Goal: Task Accomplishment & Management: Complete application form

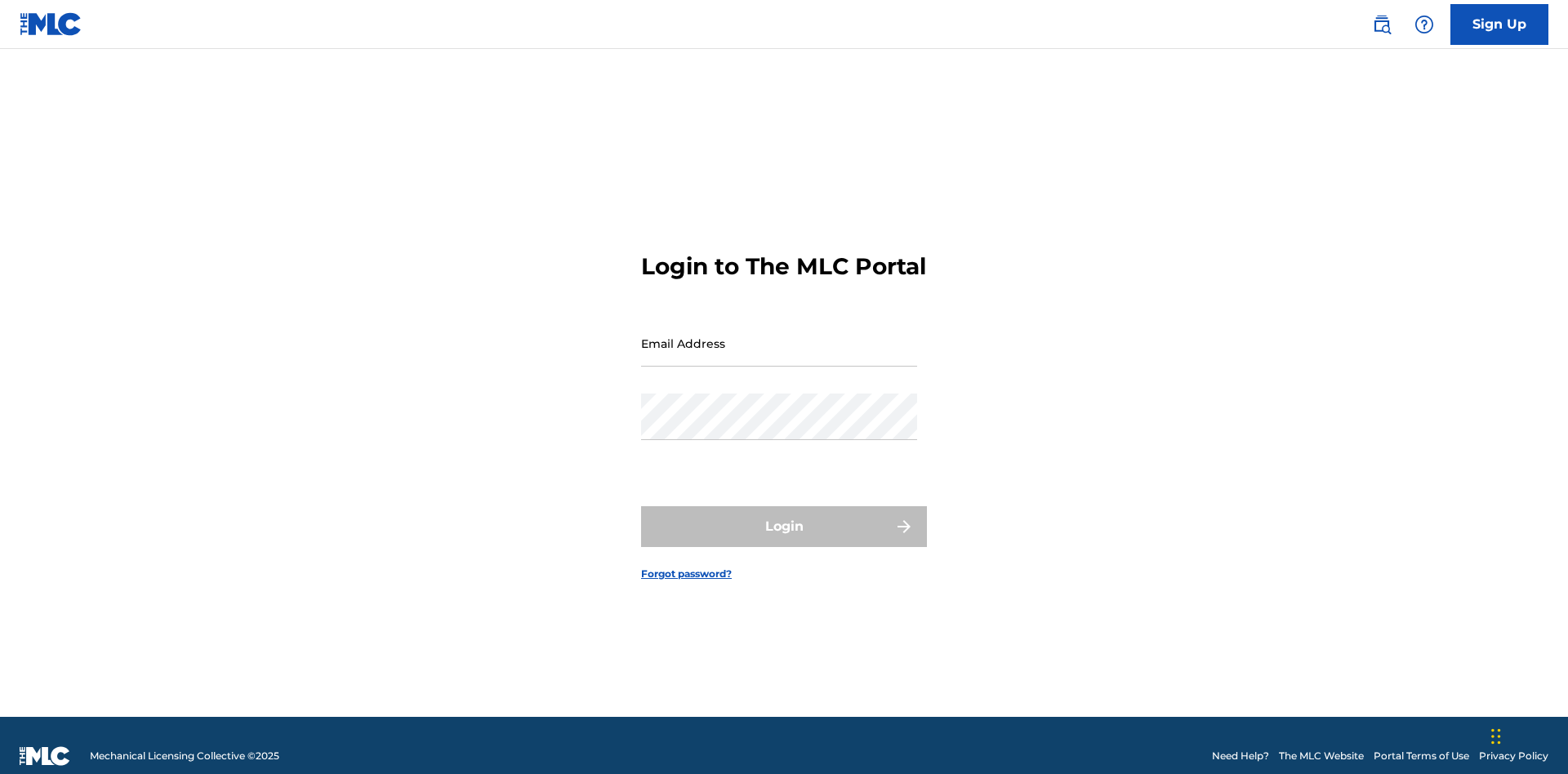
scroll to position [22, 0]
click at [779, 335] on input "Email Address" at bounding box center [778, 344] width 276 height 46
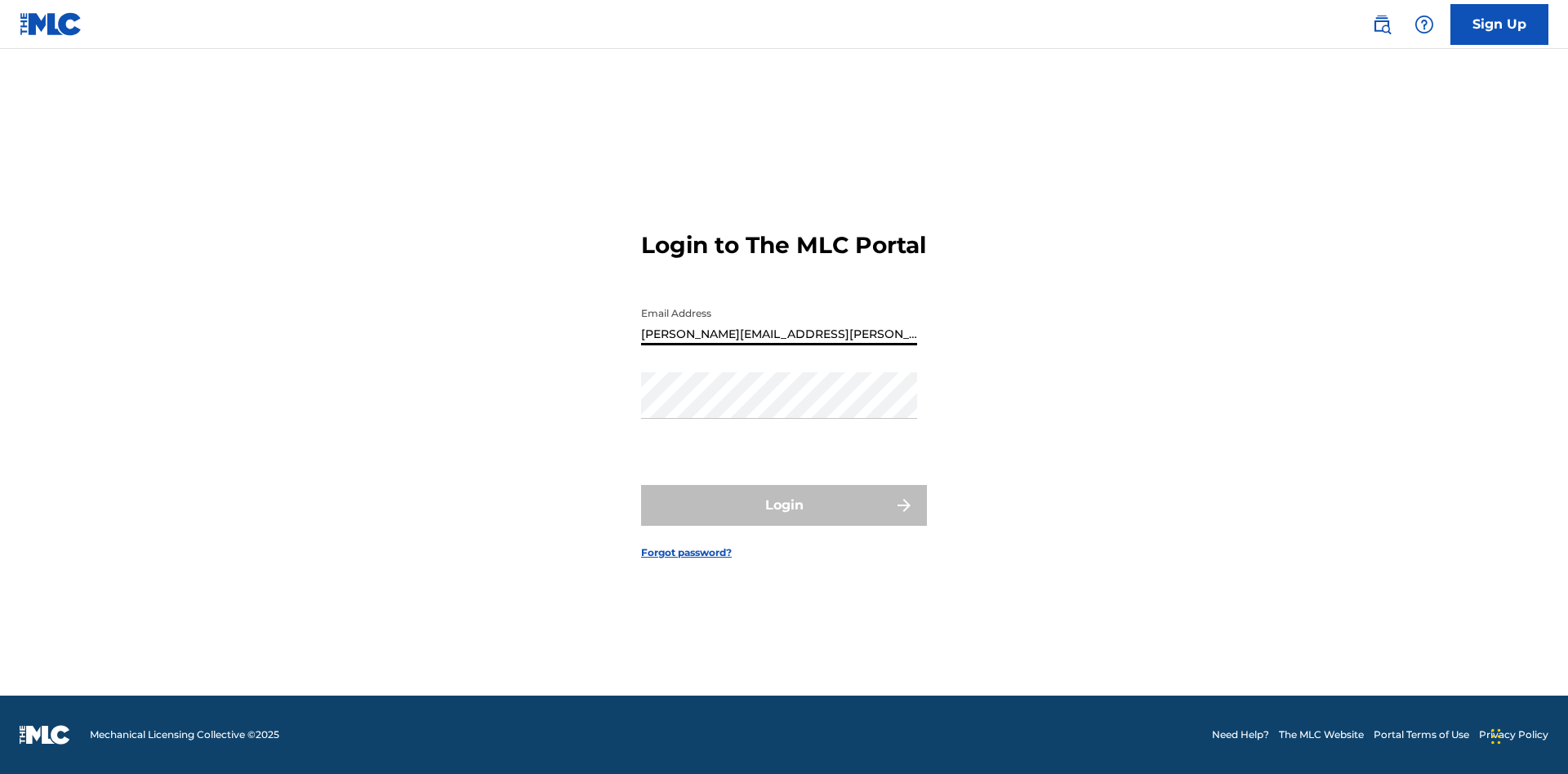
type input "[PERSON_NAME][EMAIL_ADDRESS][PERSON_NAME][DOMAIN_NAME]"
click at [784, 519] on button "Login" at bounding box center [783, 505] width 286 height 41
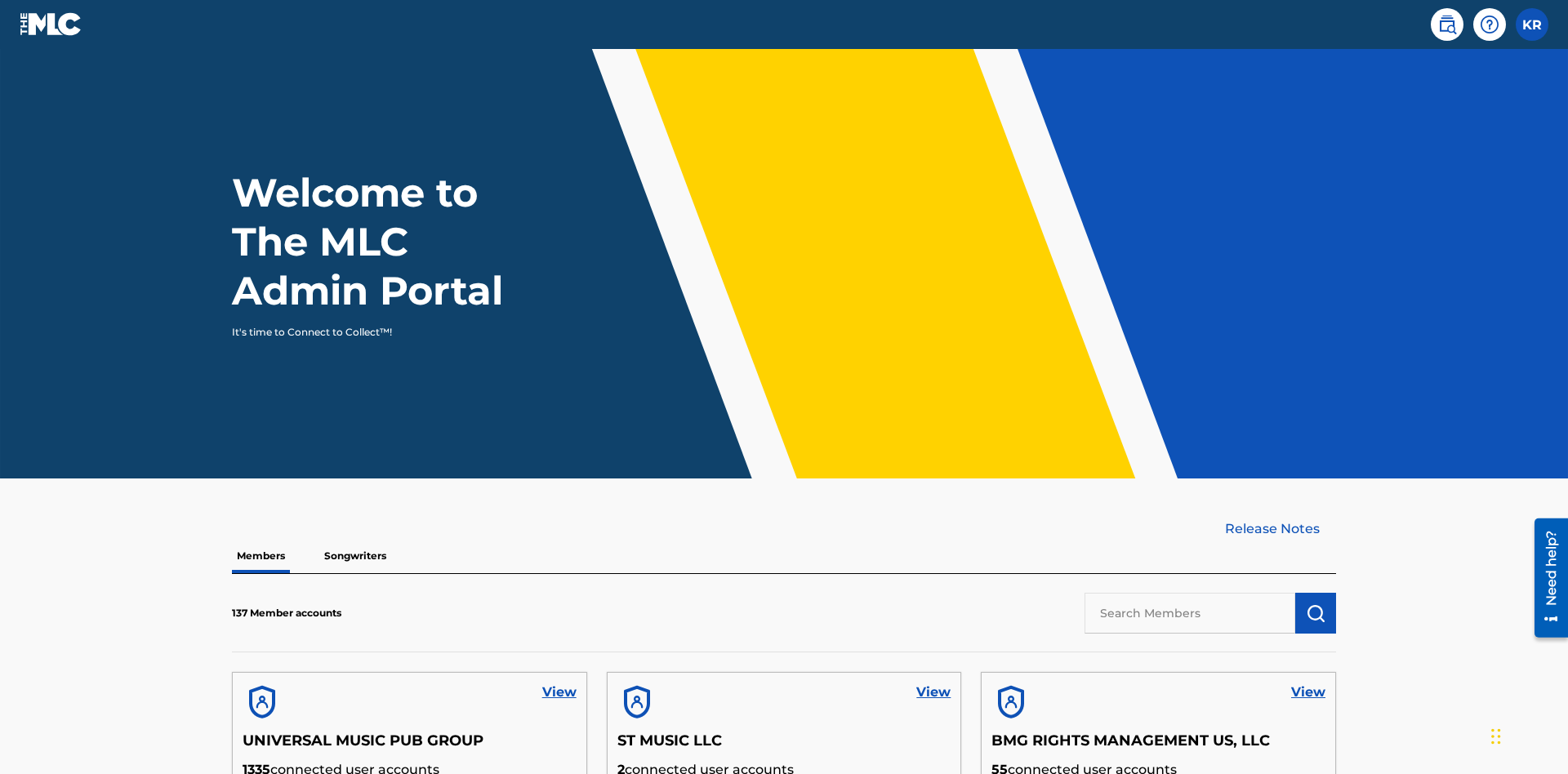
scroll to position [494, 0]
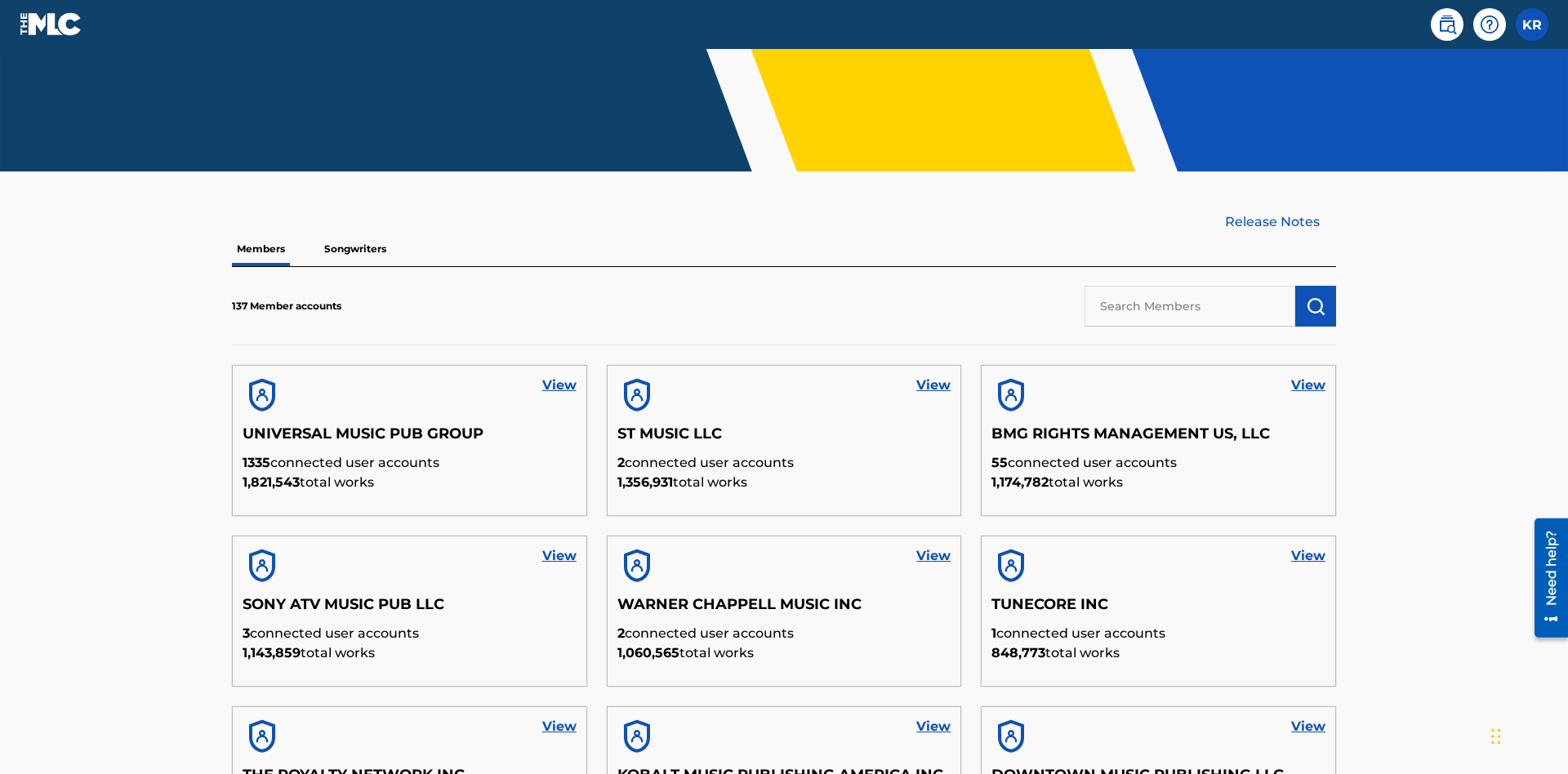
click at [1190, 286] on input "text" at bounding box center [1190, 305] width 210 height 41
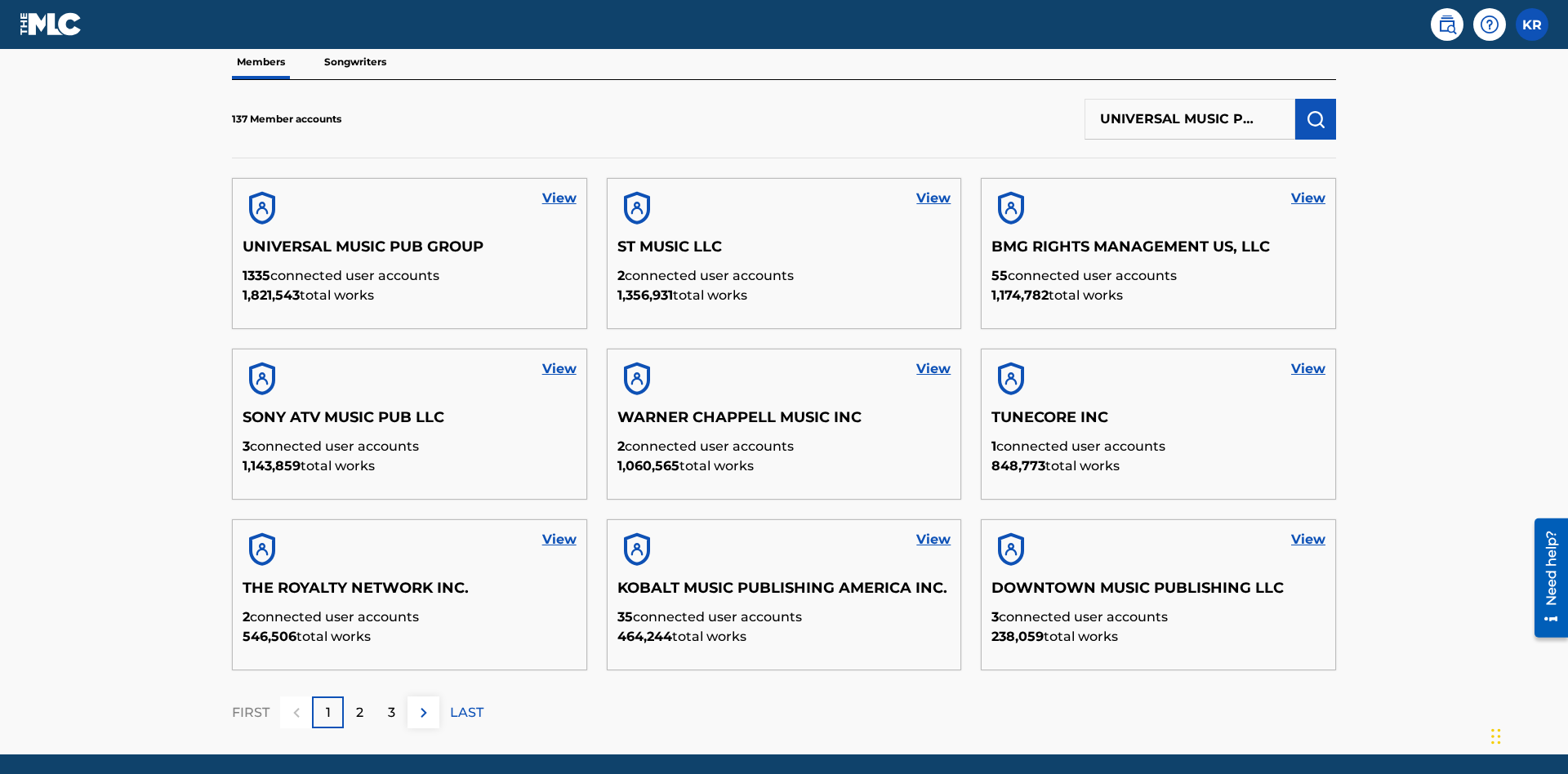
type input "UNIVERSAL MUSIC PUB GROUP"
click at [1315, 109] on img "submit" at bounding box center [1315, 119] width 20 height 20
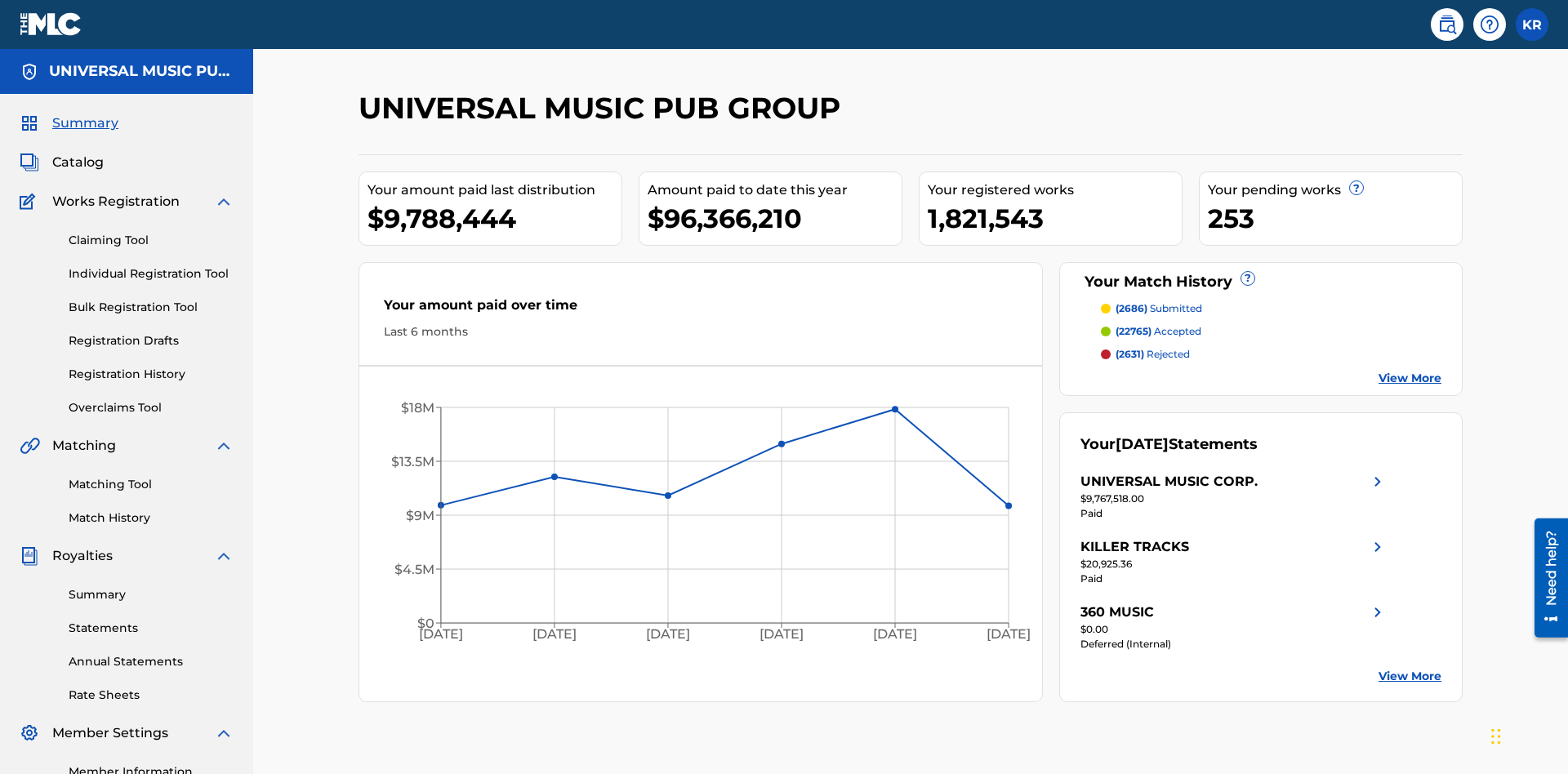
click at [151, 266] on link "Individual Registration Tool" at bounding box center [151, 274] width 165 height 17
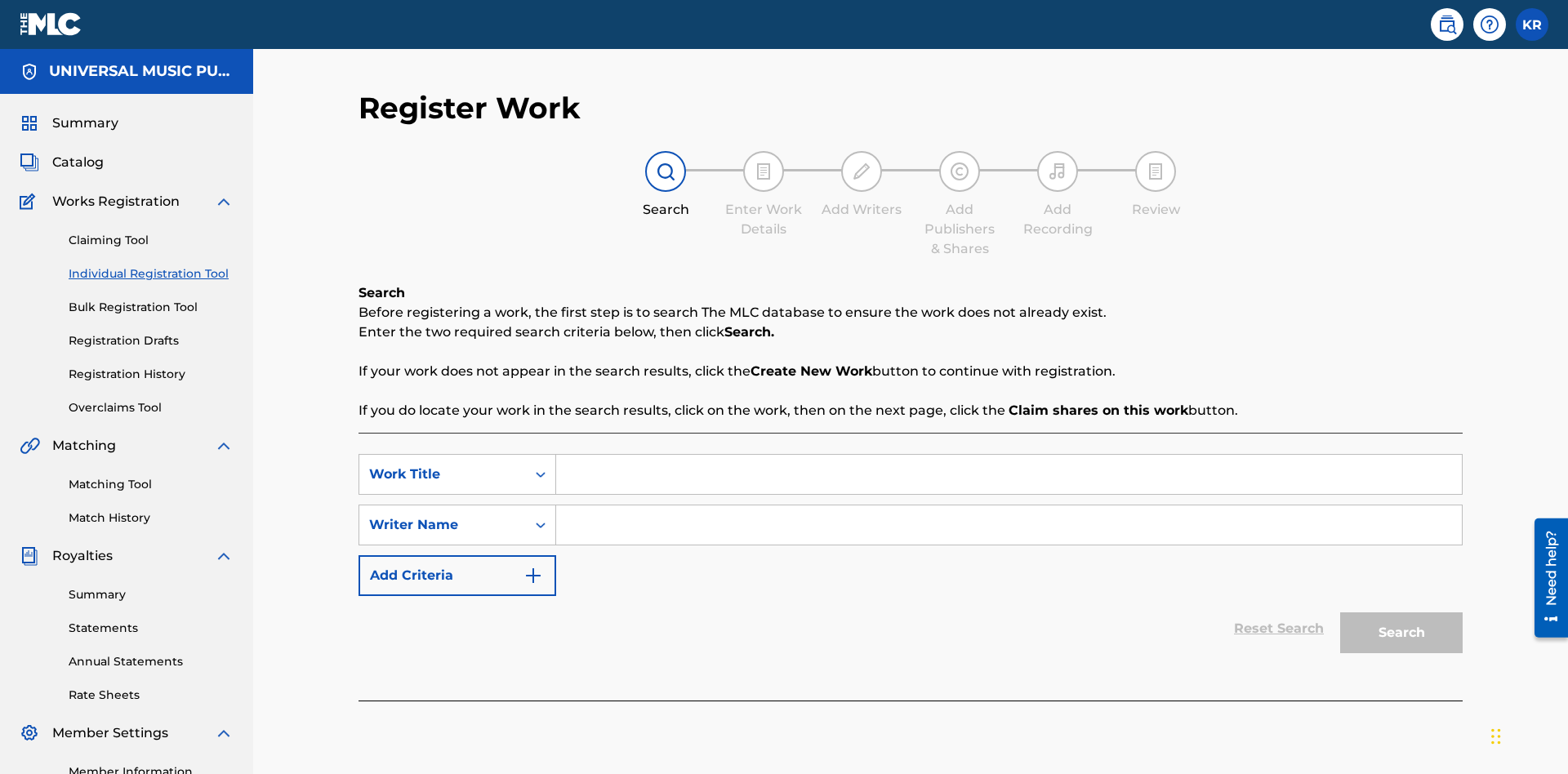
click at [1008, 454] on input "Search Form" at bounding box center [1009, 474] width 906 height 39
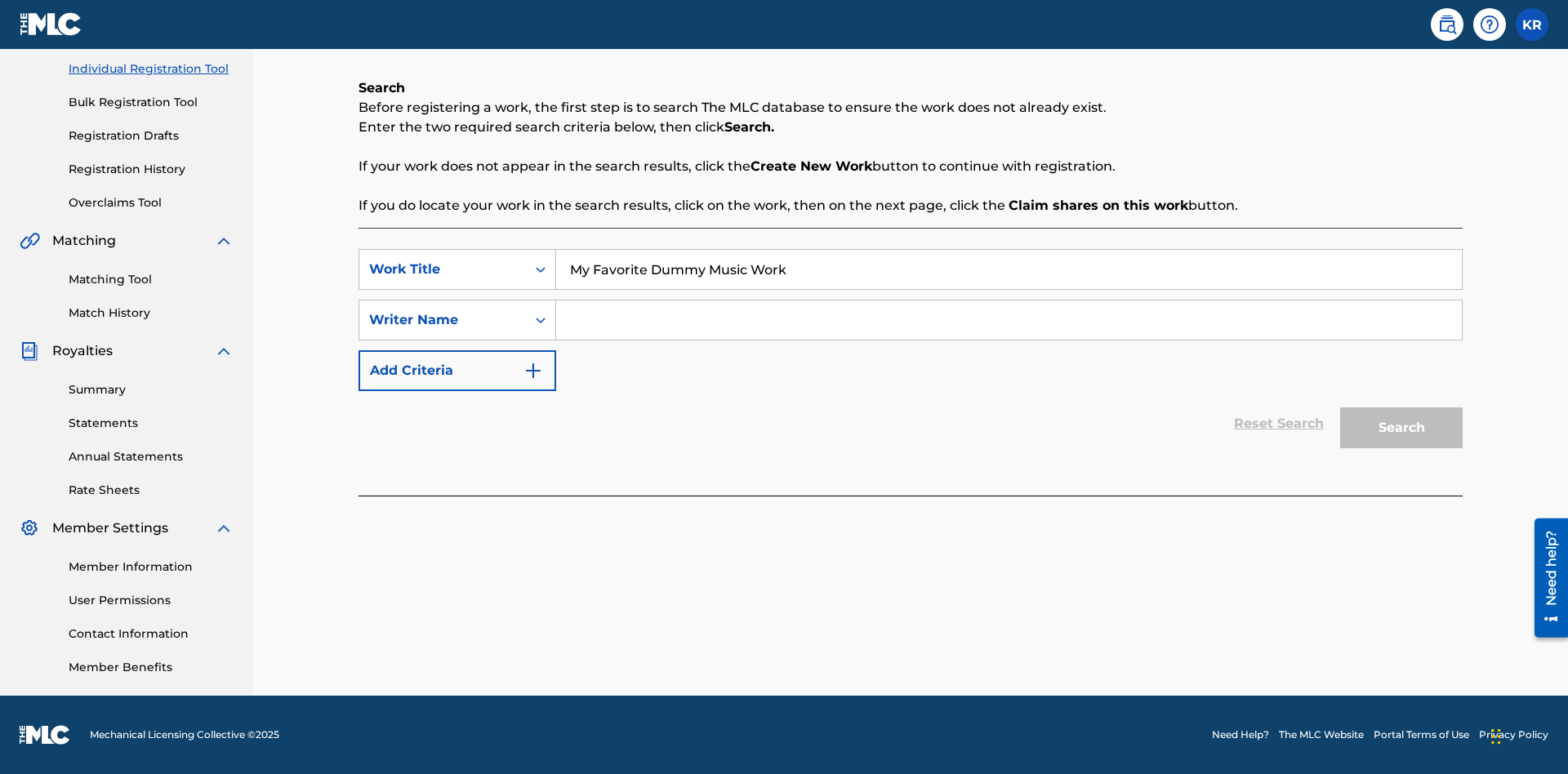
type input "My Favorite Dummy Music Work"
click at [1008, 320] on input "Search Form" at bounding box center [1009, 320] width 906 height 39
type input "QWERTYUIOP"
click at [1401, 428] on button "Search" at bounding box center [1401, 427] width 123 height 41
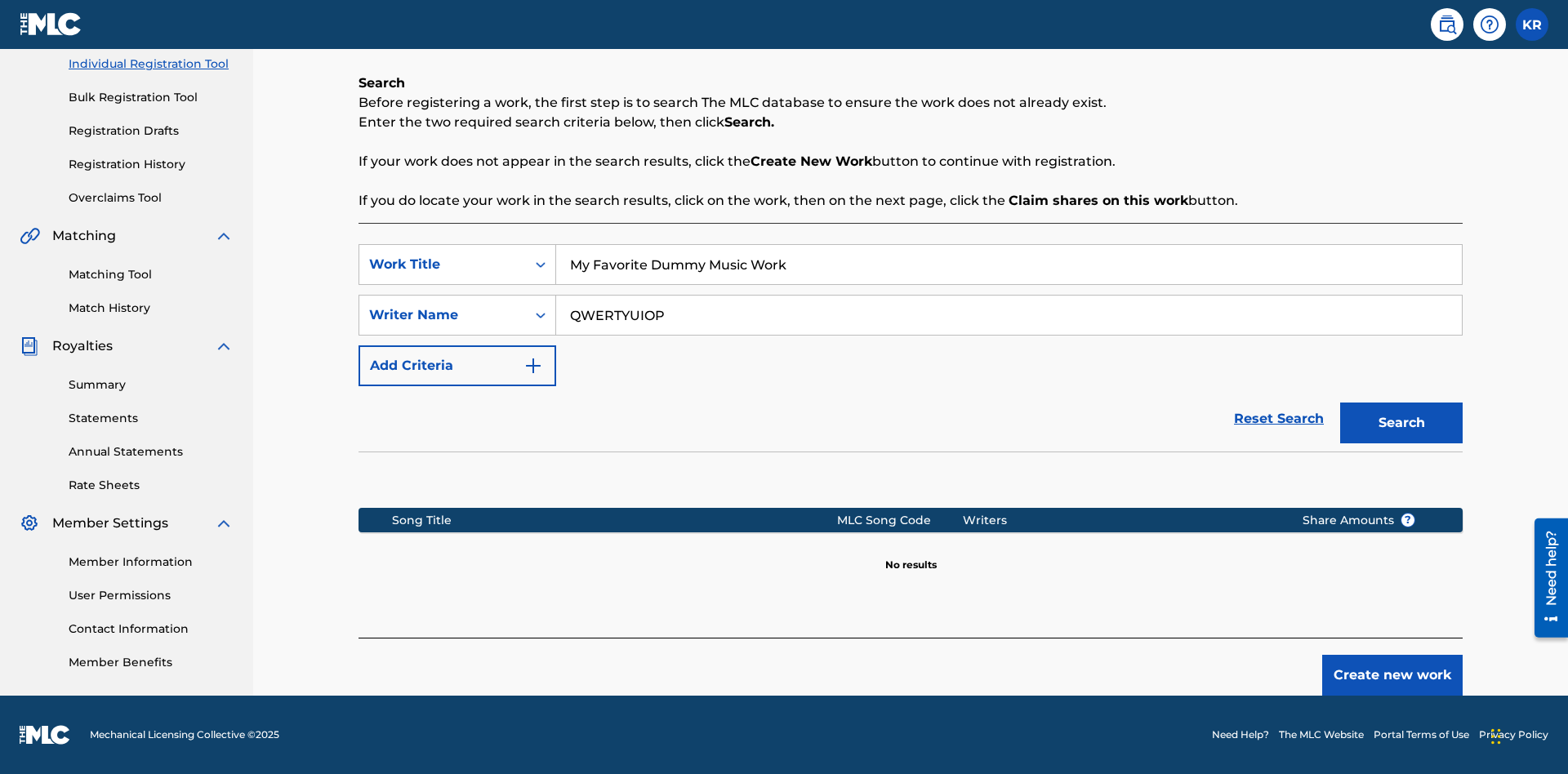
click at [1392, 675] on button "Create new work" at bounding box center [1392, 675] width 141 height 41
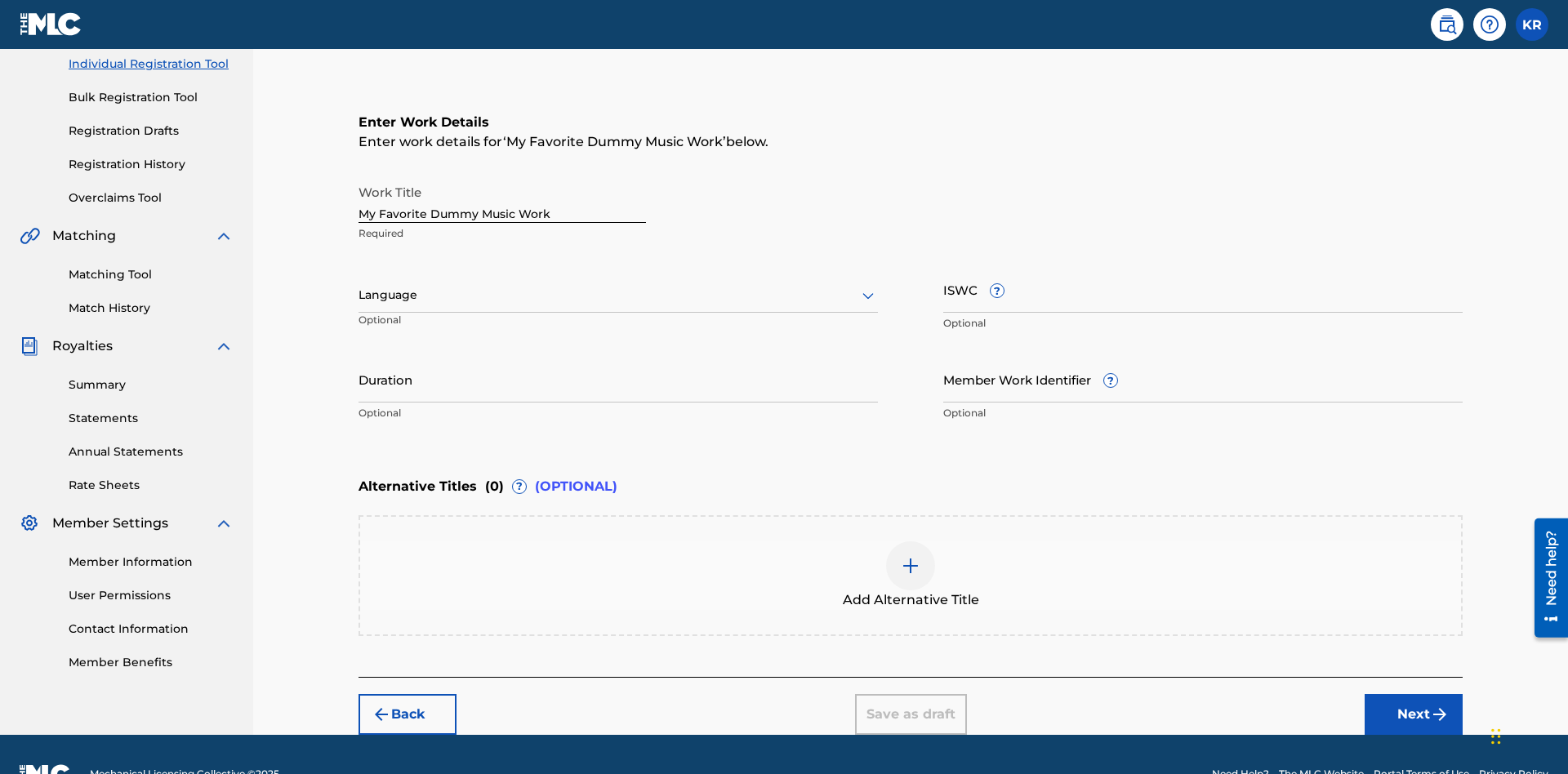
click at [618, 356] on input "Duration" at bounding box center [618, 379] width 519 height 46
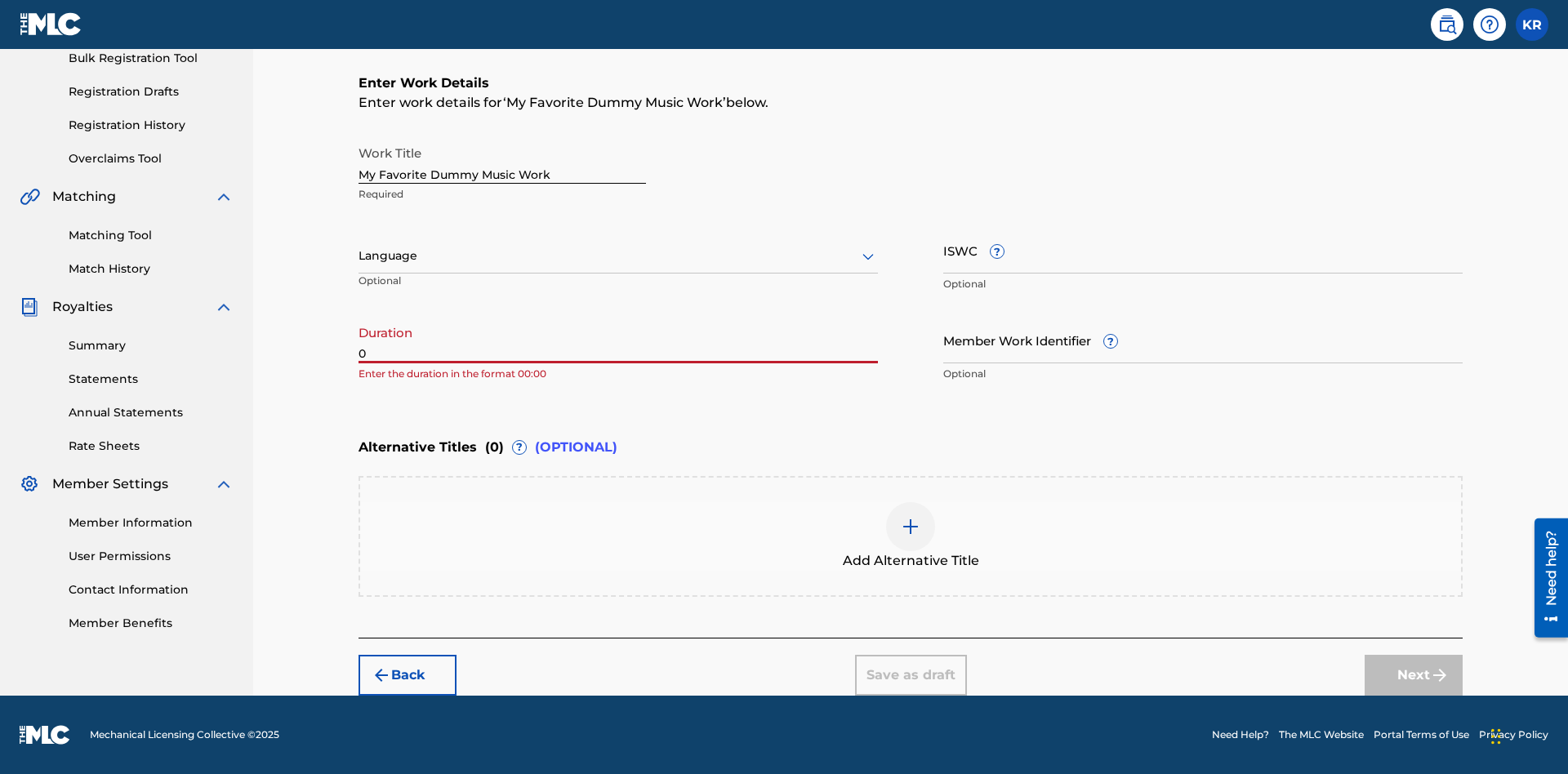
click at [618, 339] on input "0" at bounding box center [618, 340] width 519 height 46
type input "00:00"
click at [868, 257] on icon at bounding box center [868, 257] width 20 height 20
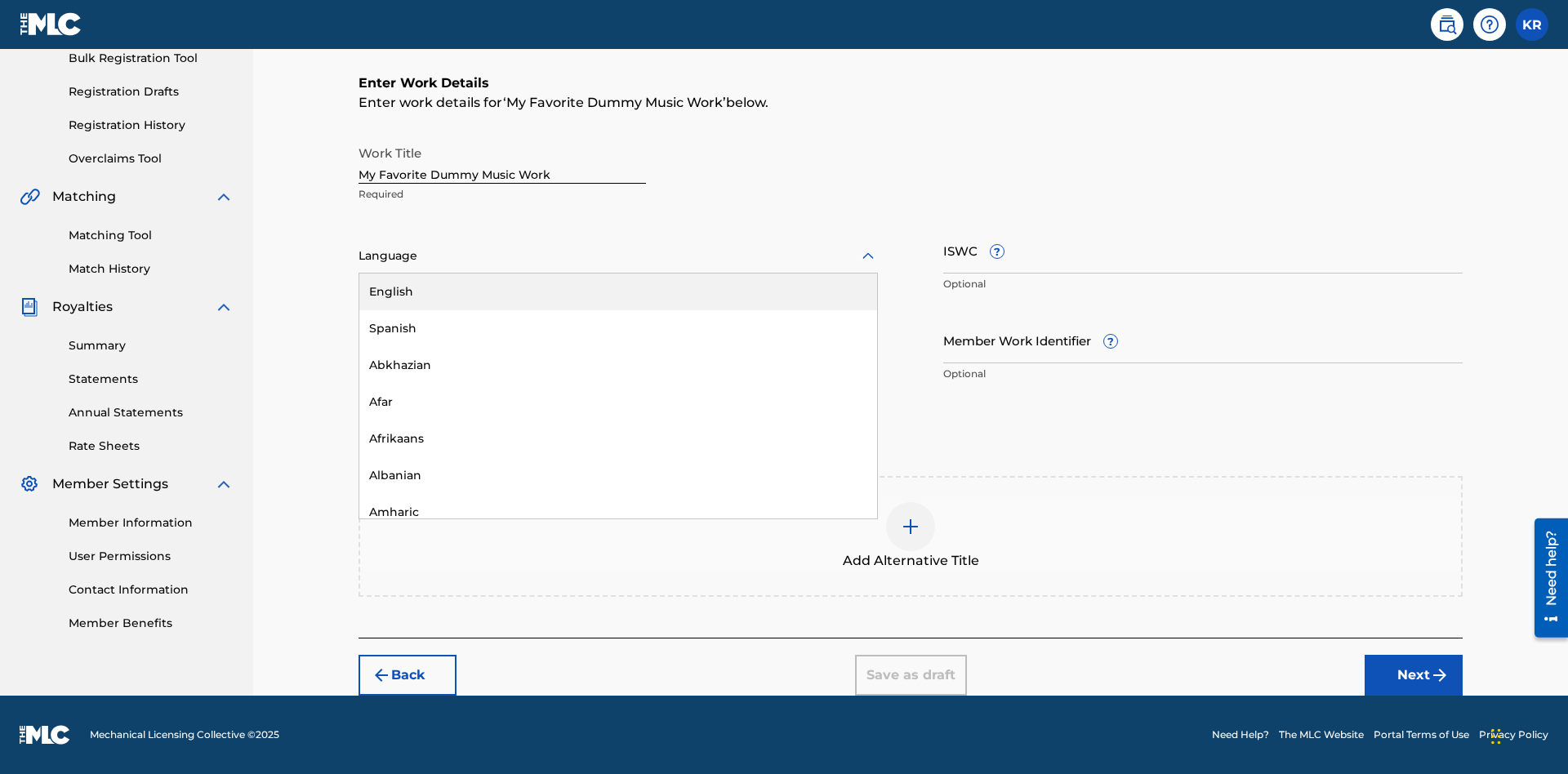
click at [618, 328] on div "Spanish" at bounding box center [618, 329] width 517 height 36
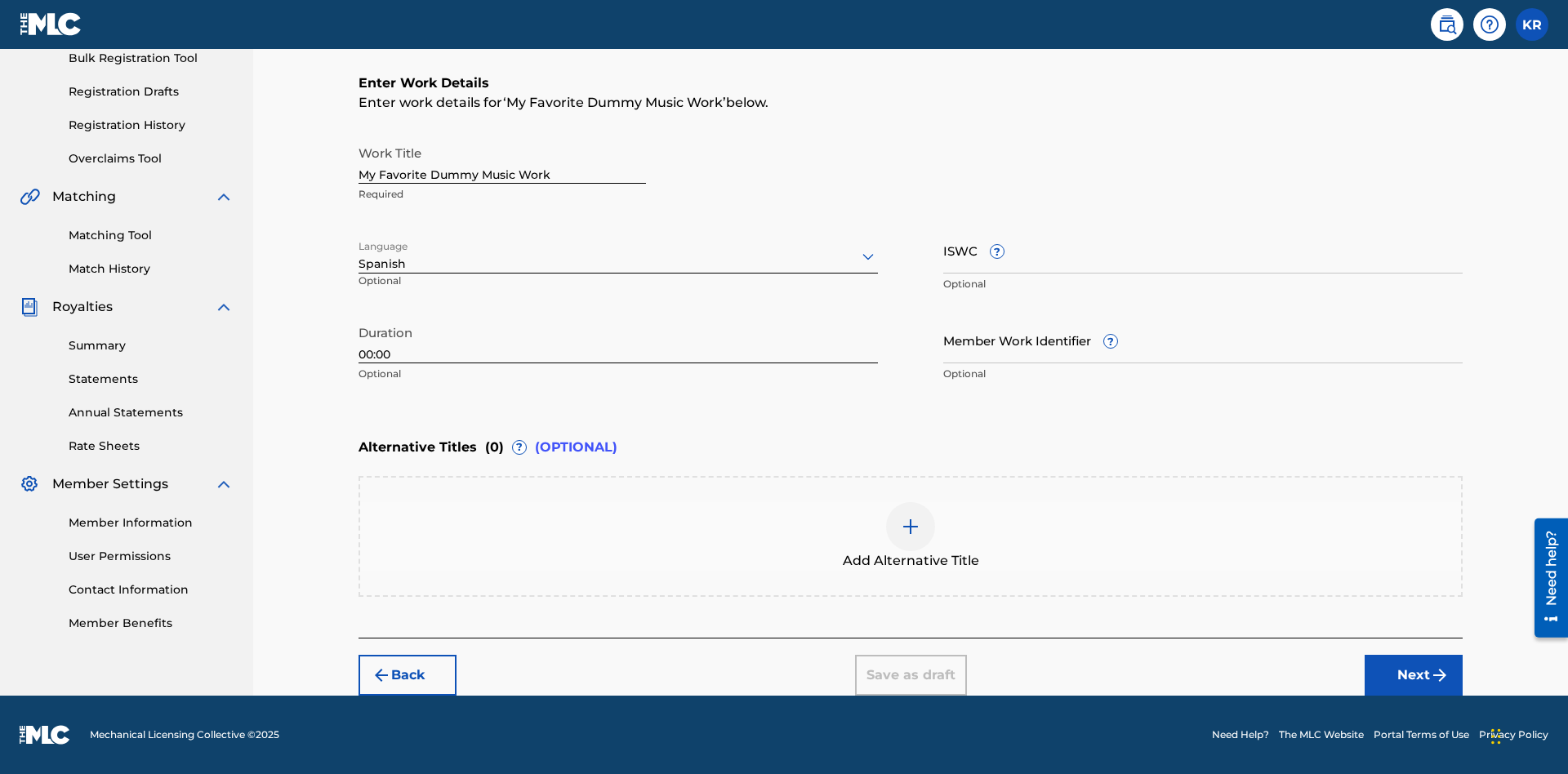
click at [1203, 339] on input "Member Work Identifier ?" at bounding box center [1202, 340] width 519 height 46
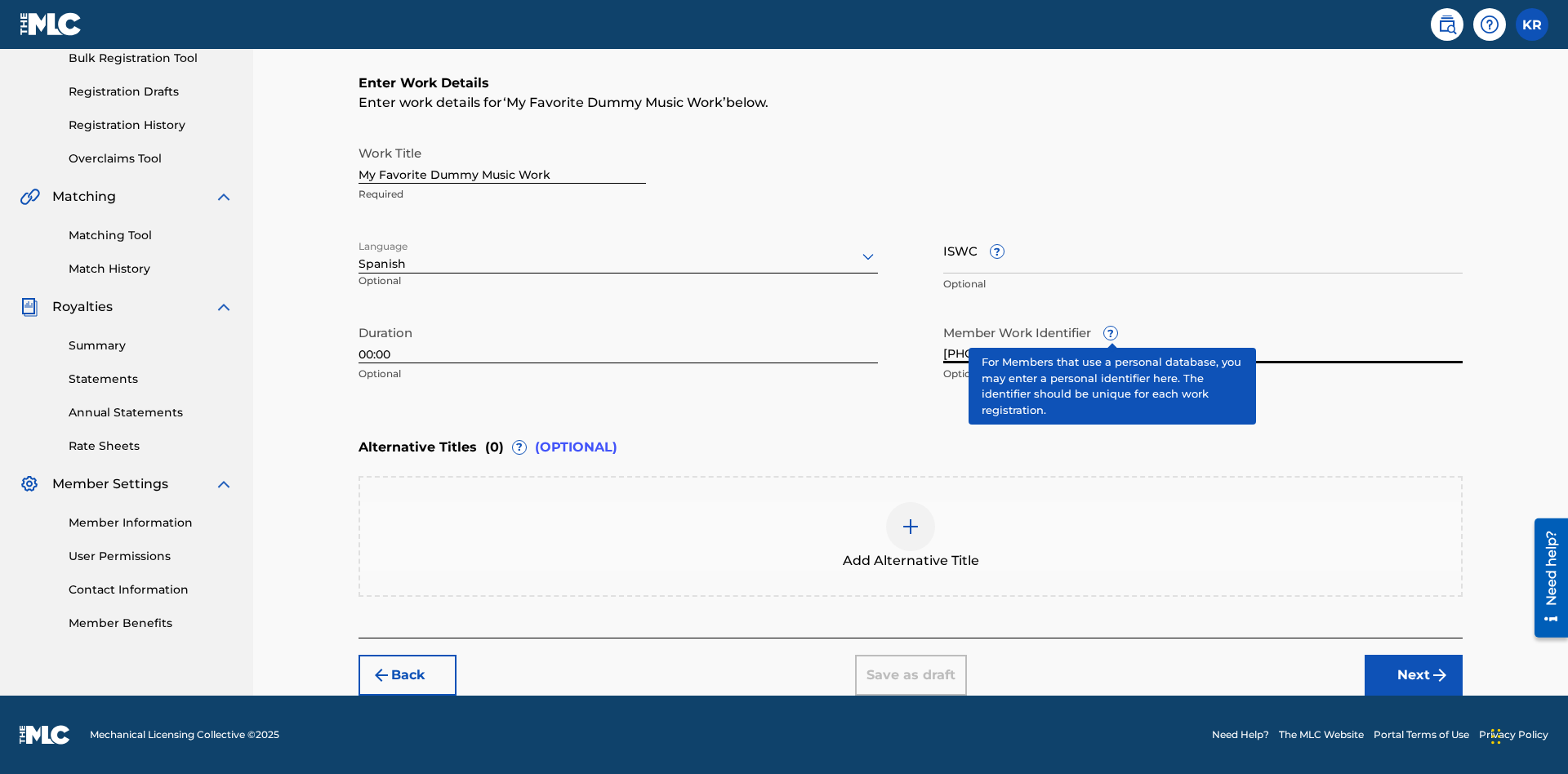
type input "[PHONE_NUMBER]"
click at [1203, 250] on input "ISWC ?" at bounding box center [1202, 250] width 519 height 46
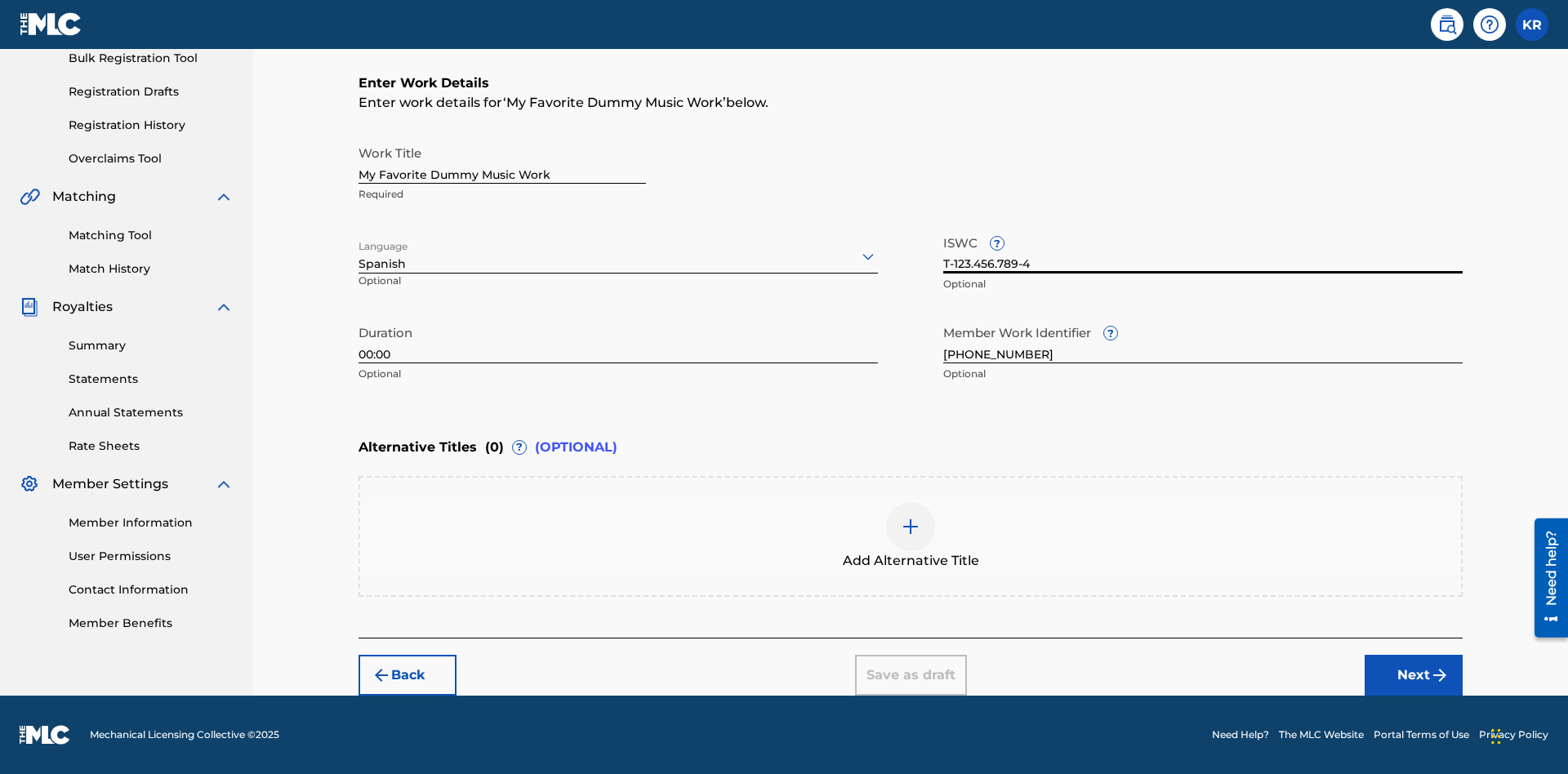
type input "T-123.456.789-4"
click at [911, 536] on img at bounding box center [911, 526] width 20 height 20
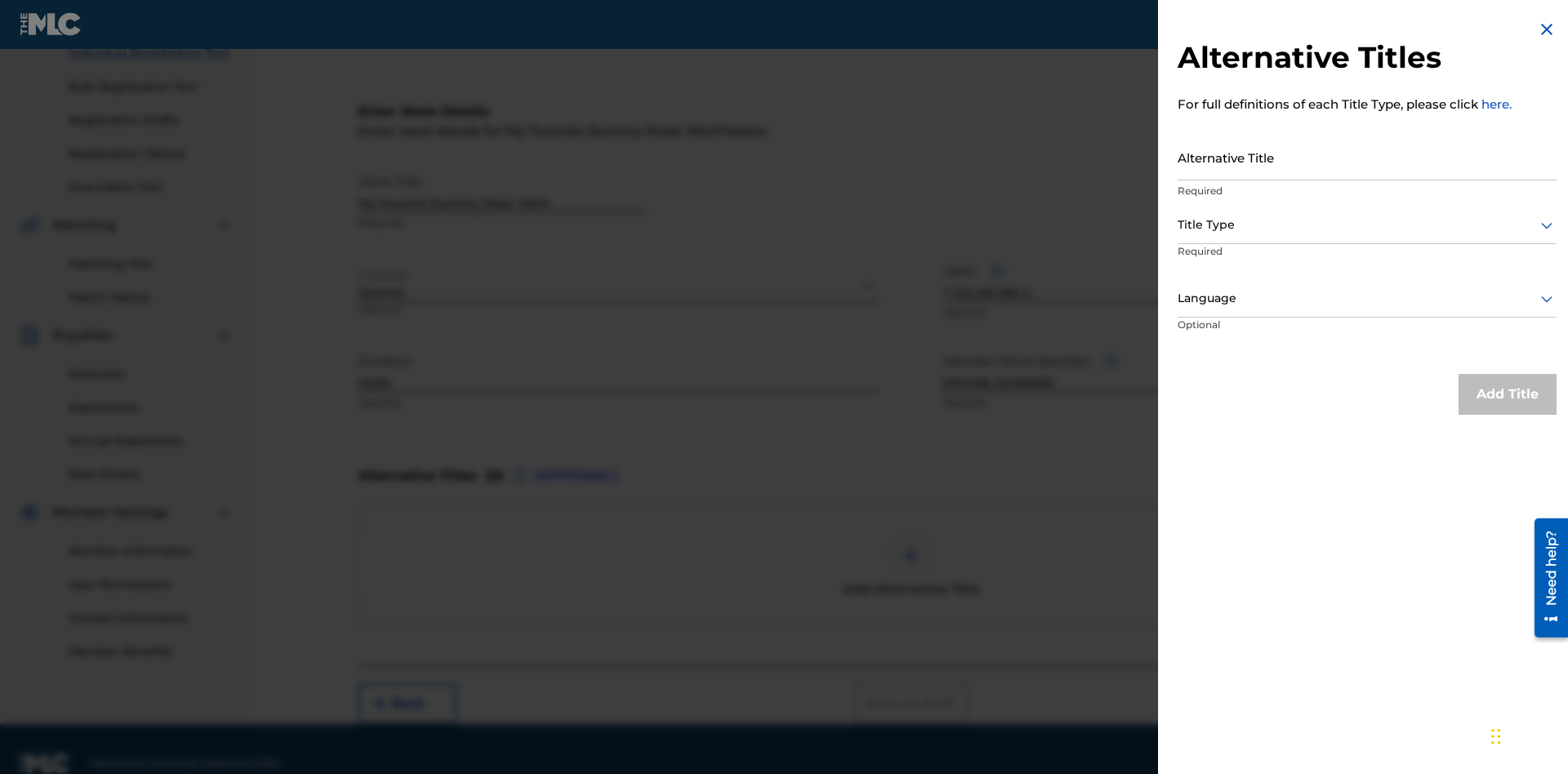
click at [1367, 156] on input "Alternative Title" at bounding box center [1367, 157] width 379 height 46
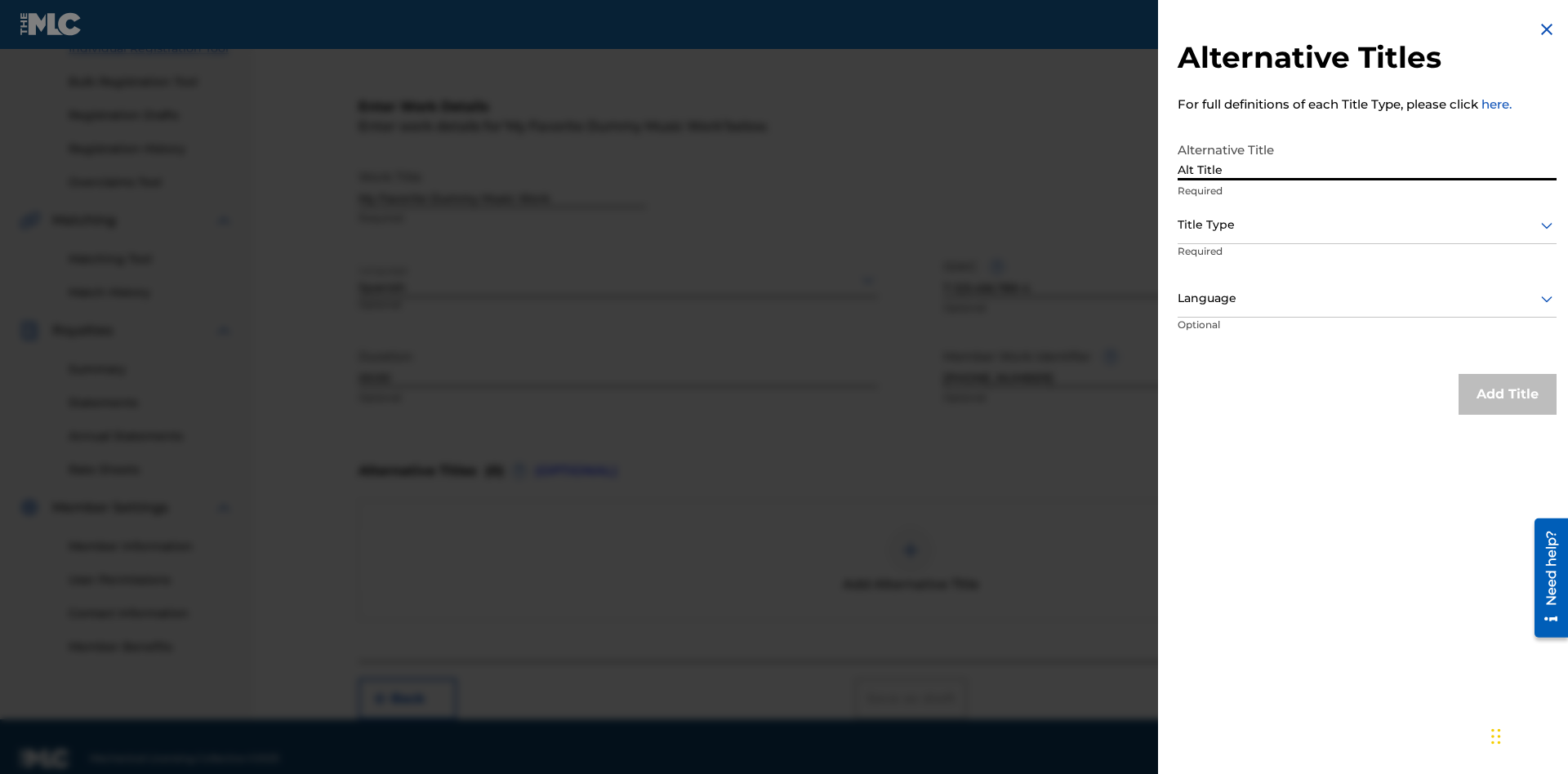
type input "Alt Title"
click at [1367, 224] on div at bounding box center [1367, 224] width 379 height 21
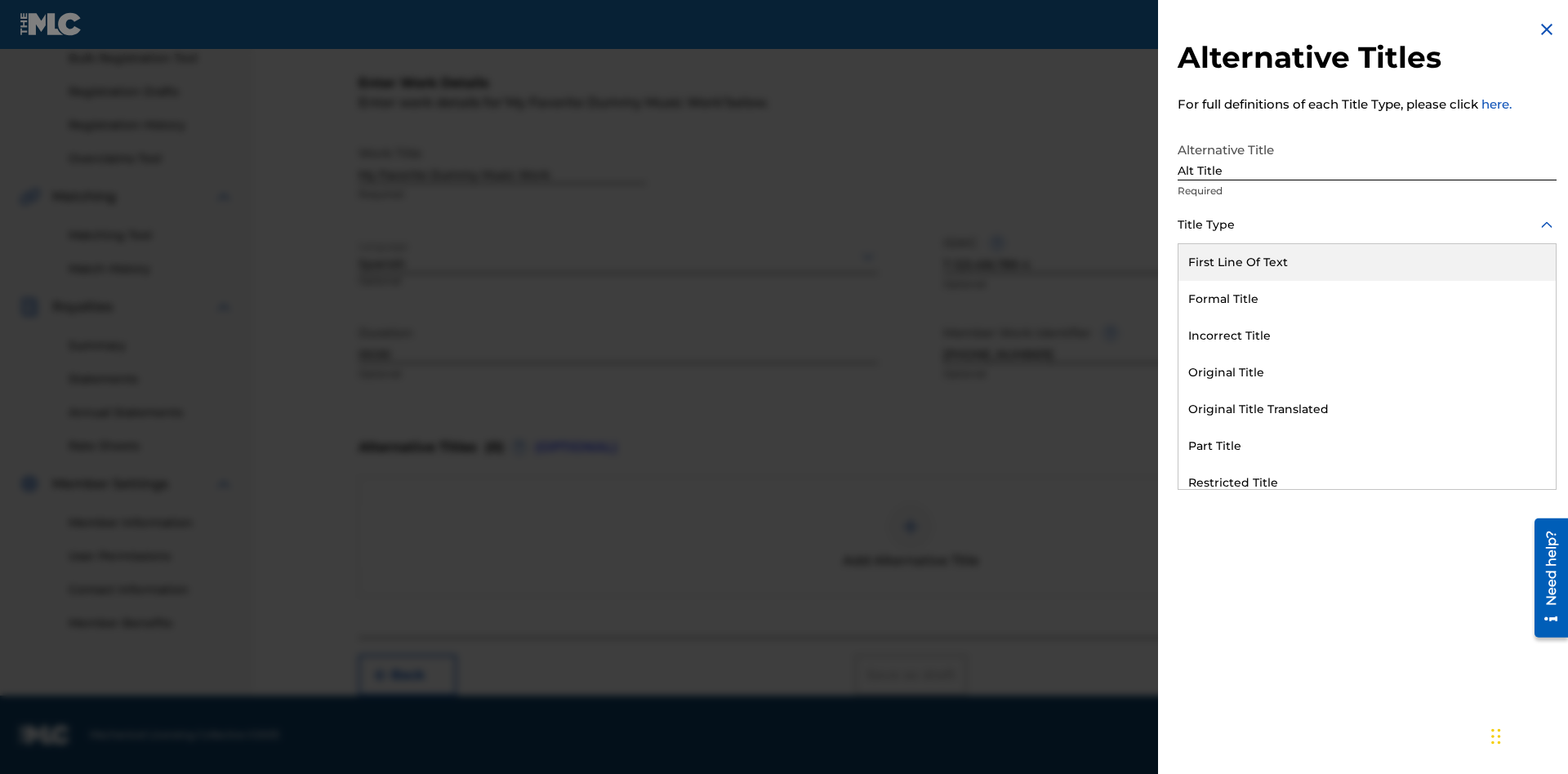
click at [1367, 373] on div "Original Title" at bounding box center [1367, 373] width 378 height 36
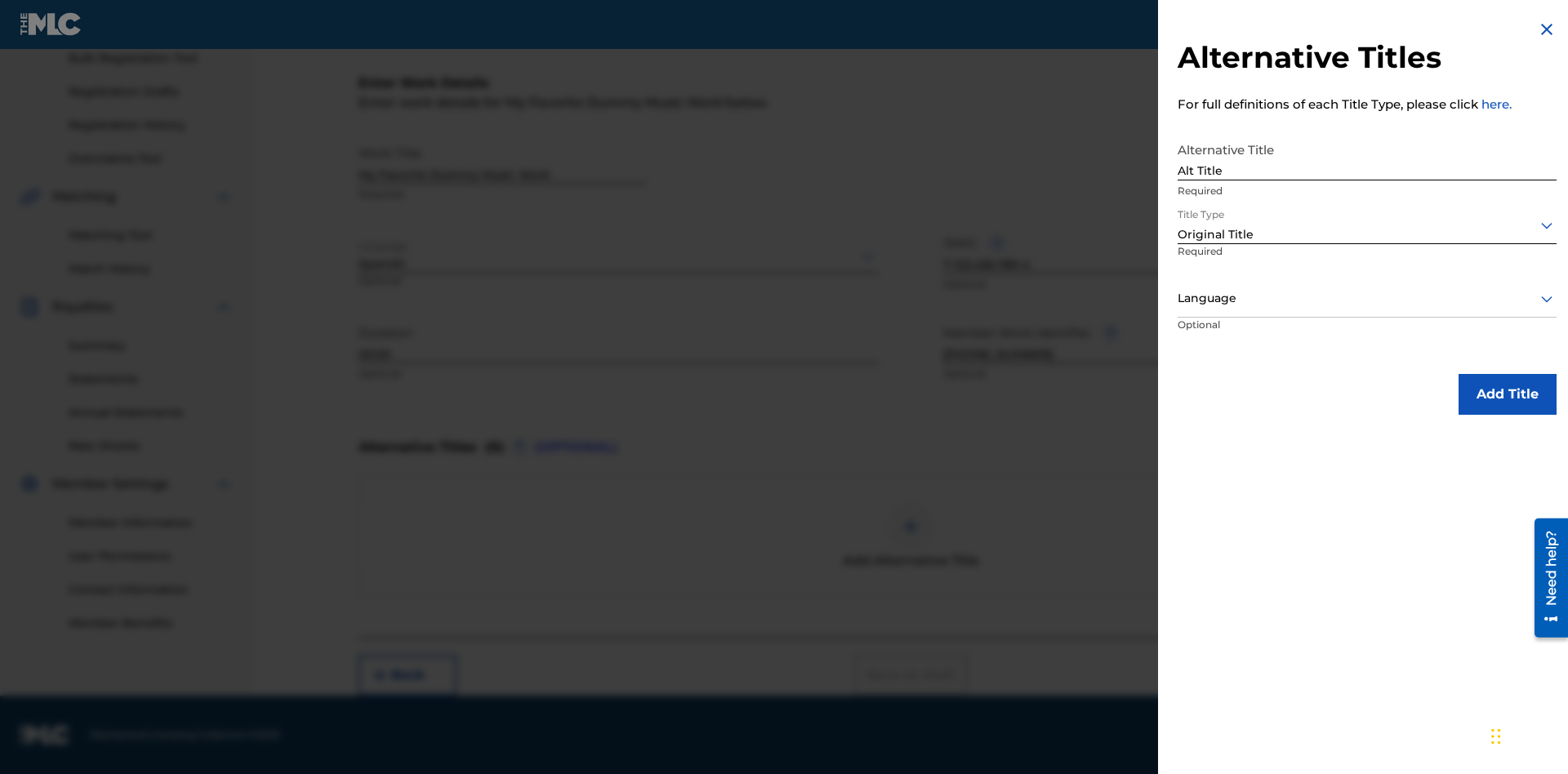
click at [1367, 298] on div at bounding box center [1367, 298] width 379 height 21
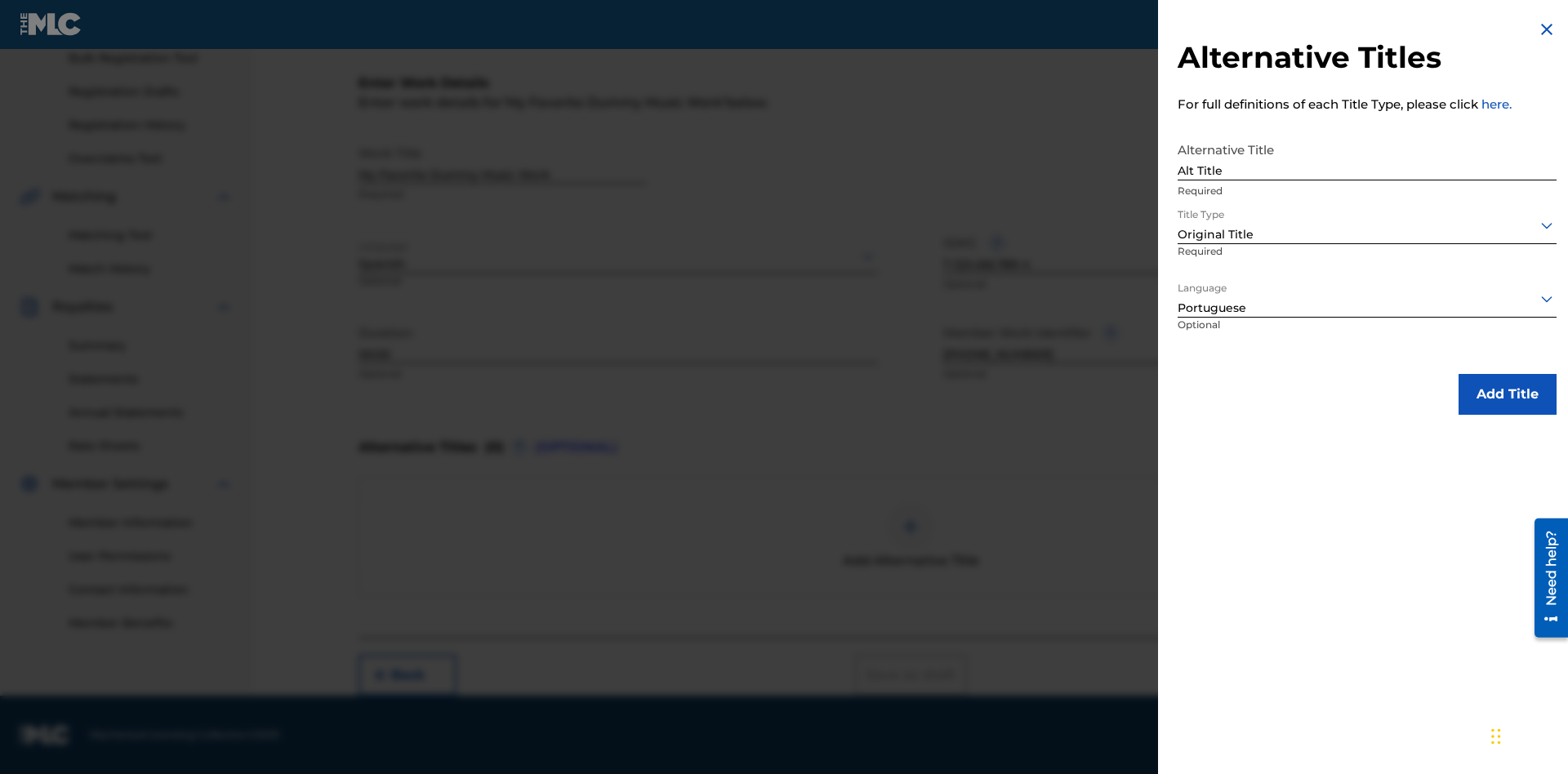
click at [1508, 393] on button "Add Title" at bounding box center [1507, 394] width 98 height 41
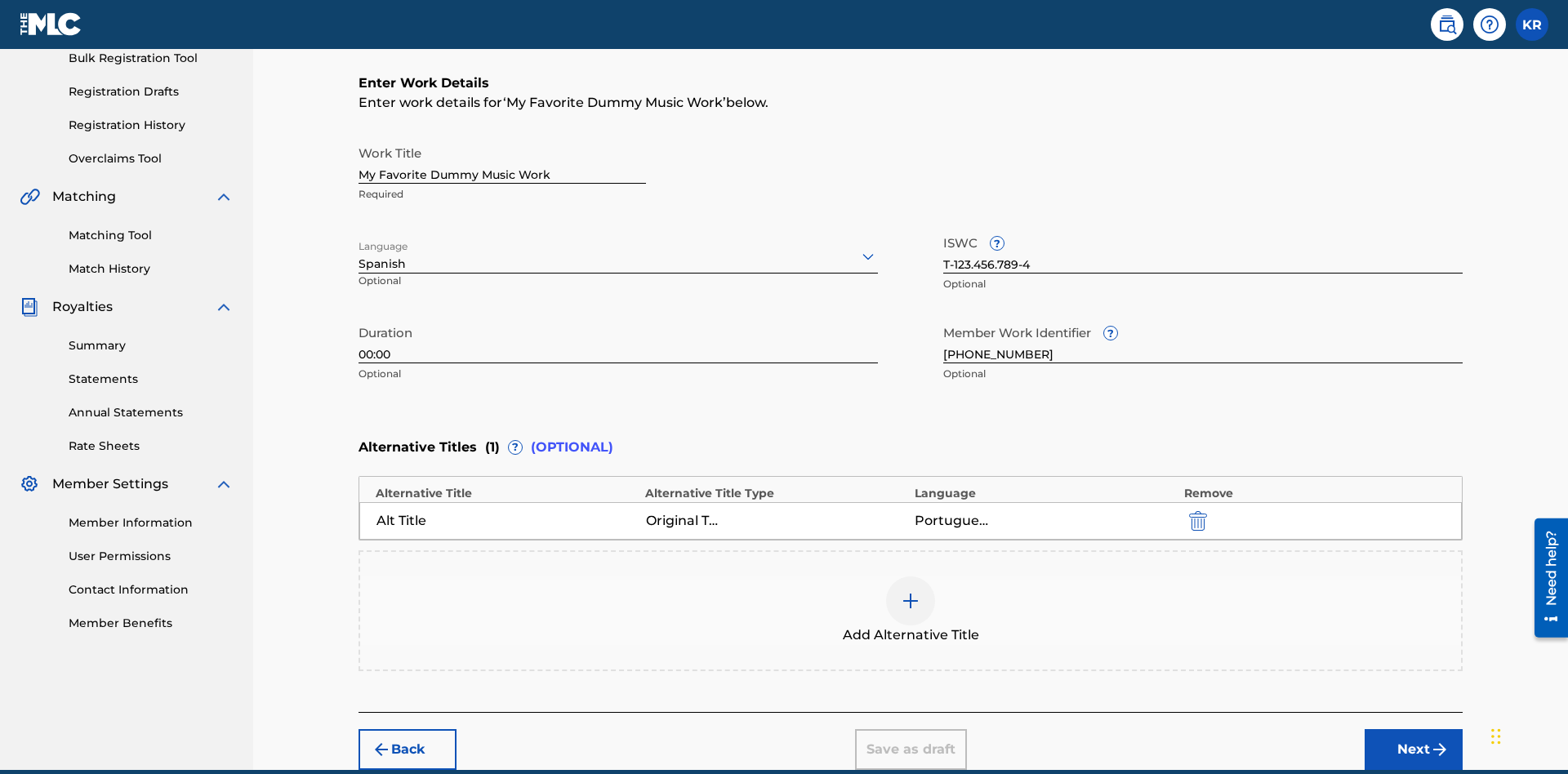
click at [911, 576] on div at bounding box center [910, 600] width 49 height 49
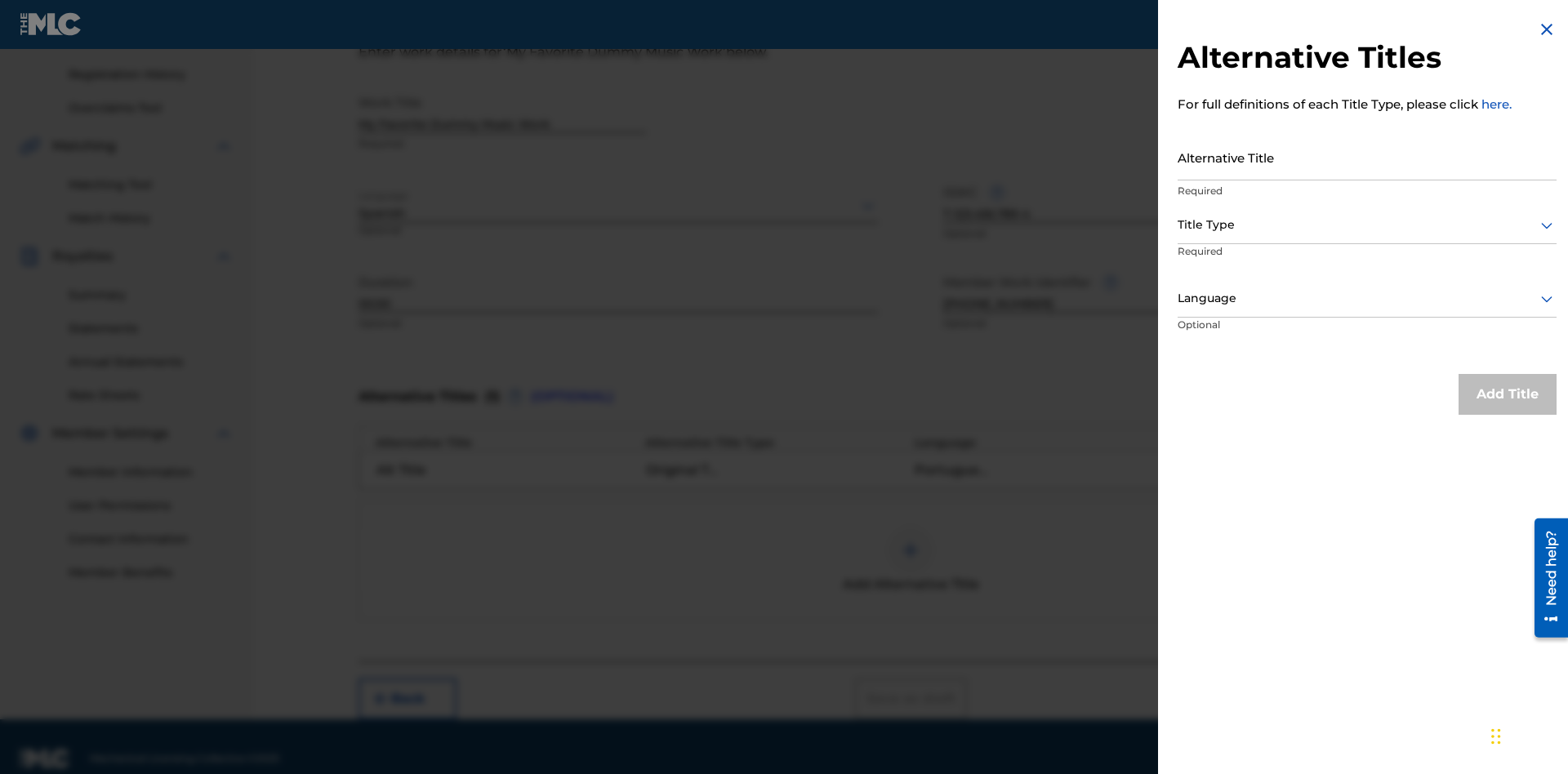
click at [1367, 156] on input "Alternative Title" at bounding box center [1367, 157] width 379 height 46
type input "New Title"
click at [1367, 224] on div at bounding box center [1367, 224] width 379 height 21
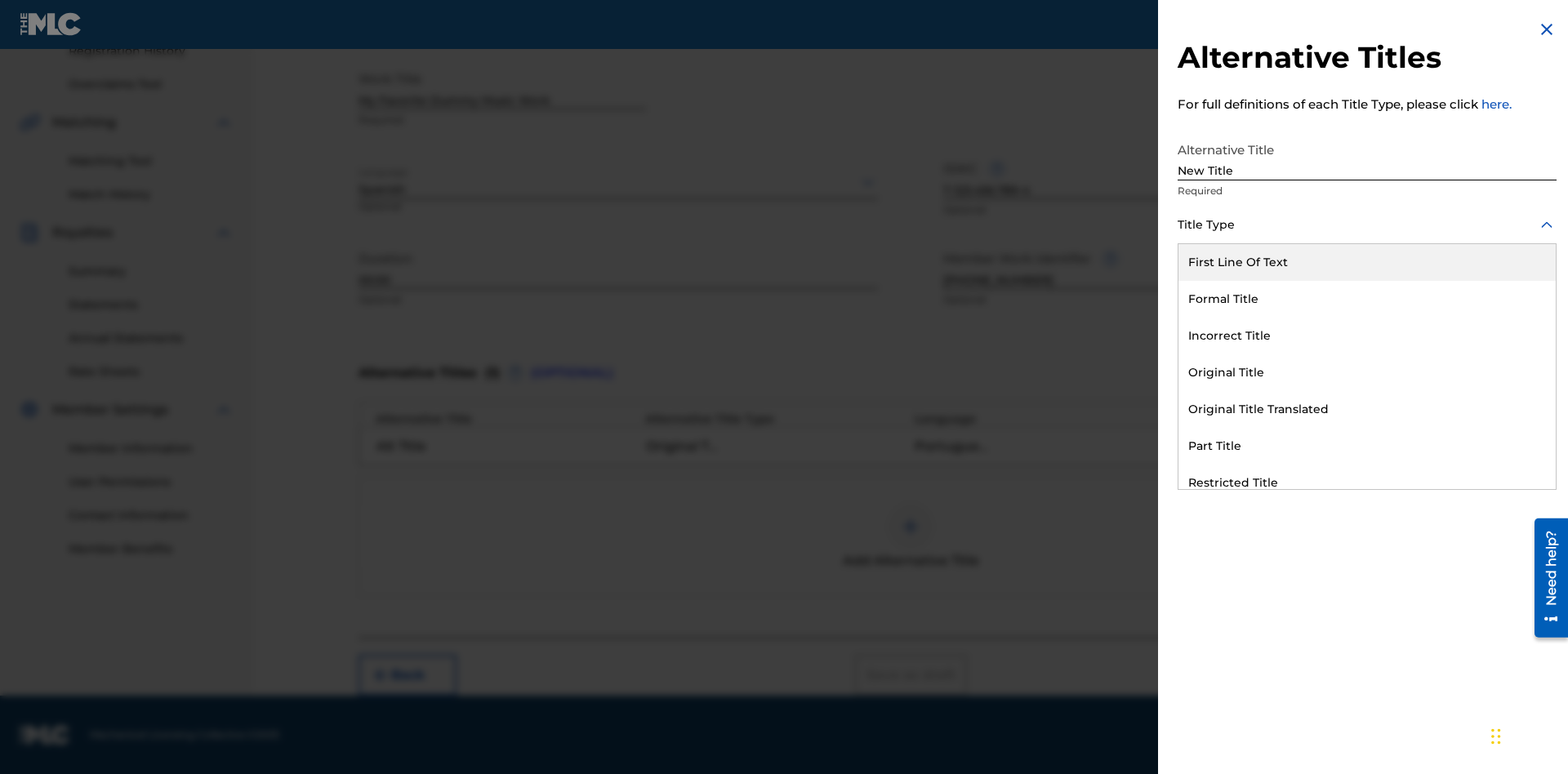
click at [1367, 335] on div "Incorrect Title" at bounding box center [1367, 336] width 378 height 36
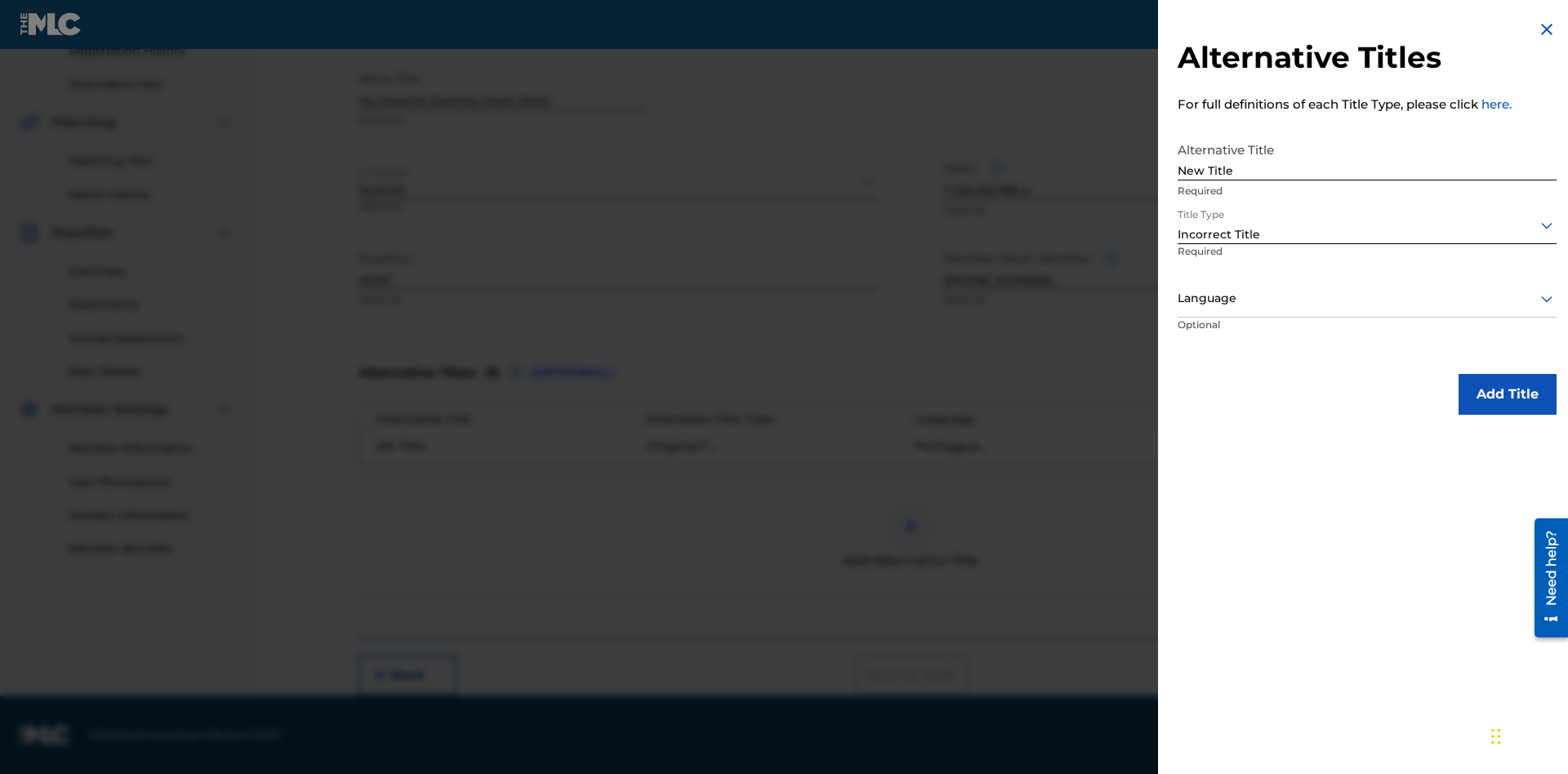
click at [1367, 298] on div at bounding box center [1367, 298] width 379 height 21
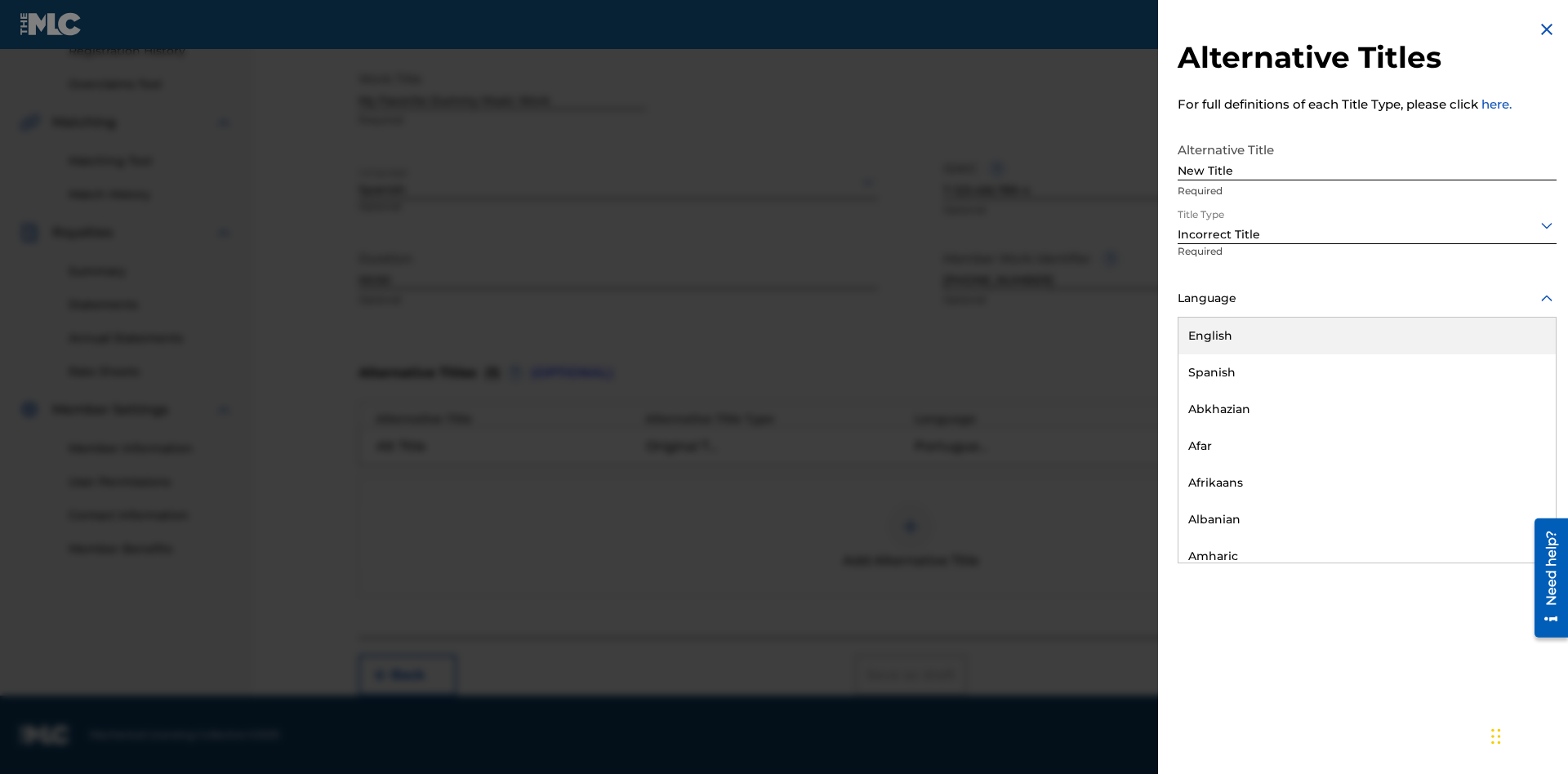
click at [1367, 335] on div "English" at bounding box center [1367, 336] width 378 height 36
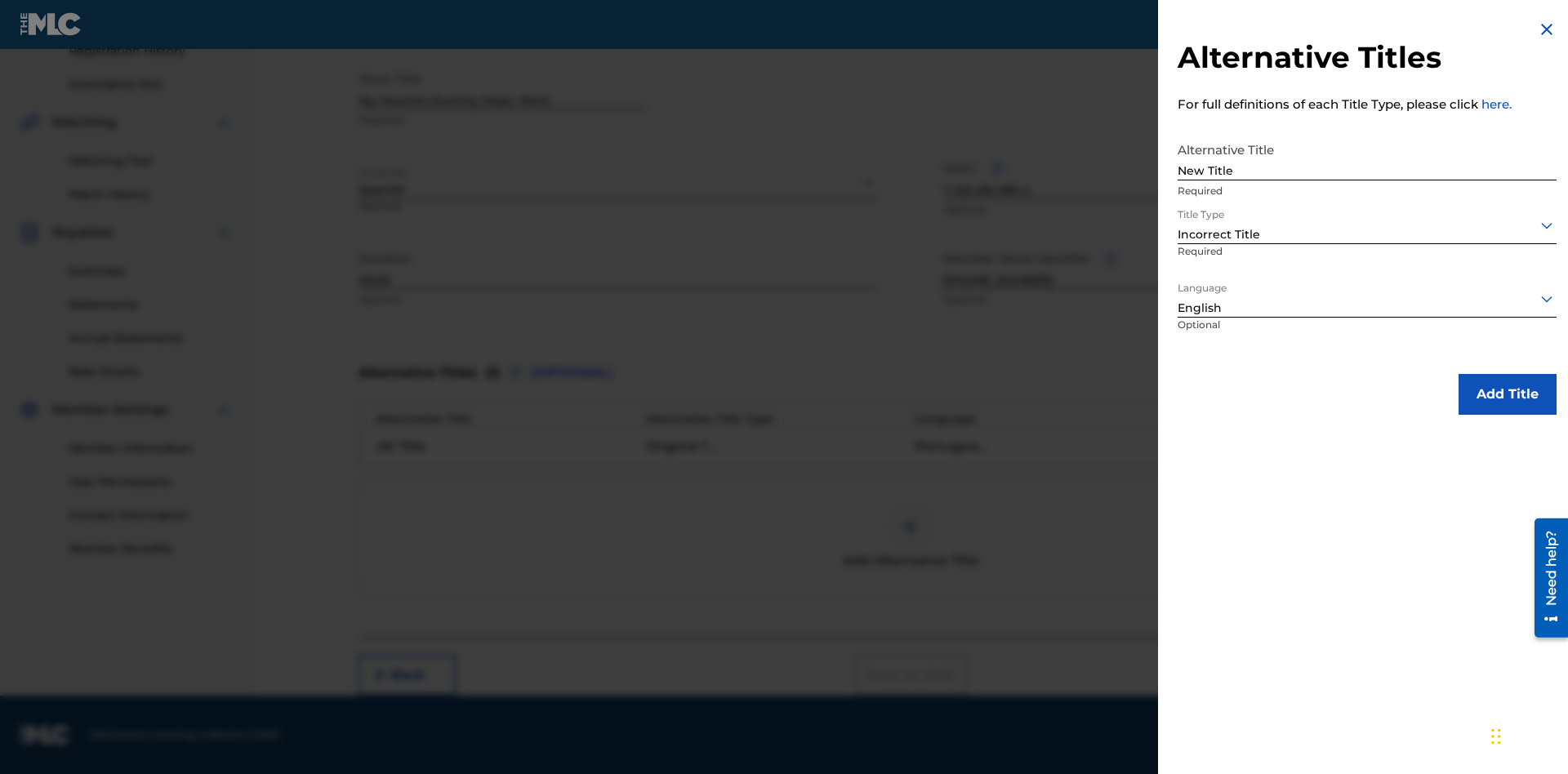
click at [1508, 393] on button "Add Title" at bounding box center [1507, 394] width 98 height 41
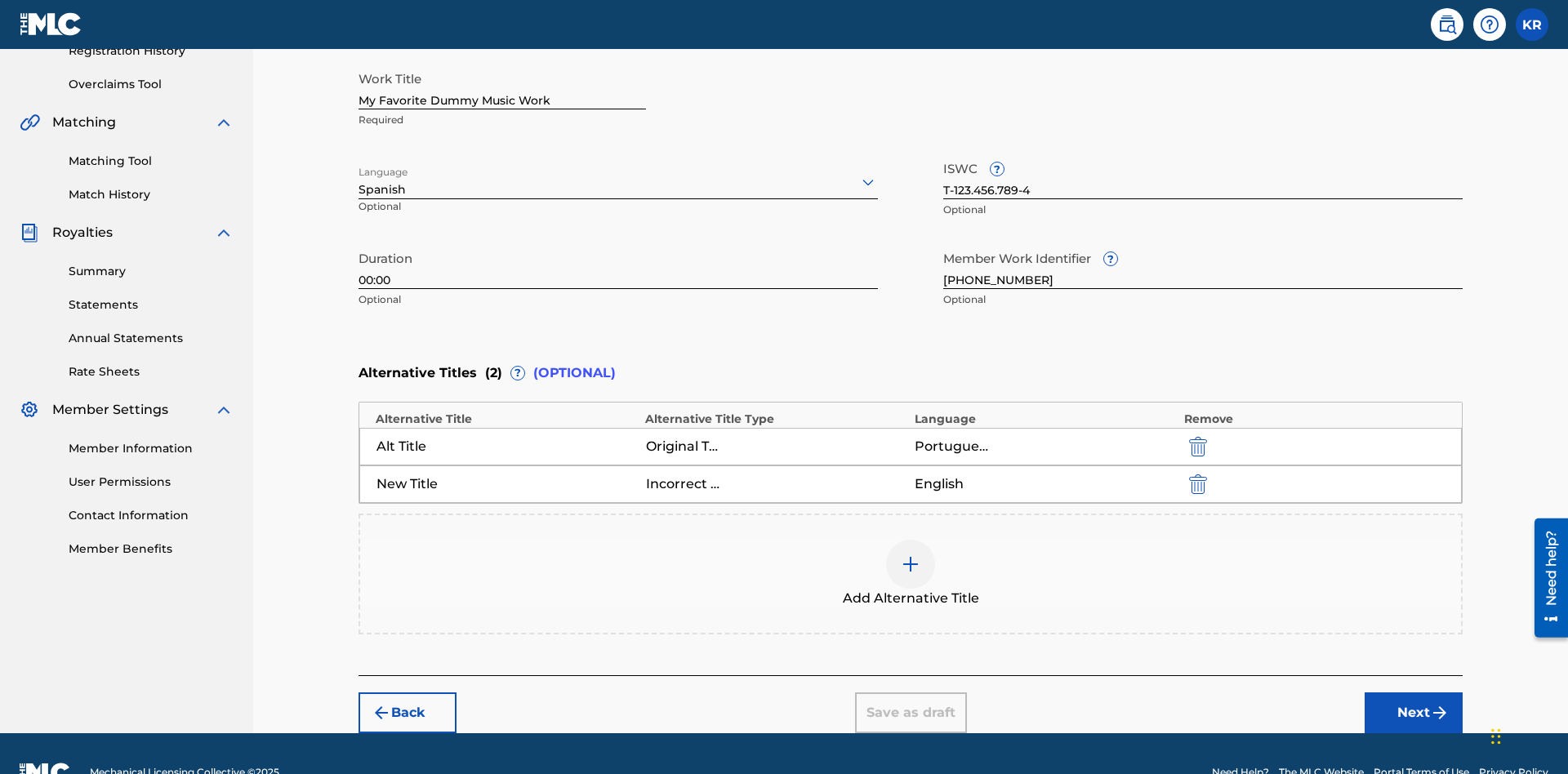
click at [1195, 474] on img "submit" at bounding box center [1198, 484] width 18 height 20
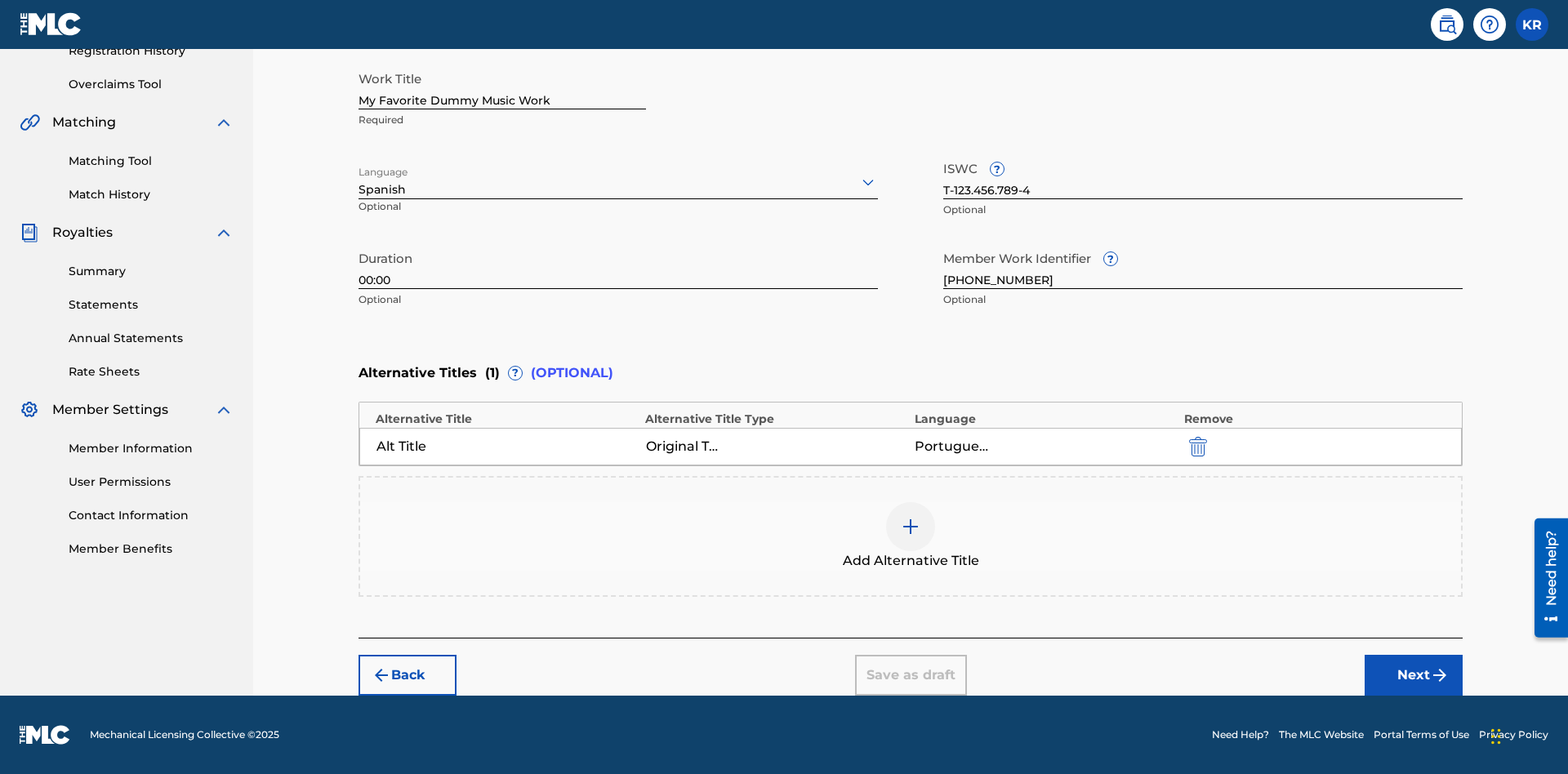
click at [911, 536] on div at bounding box center [910, 526] width 49 height 49
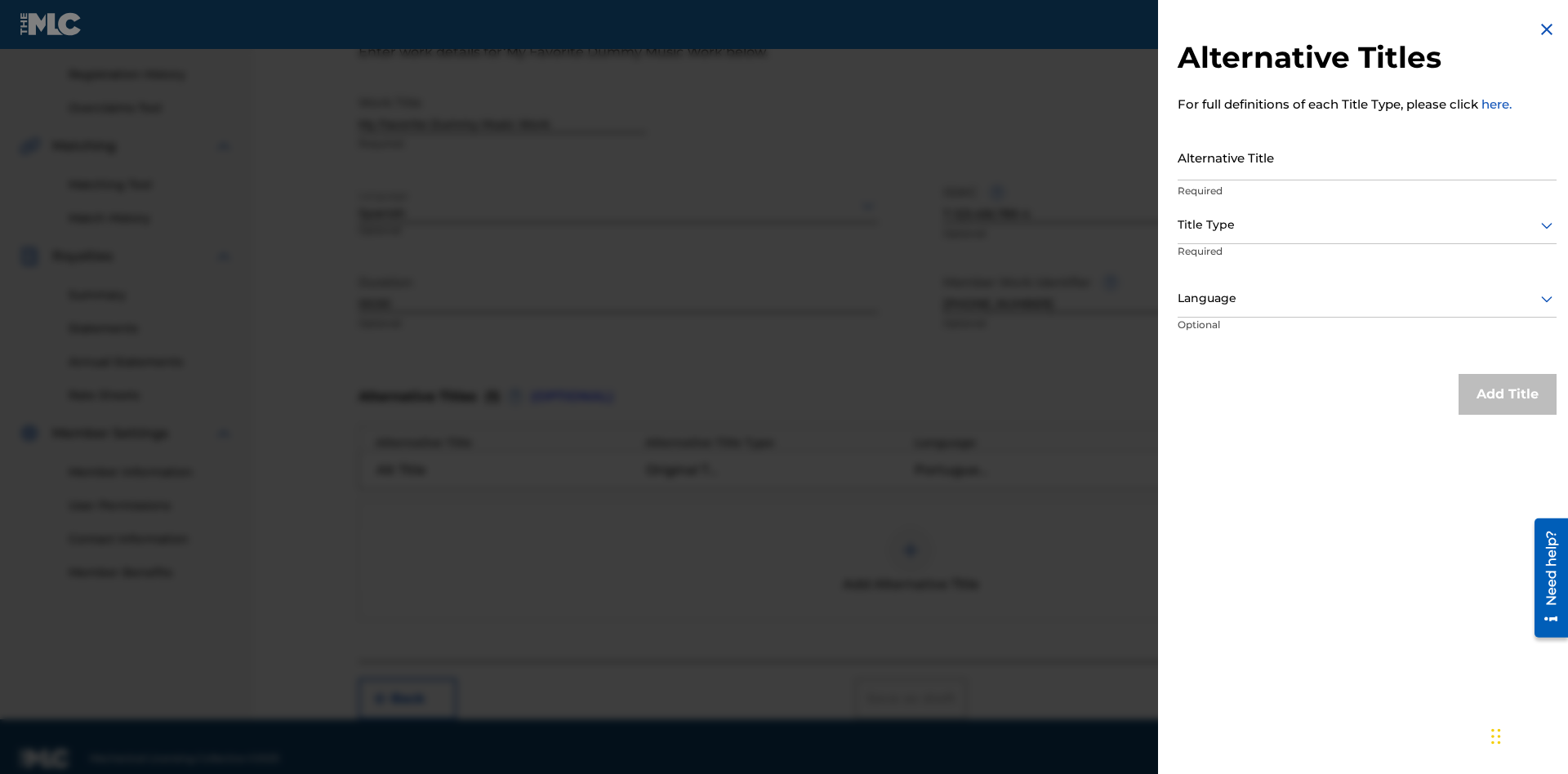
click at [1367, 156] on input "Alternative Title" at bounding box center [1367, 157] width 379 height 46
type input "Final Title"
click at [1367, 224] on div at bounding box center [1367, 224] width 379 height 21
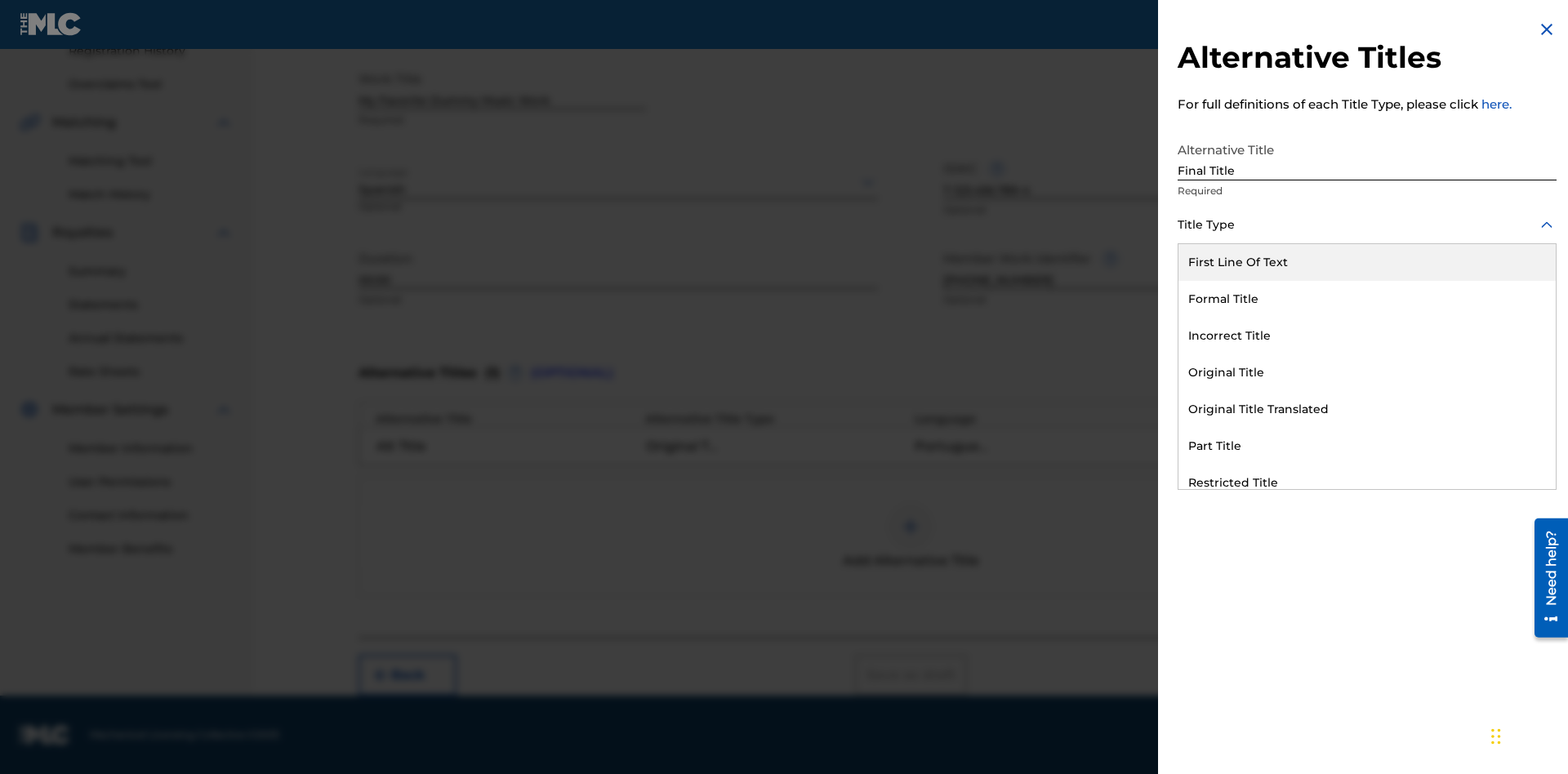
click at [1367, 446] on div "Part Title" at bounding box center [1367, 446] width 378 height 36
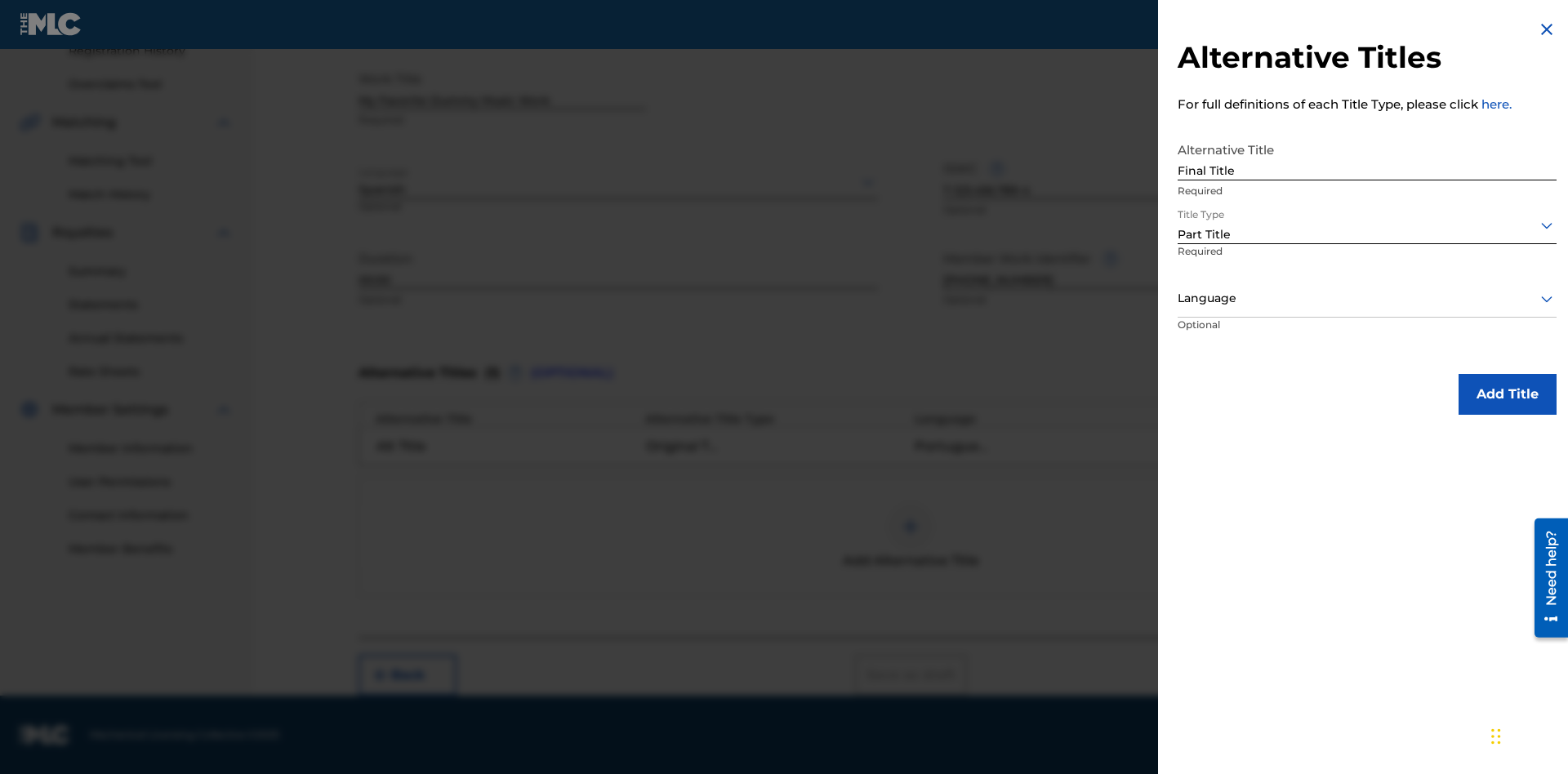
click at [1367, 298] on div at bounding box center [1367, 298] width 379 height 21
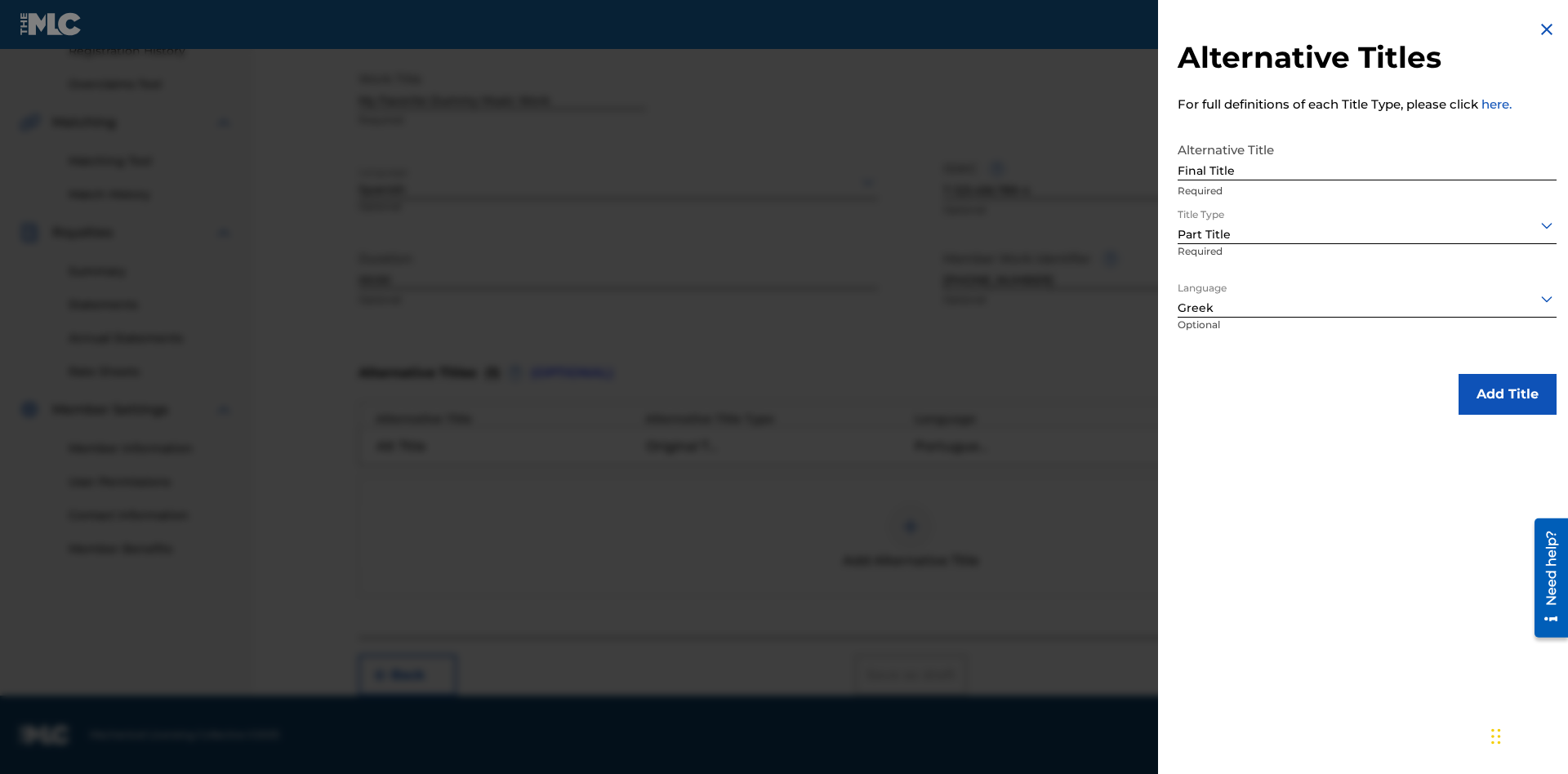
click at [1508, 393] on button "Add Title" at bounding box center [1507, 394] width 98 height 41
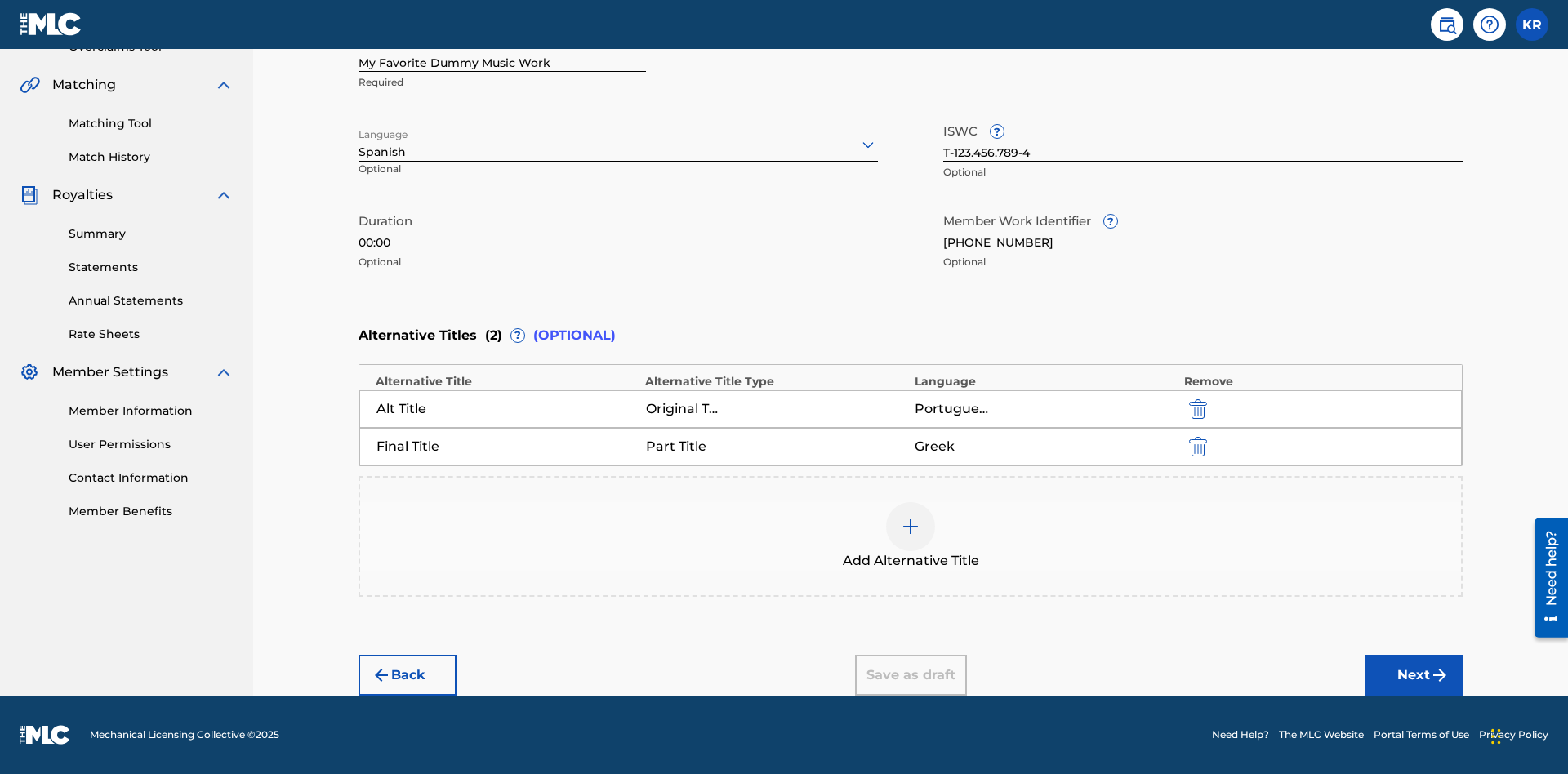
click at [1413, 675] on button "Next" at bounding box center [1413, 675] width 98 height 41
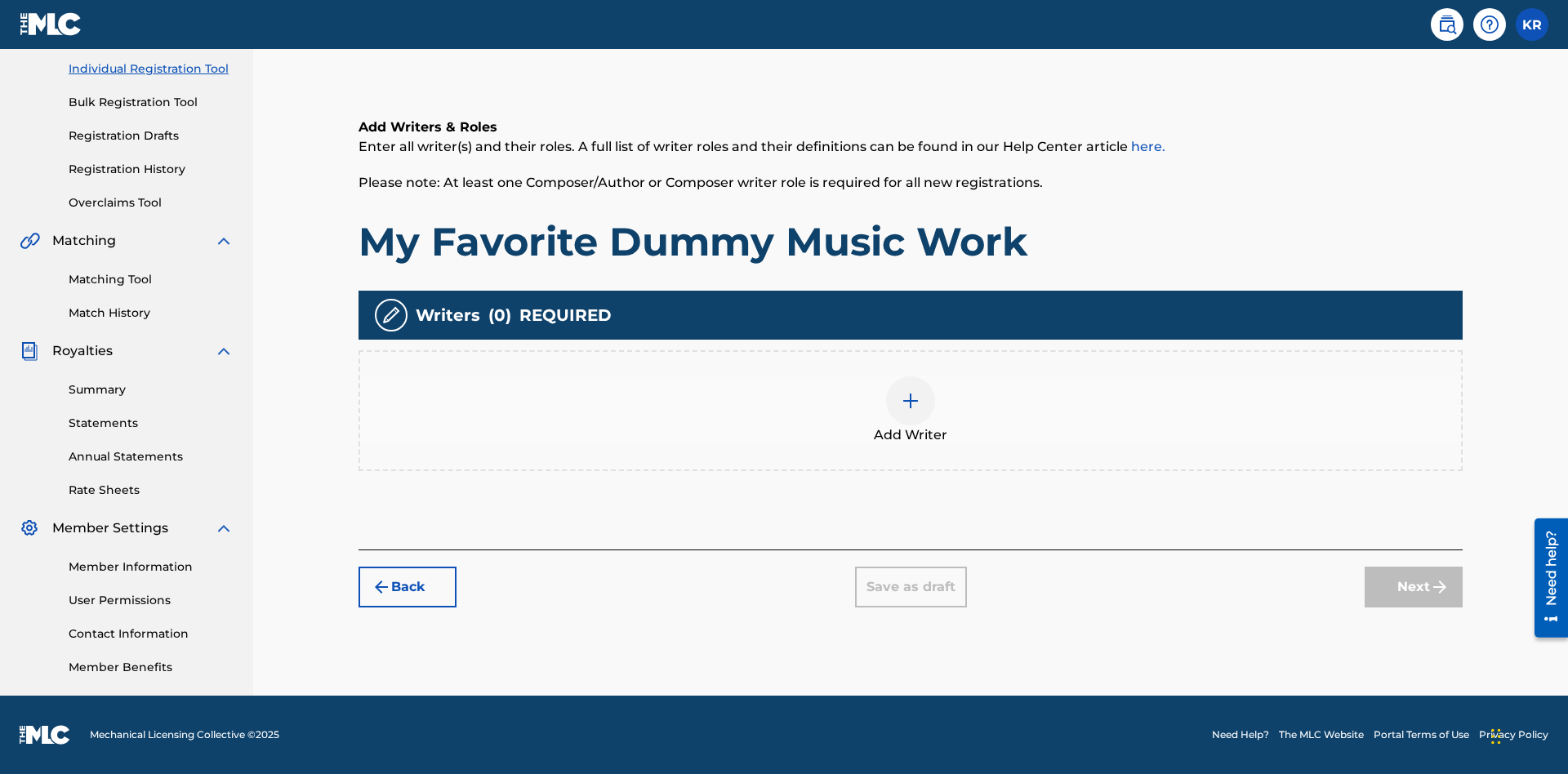
click at [911, 410] on img at bounding box center [911, 401] width 20 height 20
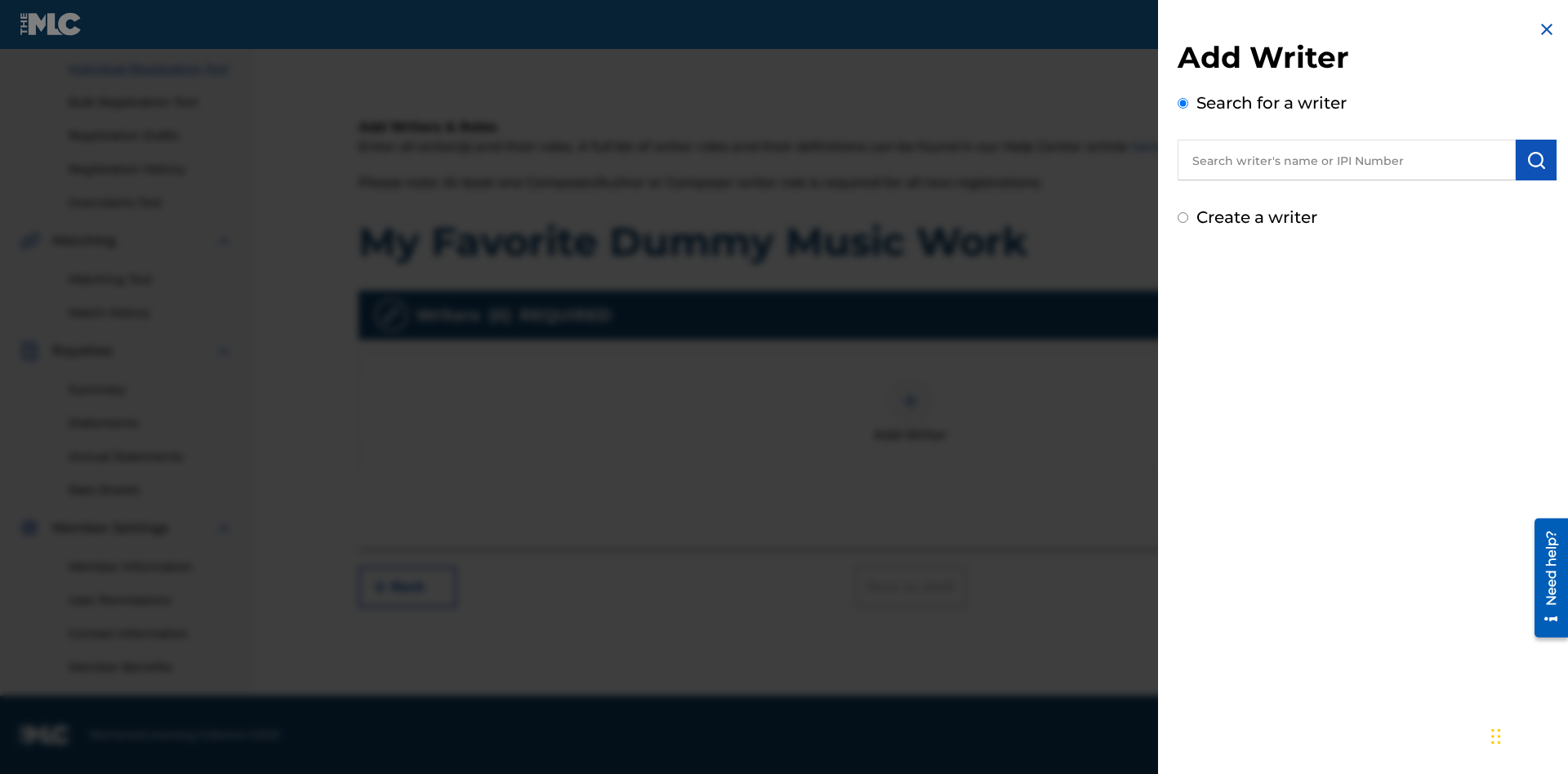
click at [1346, 160] on input "text" at bounding box center [1346, 160] width 338 height 41
type input "Test2025.08.29.04.29.07"
click at [1536, 160] on img "submit" at bounding box center [1536, 160] width 20 height 20
click at [1183, 287] on input "Create a writer" at bounding box center [1182, 286] width 11 height 11
radio input "false"
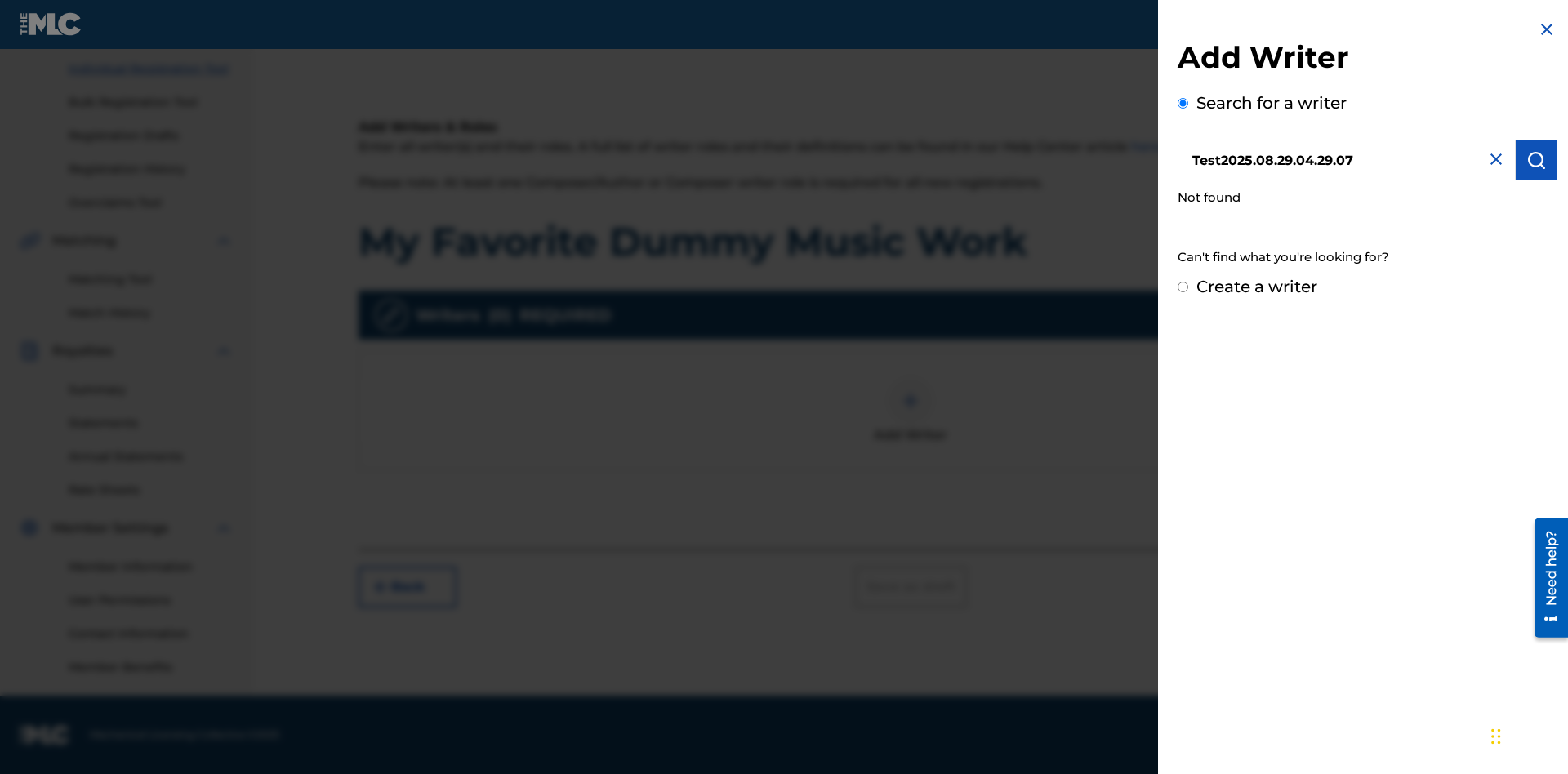
radio input "false"
radio input "true"
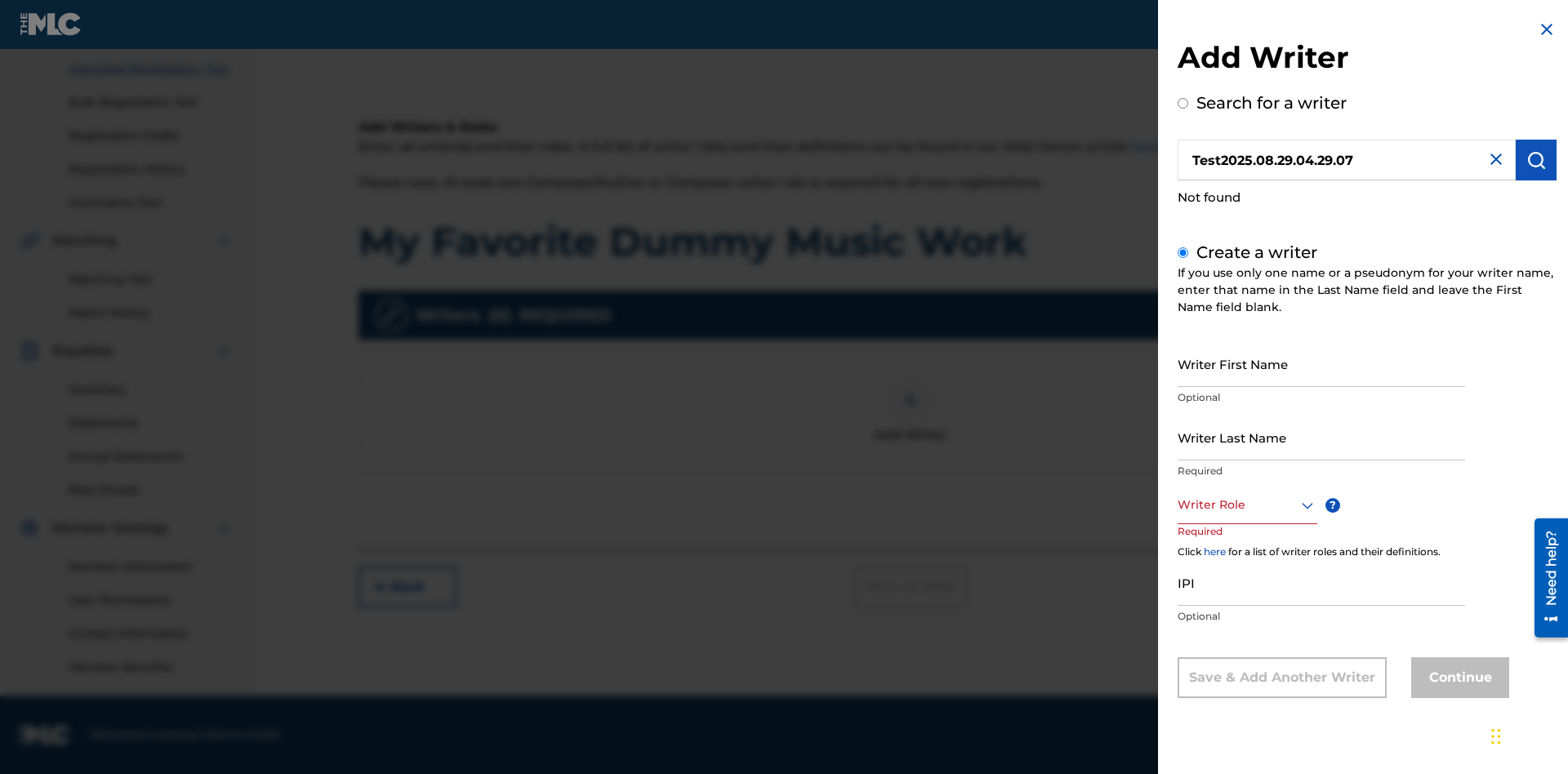
click at [1321, 363] on input "Writer First Name" at bounding box center [1320, 363] width 287 height 46
type input "Test2025.08.29.04.29.09"
click at [1321, 437] on input "Writer Last Name" at bounding box center [1320, 437] width 287 height 46
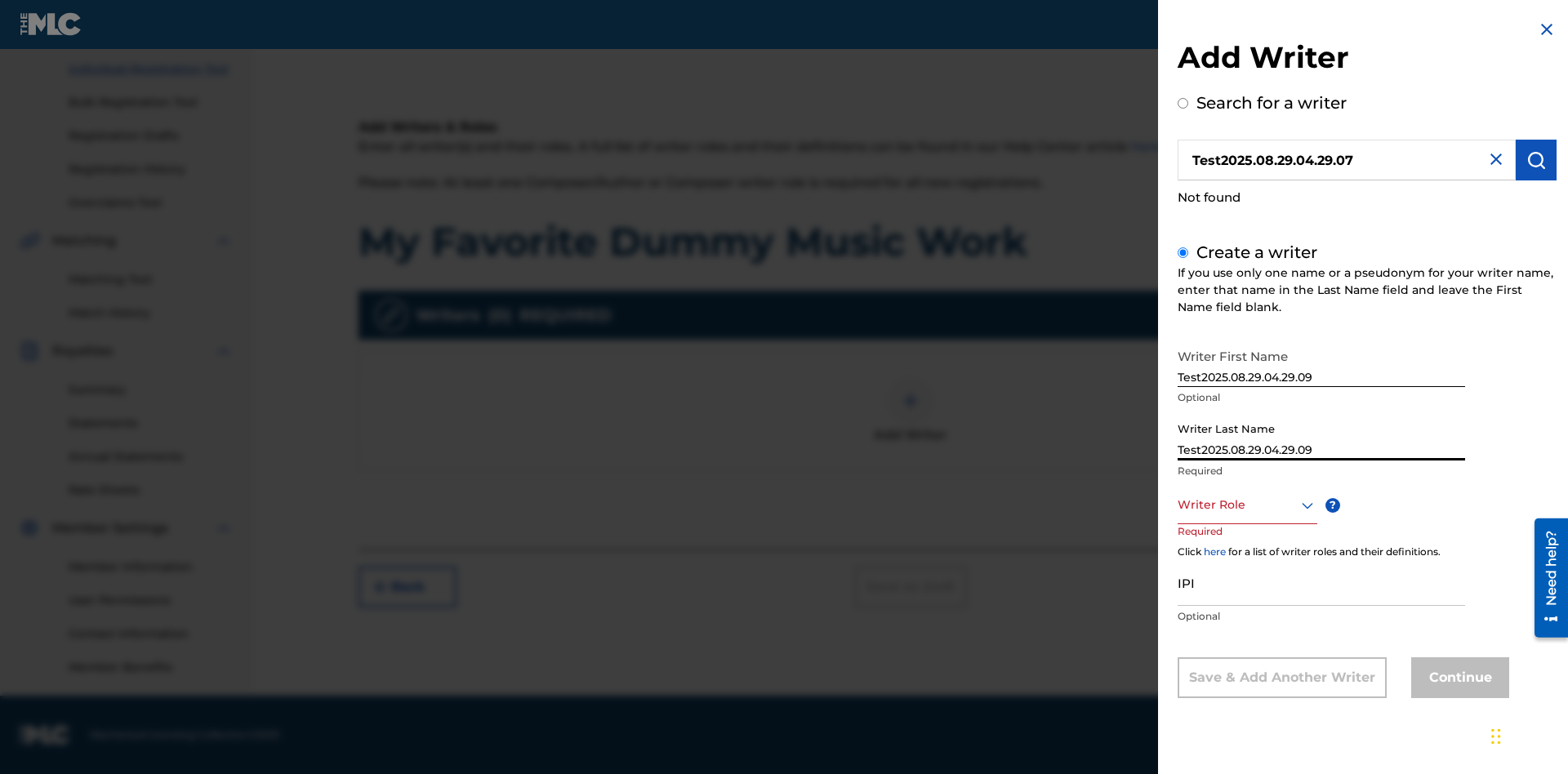
type input "Test2025.08.29.04.29.09"
click at [1246, 505] on div at bounding box center [1247, 505] width 140 height 21
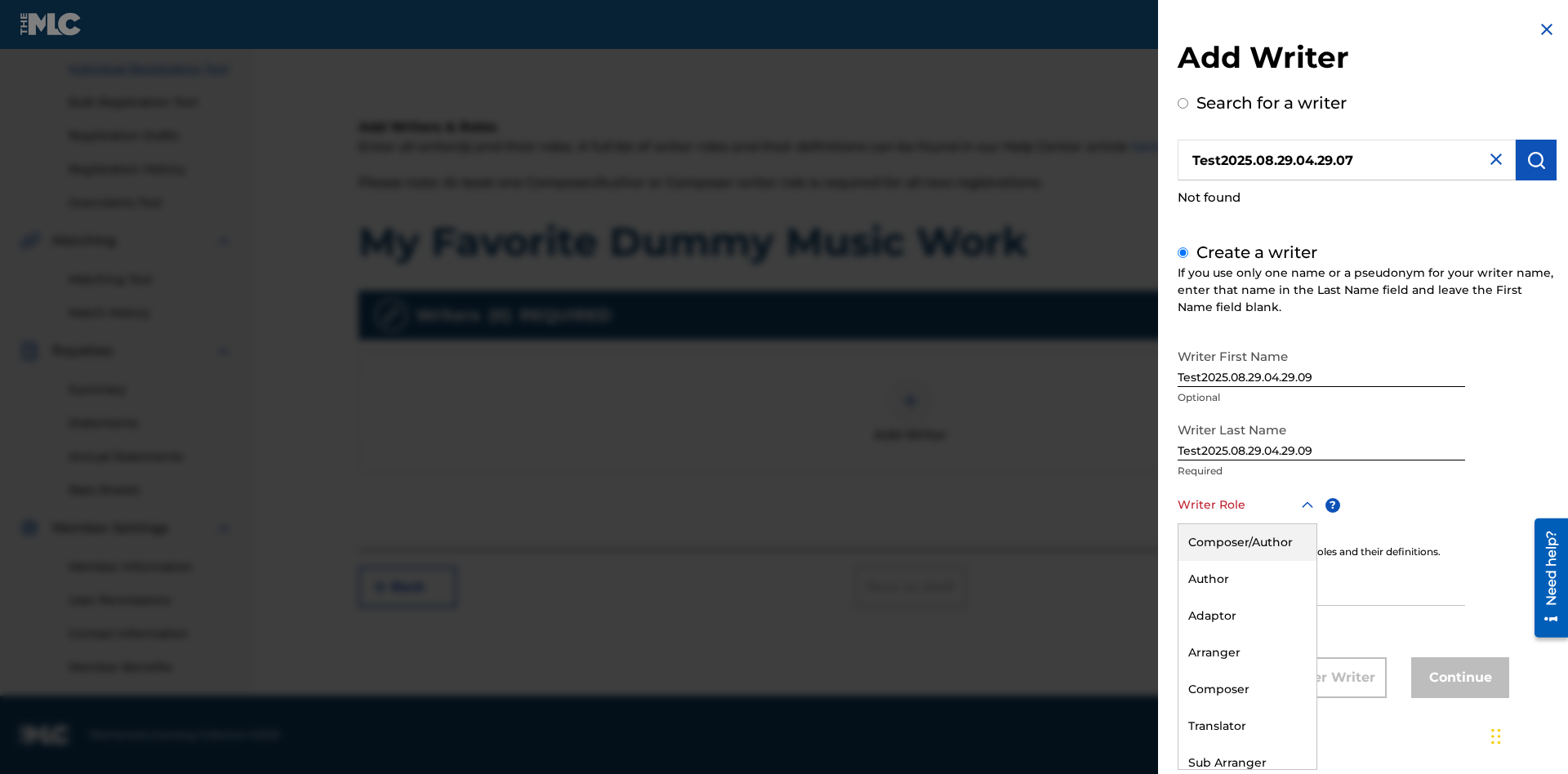
click at [1246, 579] on div "Author" at bounding box center [1247, 579] width 138 height 36
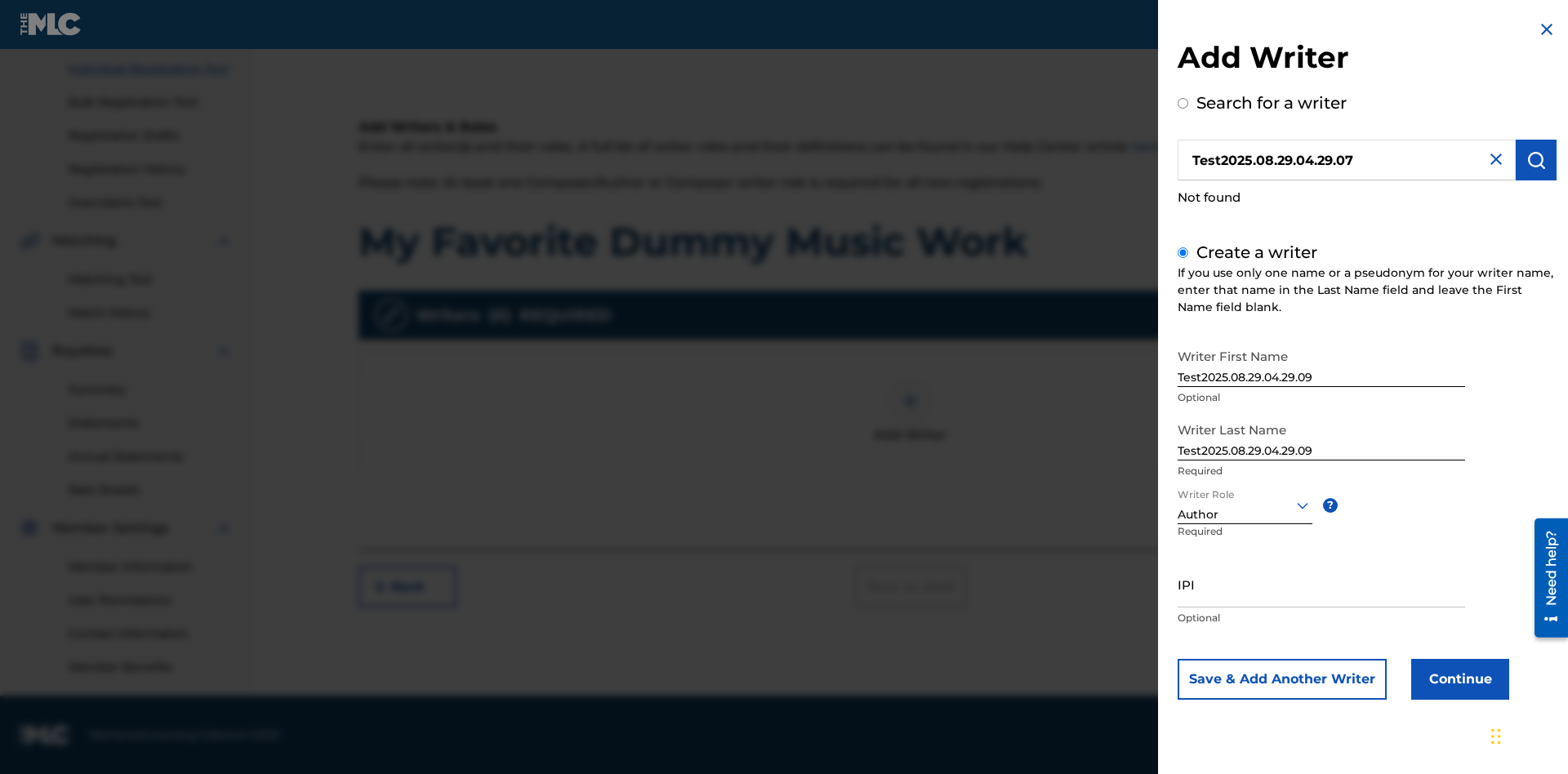
click at [1321, 584] on input "IPI" at bounding box center [1320, 584] width 287 height 46
type input "595839777"
click at [1458, 679] on button "Continue" at bounding box center [1460, 679] width 98 height 41
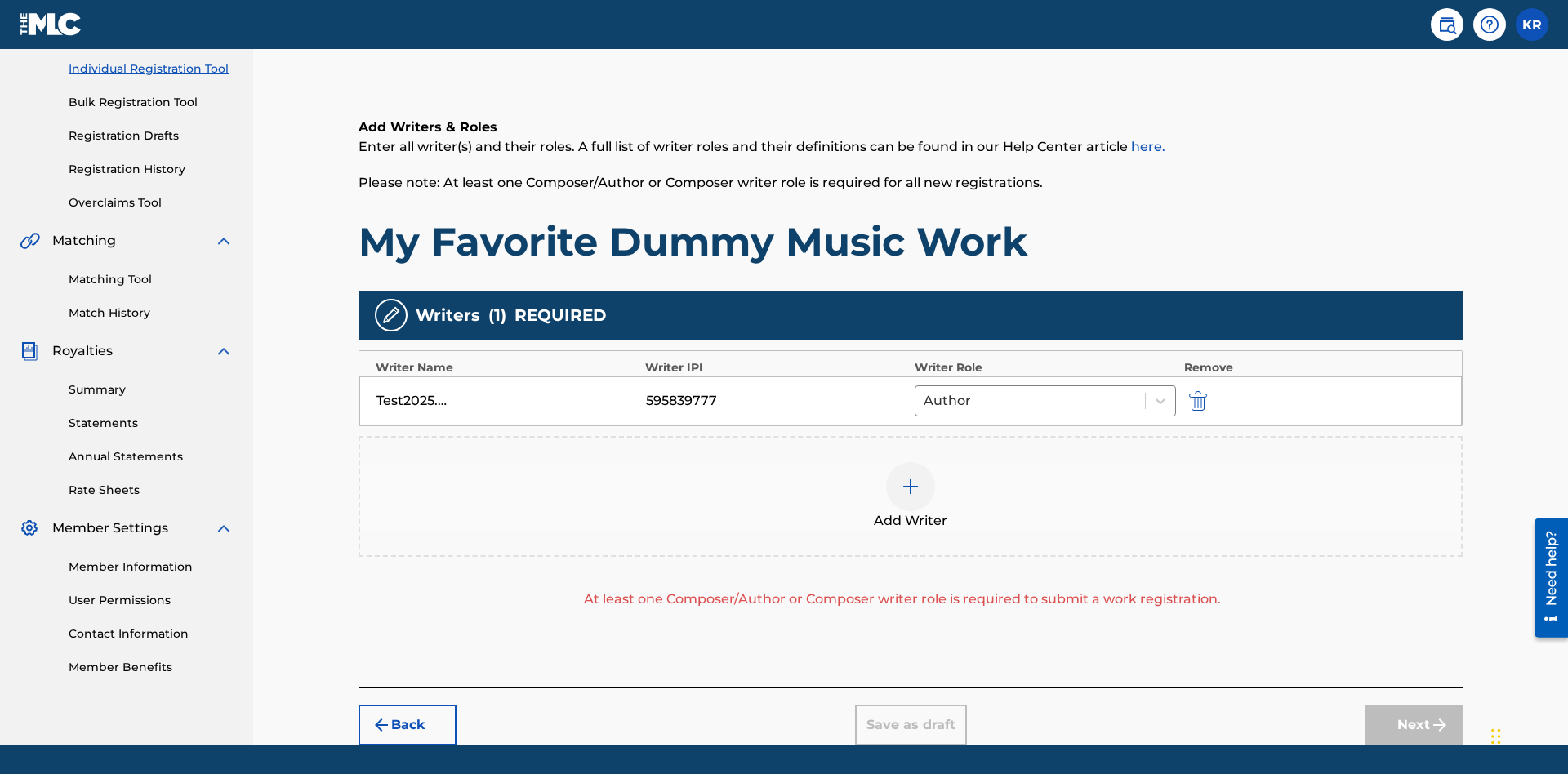
click at [1195, 391] on img "submit" at bounding box center [1198, 401] width 18 height 20
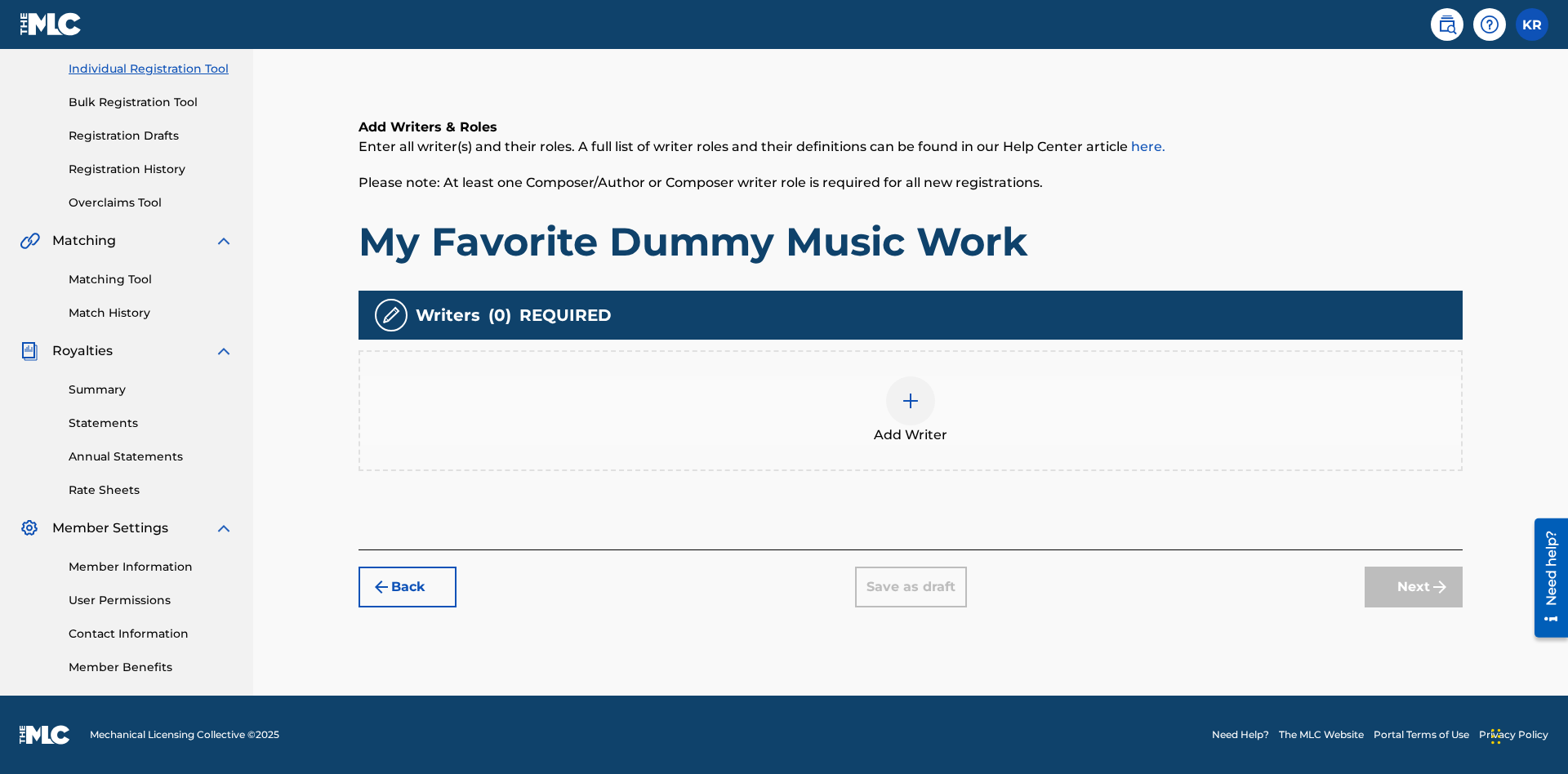
click at [911, 410] on img at bounding box center [911, 401] width 20 height 20
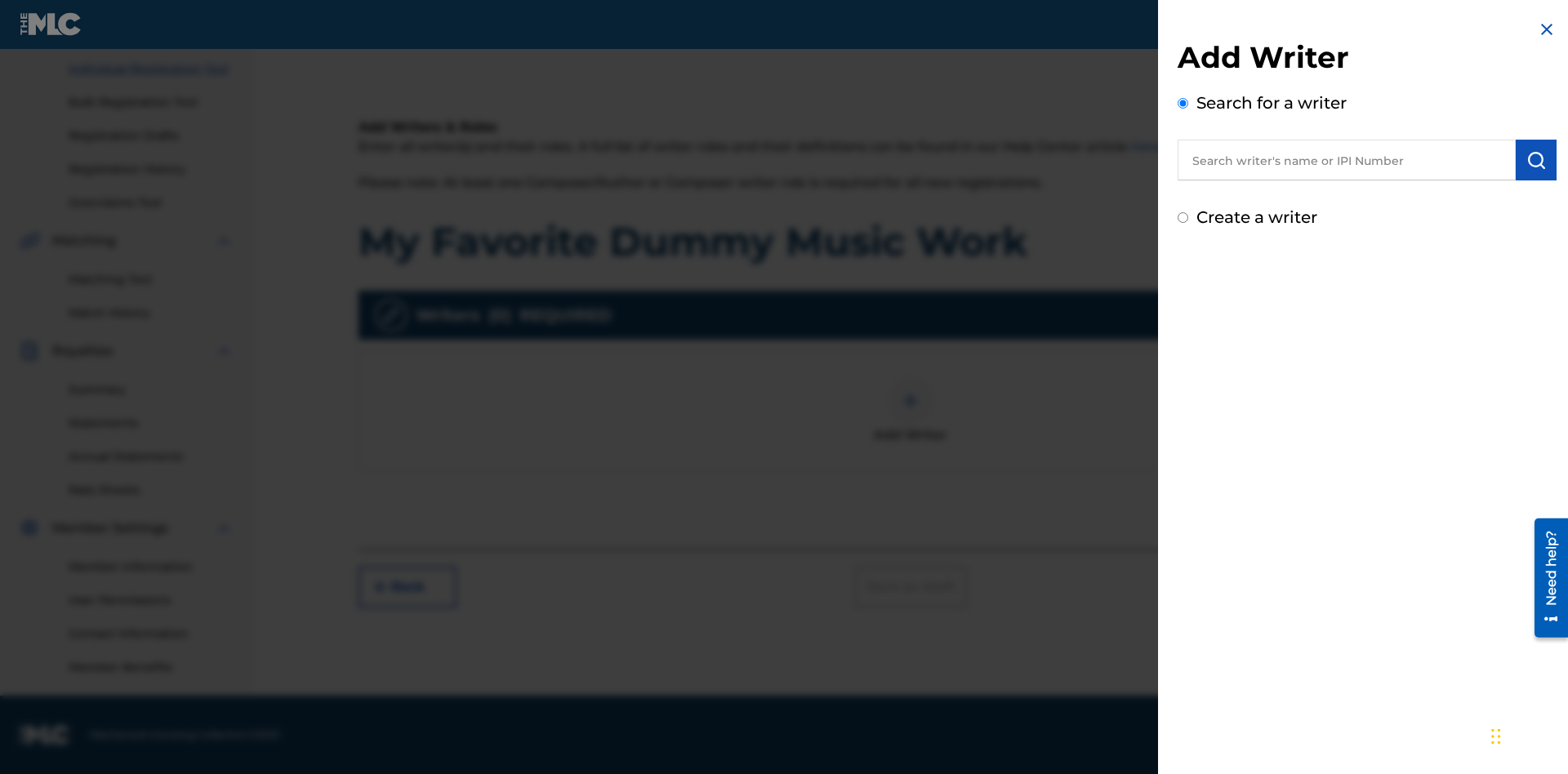
click at [1346, 160] on input "text" at bounding box center [1346, 160] width 338 height 41
type input "[PERSON_NAME]"
click at [1536, 160] on img "submit" at bounding box center [1536, 160] width 20 height 20
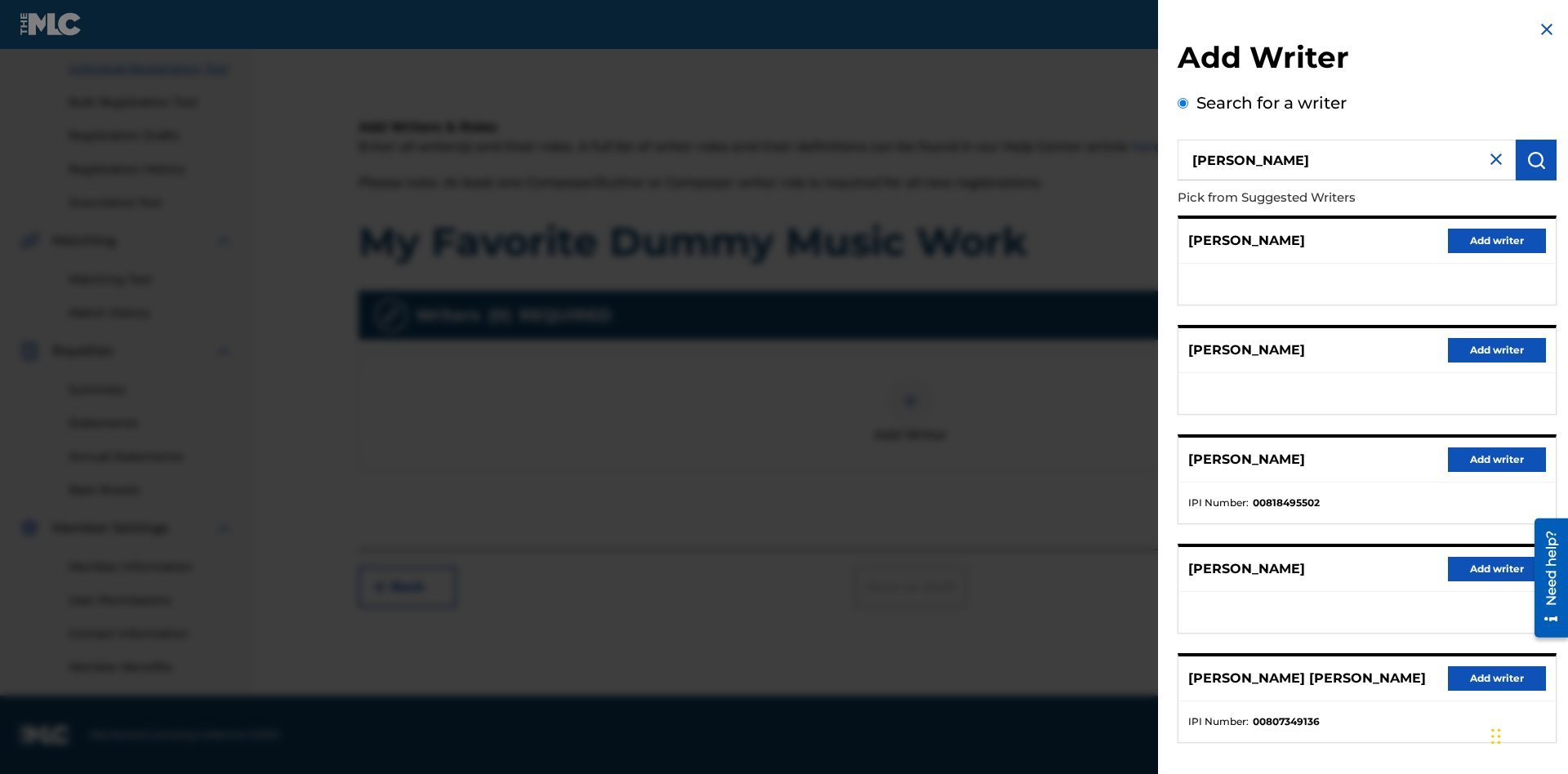
radio input "false"
radio input "true"
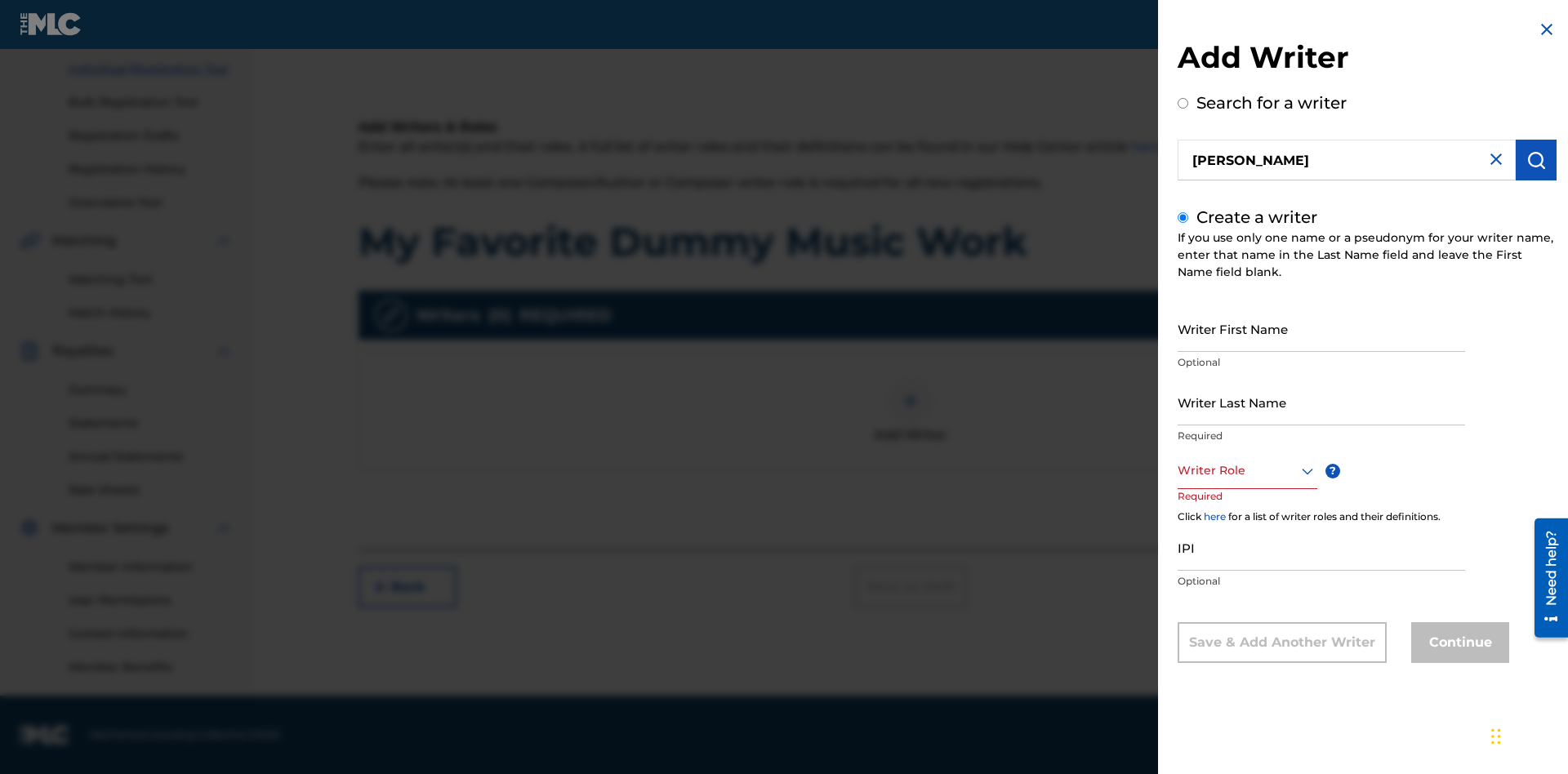
click at [1321, 328] on input "Writer First Name" at bounding box center [1320, 329] width 287 height 46
type input "[PERSON_NAME]"
click at [1321, 401] on input "Writer Last Name" at bounding box center [1320, 402] width 287 height 46
type input "[PERSON_NAME]"
click at [1321, 547] on input "IPI" at bounding box center [1320, 547] width 287 height 46
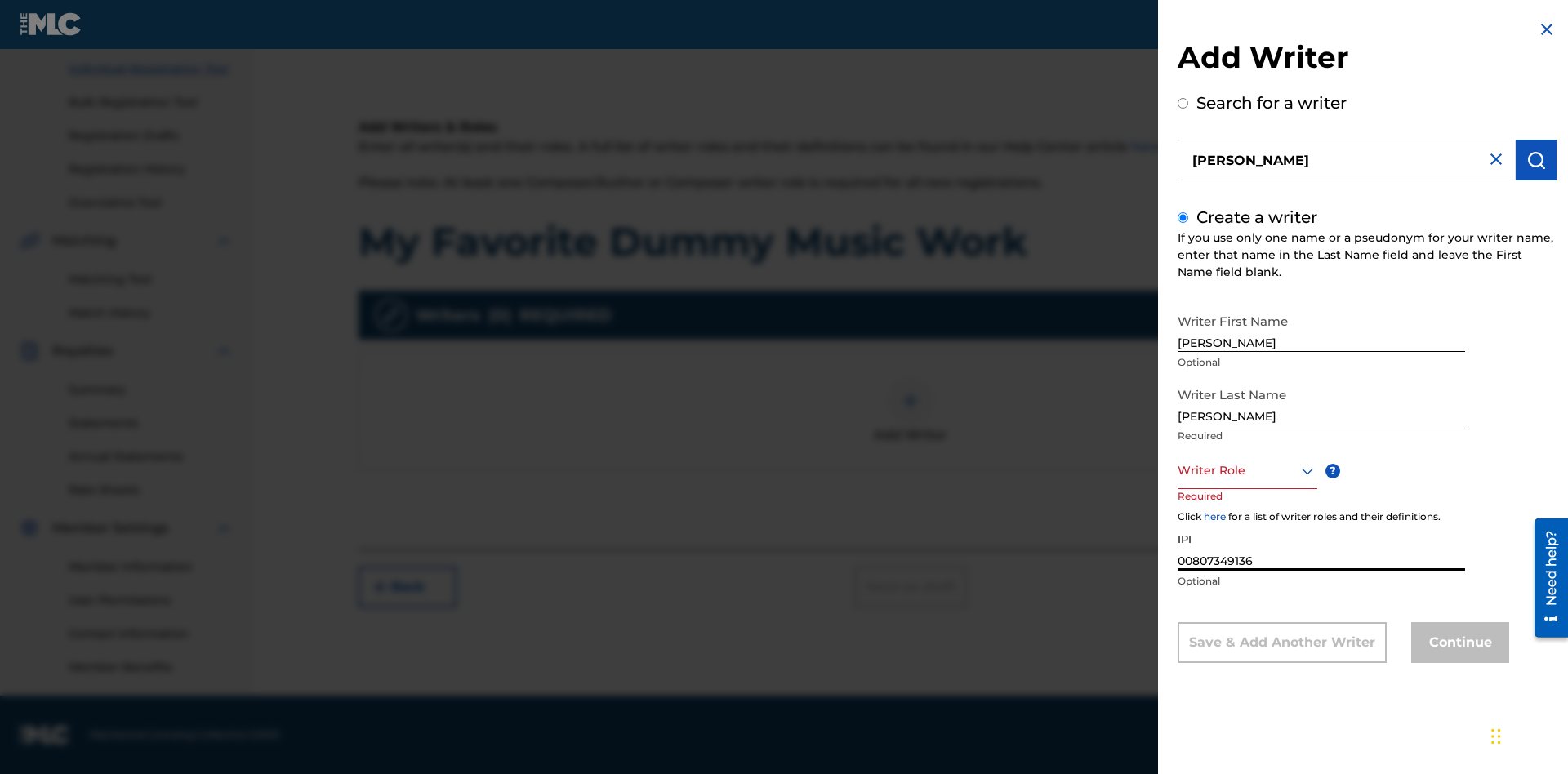
type input "00807349136"
click at [1246, 470] on div at bounding box center [1247, 470] width 140 height 21
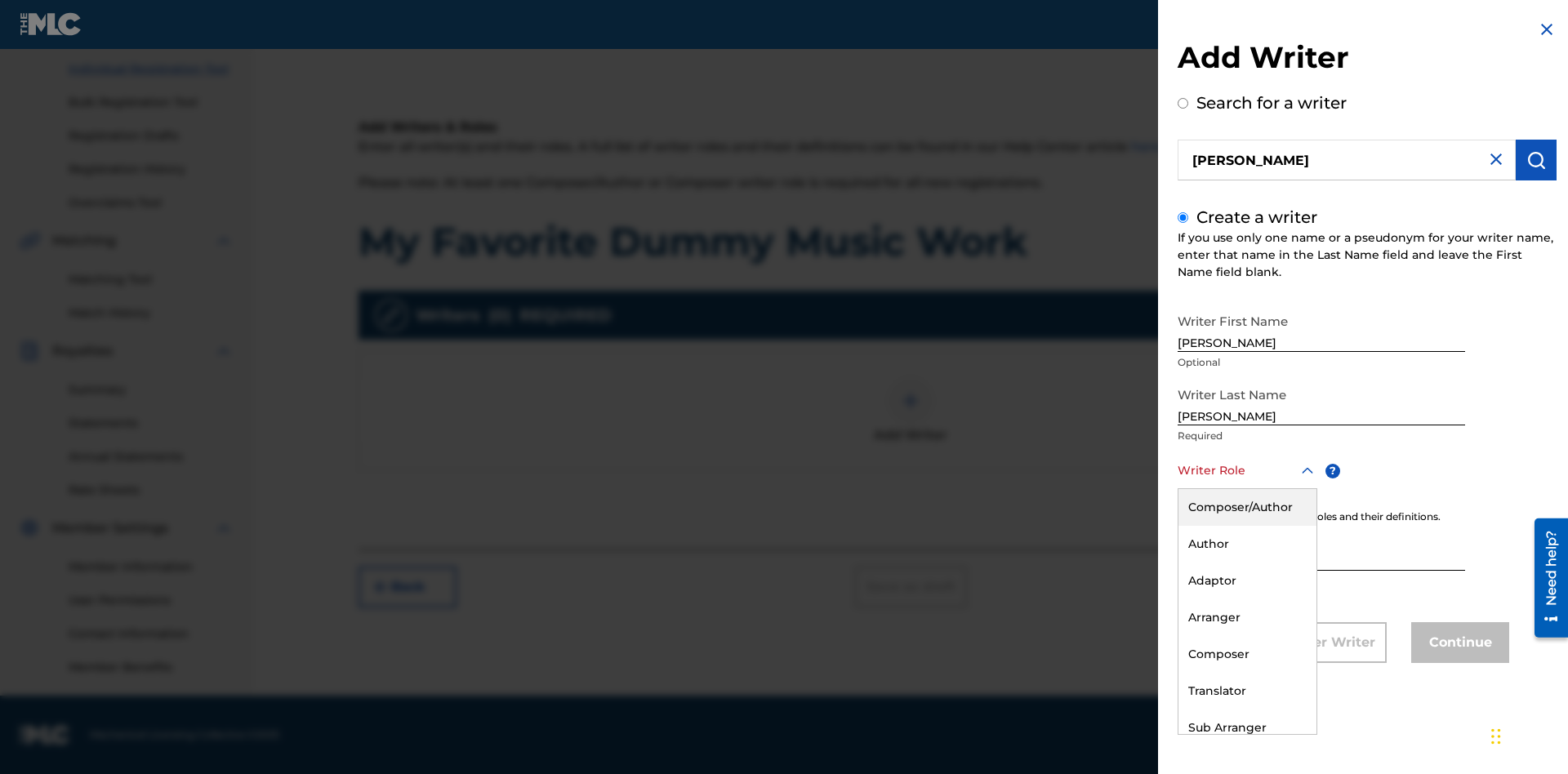
click at [1246, 654] on div "Composer" at bounding box center [1247, 654] width 138 height 36
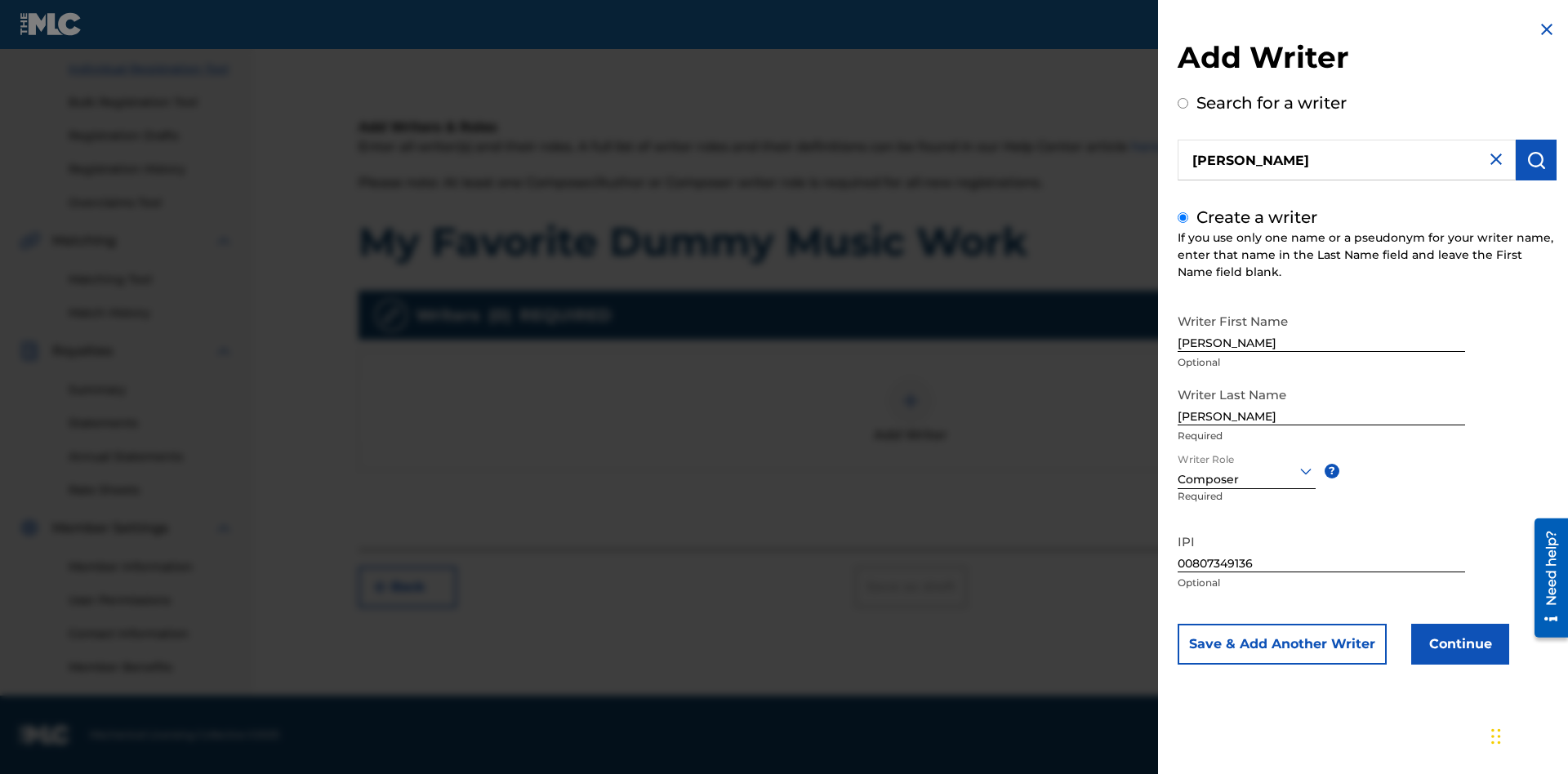
click at [1458, 644] on button "Continue" at bounding box center [1460, 644] width 98 height 41
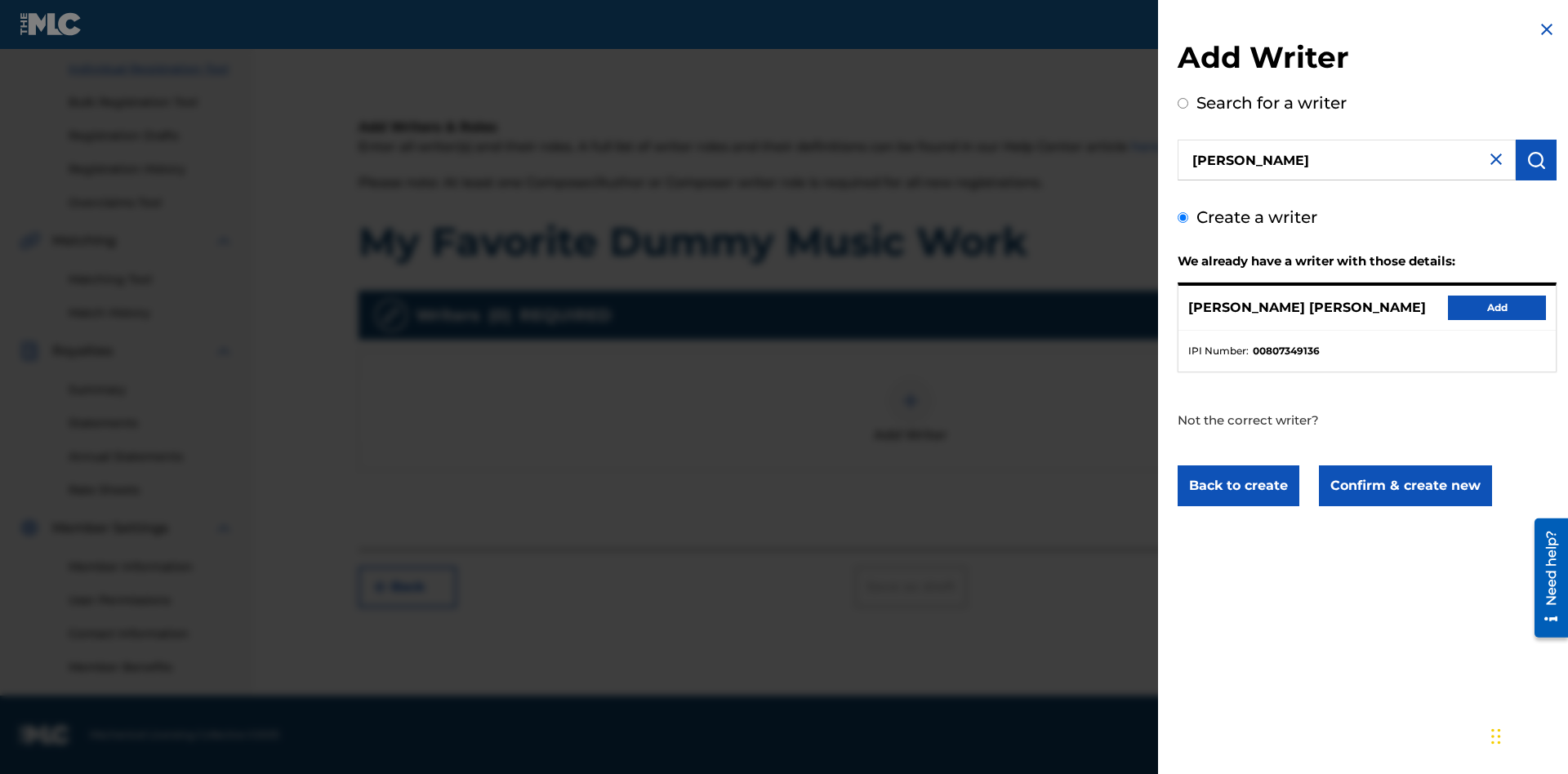
click at [1403, 486] on button "Confirm & create new" at bounding box center [1405, 485] width 173 height 41
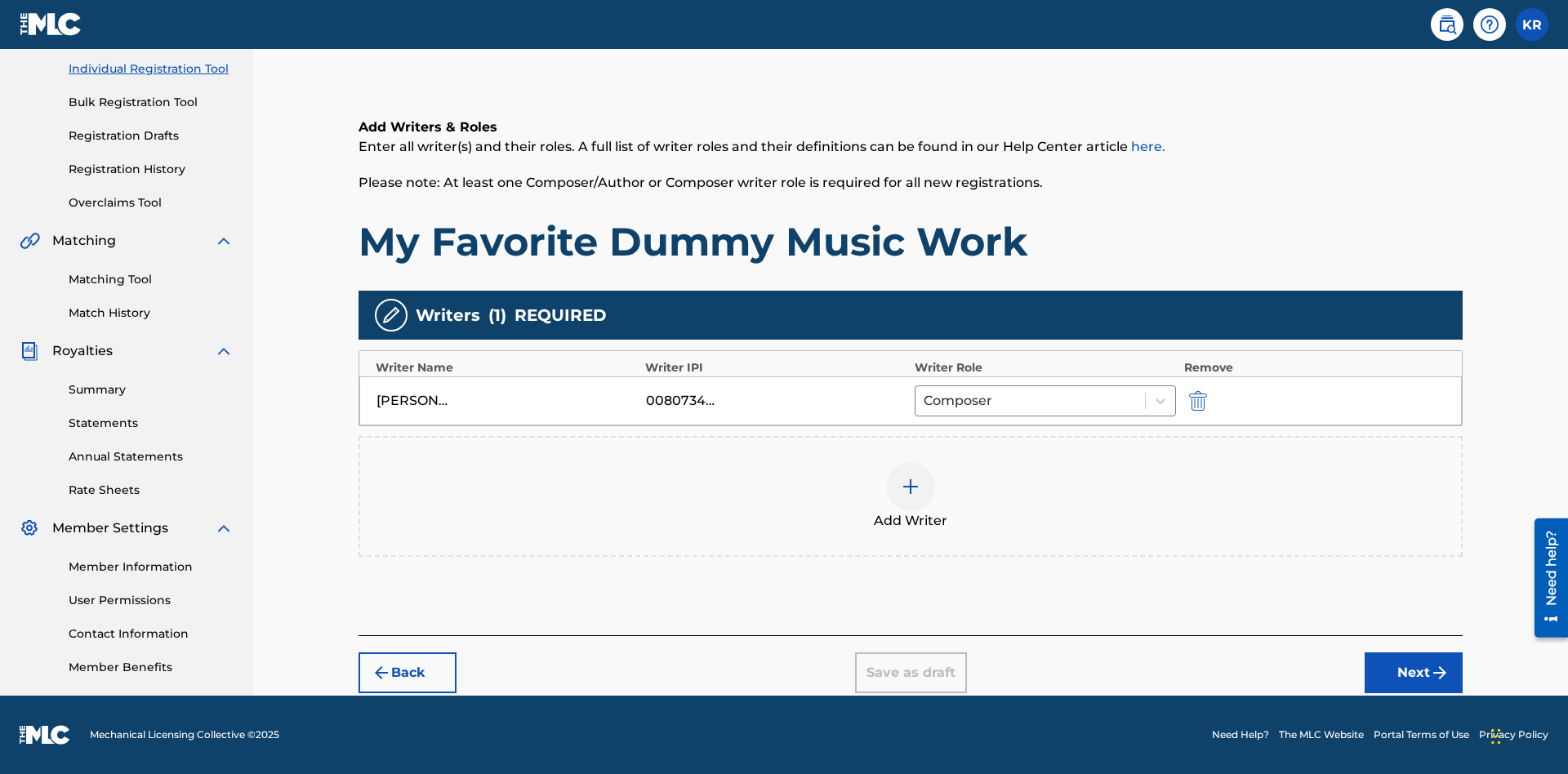
click at [911, 497] on div at bounding box center [910, 486] width 49 height 49
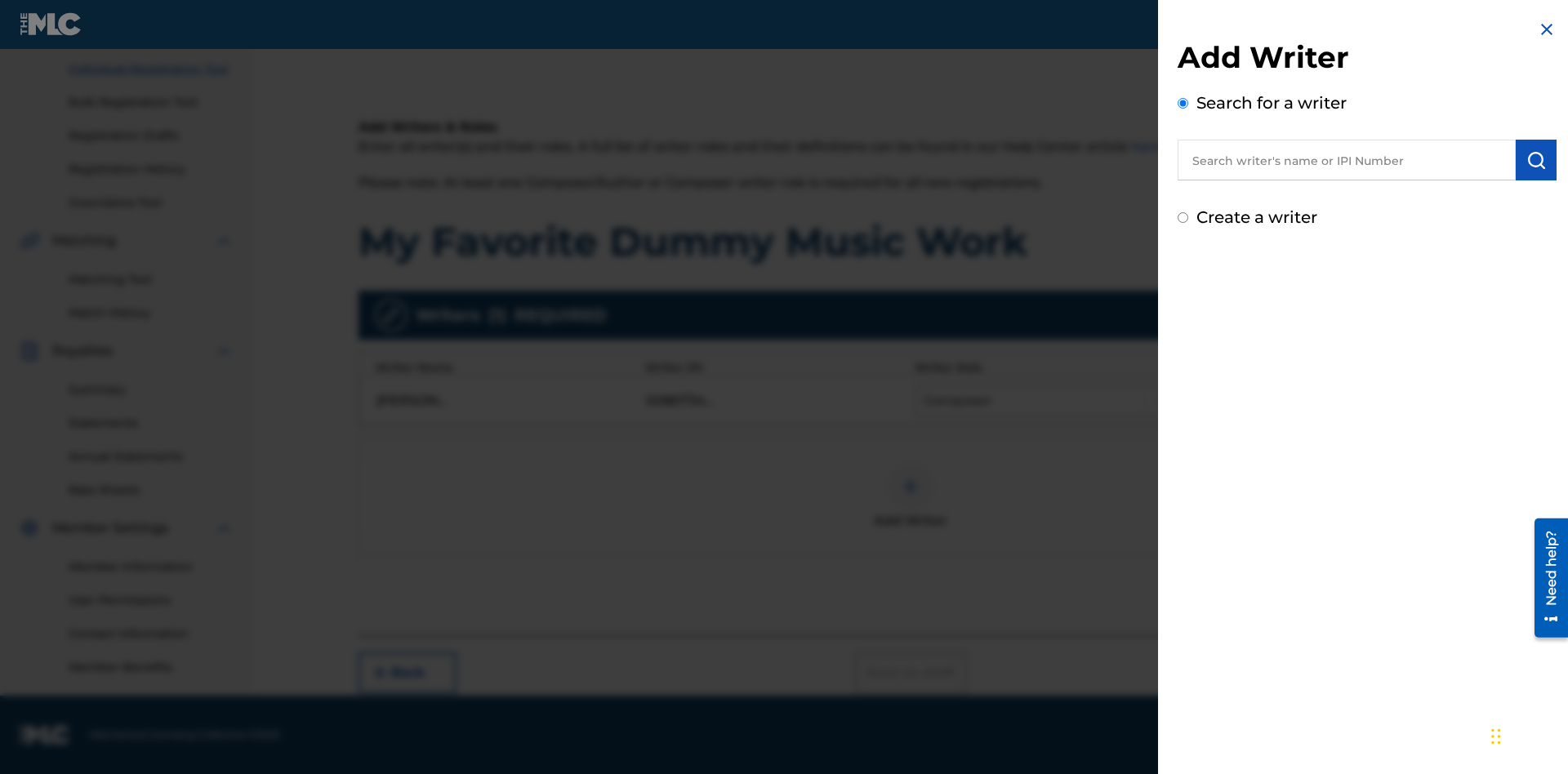
click at [1346, 160] on input "text" at bounding box center [1346, 160] width 338 height 41
type input "[PERSON_NAME]"
click at [1536, 160] on img "submit" at bounding box center [1536, 160] width 20 height 20
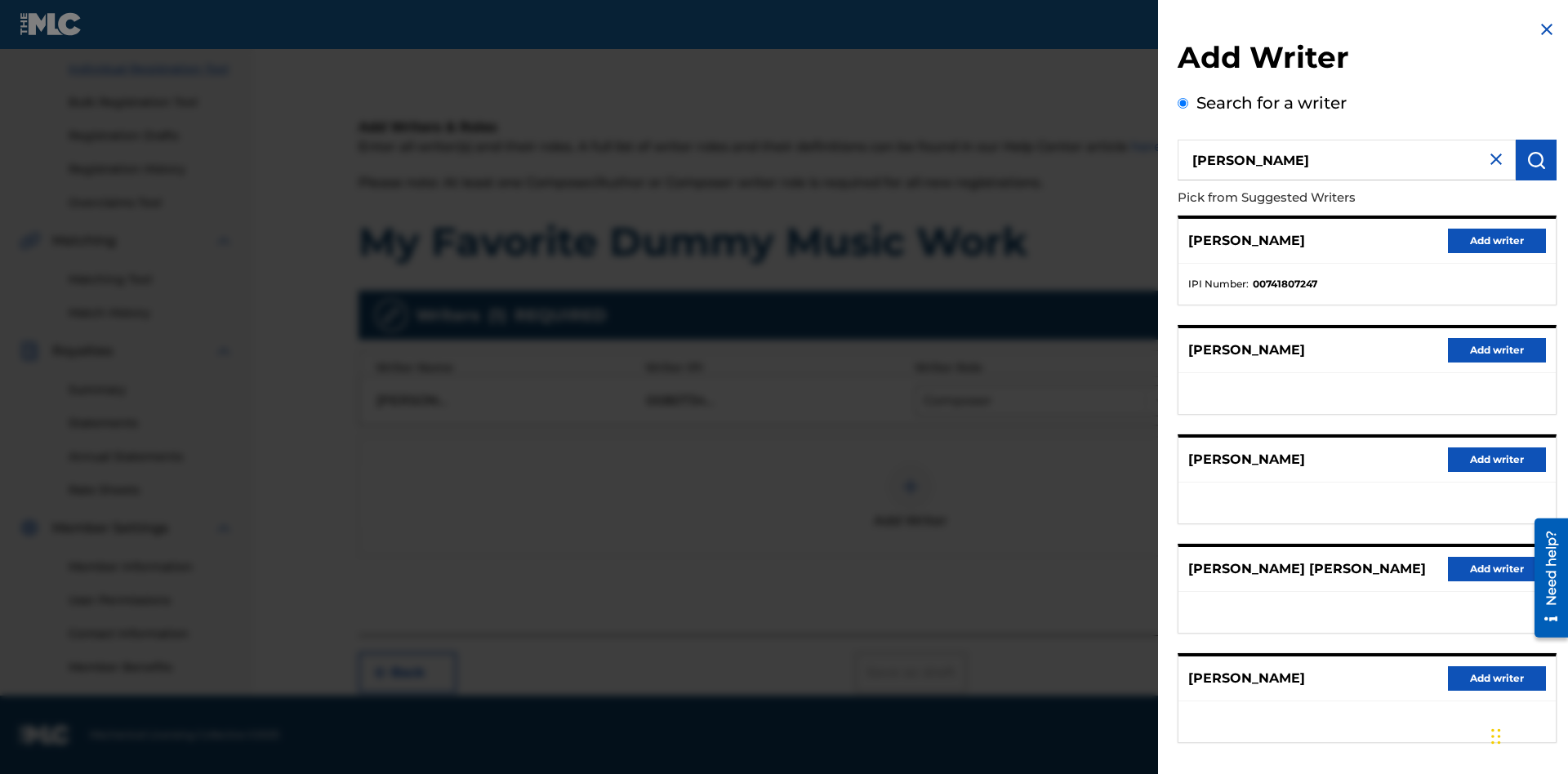
click at [1497, 240] on button "Add writer" at bounding box center [1497, 241] width 98 height 25
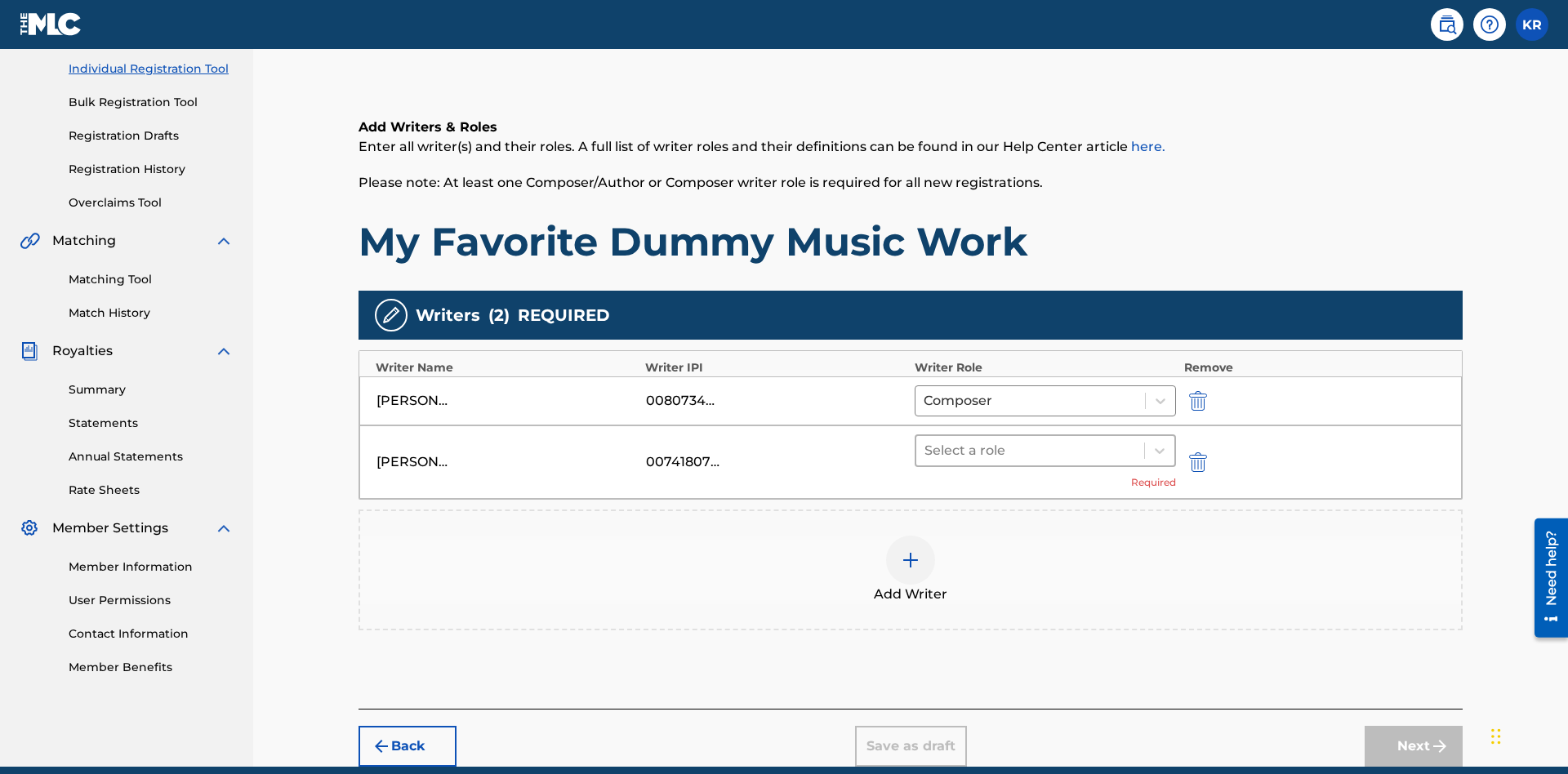
click at [926, 441] on input "text" at bounding box center [926, 451] width 3 height 20
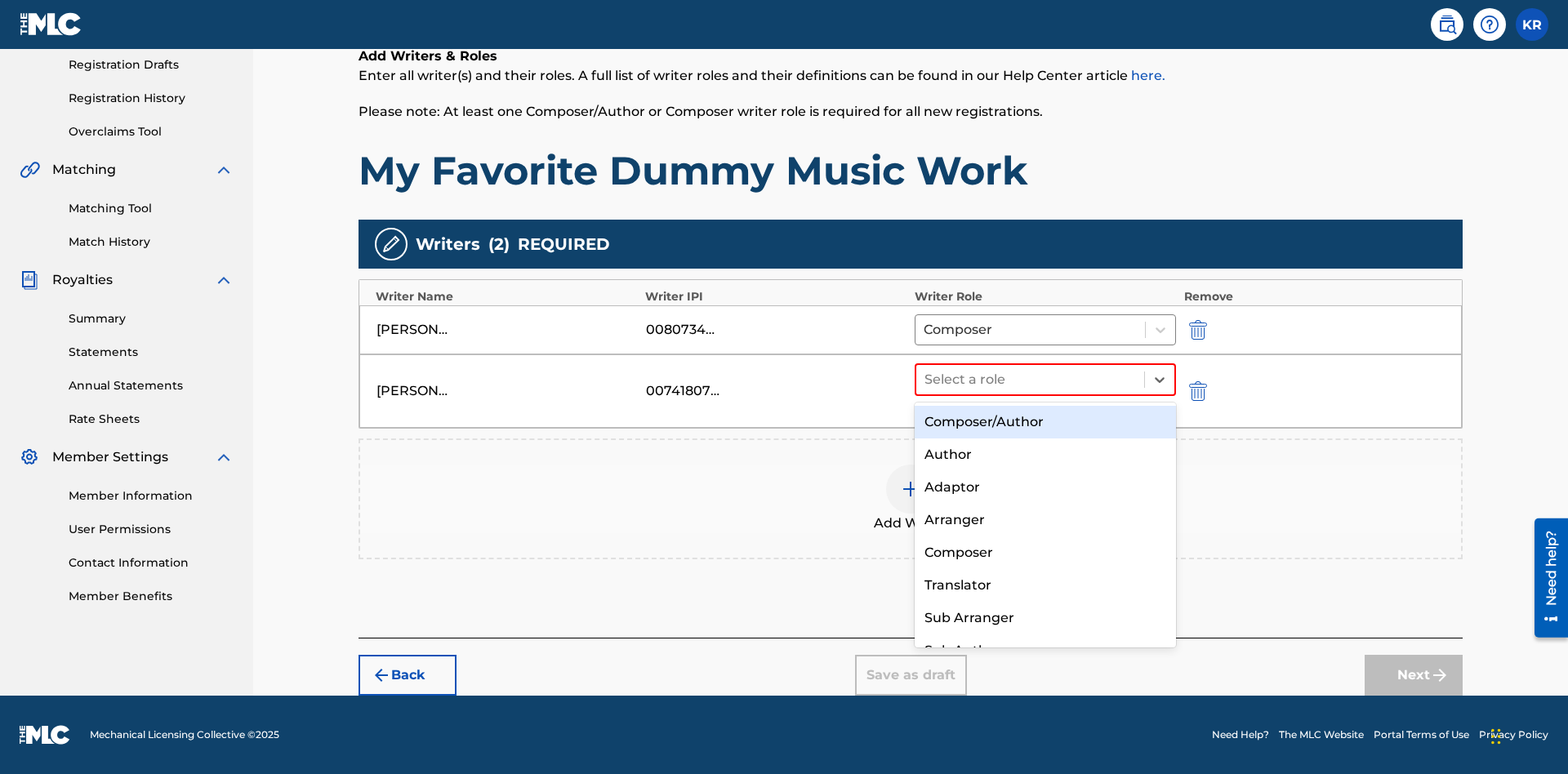
click at [1044, 584] on div "Translator" at bounding box center [1046, 584] width 262 height 32
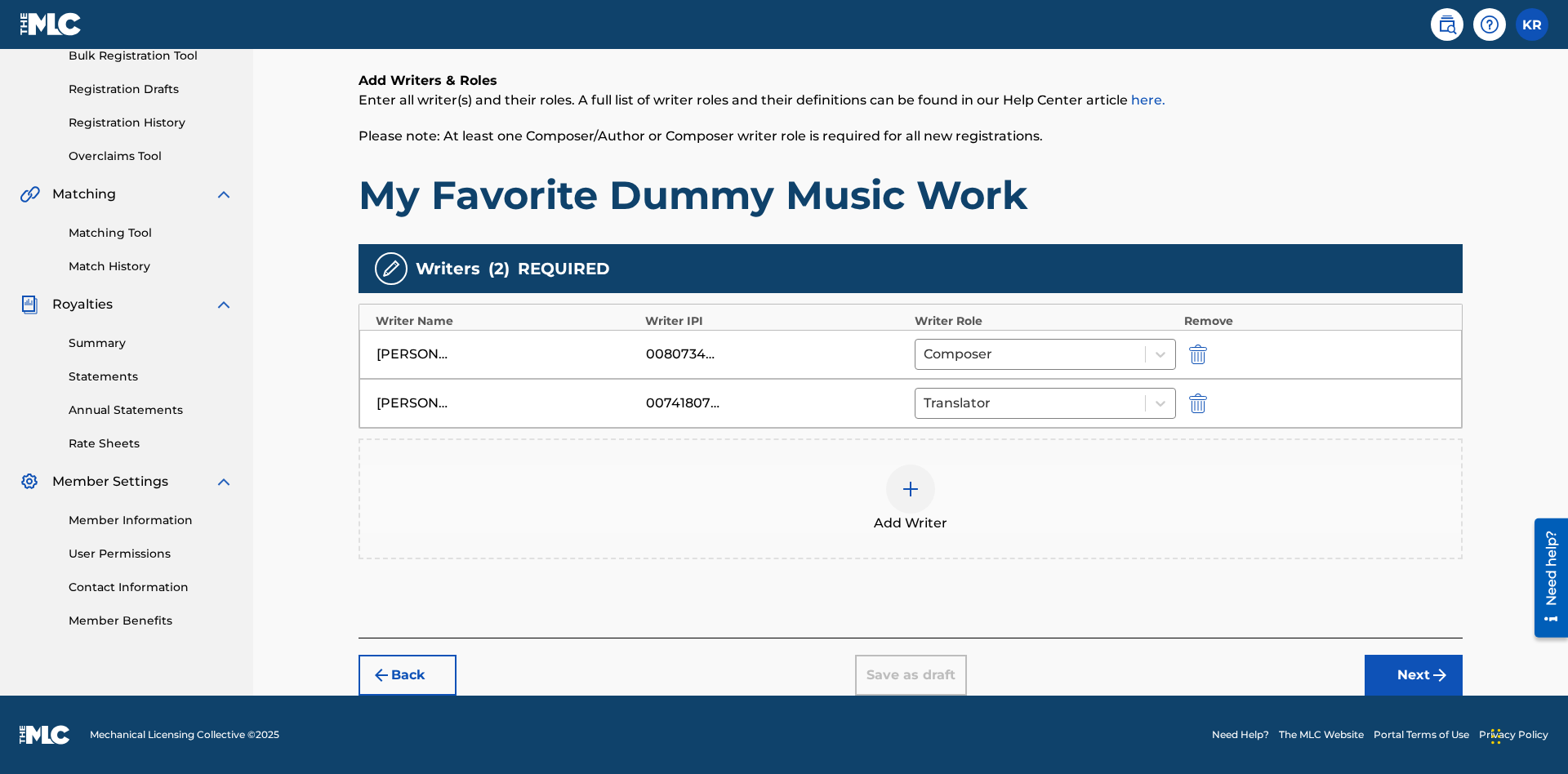
scroll to position [252, 0]
click at [911, 499] on div at bounding box center [910, 488] width 49 height 49
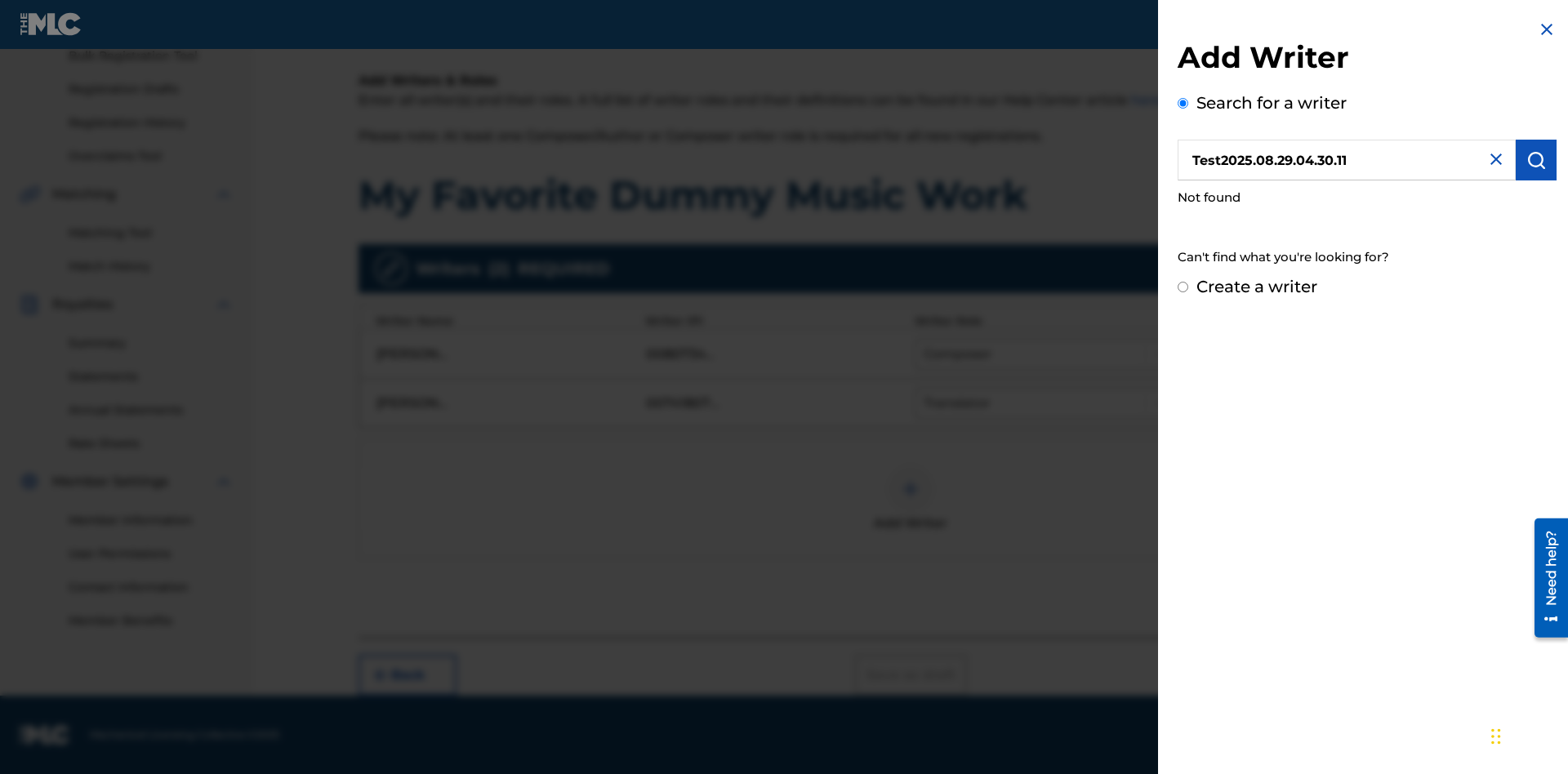
click at [1183, 287] on input "Create a writer" at bounding box center [1182, 286] width 11 height 11
radio input "false"
radio input "true"
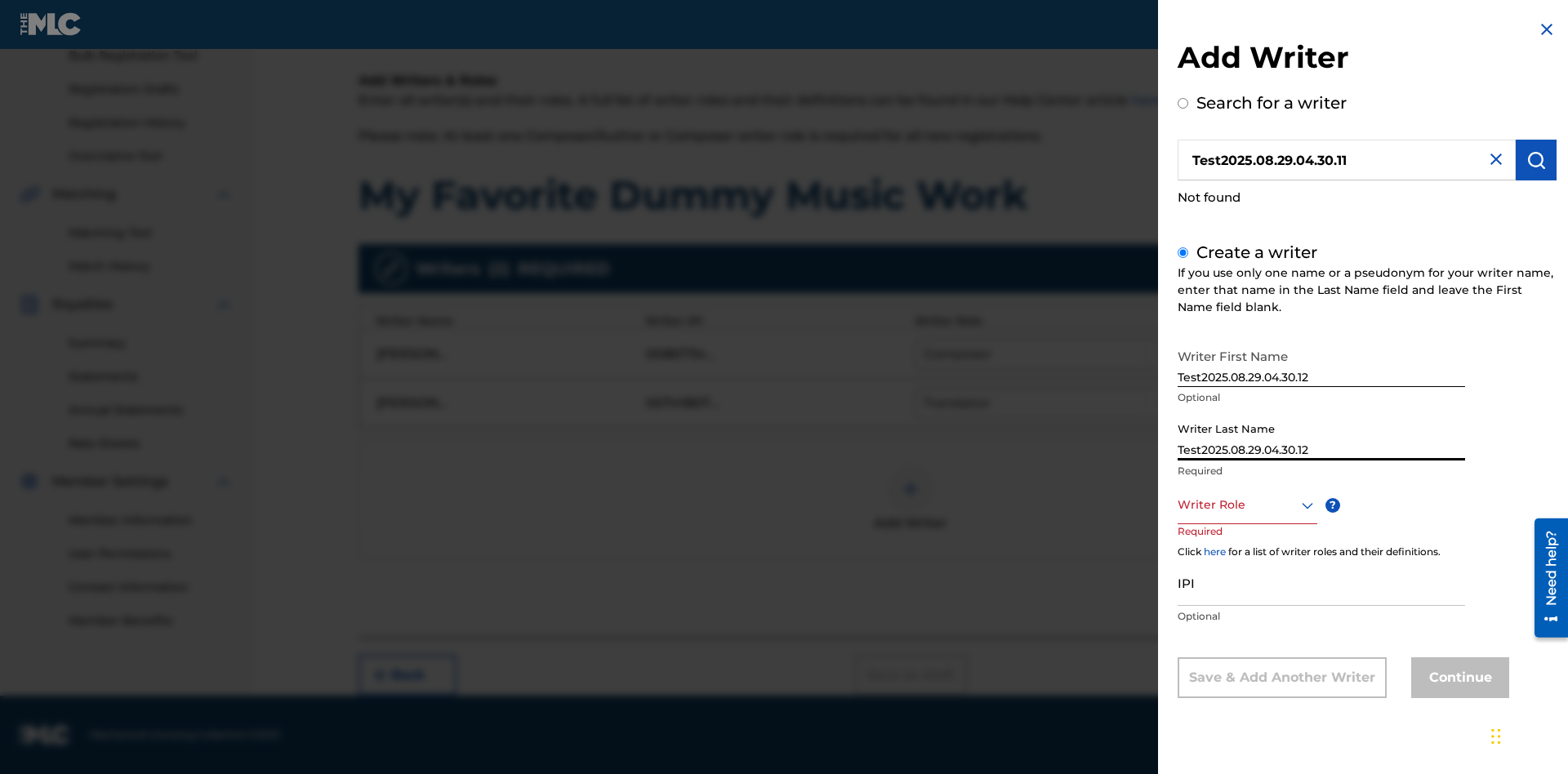
type input "Test2025.08.29.04.30.12"
click at [1246, 505] on div at bounding box center [1247, 505] width 140 height 21
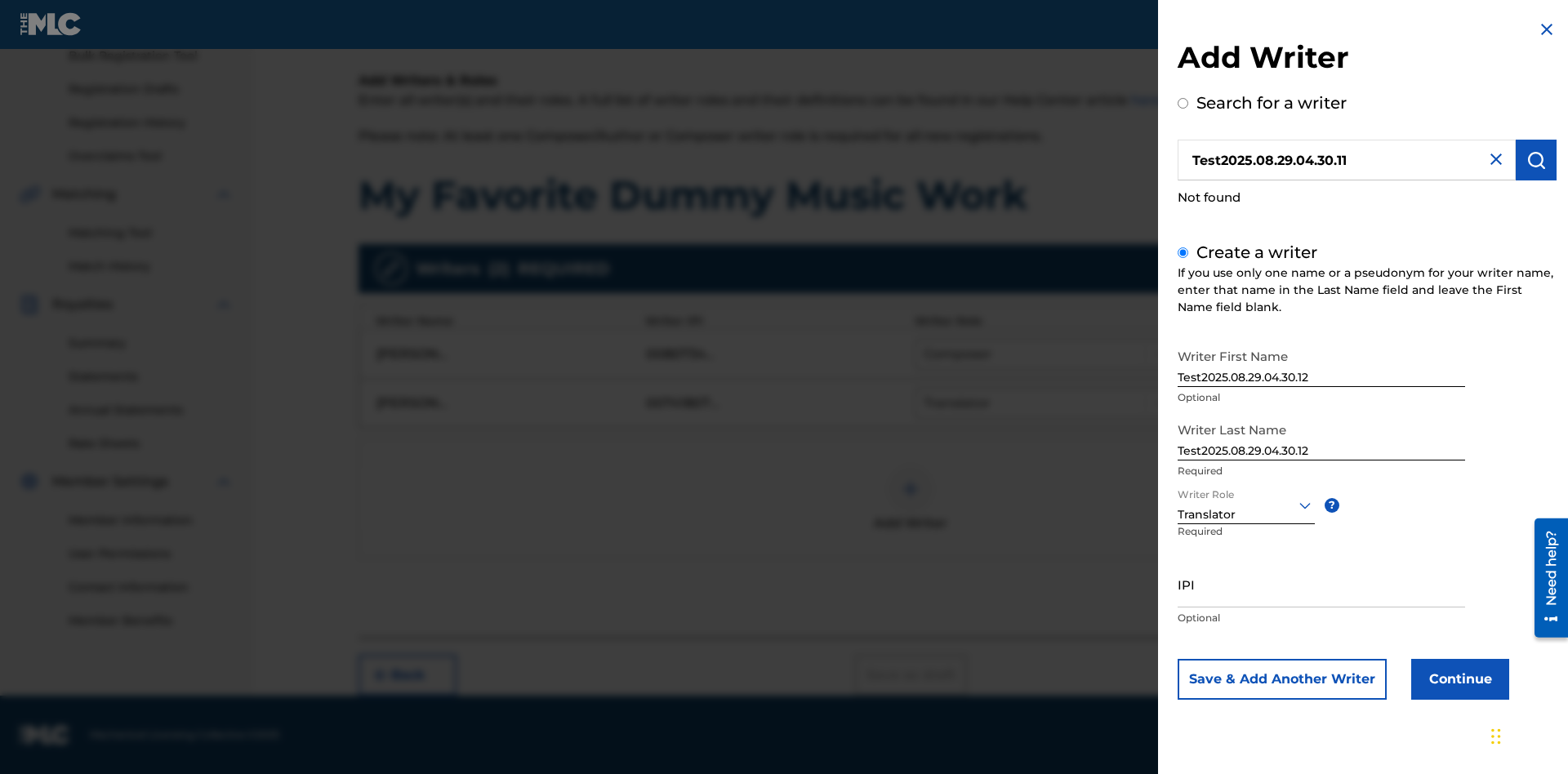
click at [1321, 584] on input "IPI" at bounding box center [1320, 584] width 287 height 46
click at [1458, 679] on button "Continue" at bounding box center [1460, 679] width 98 height 41
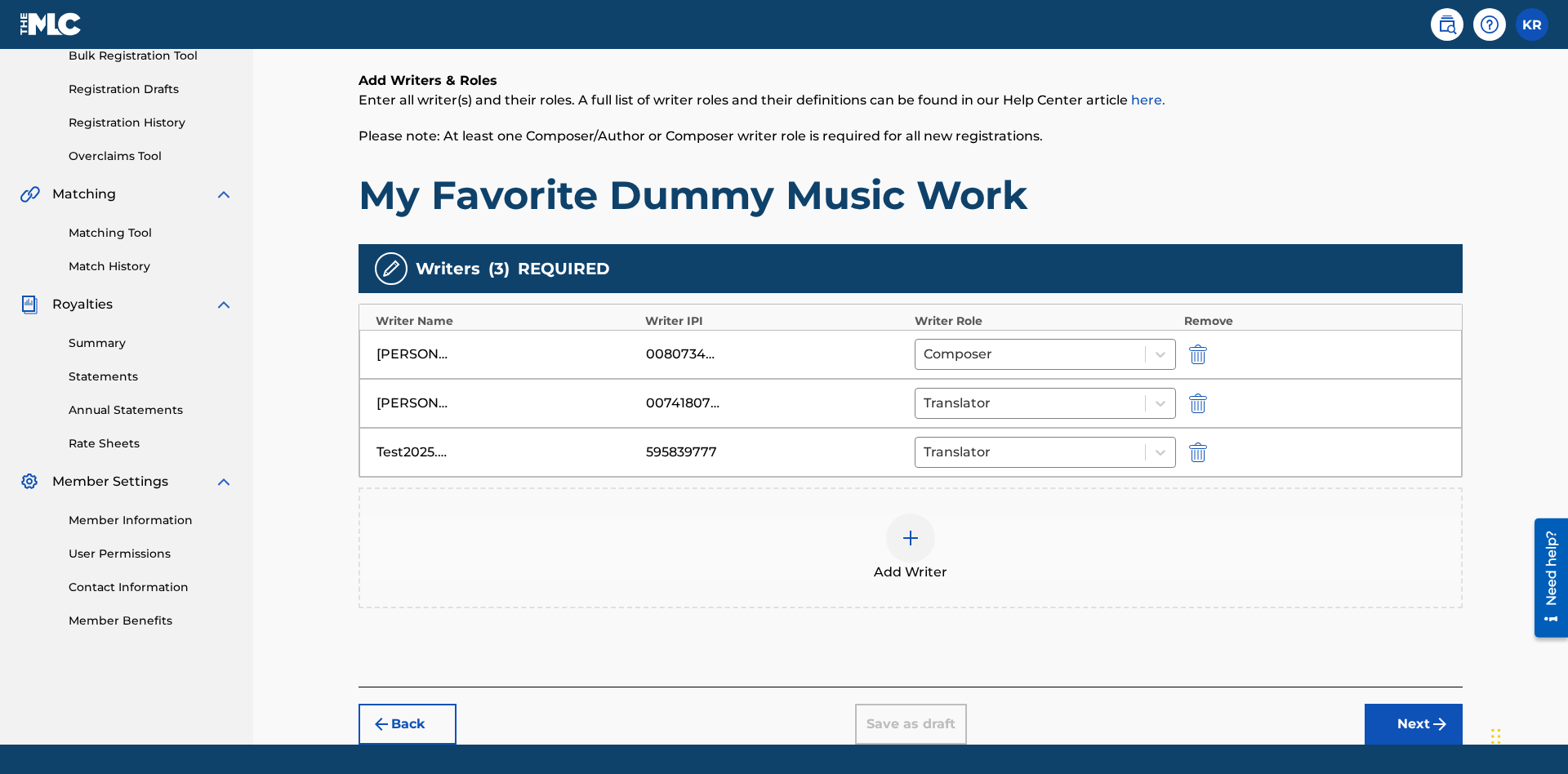
click at [1413, 704] on button "Next" at bounding box center [1413, 724] width 98 height 41
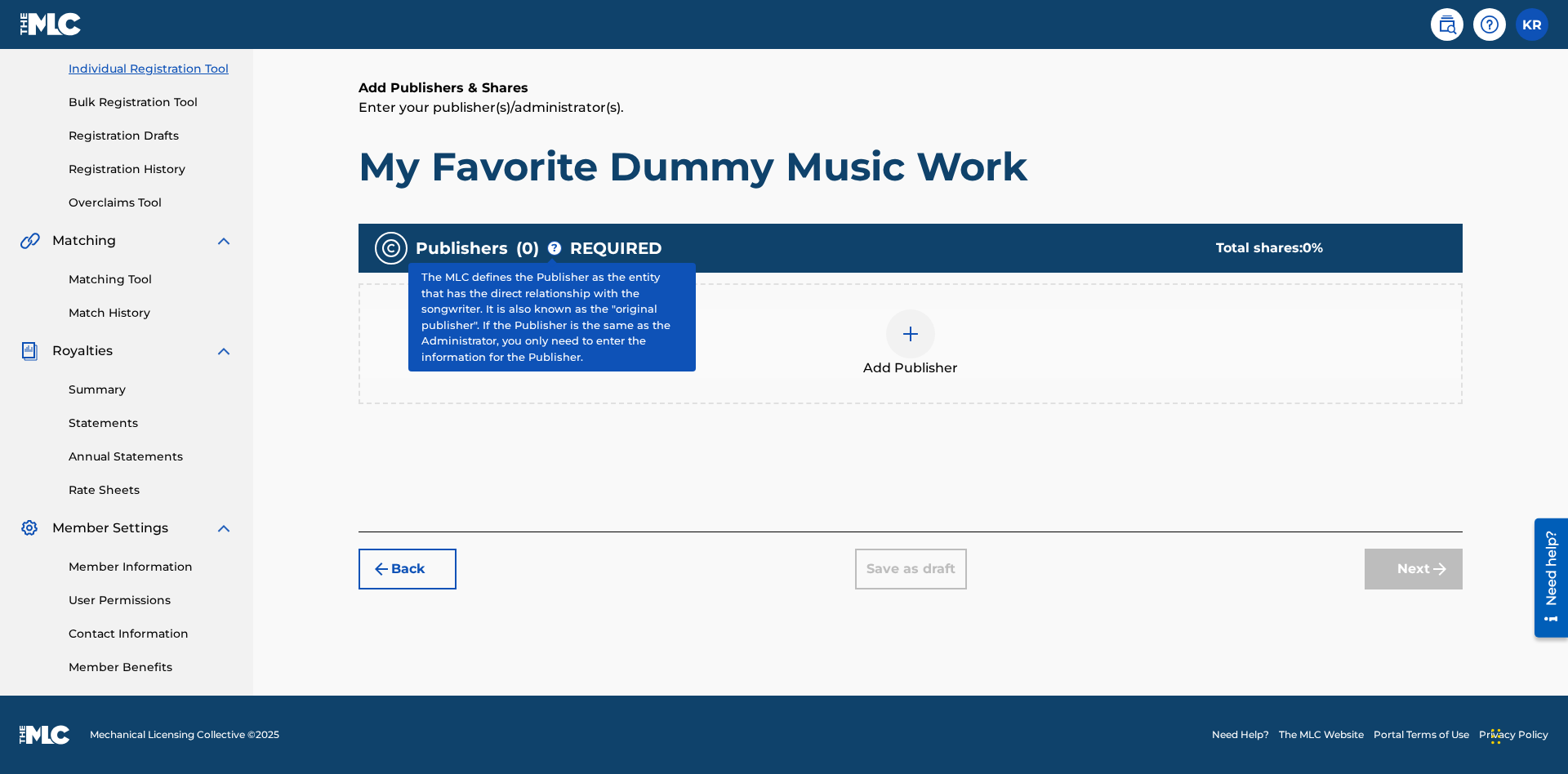
click at [911, 333] on img at bounding box center [911, 334] width 20 height 20
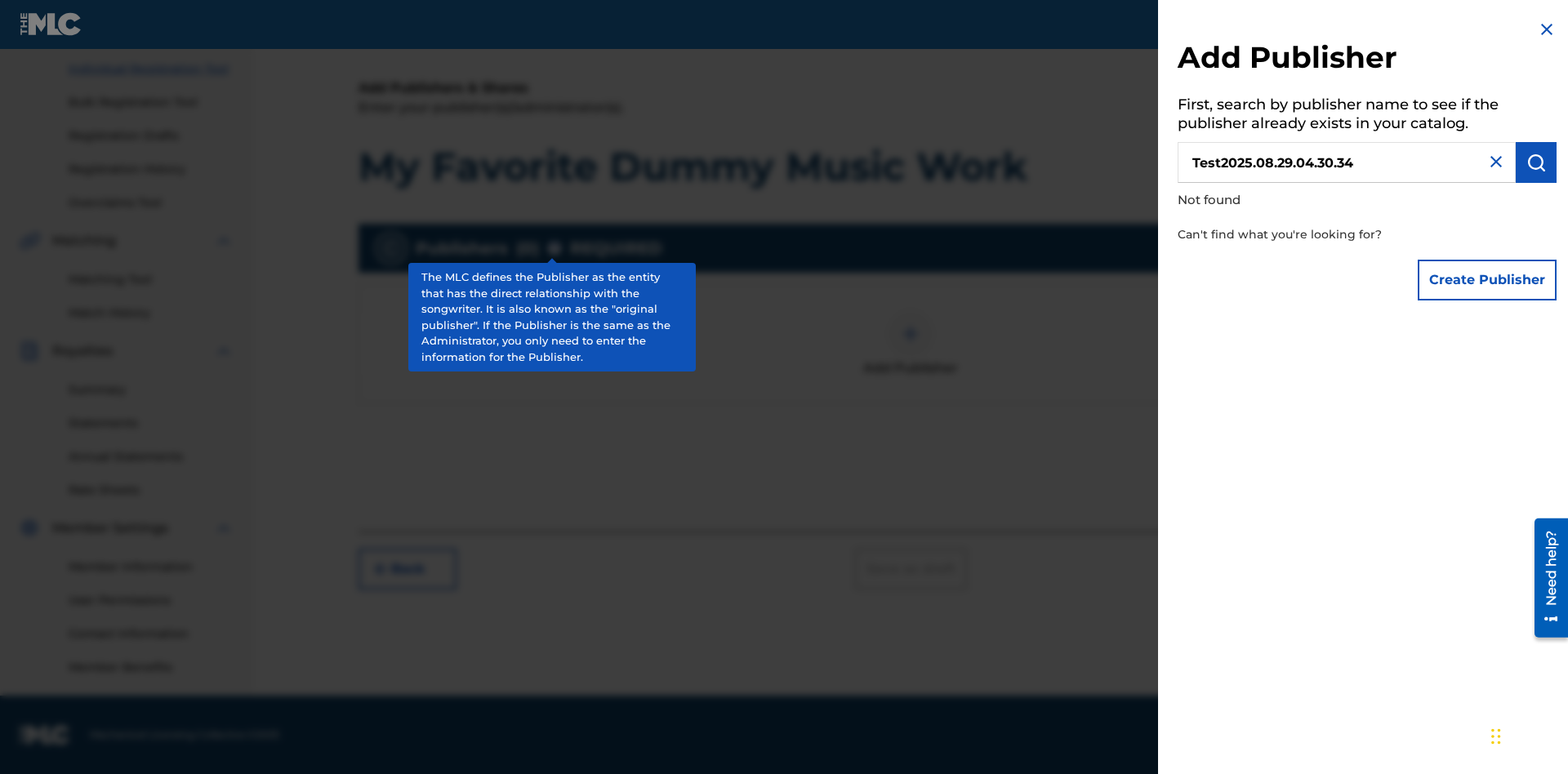
click at [1488, 279] on button "Create Publisher" at bounding box center [1487, 280] width 139 height 41
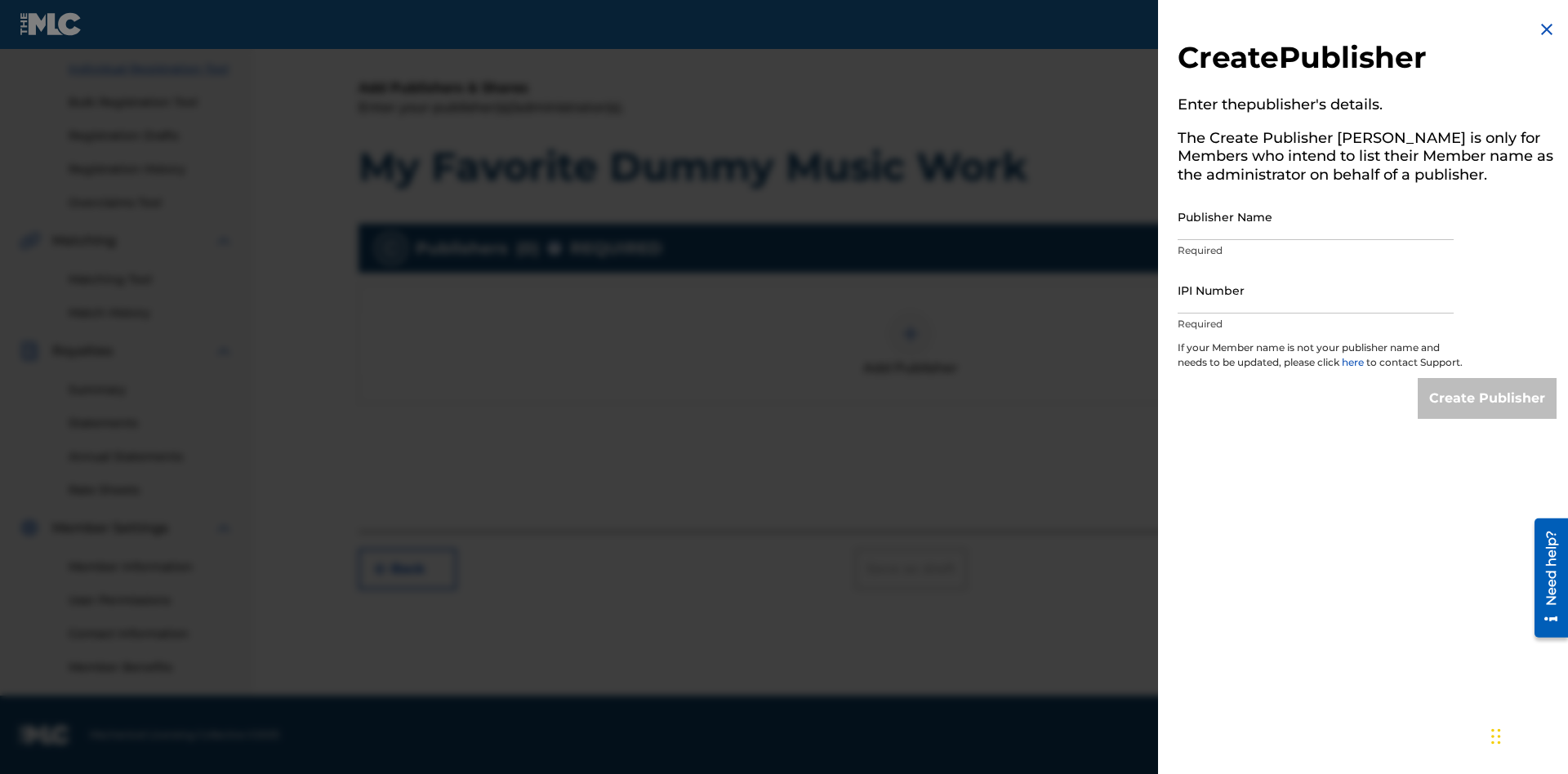
click at [1315, 216] on input "Publisher Name" at bounding box center [1315, 217] width 276 height 46
click at [1315, 290] on input "IPI Number" at bounding box center [1315, 291] width 276 height 46
click at [1488, 413] on input "Create Publisher" at bounding box center [1487, 398] width 139 height 41
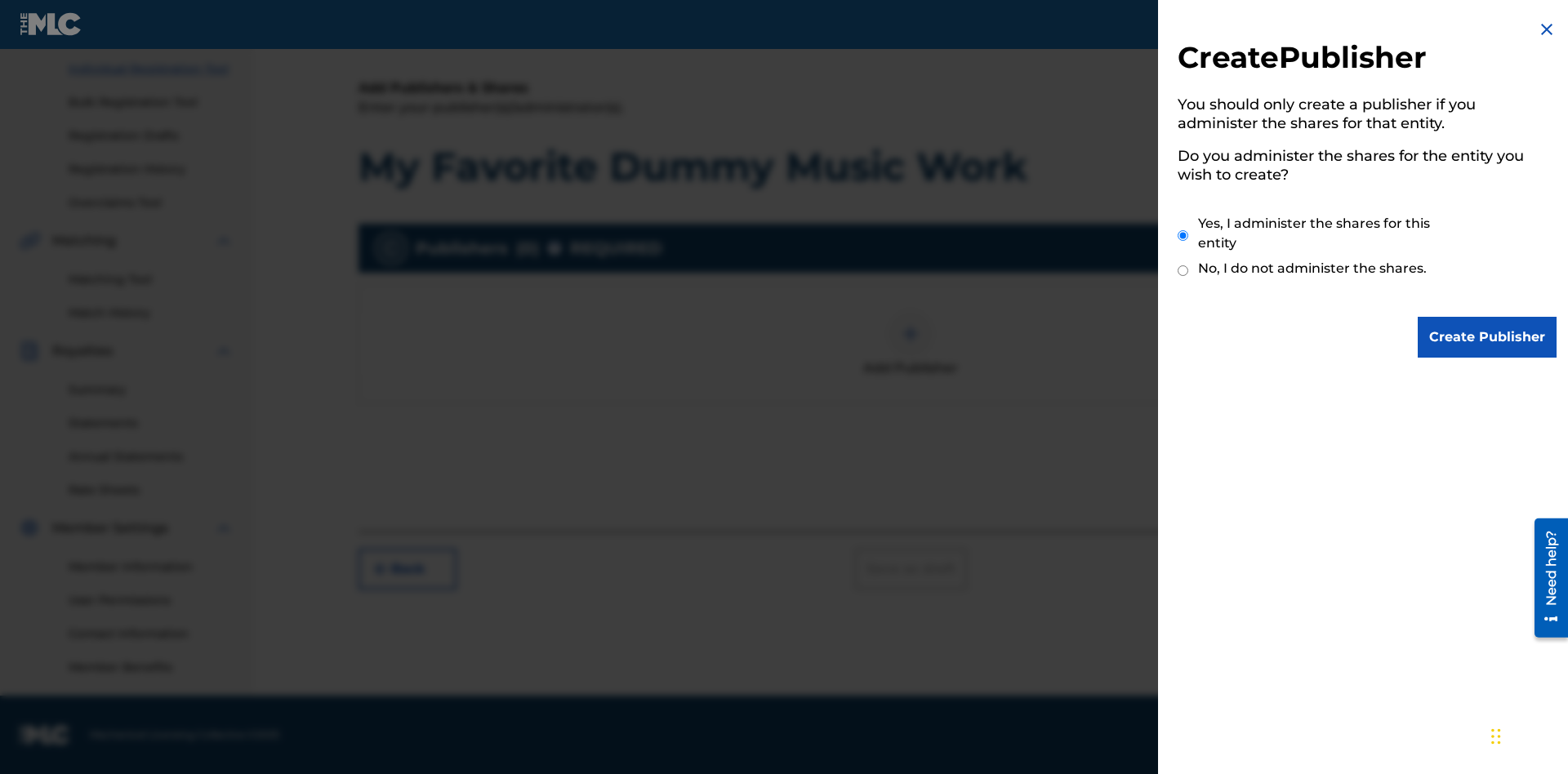
click at [1183, 235] on input "Yes, I administer the shares for this entity" at bounding box center [1182, 235] width 11 height 35
click at [1488, 337] on input "Create Publisher" at bounding box center [1487, 337] width 139 height 41
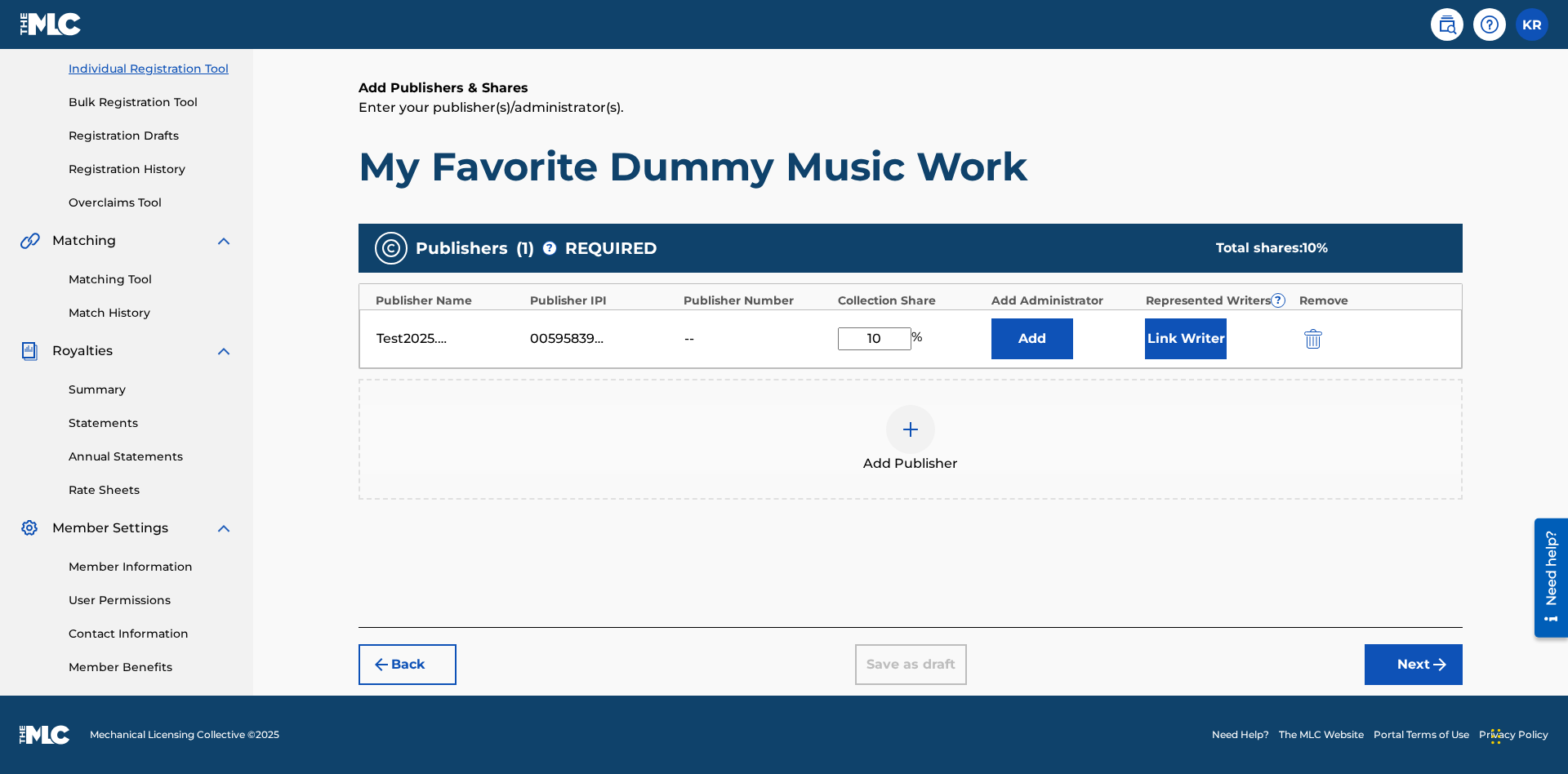
scroll to position [205, 0]
type input "10"
click at [1186, 338] on button "Link Writer" at bounding box center [1186, 339] width 82 height 41
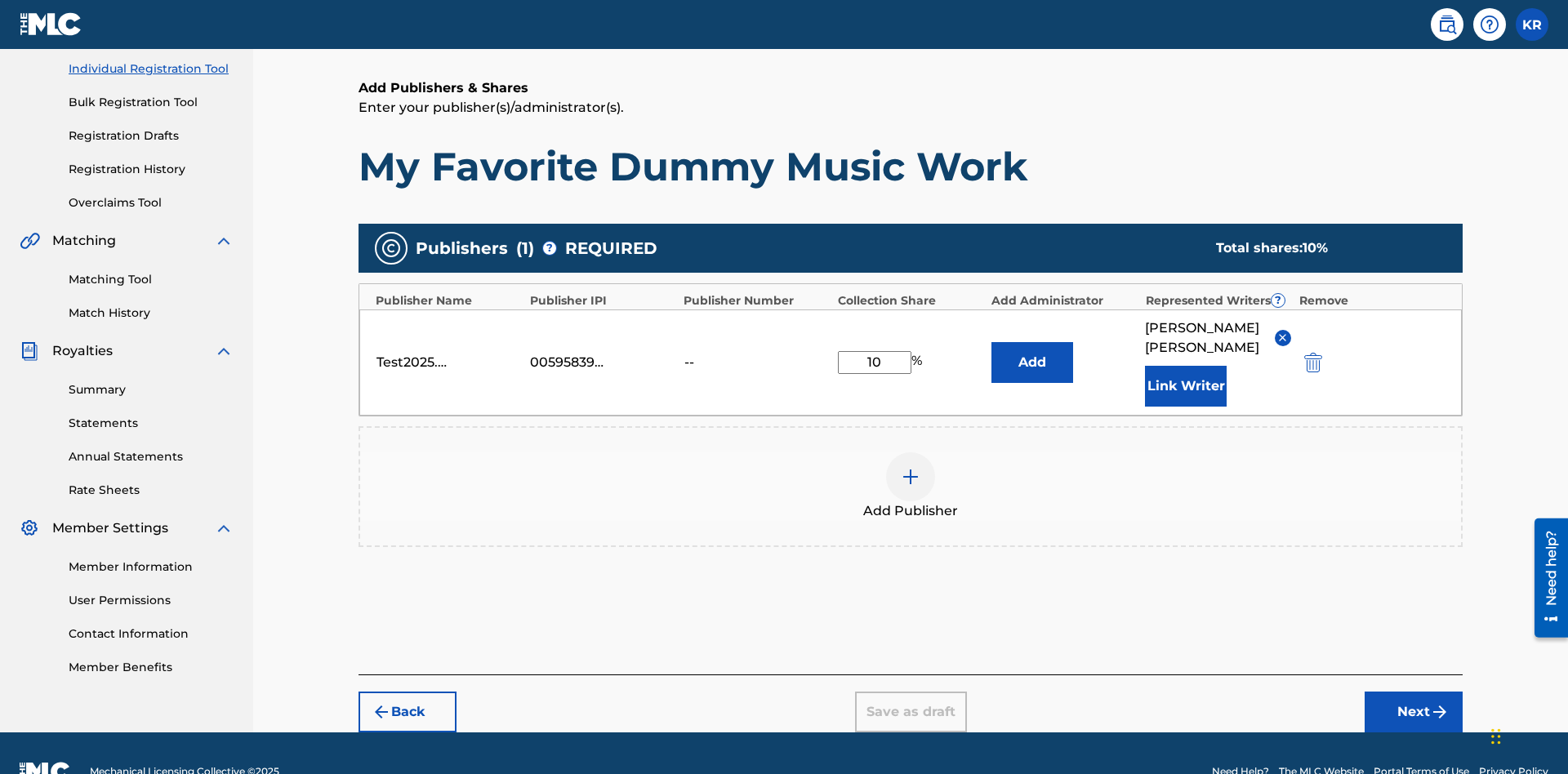
click at [1186, 366] on button "Link Writer" at bounding box center [1186, 386] width 82 height 41
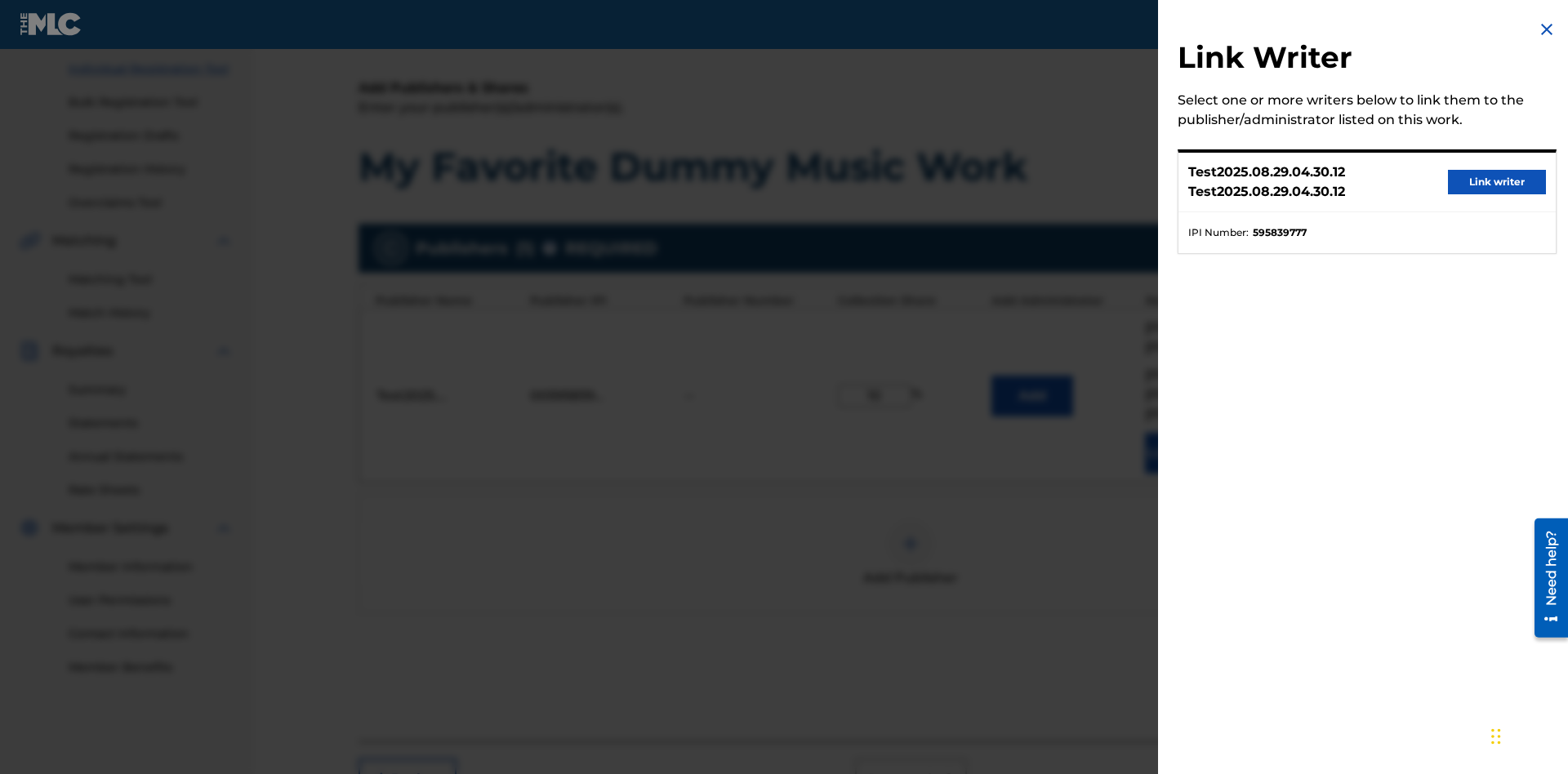
click at [1497, 182] on button "Link writer" at bounding box center [1497, 182] width 98 height 25
click at [1186, 433] on button "Link Writer" at bounding box center [1186, 453] width 82 height 41
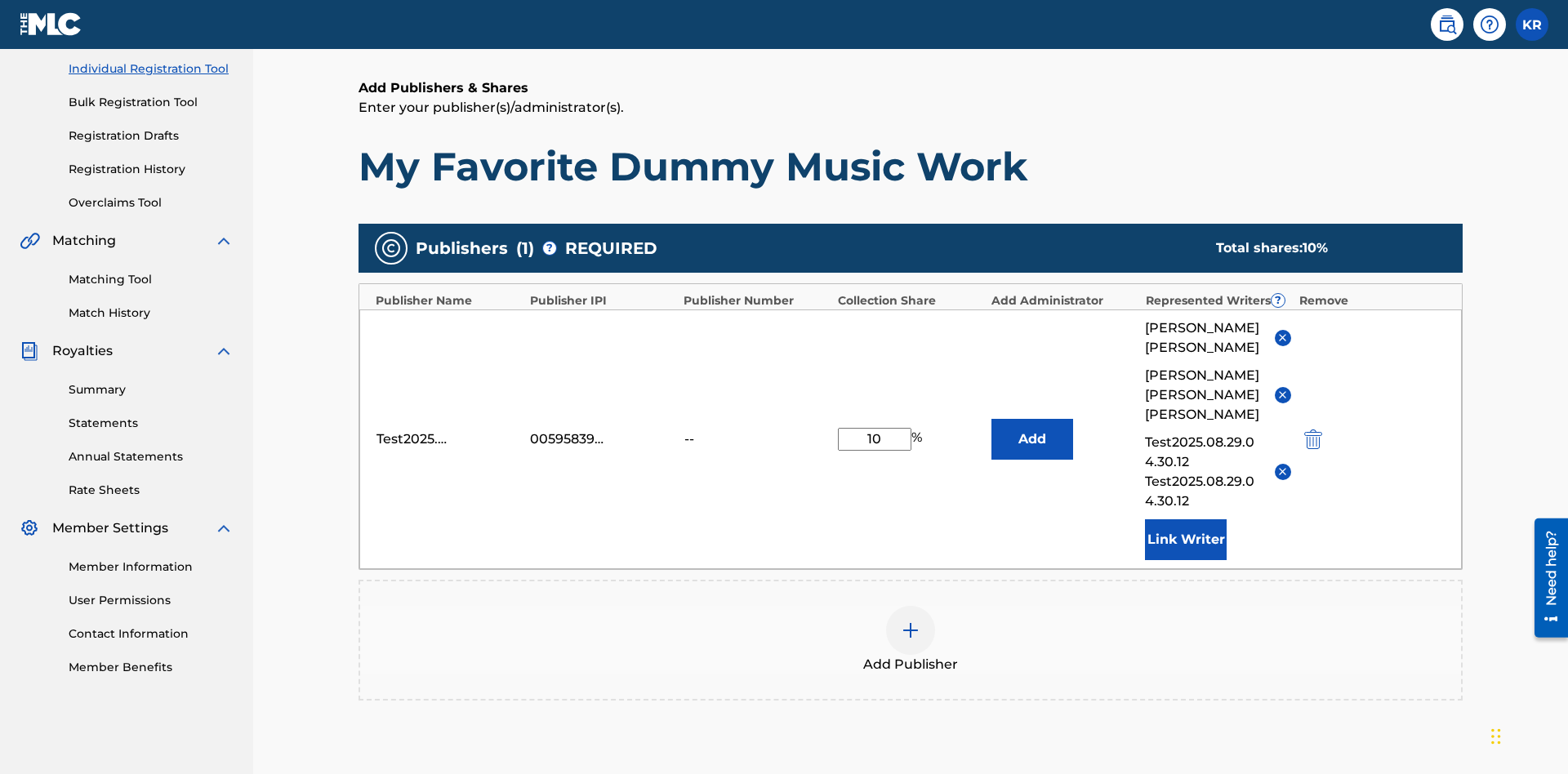
click at [911, 621] on img at bounding box center [911, 631] width 20 height 20
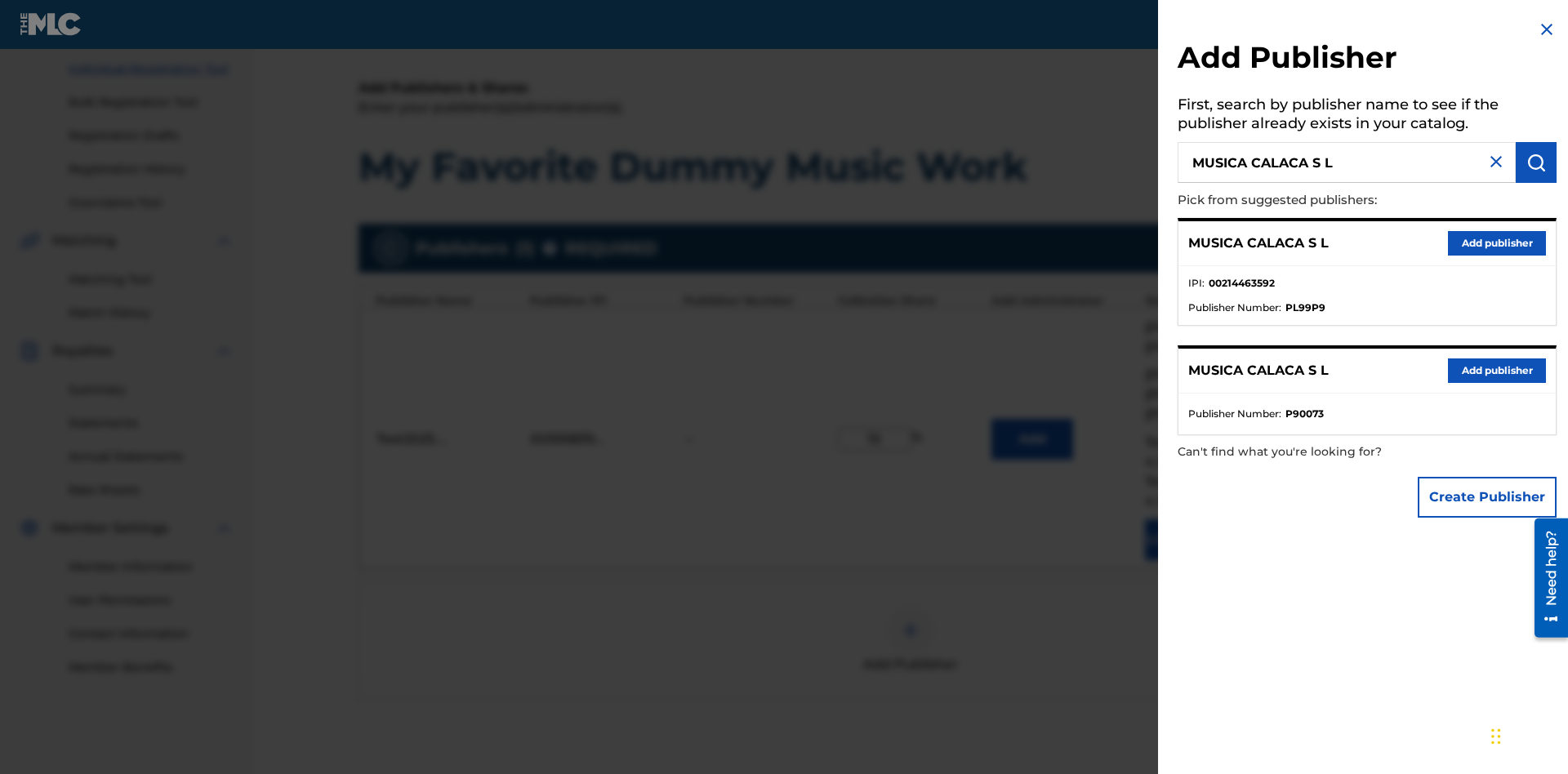
click at [1488, 497] on button "Create Publisher" at bounding box center [1487, 497] width 139 height 41
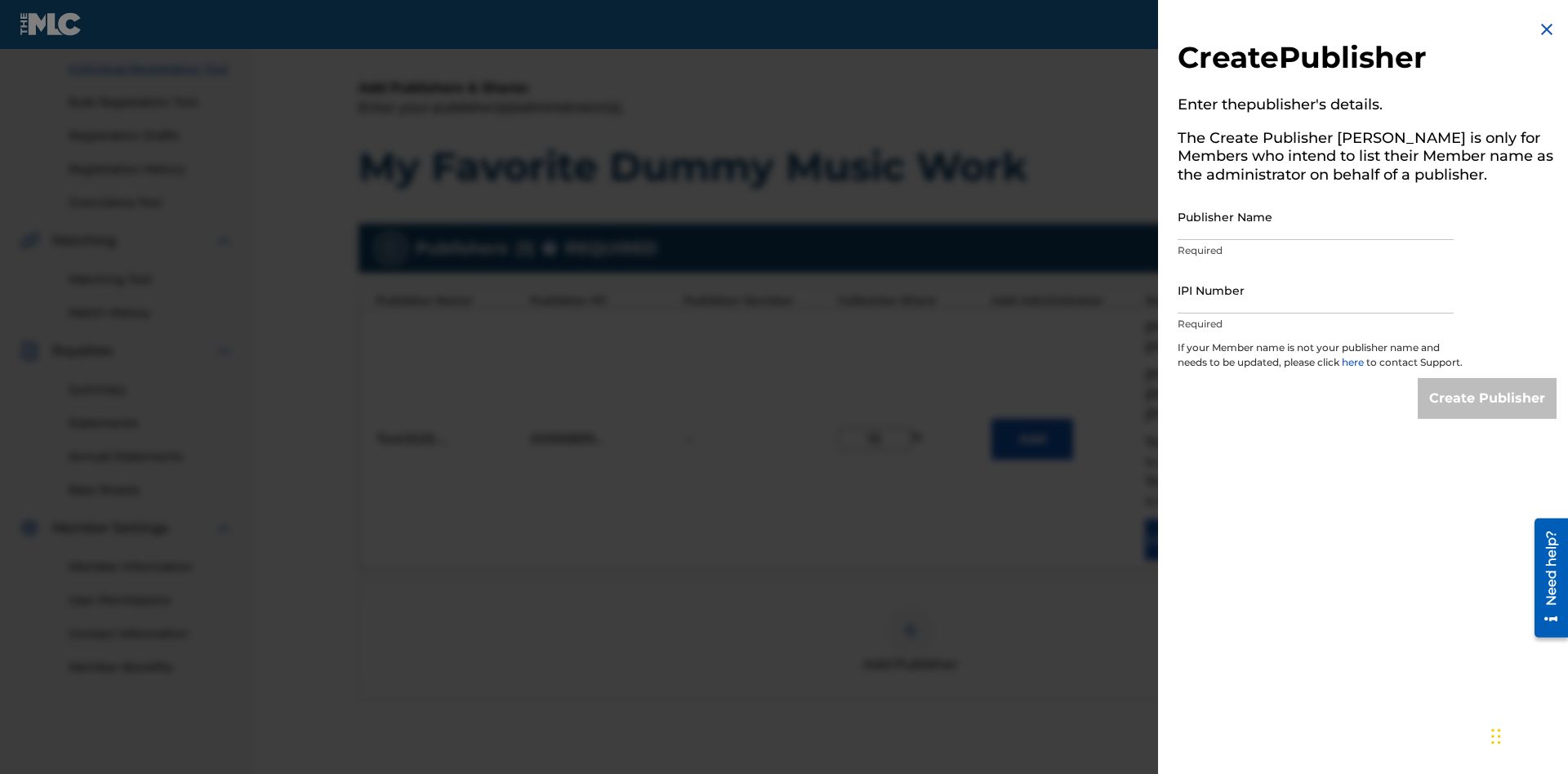
click at [1315, 216] on input "Publisher Name" at bounding box center [1315, 217] width 276 height 46
click at [1315, 290] on input "IPI Number" at bounding box center [1315, 291] width 276 height 46
click at [1488, 413] on input "Create Publisher" at bounding box center [1487, 398] width 139 height 41
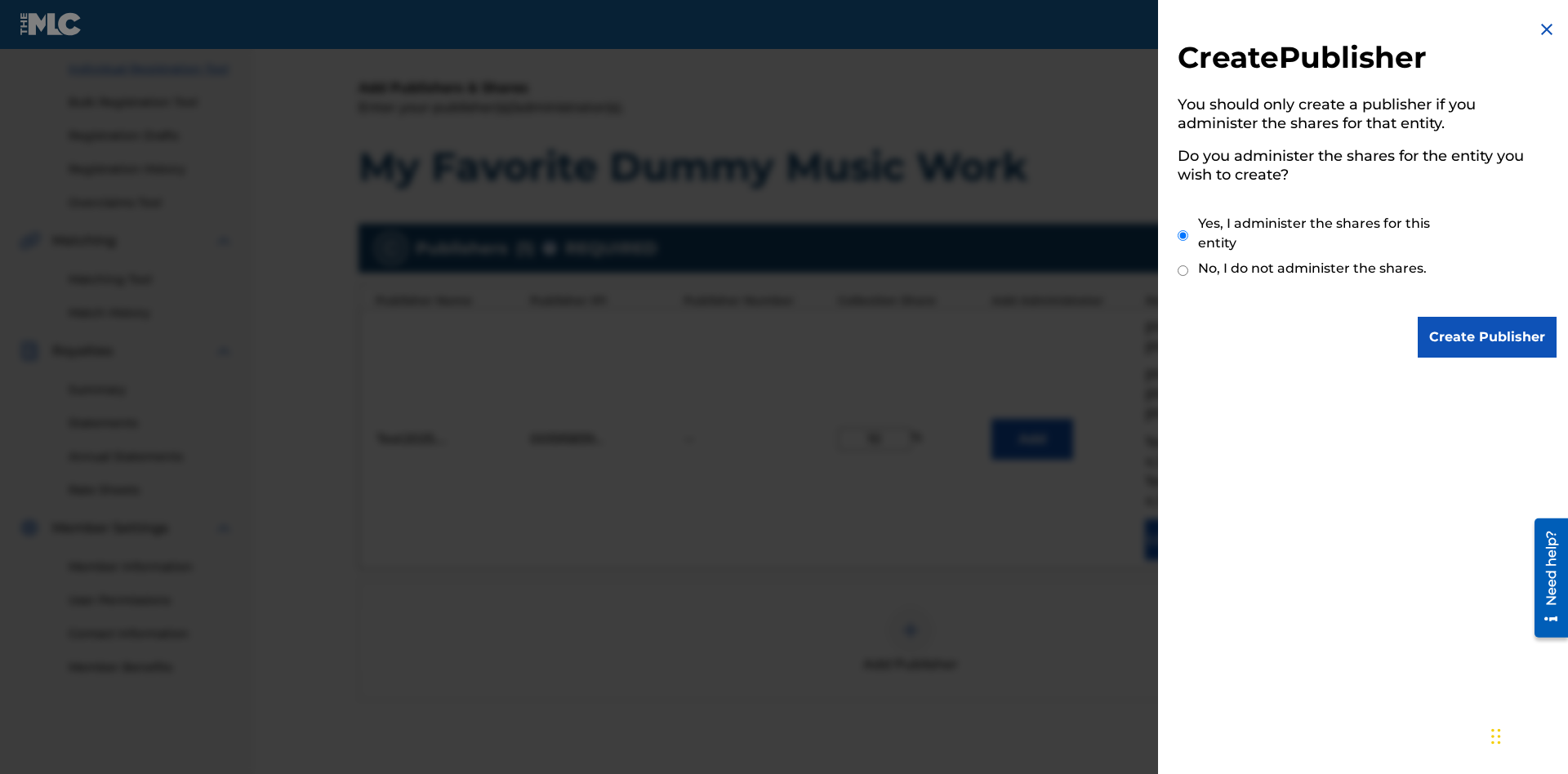
click at [1183, 235] on input "Yes, I administer the shares for this entity" at bounding box center [1182, 235] width 11 height 35
click at [1488, 337] on input "Create Publisher" at bounding box center [1487, 337] width 139 height 41
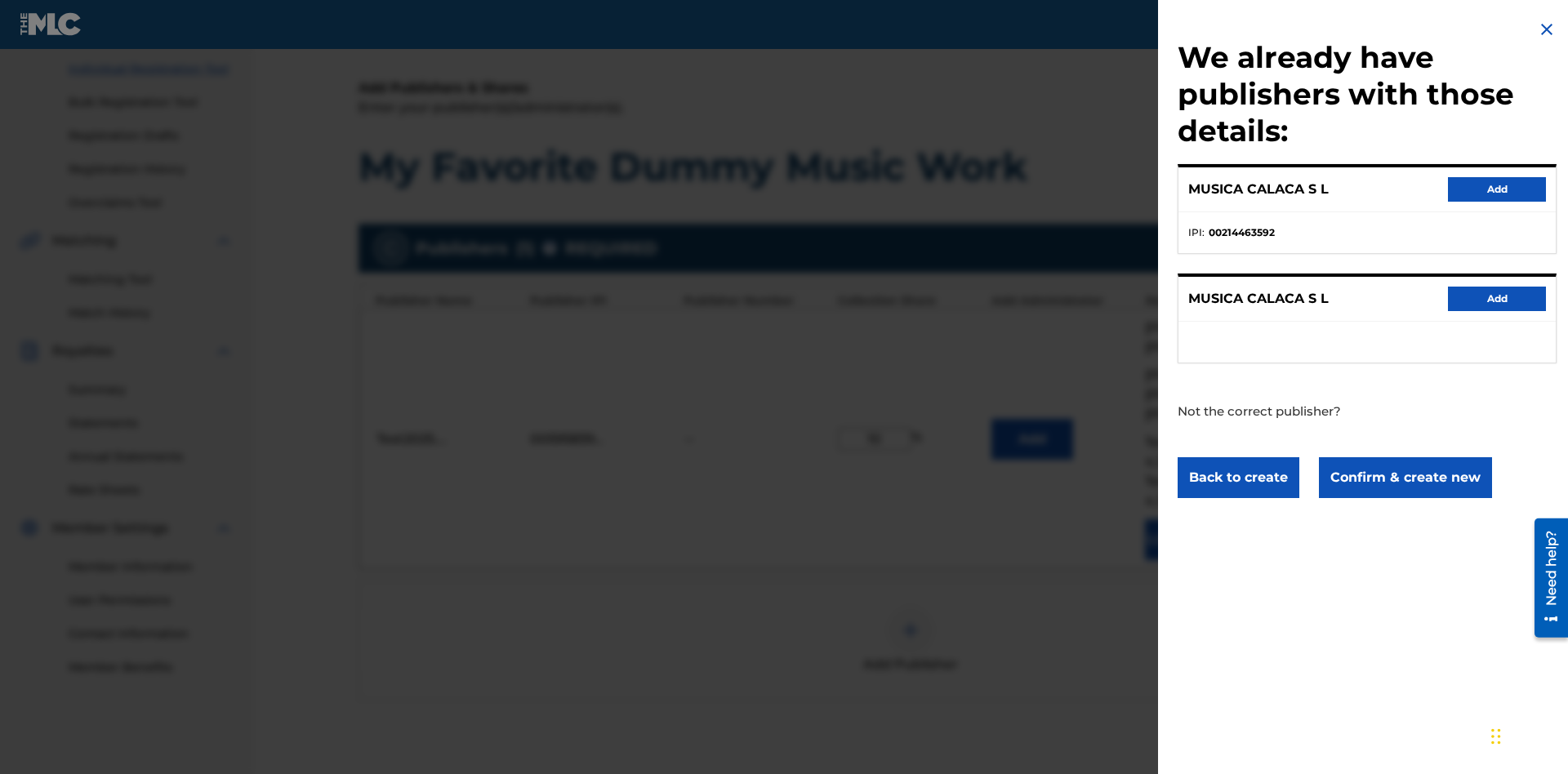
click at [1403, 477] on button "Confirm & create new" at bounding box center [1405, 477] width 173 height 41
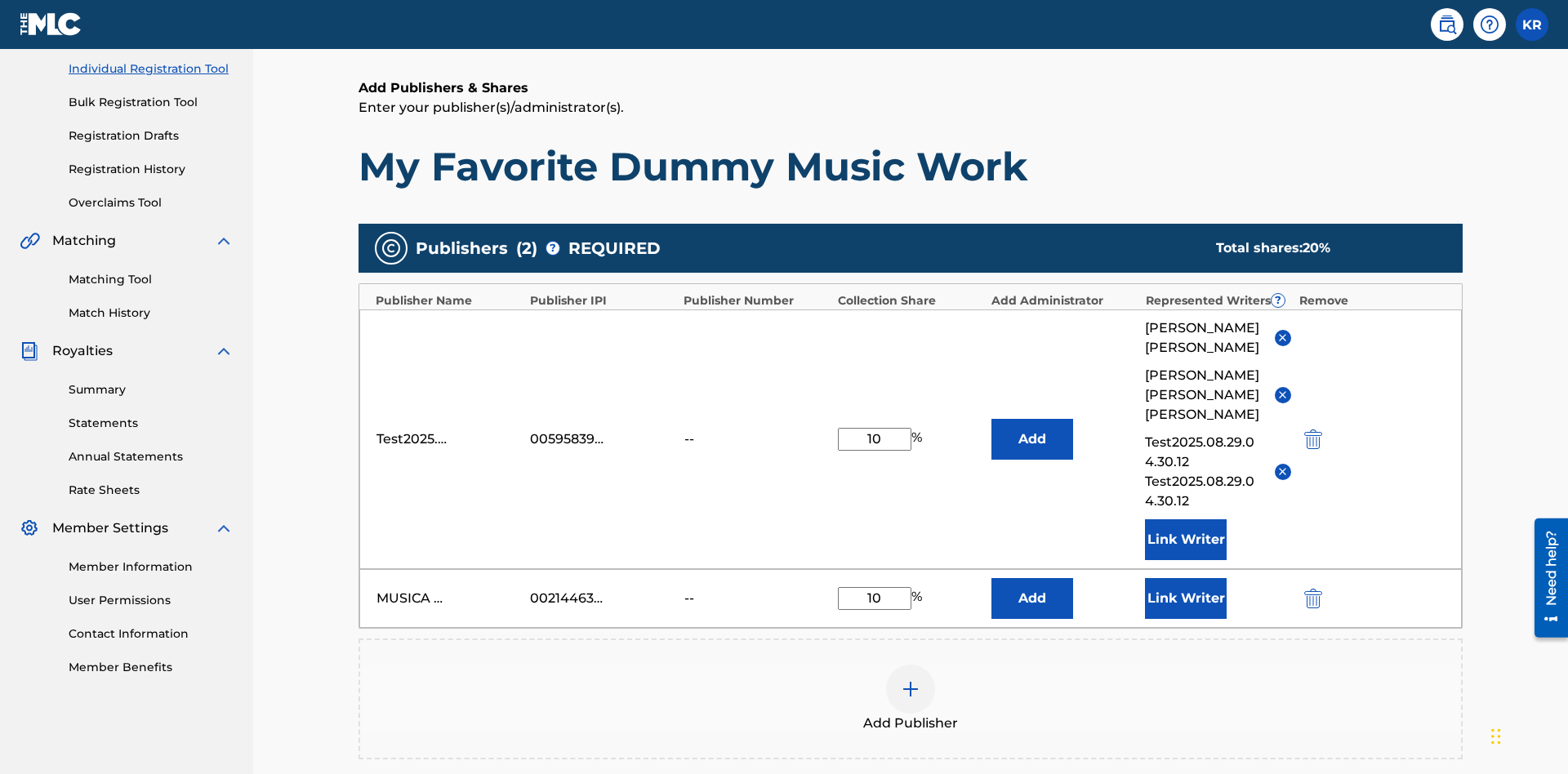
type input "10"
click at [1186, 578] on button "Link Writer" at bounding box center [1186, 598] width 82 height 41
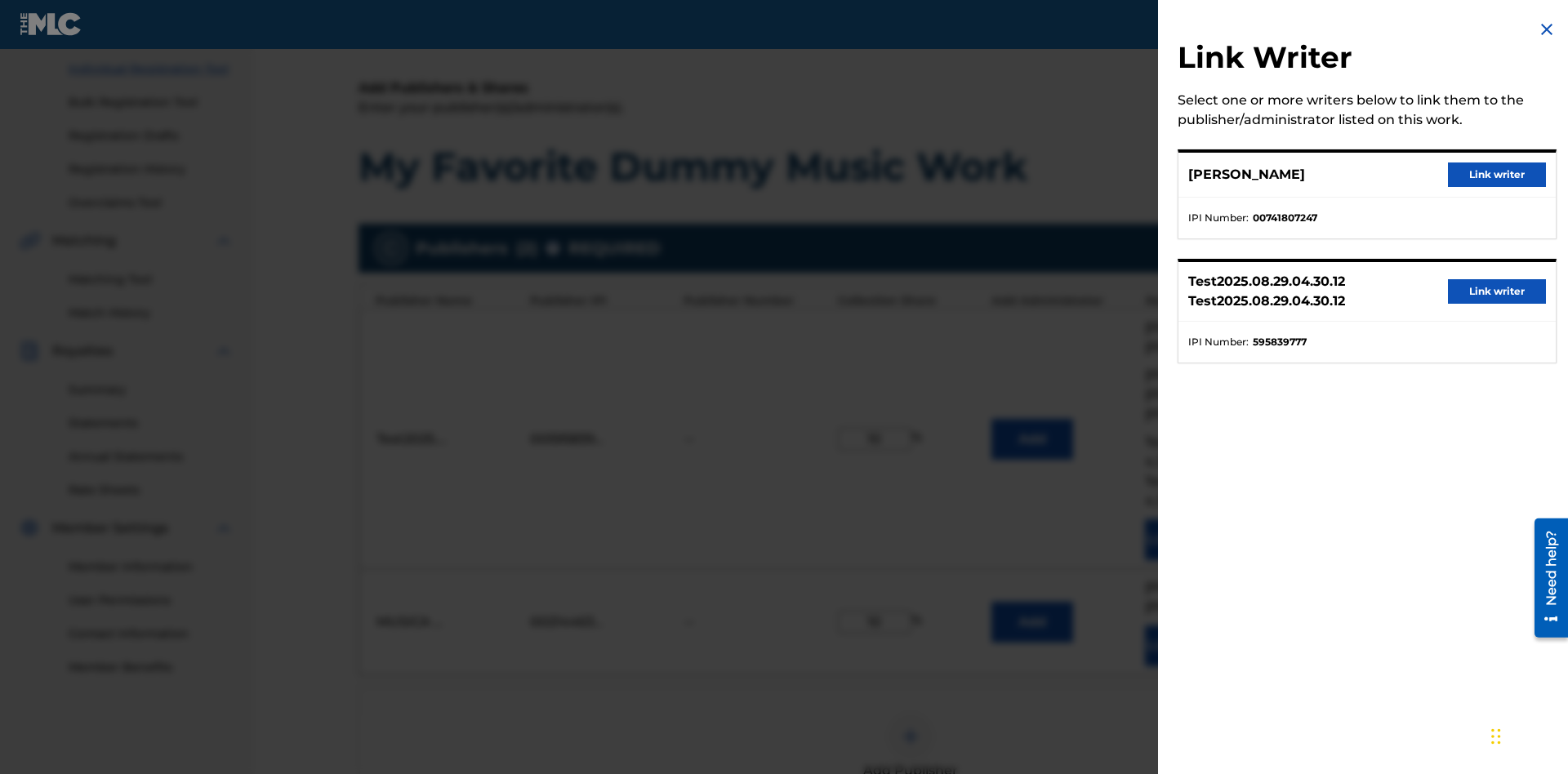
click at [1497, 175] on button "Link writer" at bounding box center [1497, 175] width 98 height 25
click at [1186, 625] on button "Link Writer" at bounding box center [1186, 645] width 82 height 41
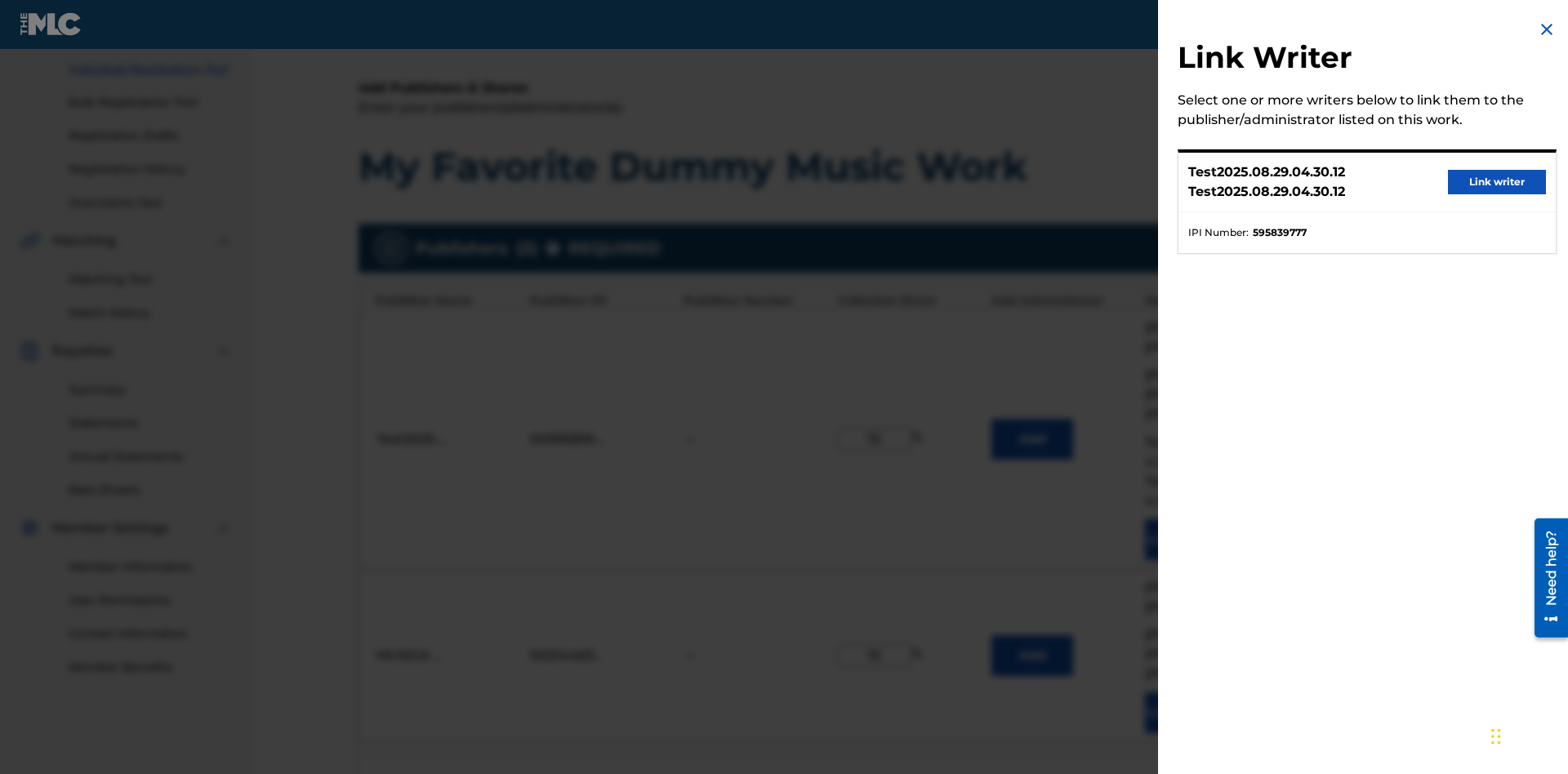
click at [1497, 182] on button "Link writer" at bounding box center [1497, 182] width 98 height 25
click at [1186, 692] on button "Link Writer" at bounding box center [1186, 712] width 82 height 41
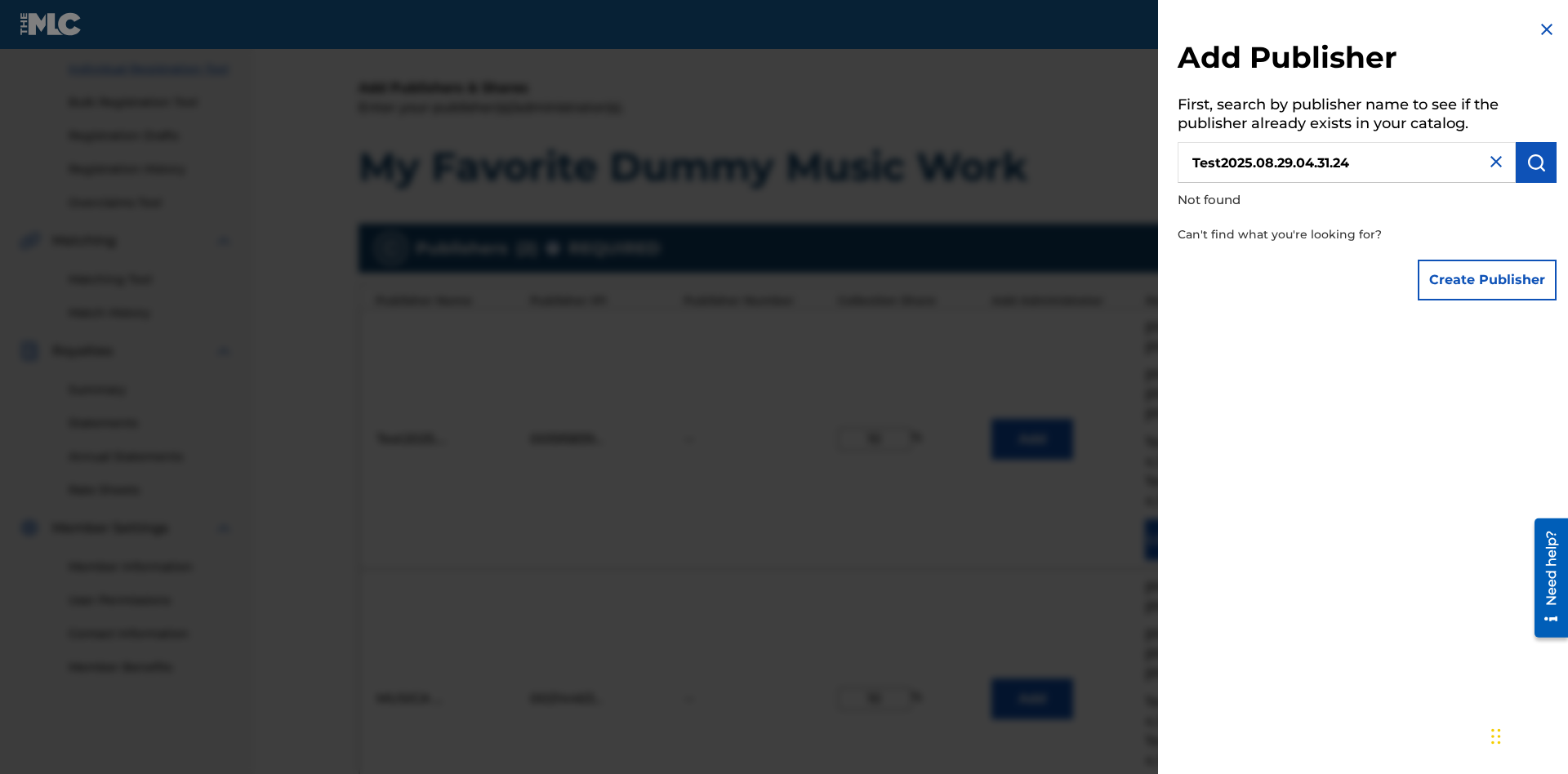
click at [1488, 279] on button "Create Publisher" at bounding box center [1487, 280] width 139 height 41
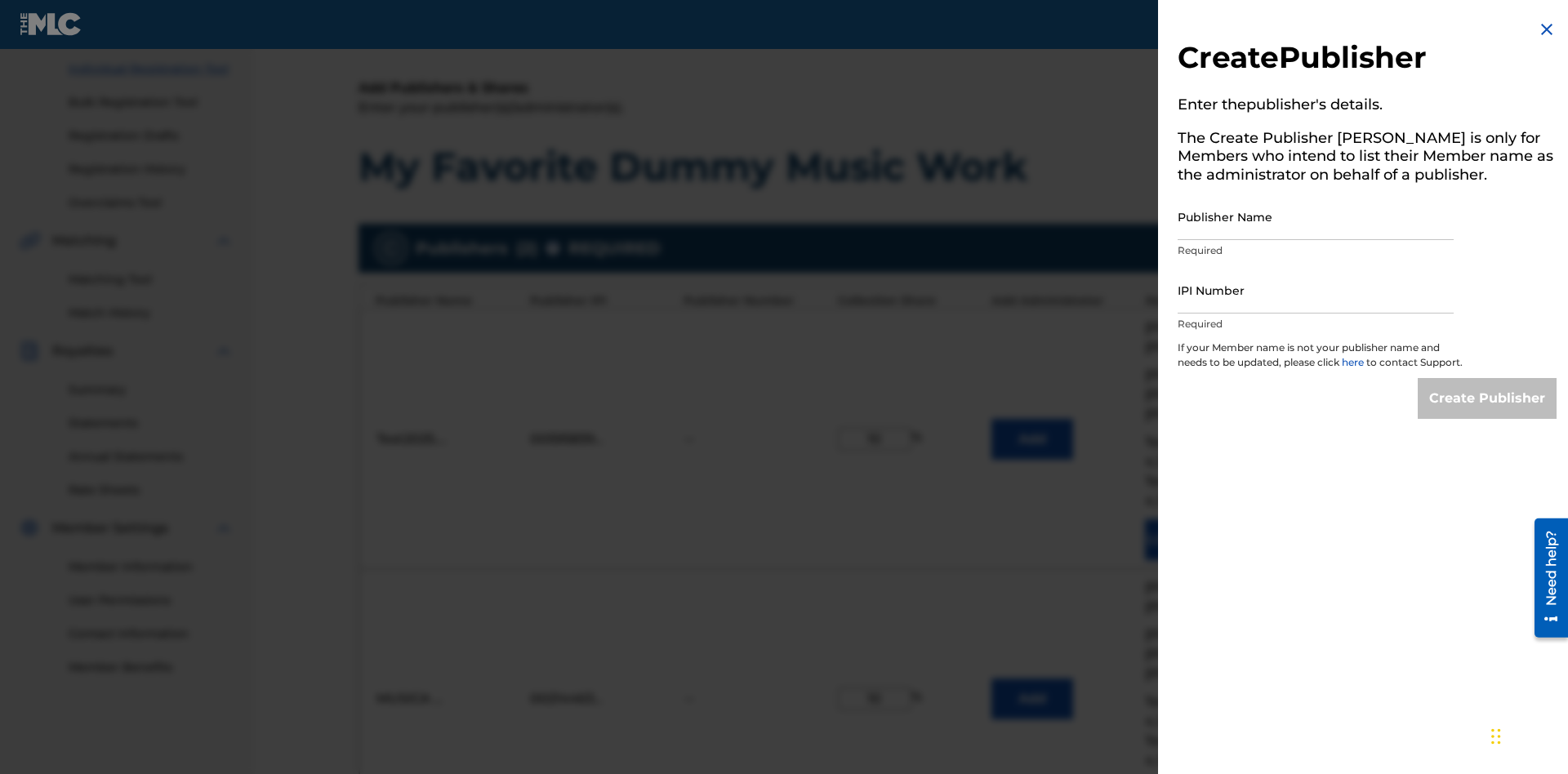
click at [1315, 216] on input "Publisher Name" at bounding box center [1315, 217] width 276 height 46
click at [1315, 290] on input "IPI Number" at bounding box center [1315, 291] width 276 height 46
click at [1488, 413] on input "Create Publisher" at bounding box center [1487, 398] width 139 height 41
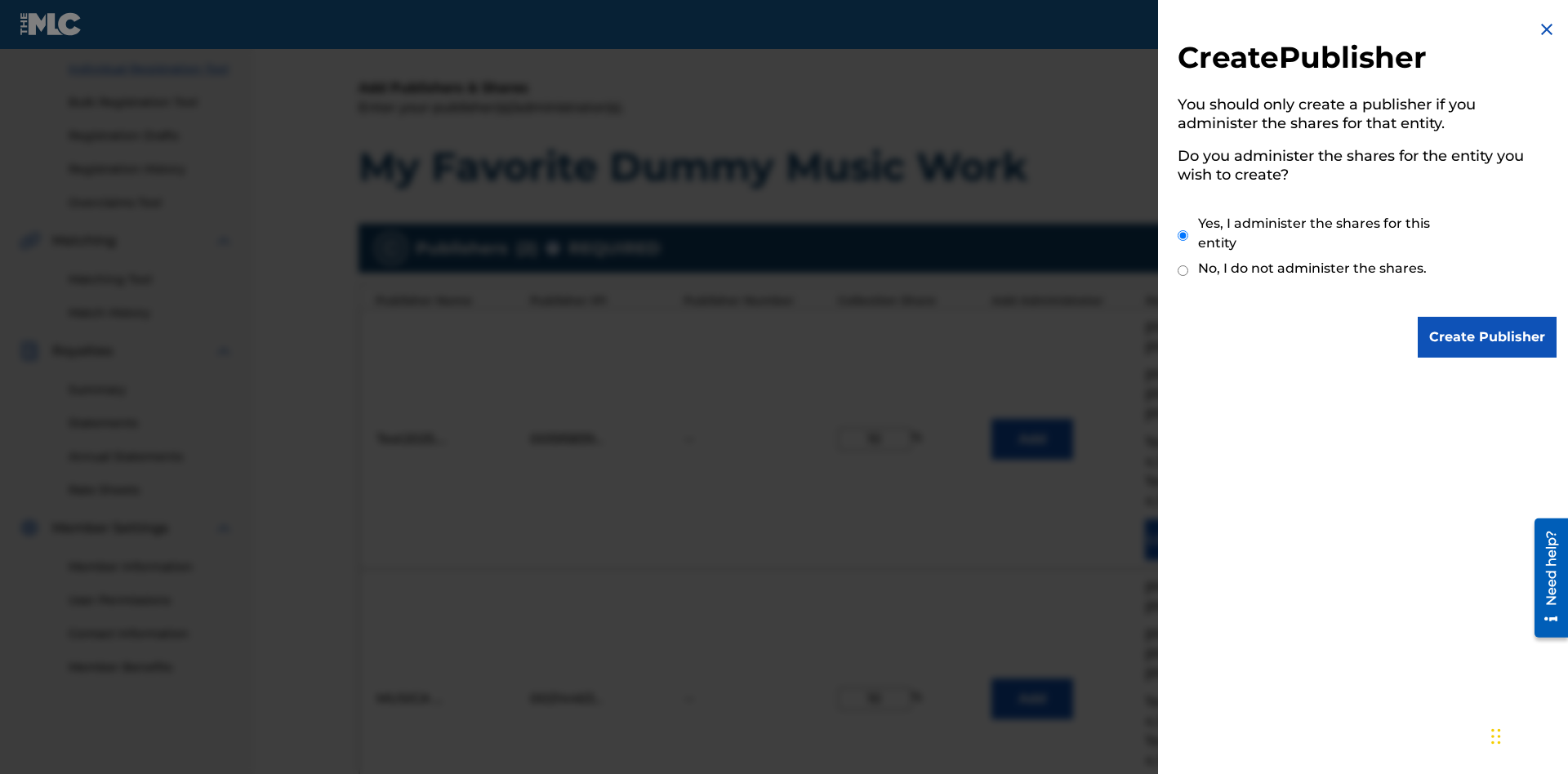
click at [1183, 235] on input "Yes, I administer the shares for this entity" at bounding box center [1182, 235] width 11 height 35
click at [1488, 337] on input "Create Publisher" at bounding box center [1487, 337] width 139 height 41
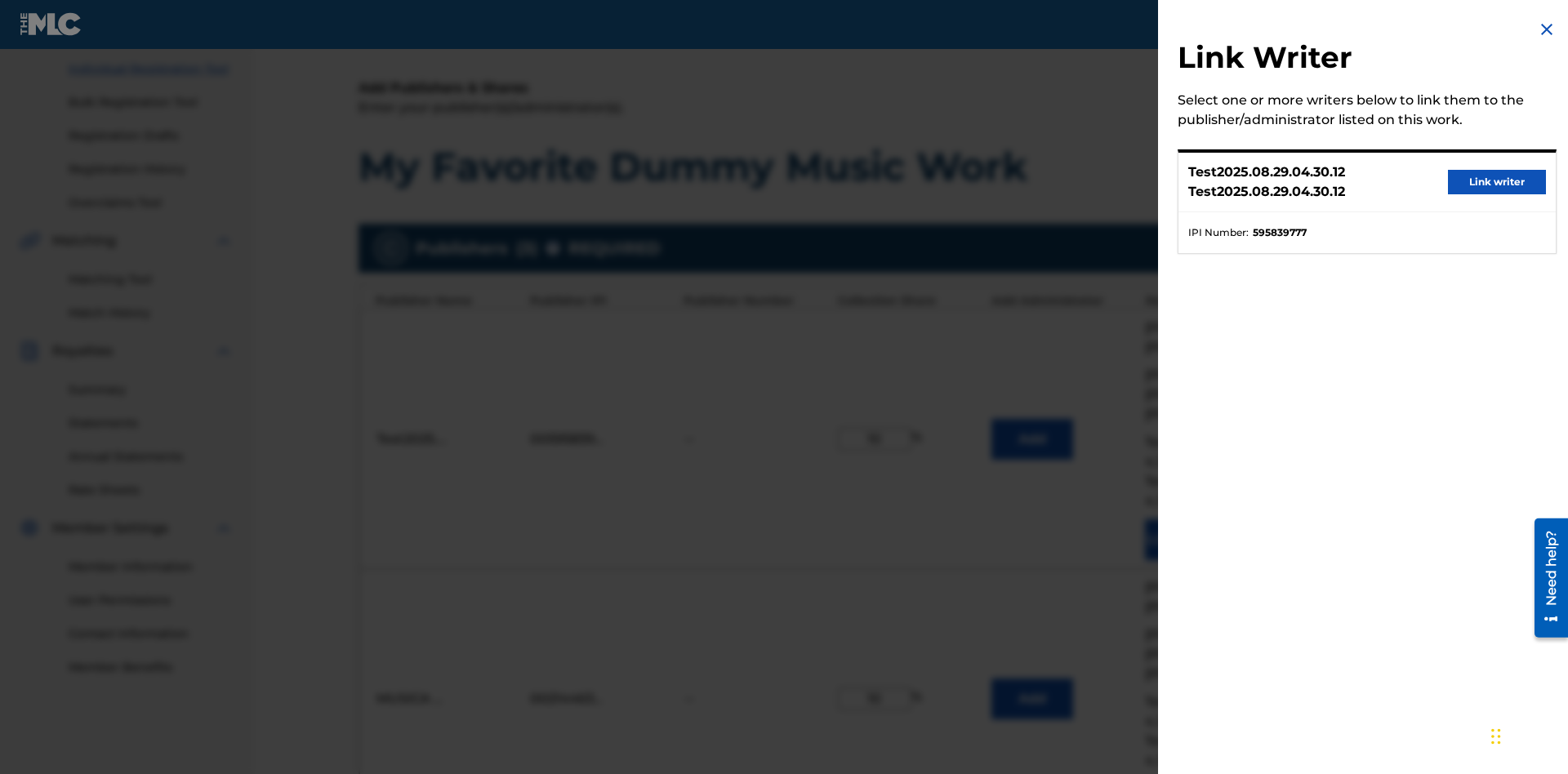
click at [1497, 182] on button "Link writer" at bounding box center [1497, 182] width 98 height 25
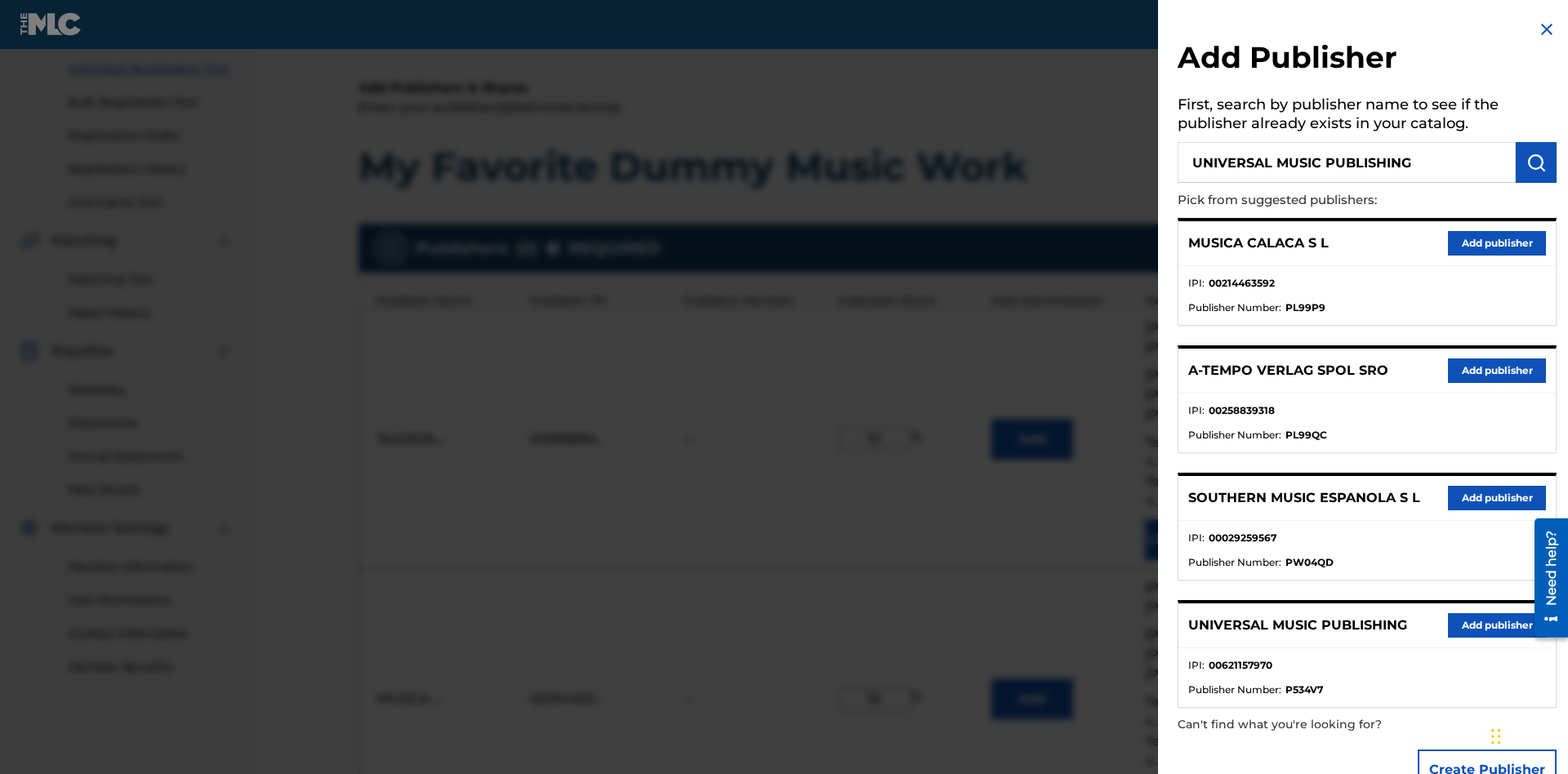
click at [1536, 162] on img "submit" at bounding box center [1536, 162] width 20 height 20
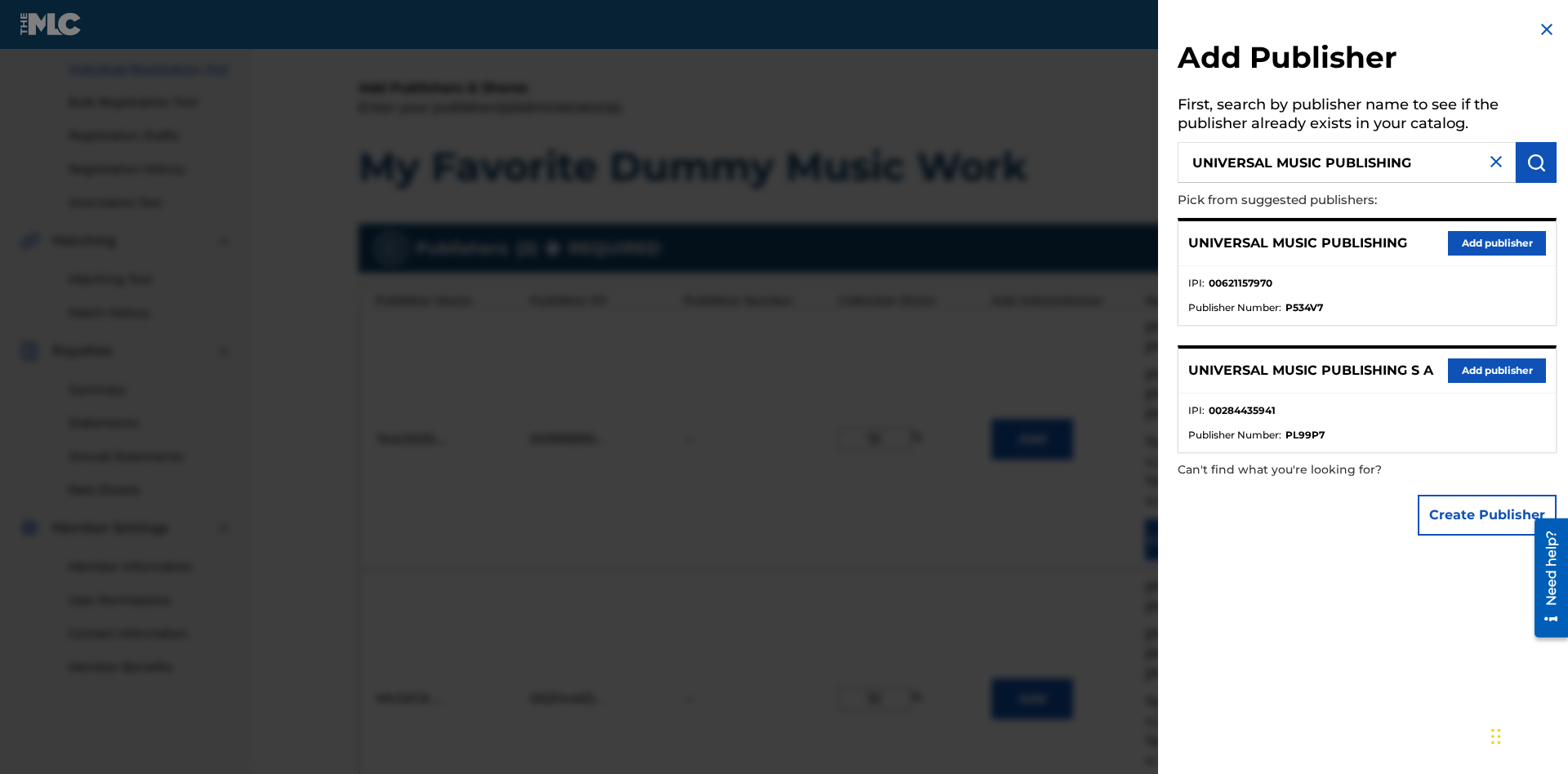
click at [1497, 243] on button "Add publisher" at bounding box center [1497, 243] width 98 height 25
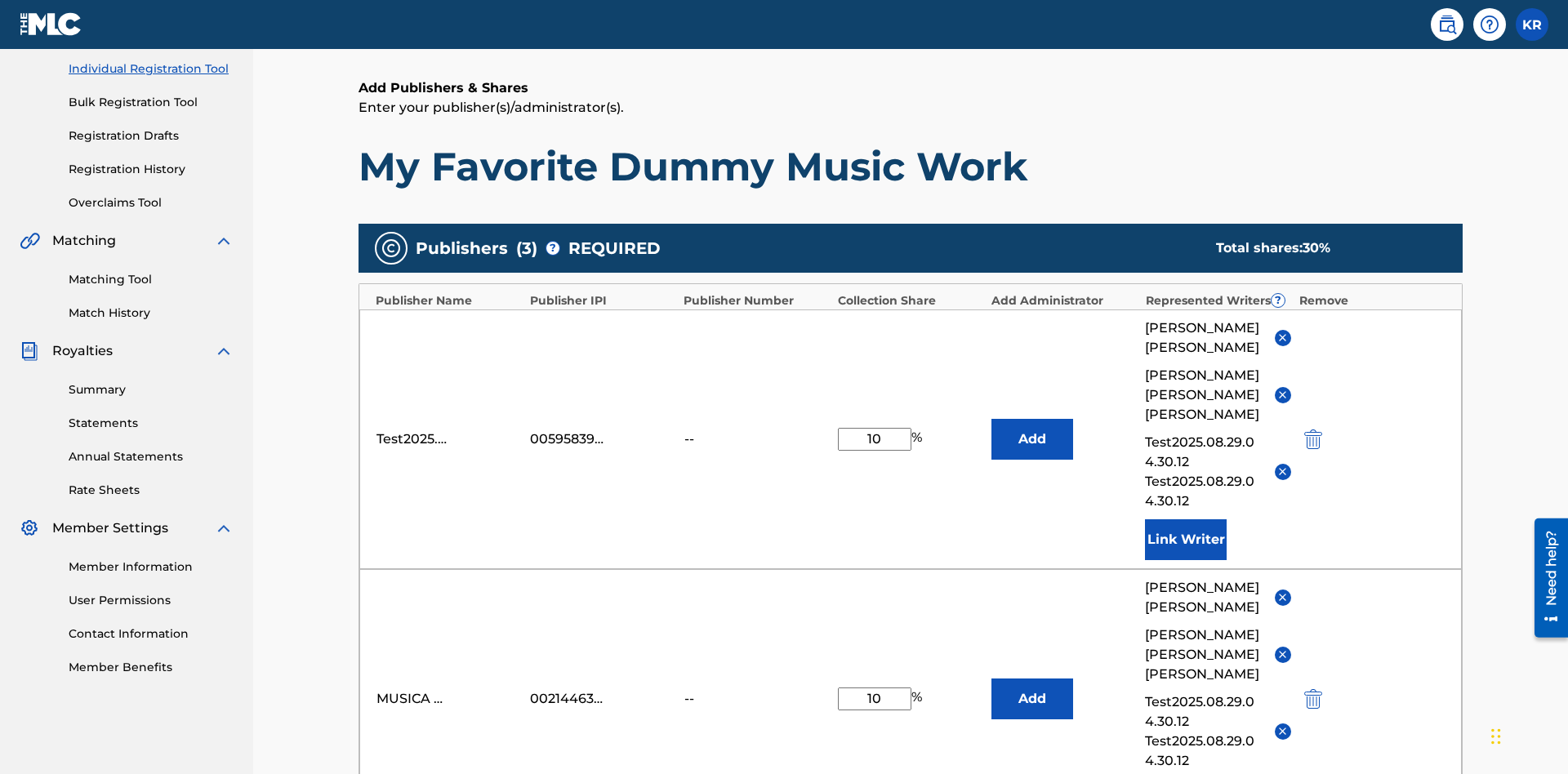
type input "10"
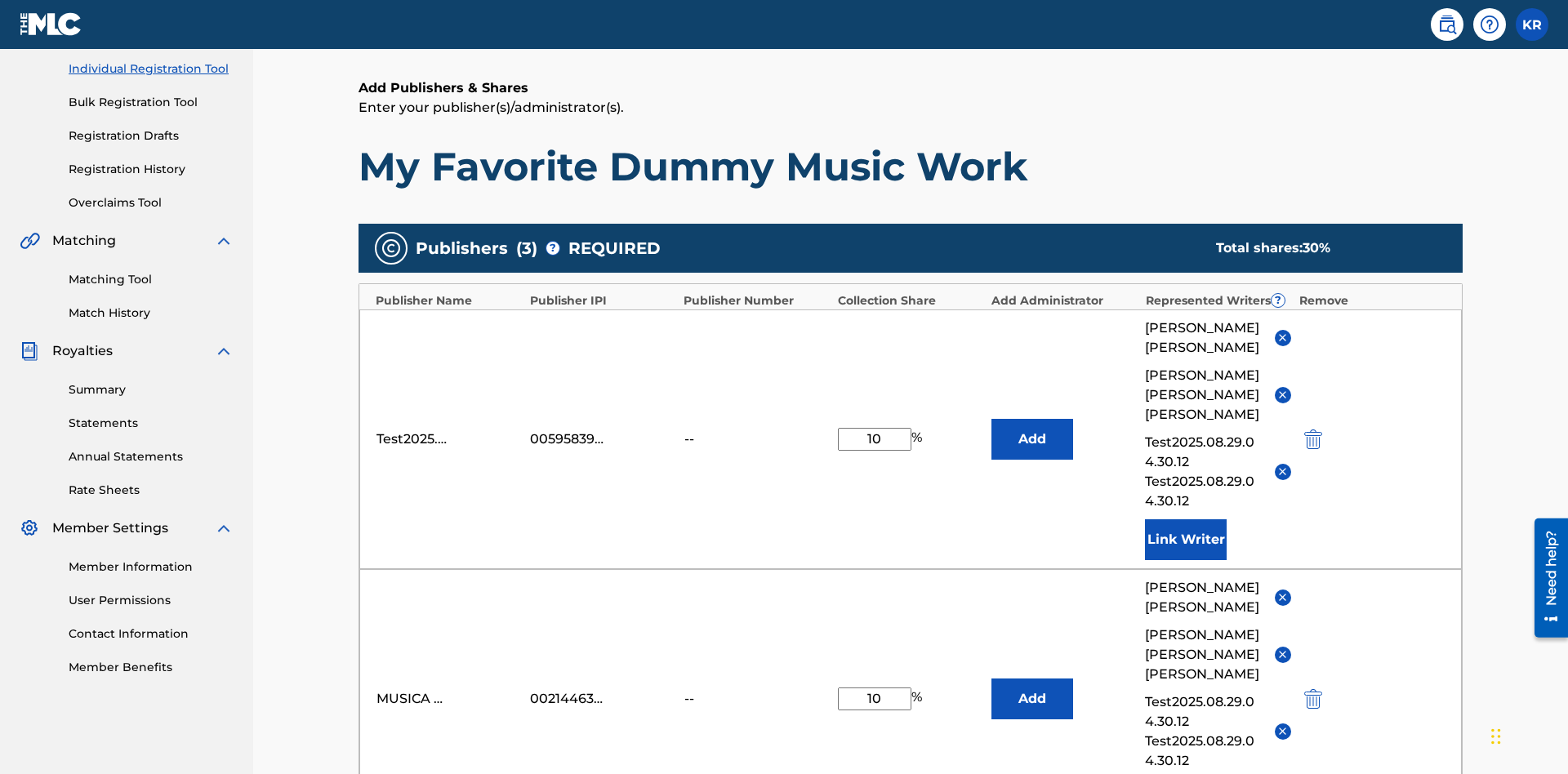
click at [1032, 419] on button "Add" at bounding box center [1032, 439] width 82 height 41
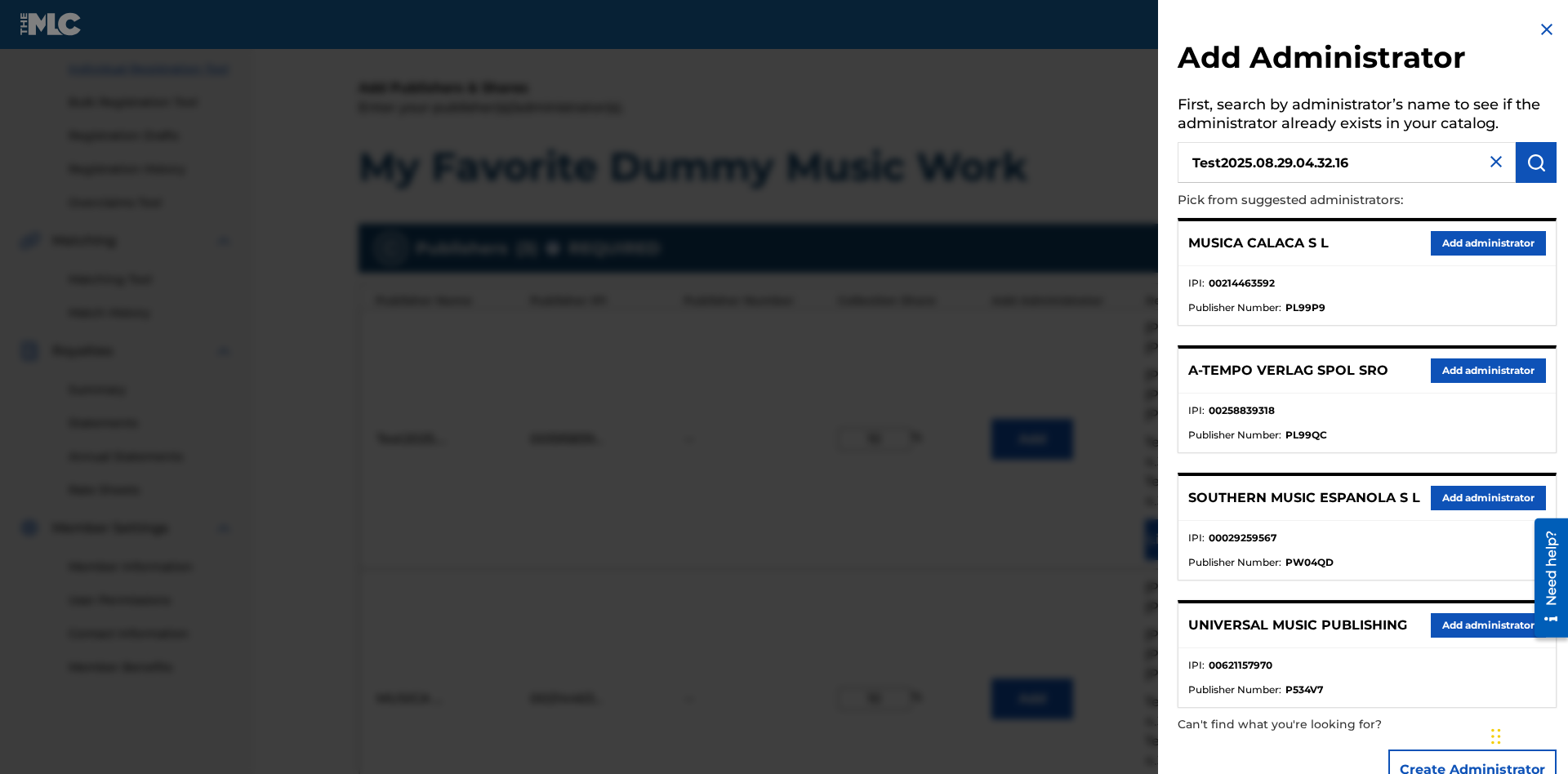
click at [1536, 162] on img "submit" at bounding box center [1536, 162] width 20 height 20
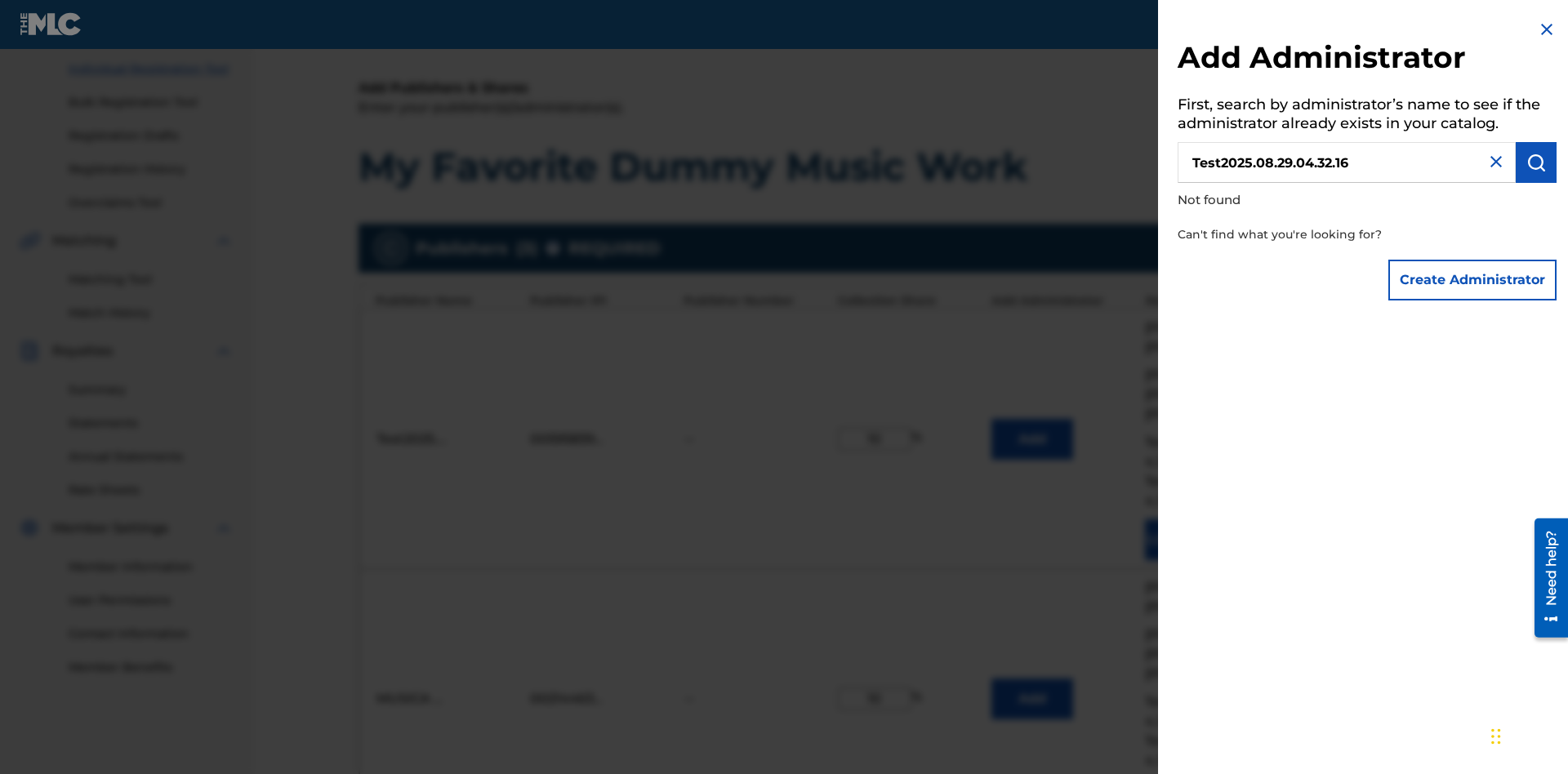
click at [1473, 279] on button "Create Administrator" at bounding box center [1472, 280] width 168 height 41
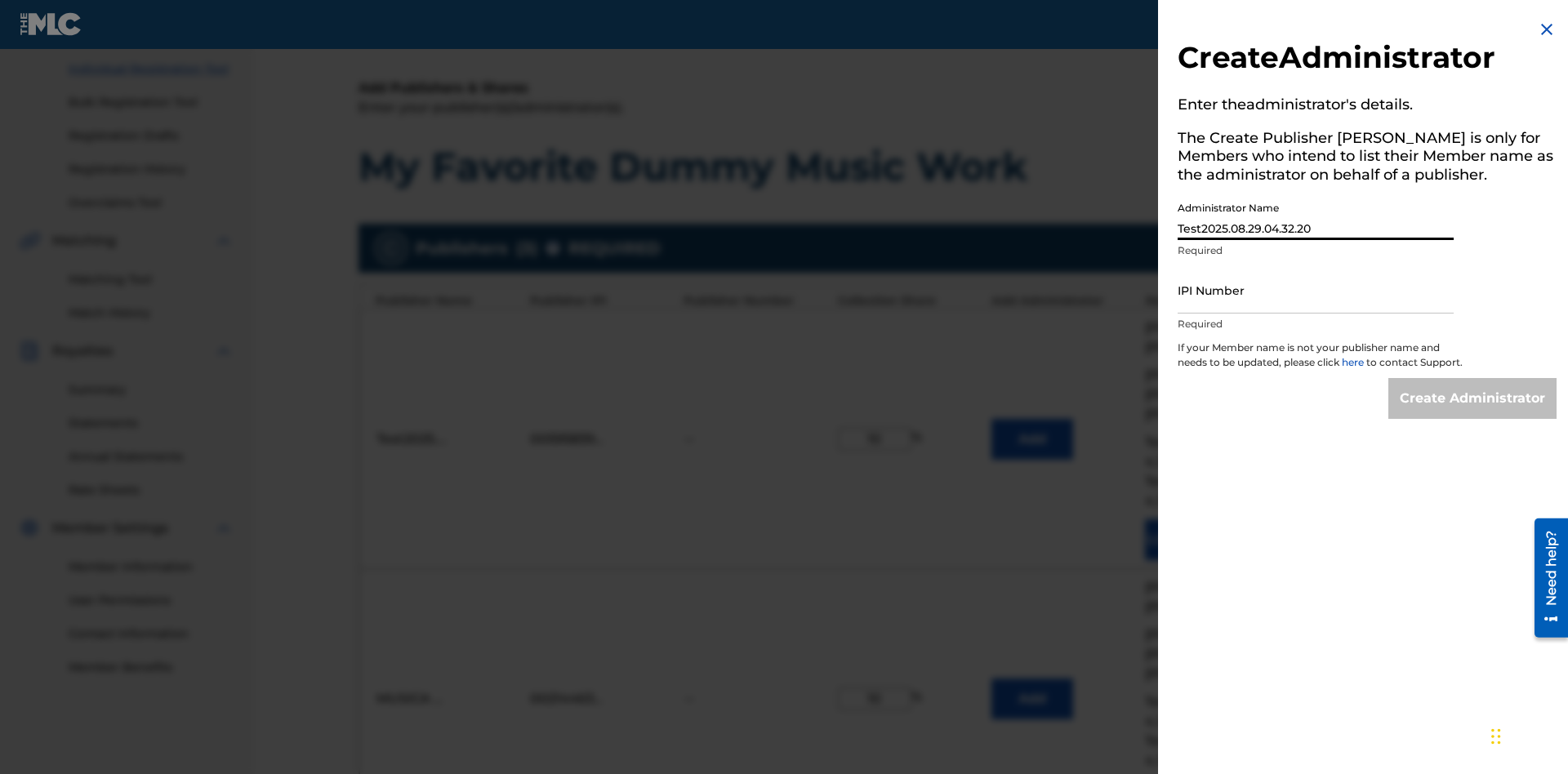
click at [1315, 290] on input "IPI Number" at bounding box center [1315, 291] width 276 height 46
click at [1473, 413] on input "Create Administrator" at bounding box center [1472, 398] width 168 height 41
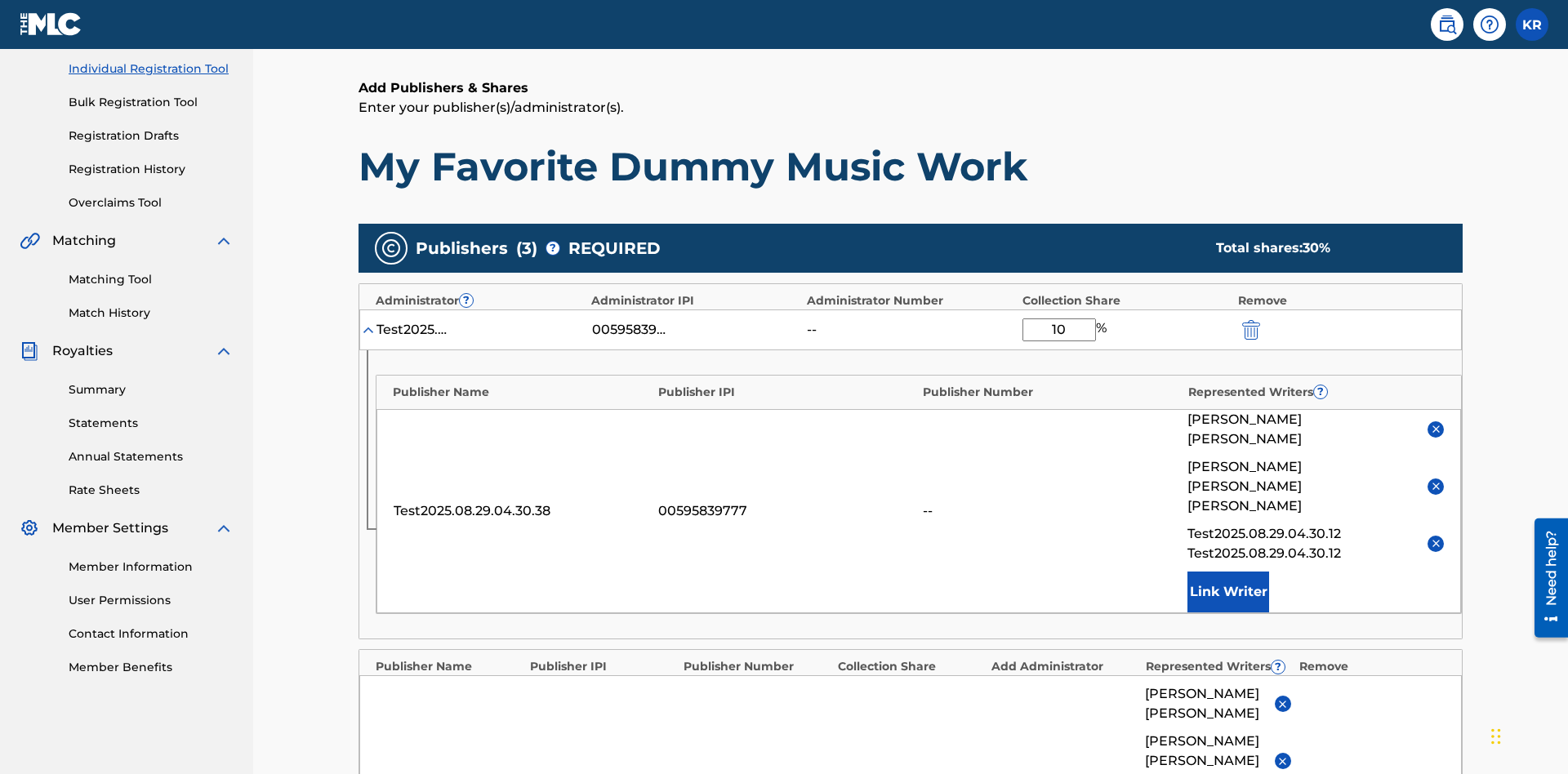
click at [1249, 320] on img "submit" at bounding box center [1251, 330] width 18 height 20
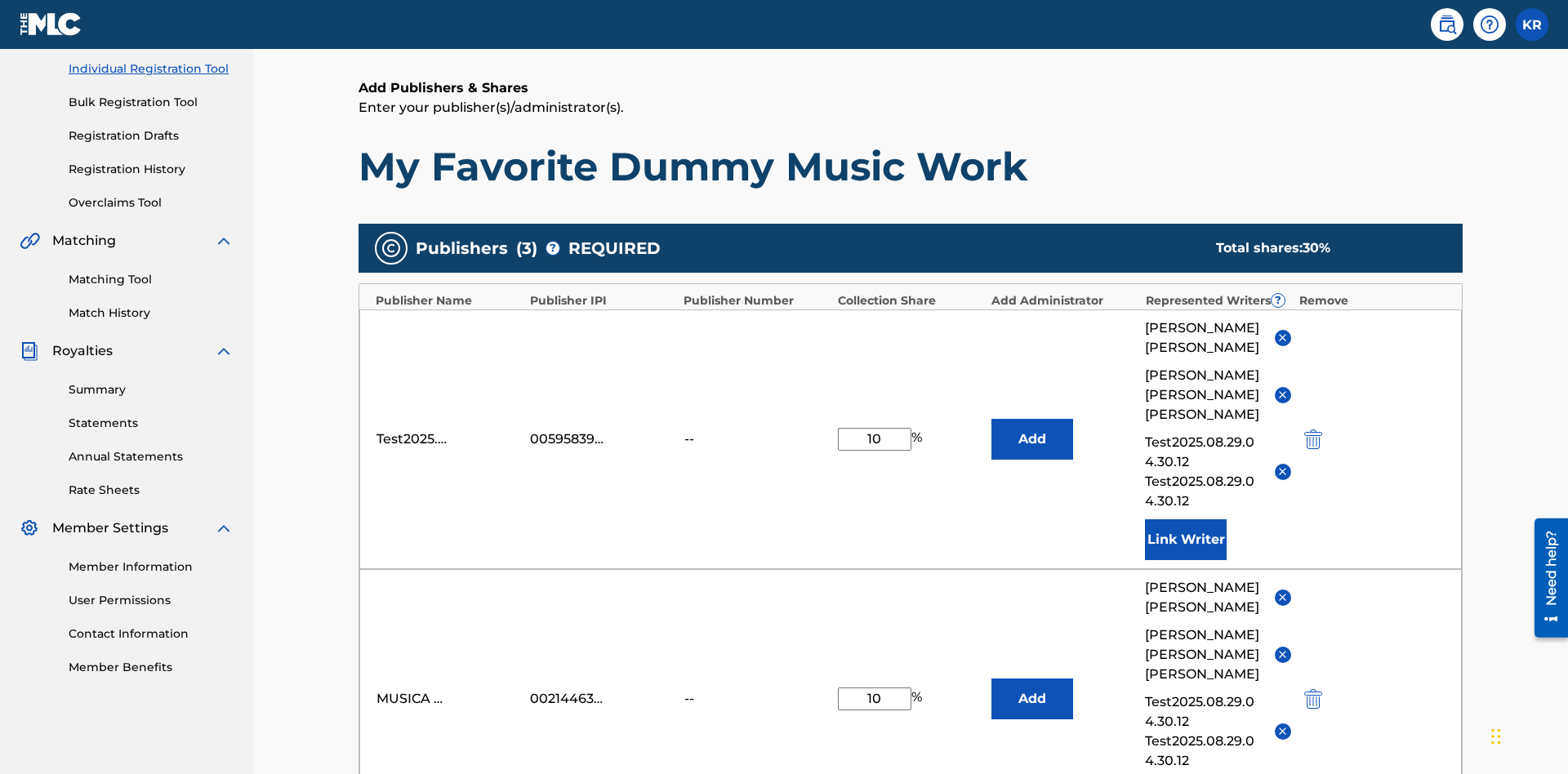
type input "10"
click at [1032, 419] on button "Add" at bounding box center [1032, 439] width 82 height 41
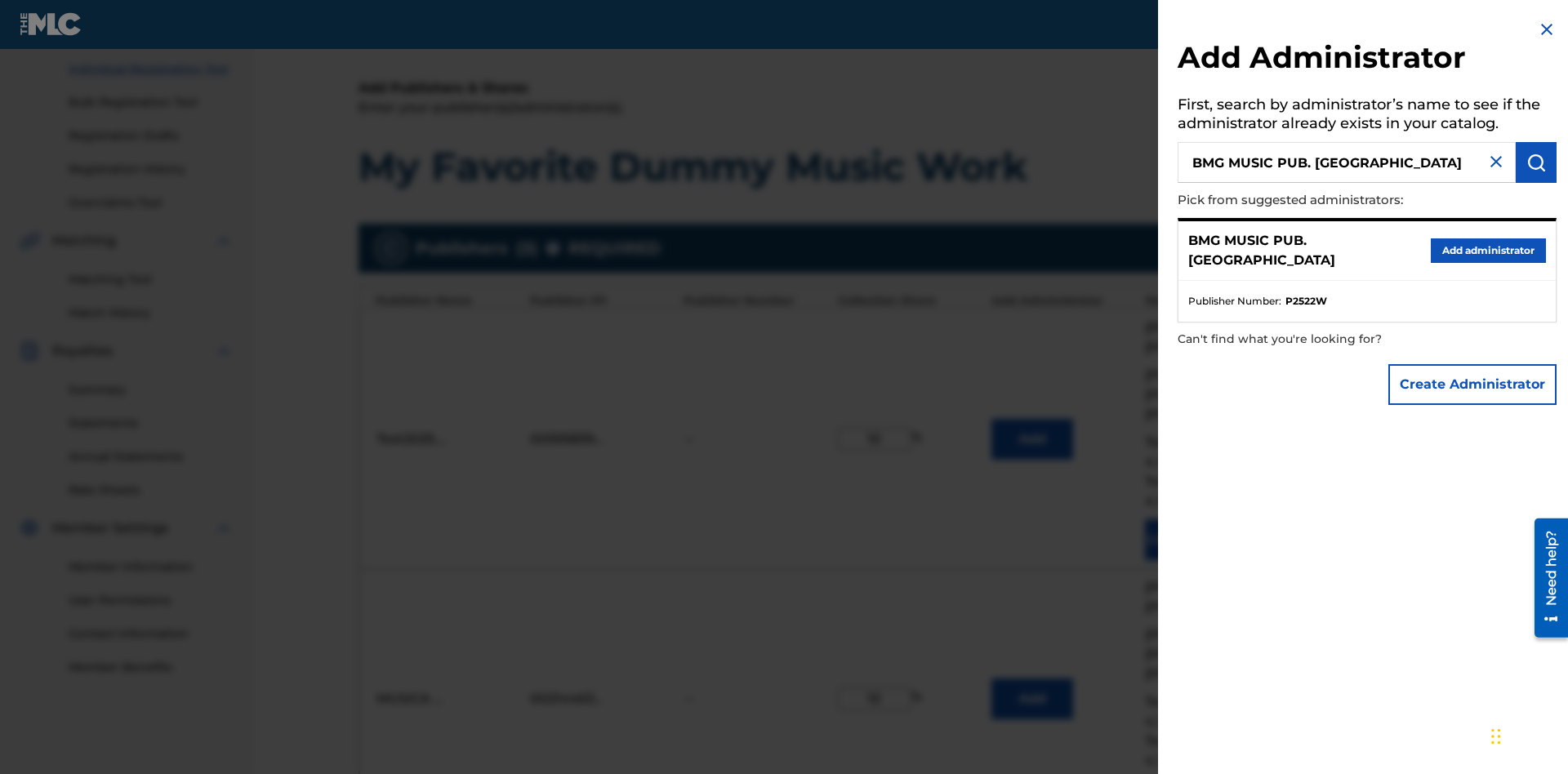
click at [1473, 384] on button "Create Administrator" at bounding box center [1472, 384] width 168 height 41
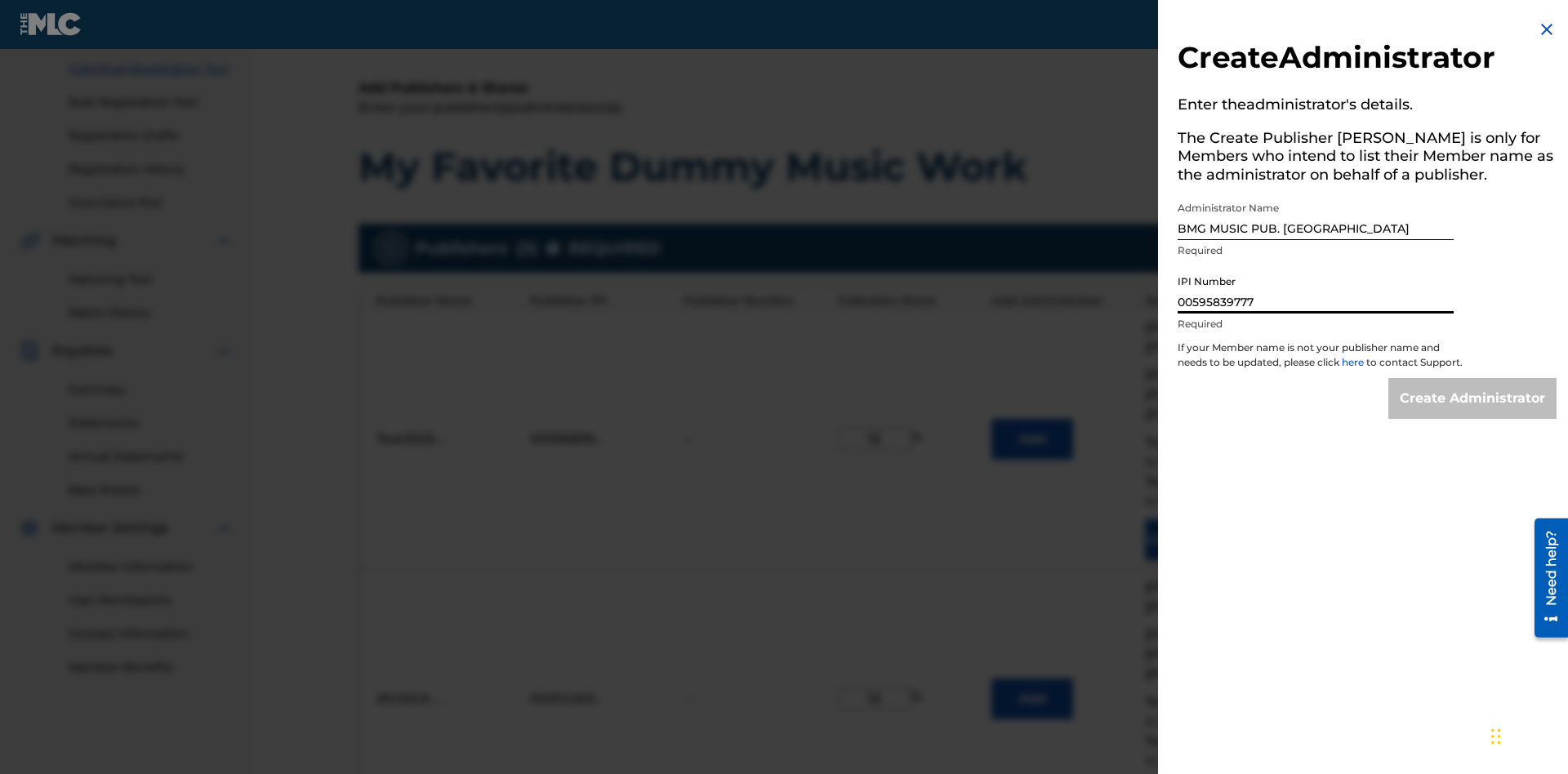
click at [1473, 413] on input "Create Administrator" at bounding box center [1472, 398] width 168 height 41
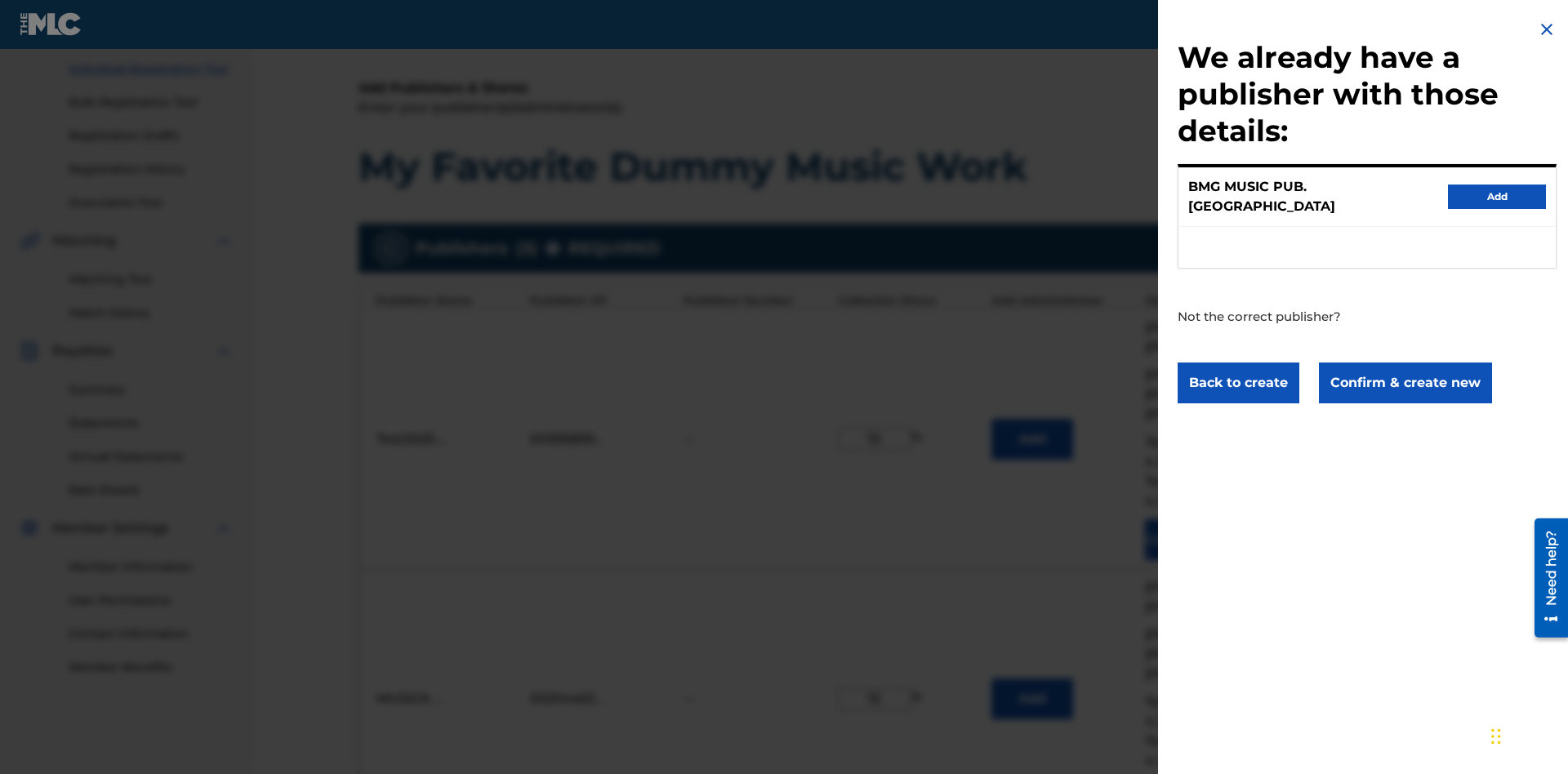
click at [1403, 368] on button "Confirm & create new" at bounding box center [1405, 382] width 173 height 41
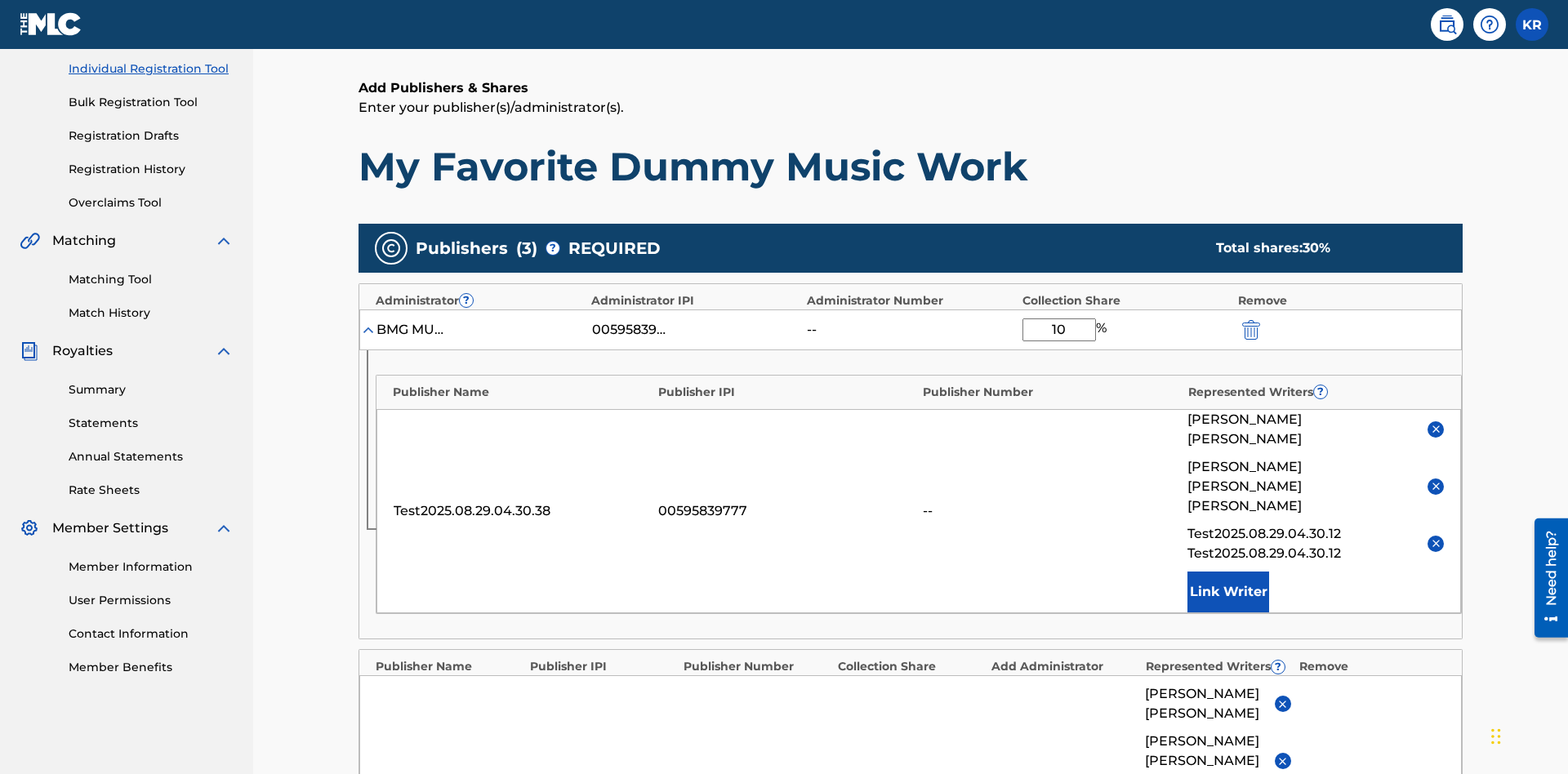
click at [1249, 320] on img "submit" at bounding box center [1251, 330] width 18 height 20
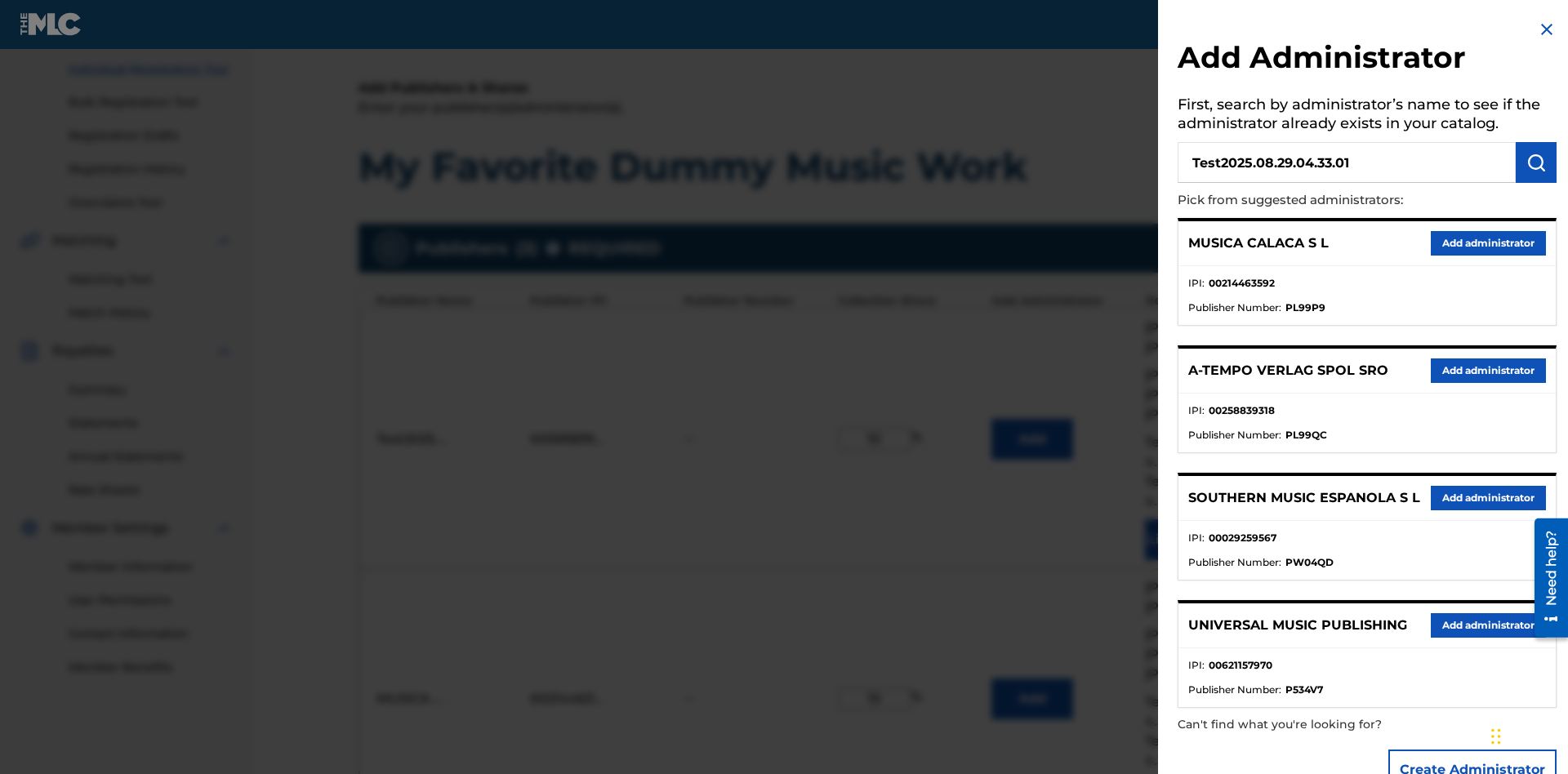
click at [1536, 162] on img "submit" at bounding box center [1536, 162] width 20 height 20
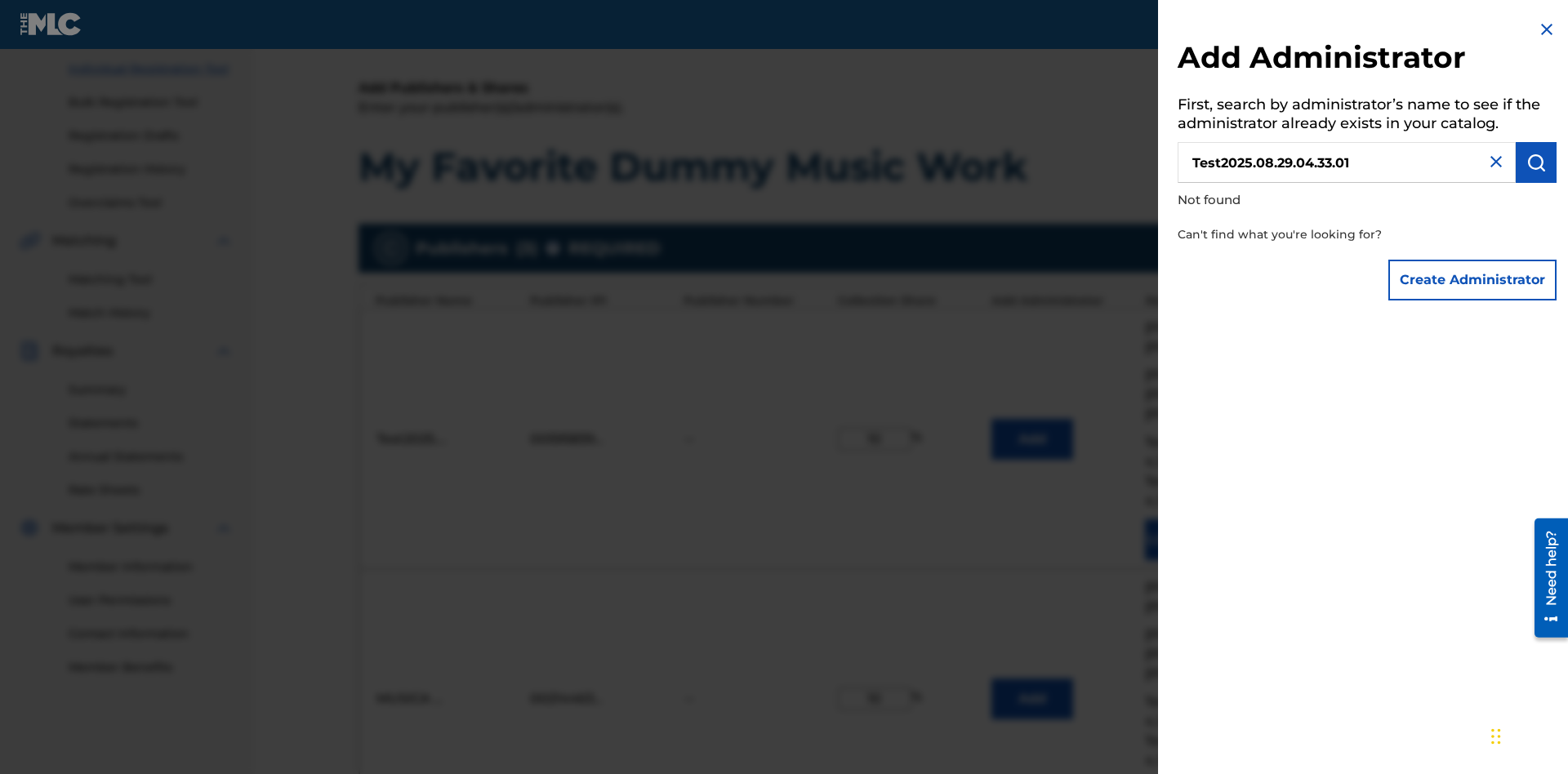
click at [1473, 279] on button "Create Administrator" at bounding box center [1472, 280] width 168 height 41
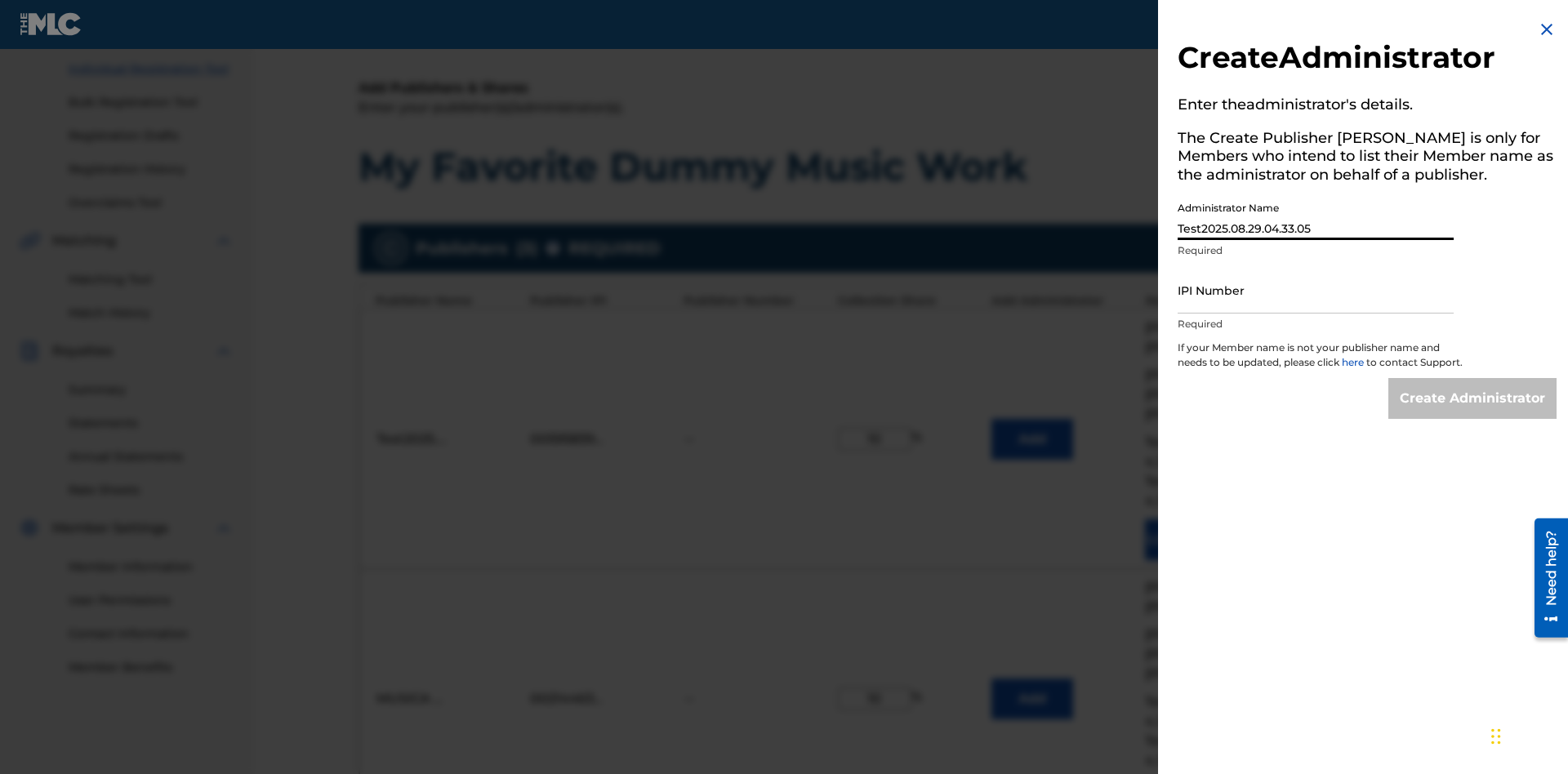
click at [1315, 290] on input "IPI Number" at bounding box center [1315, 291] width 276 height 46
click at [1473, 413] on input "Create Administrator" at bounding box center [1472, 398] width 168 height 41
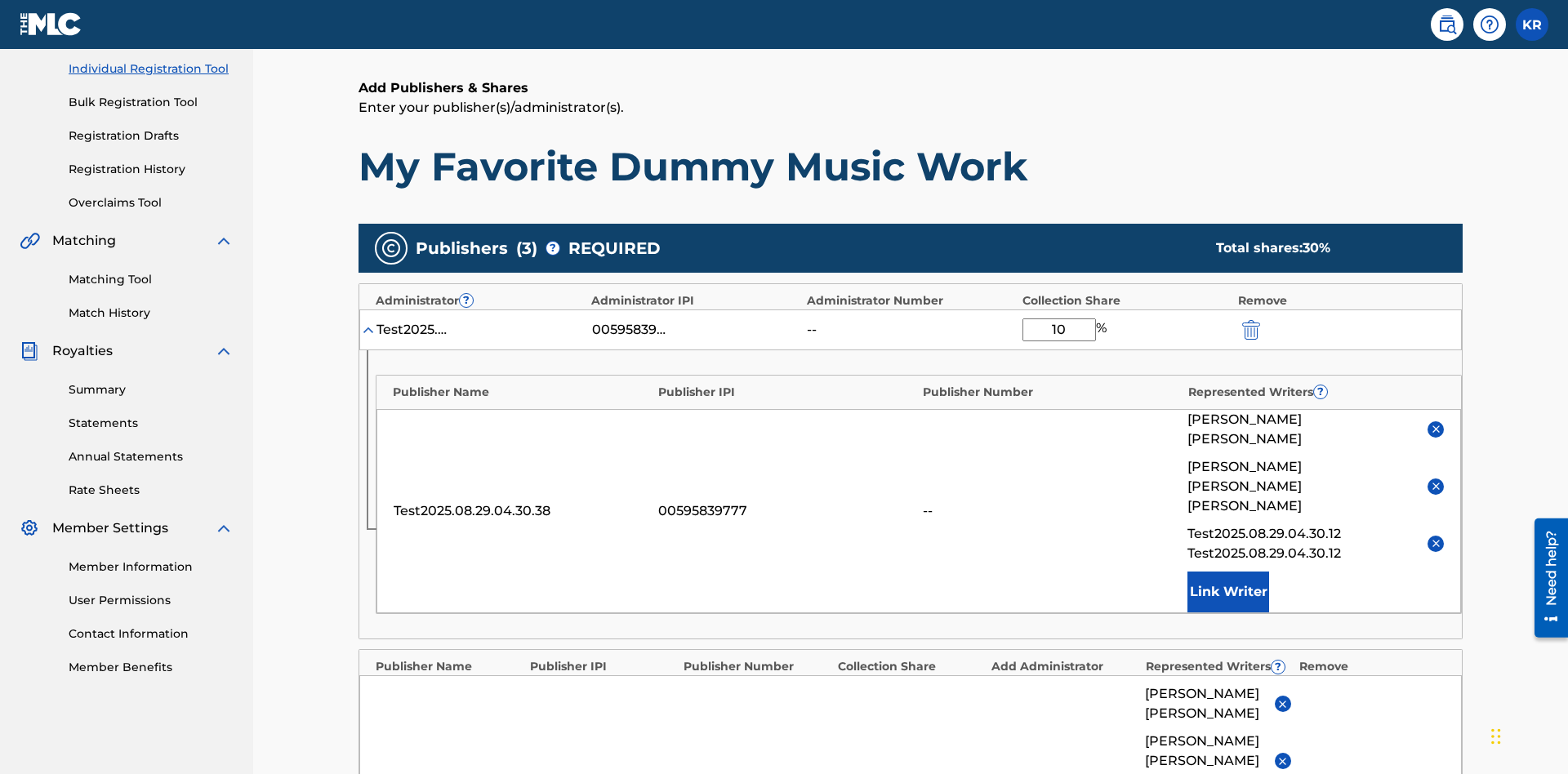
click at [1249, 320] on img "submit" at bounding box center [1251, 330] width 18 height 20
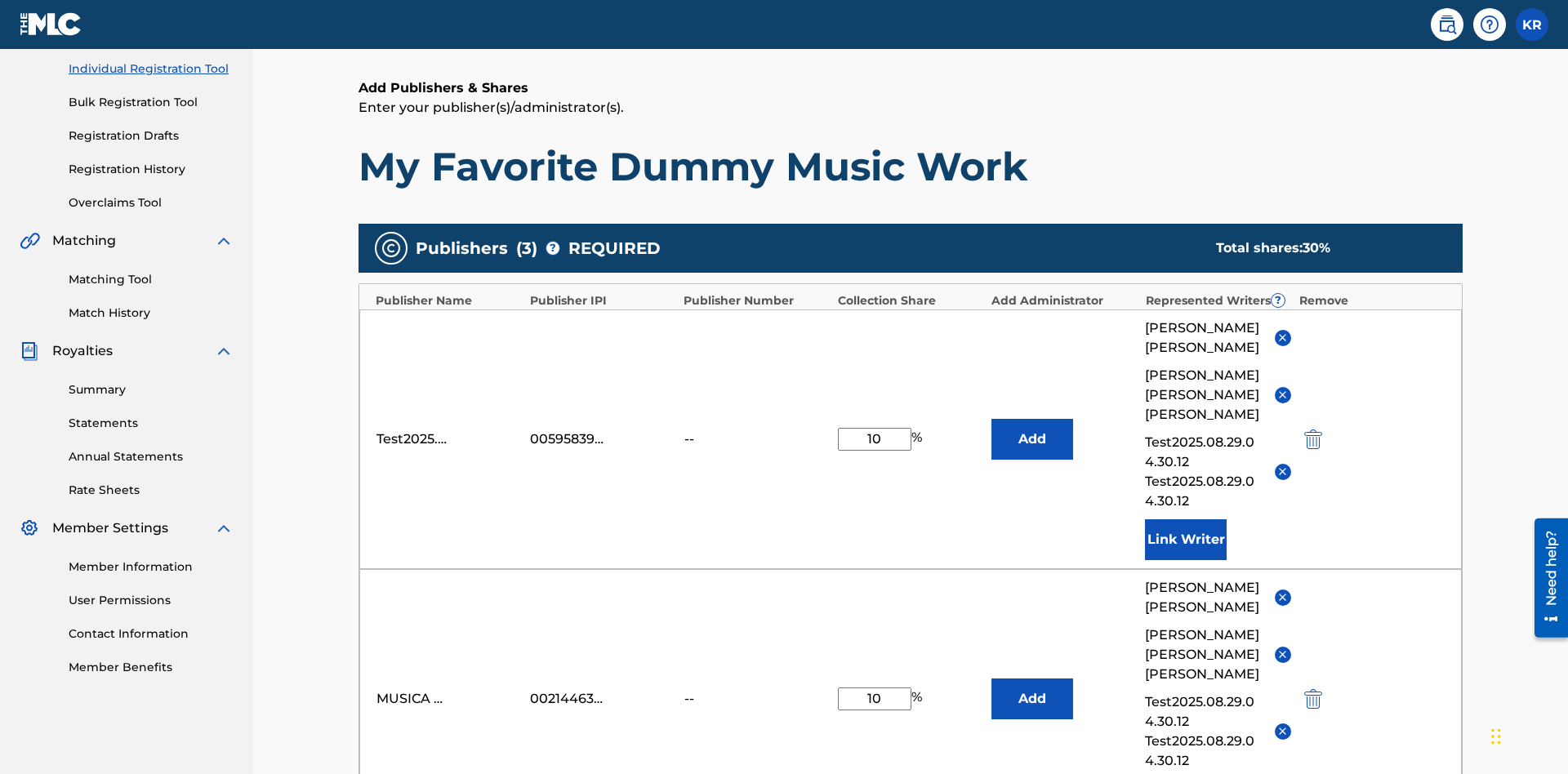
type input "10"
click at [1032, 419] on button "Add" at bounding box center [1032, 439] width 82 height 41
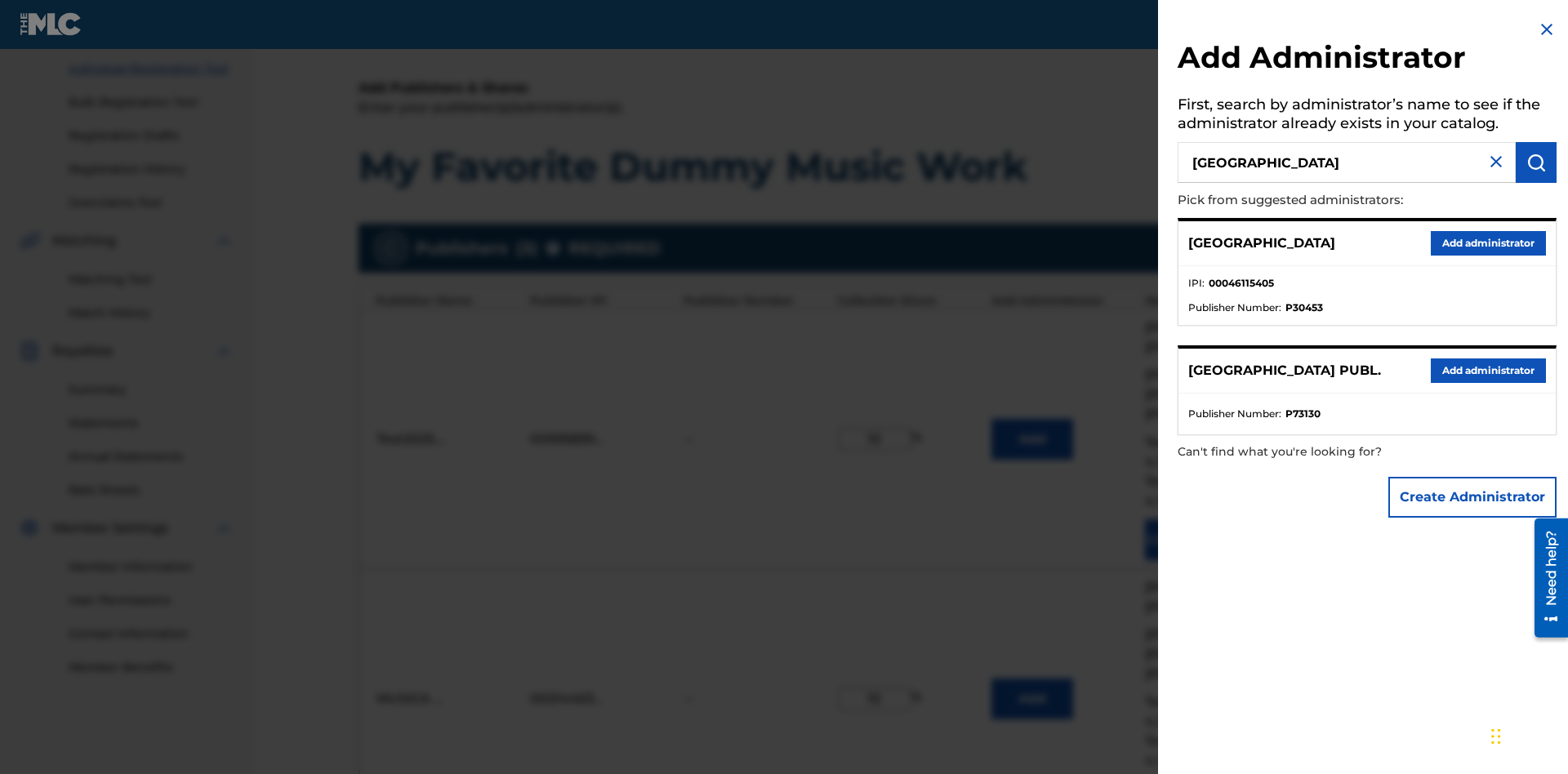
click at [1487, 243] on button "Add administrator" at bounding box center [1488, 243] width 115 height 25
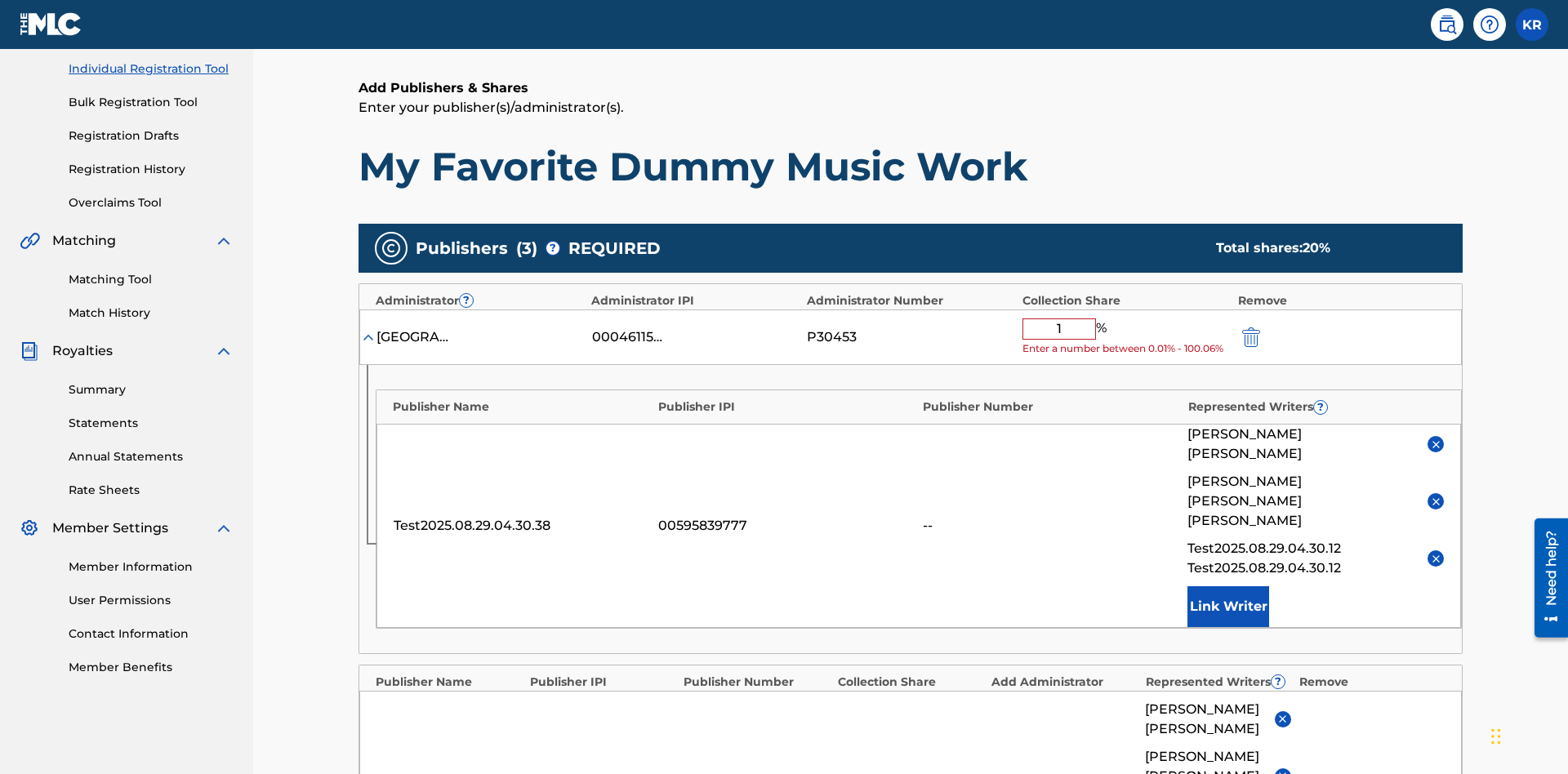
type input "10"
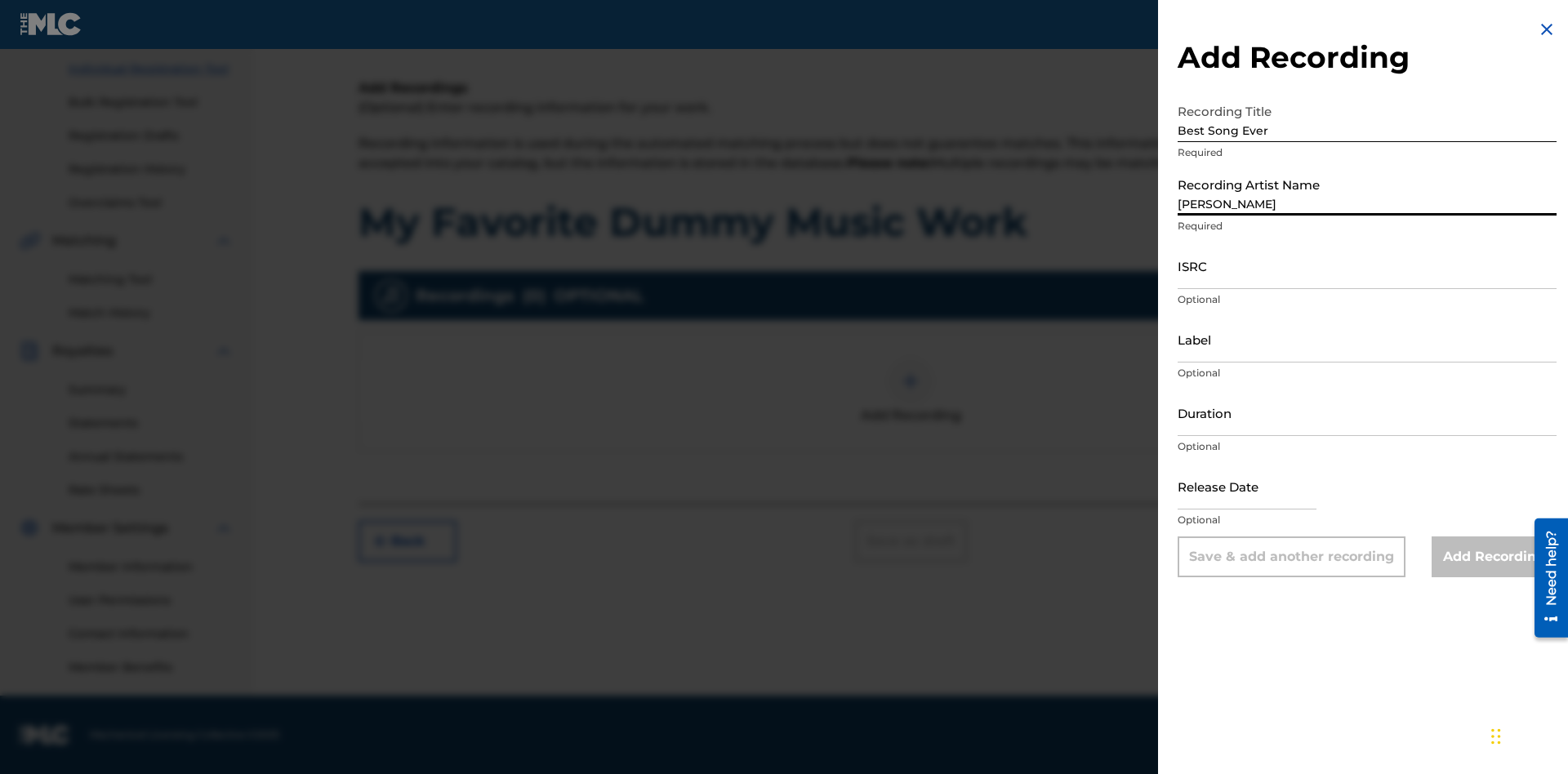
type input "[PERSON_NAME]"
click at [1367, 266] on input "ISRC" at bounding box center [1367, 266] width 379 height 46
type input "AA3123123123"
click at [1367, 339] on input "Label" at bounding box center [1367, 339] width 379 height 46
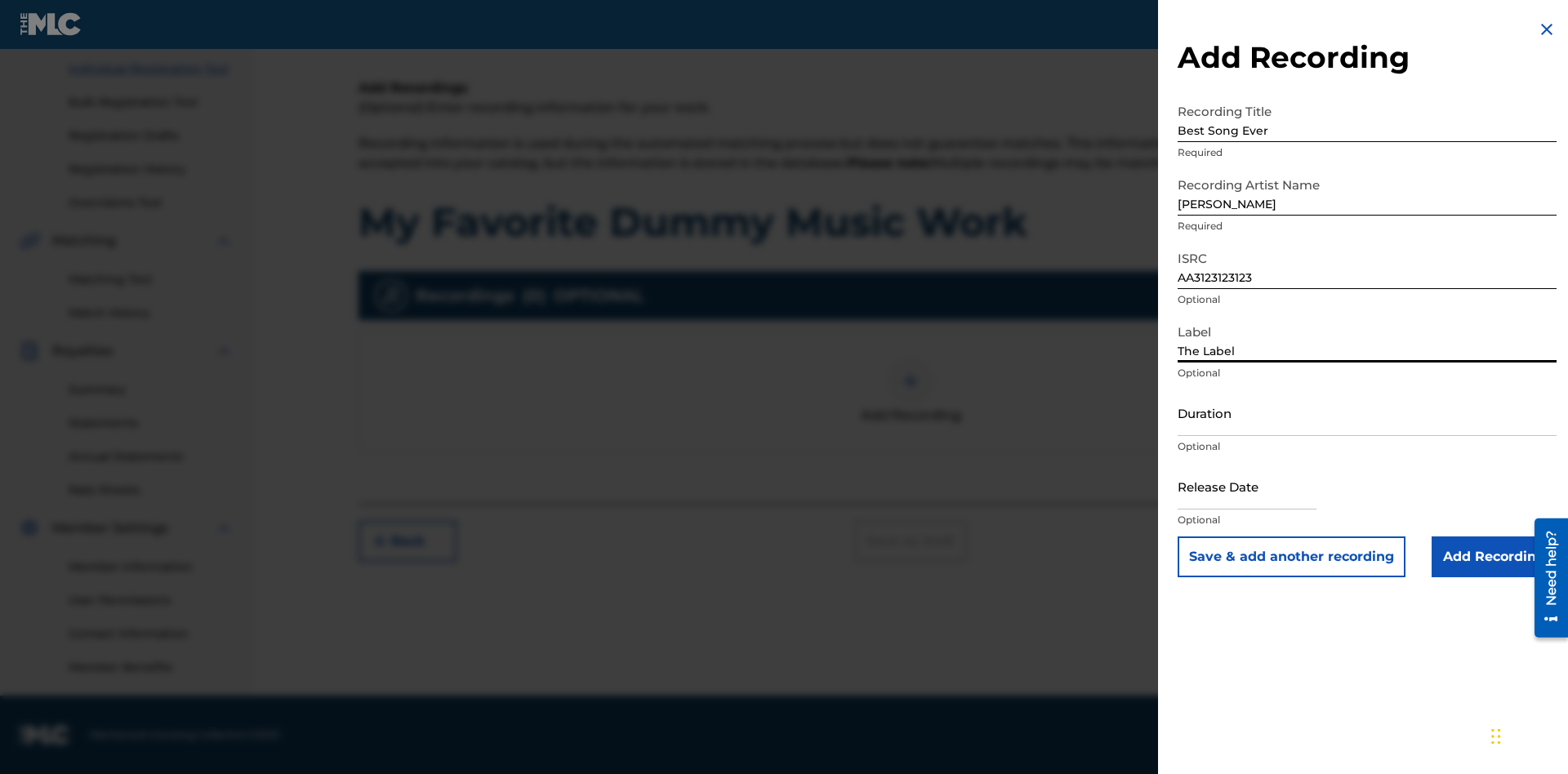
type input "The Label"
click at [1367, 412] on input "Duration" at bounding box center [1367, 412] width 379 height 46
type input "1"
click at [1367, 412] on input "1" at bounding box center [1367, 412] width 379 height 46
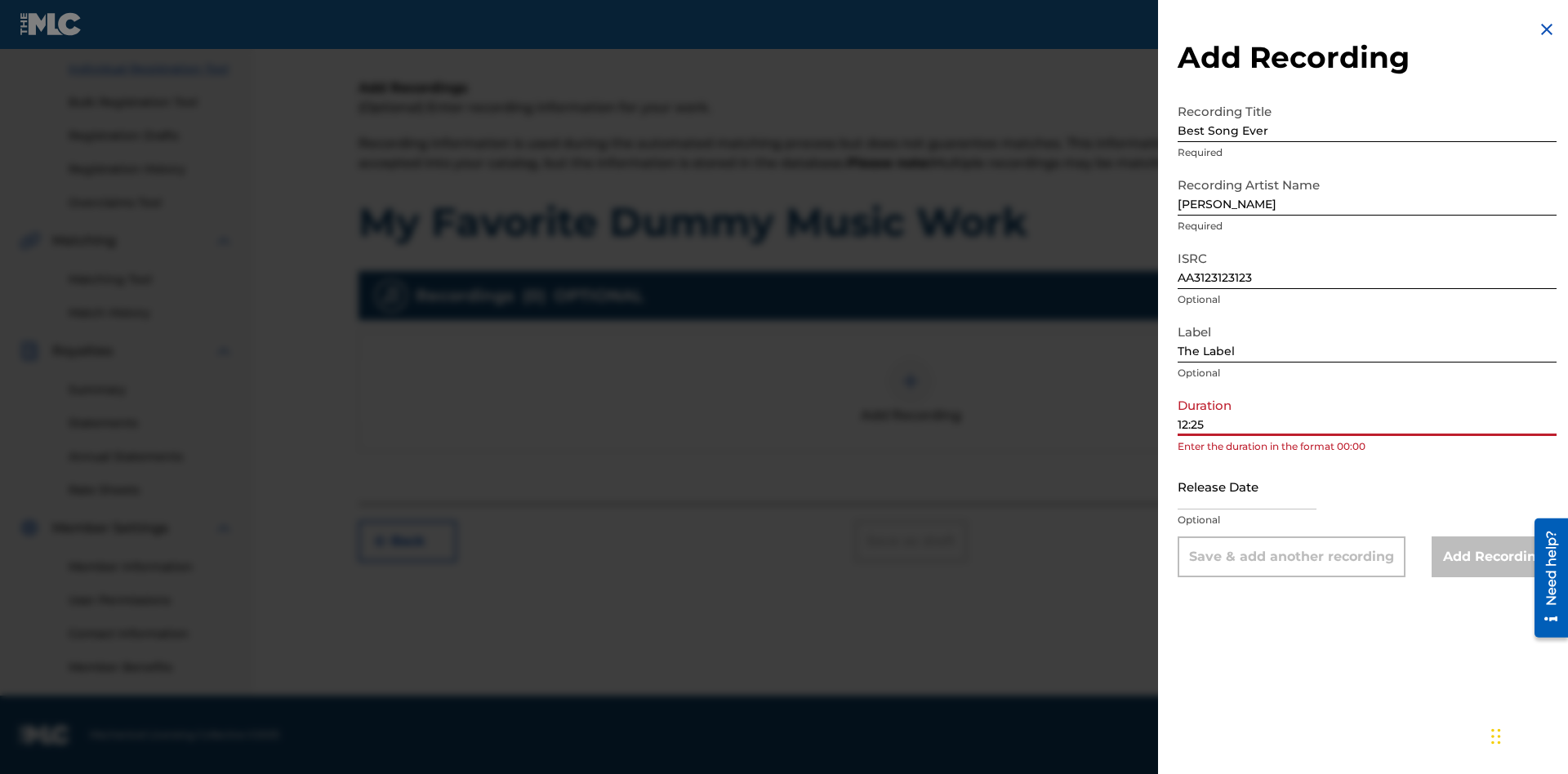
click at [1260, 488] on input "text" at bounding box center [1247, 486] width 139 height 46
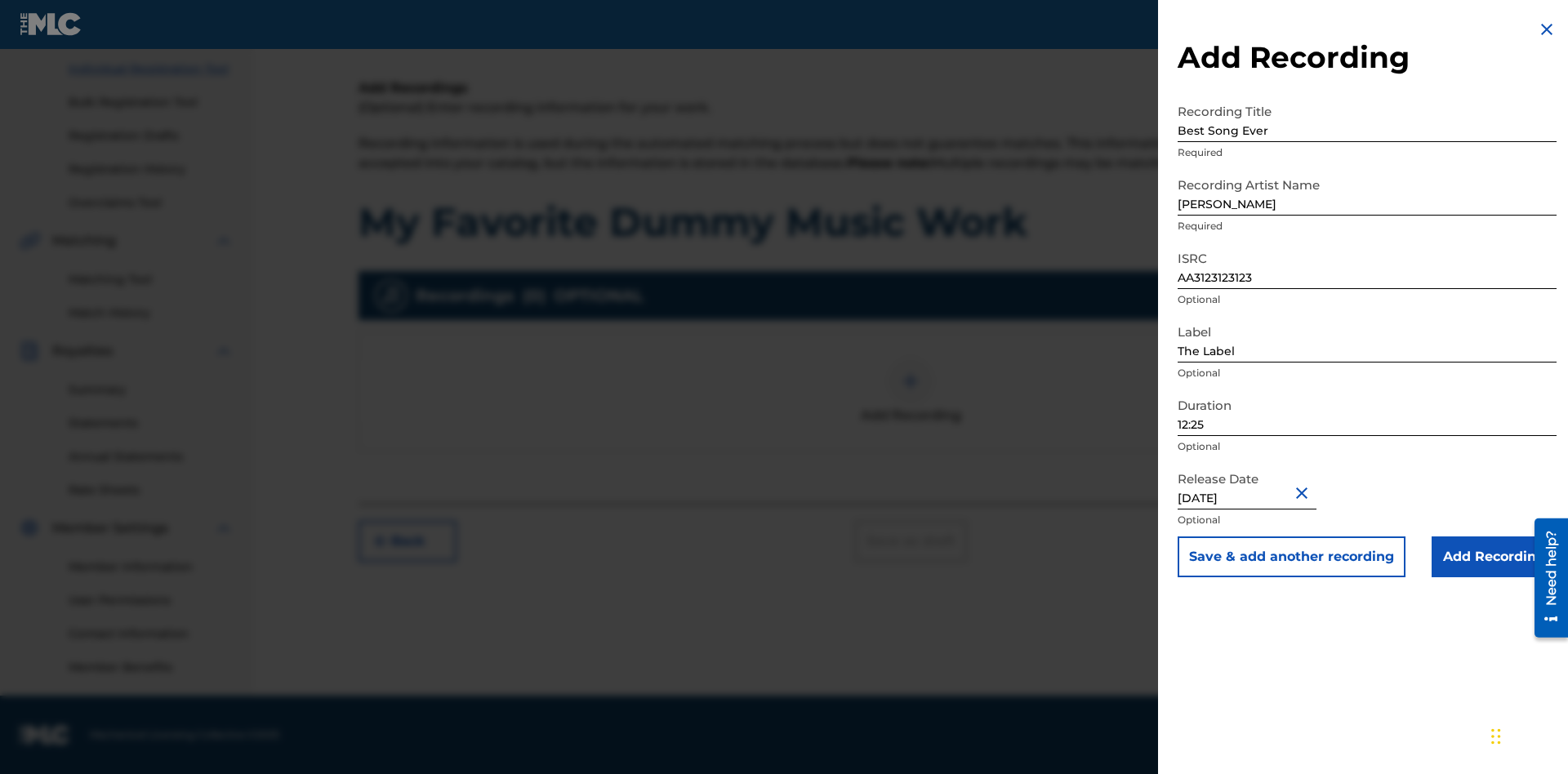
click at [1493, 557] on input "Add Recording" at bounding box center [1493, 556] width 125 height 41
click at [911, 406] on div at bounding box center [910, 381] width 49 height 49
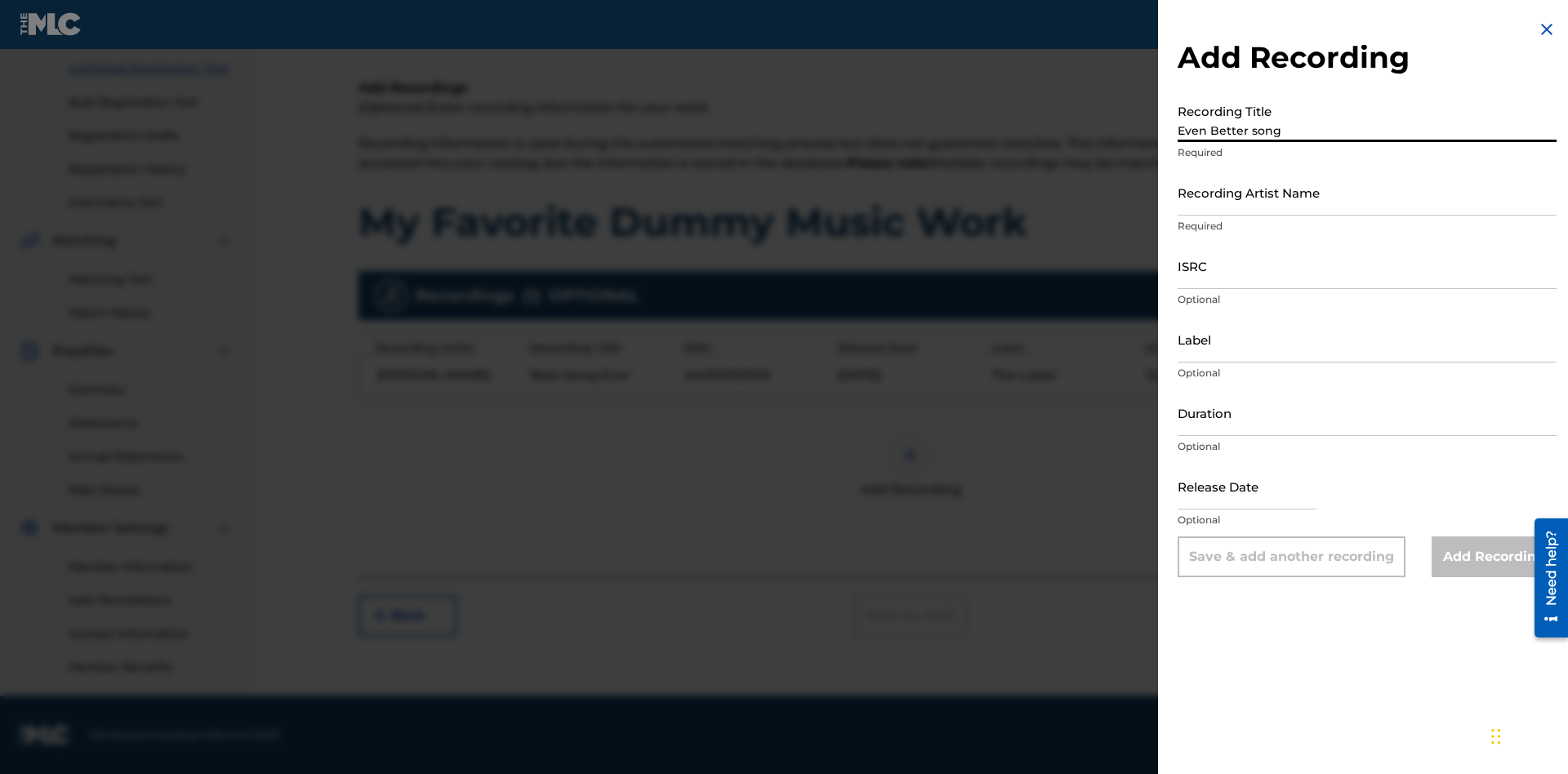
type input "Even Better song"
click at [1367, 192] on input "Recording Artist Name" at bounding box center [1367, 192] width 379 height 46
type input "[PERSON_NAME]"
click at [1367, 266] on input "ISRC" at bounding box center [1367, 266] width 379 height 46
type input "AA3123123123"
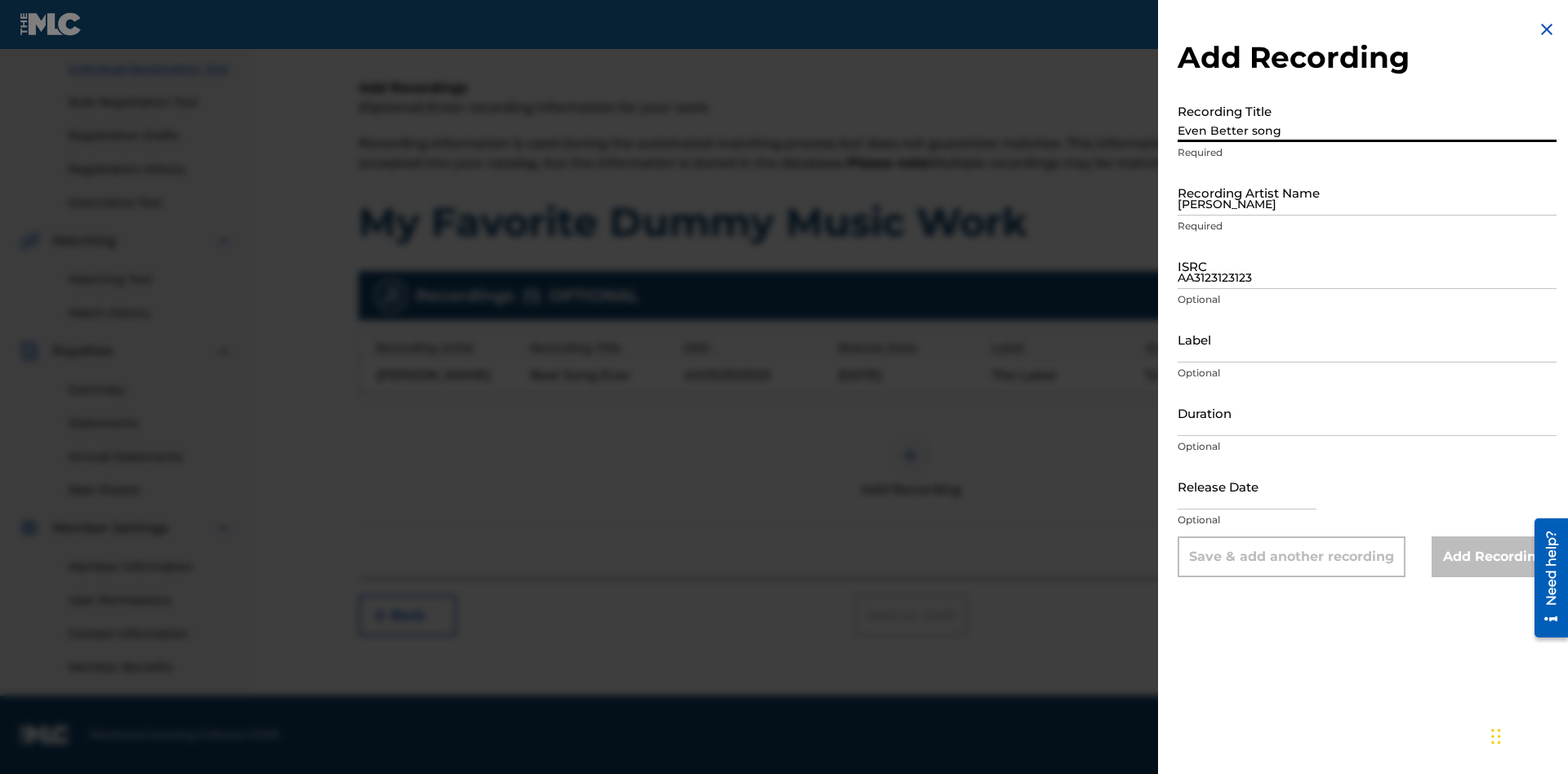
click at [1367, 339] on input "Label" at bounding box center [1367, 339] width 379 height 46
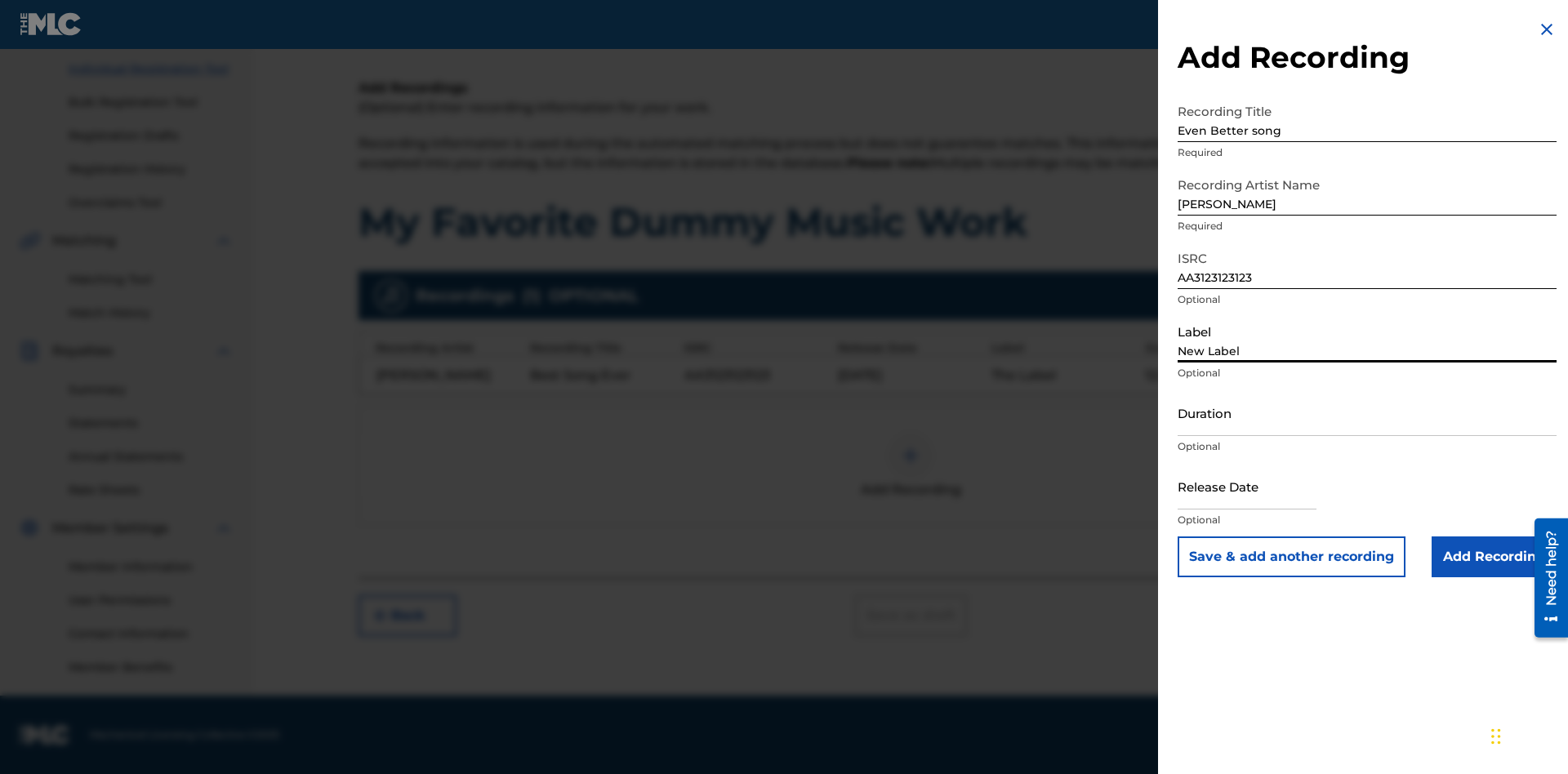
type input "New Label"
click at [1367, 412] on input "Duration" at bounding box center [1367, 412] width 379 height 46
type input "1"
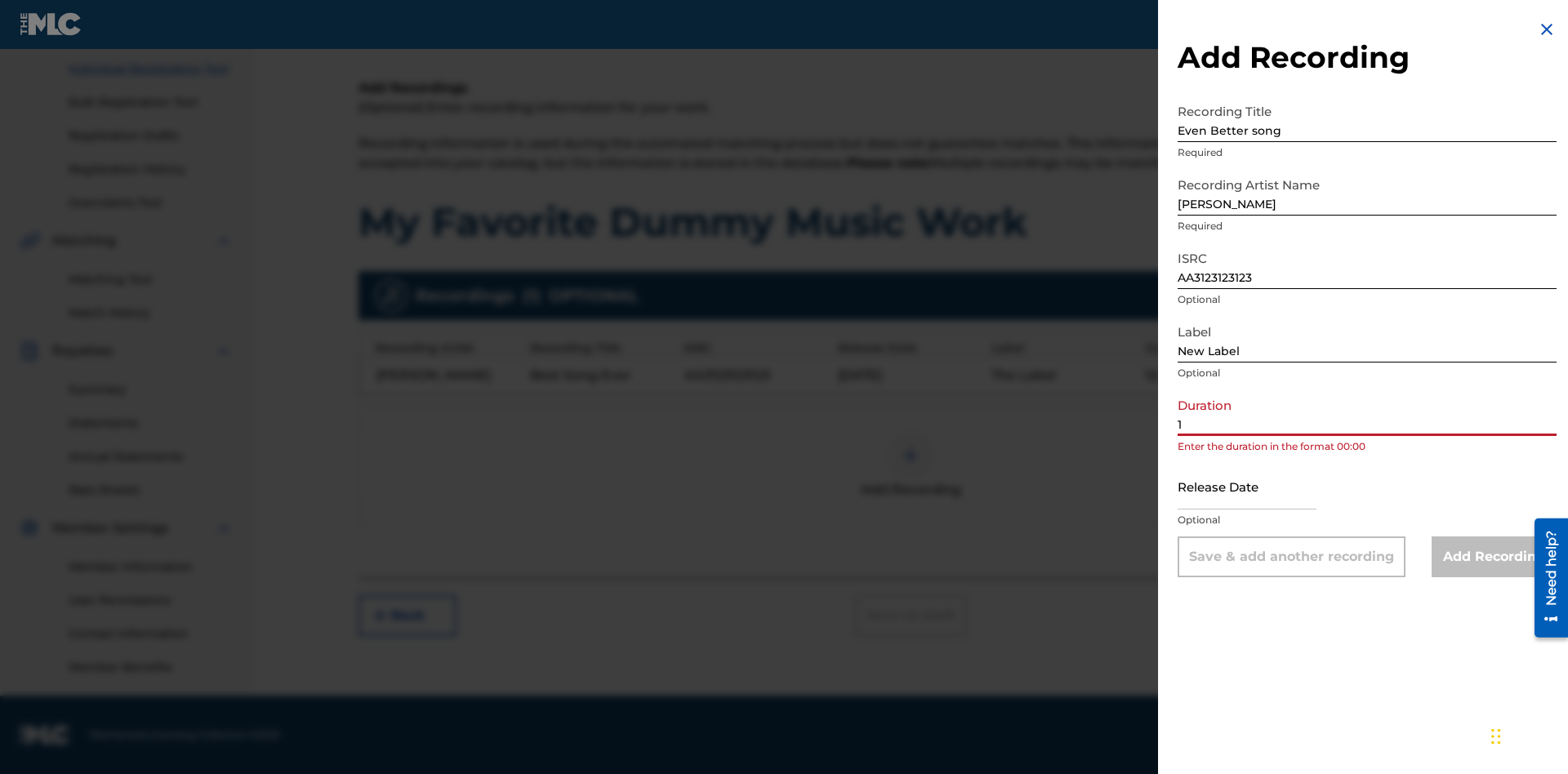
click at [1367, 412] on input "1" at bounding box center [1367, 412] width 379 height 46
click at [1260, 488] on input "text" at bounding box center [1247, 486] width 139 height 46
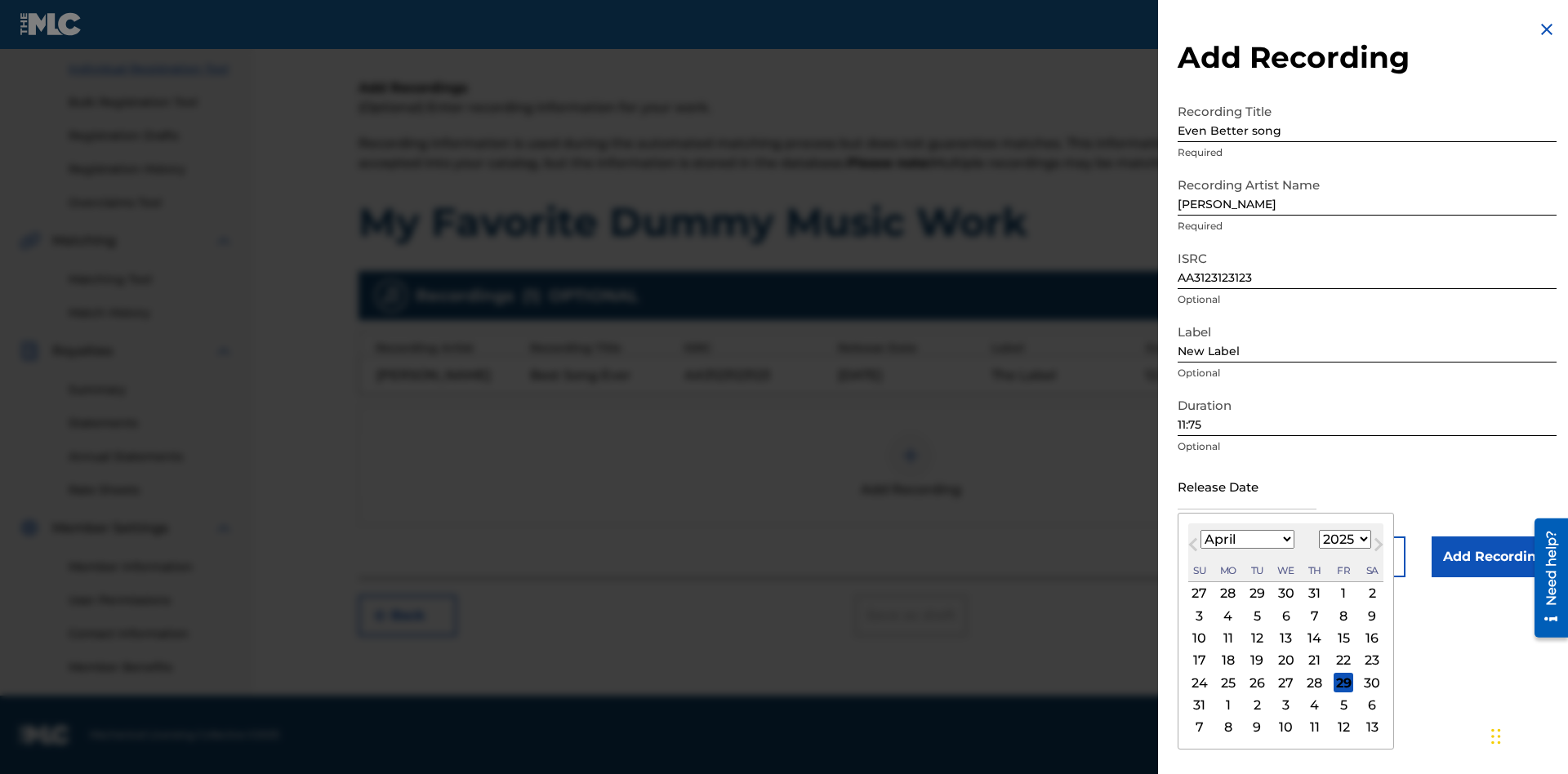
click at [1342, 540] on select "1900 1901 1902 1903 1904 1905 1906 1907 1908 1909 1910 1911 1912 1913 1914 1915…" at bounding box center [1344, 539] width 52 height 19
click at [1312, 594] on div "1" at bounding box center [1315, 594] width 20 height 20
click at [1493, 557] on input "Add Recording" at bounding box center [1493, 556] width 125 height 41
click at [911, 465] on div at bounding box center [910, 455] width 49 height 49
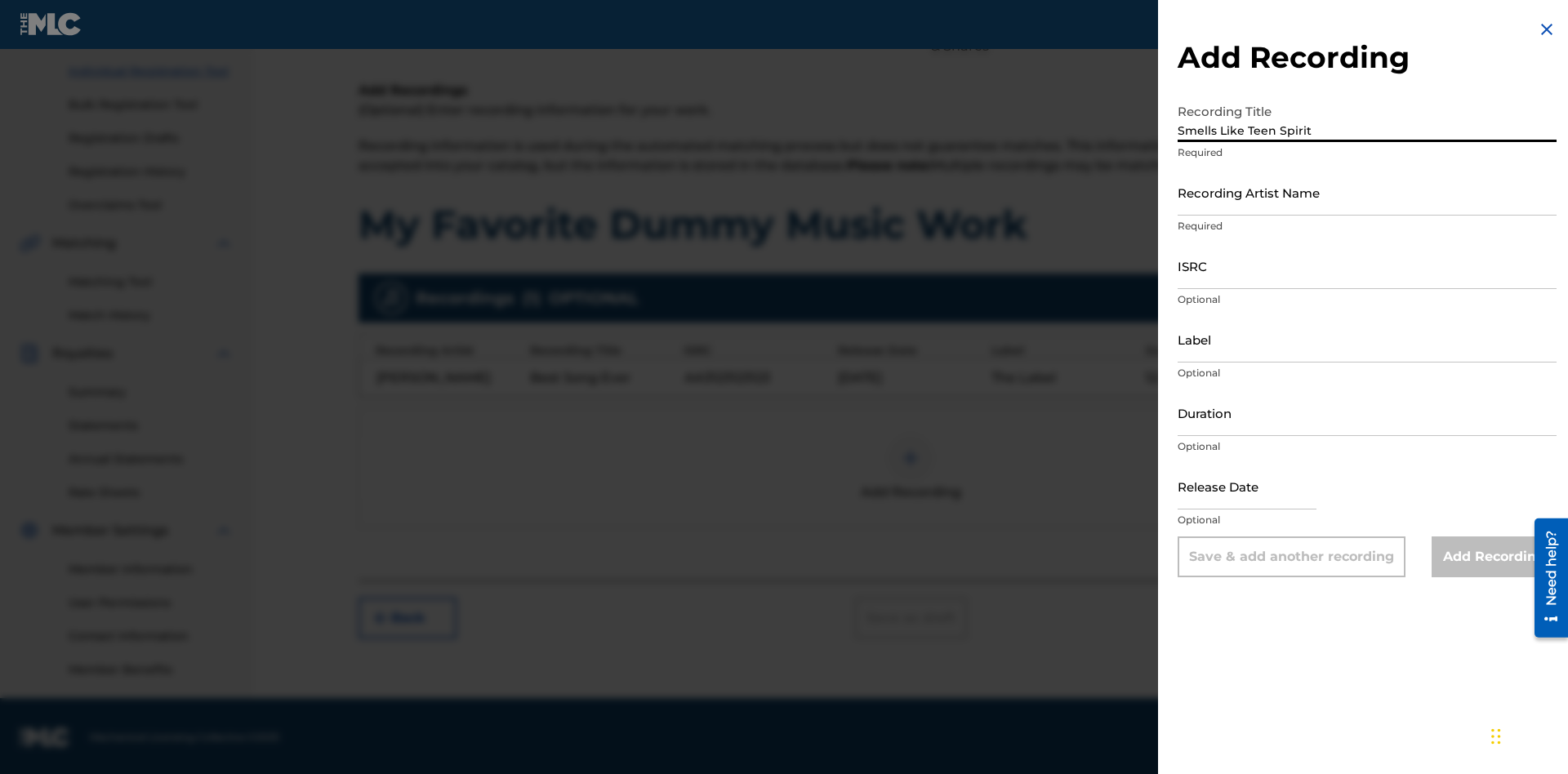
type input "Smells Like Teen Spirit"
click at [1367, 192] on input "Recording Artist Name" at bounding box center [1367, 192] width 379 height 46
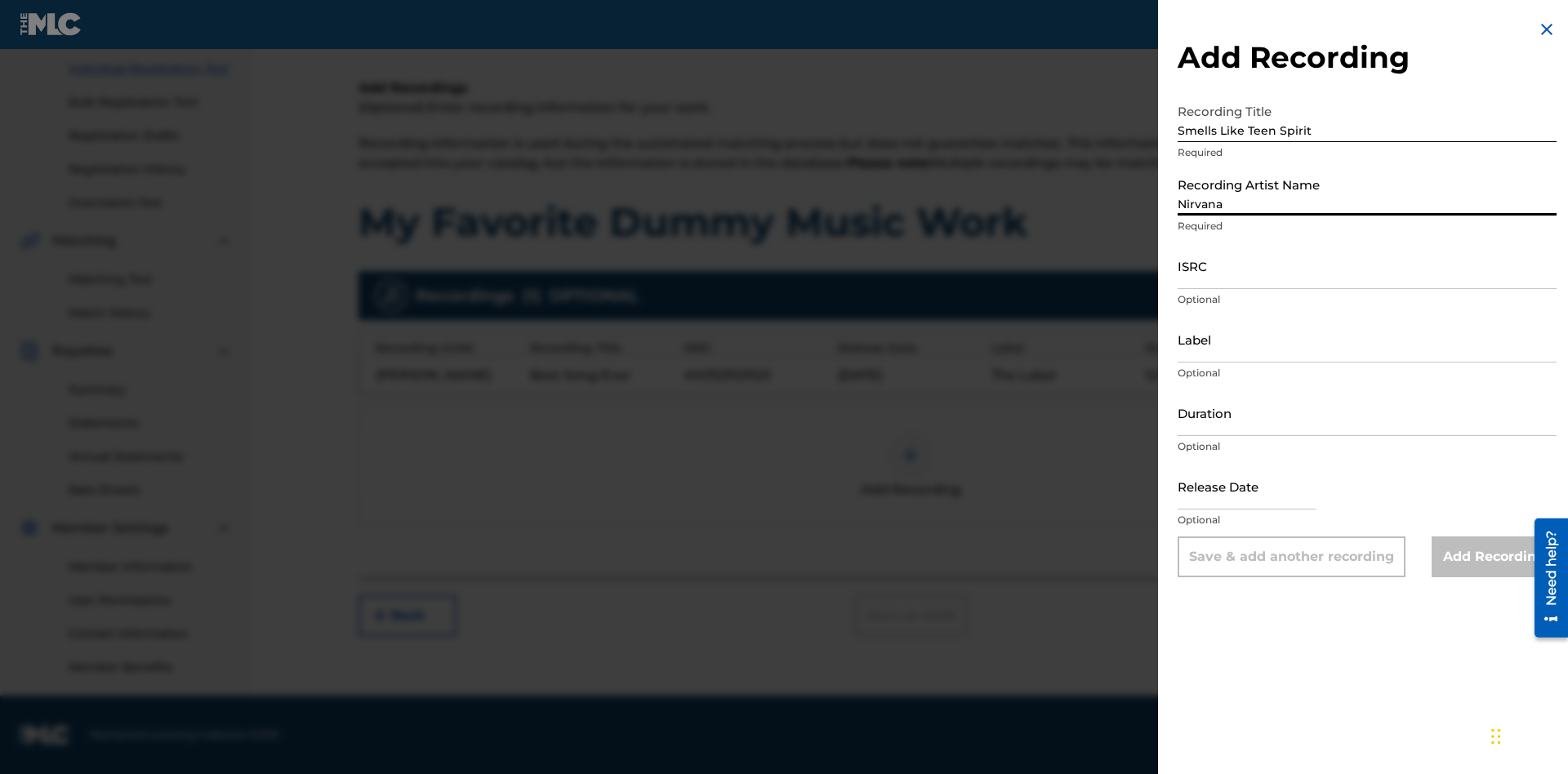
type input "Nirvana"
click at [1367, 266] on input "ISRC" at bounding box center [1367, 266] width 379 height 46
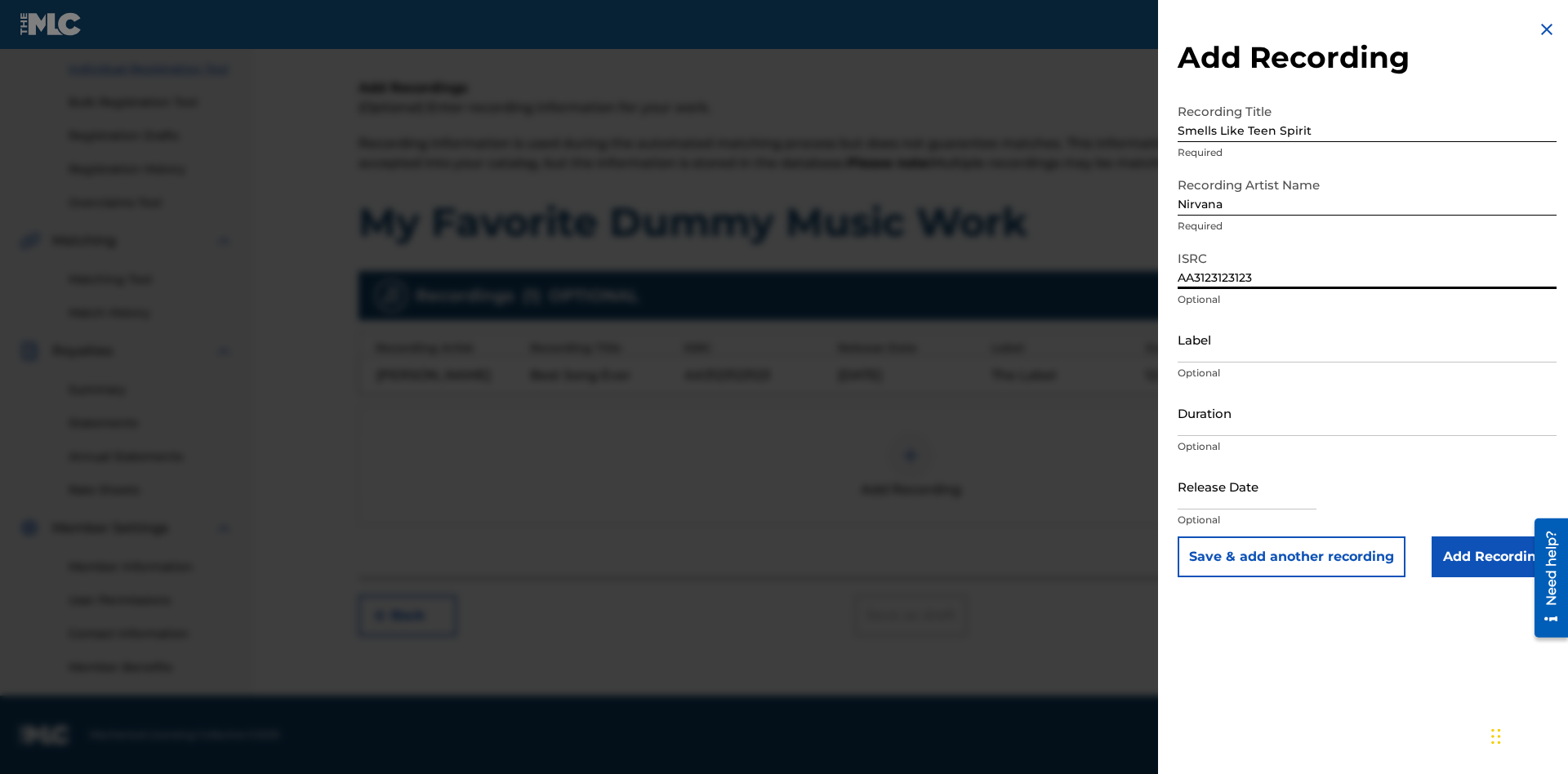
type input "AA3123123123"
click at [1367, 339] on input "Label" at bounding box center [1367, 339] width 379 height 46
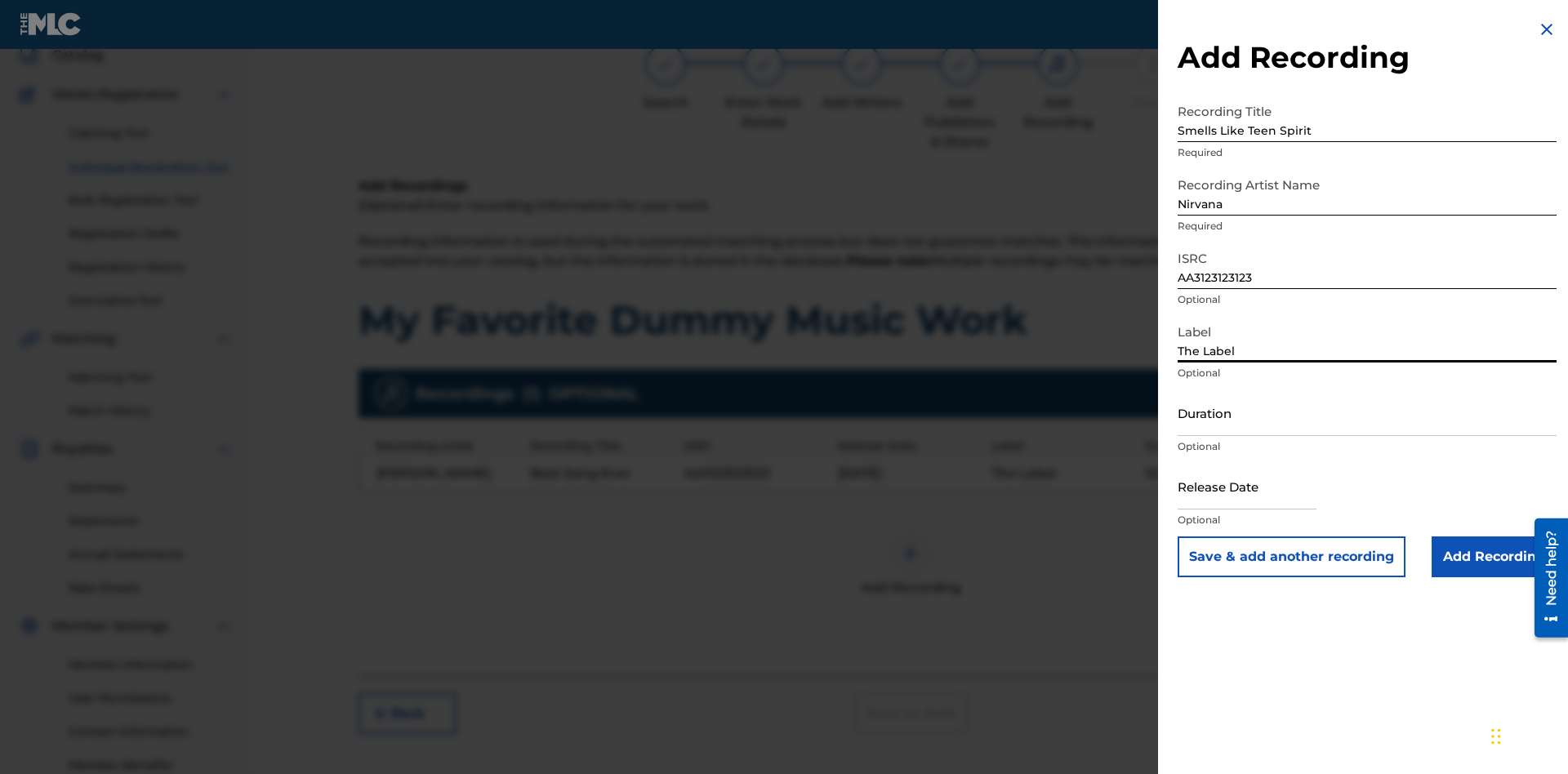
type input "The Label"
click at [1367, 412] on input "Duration" at bounding box center [1367, 412] width 379 height 46
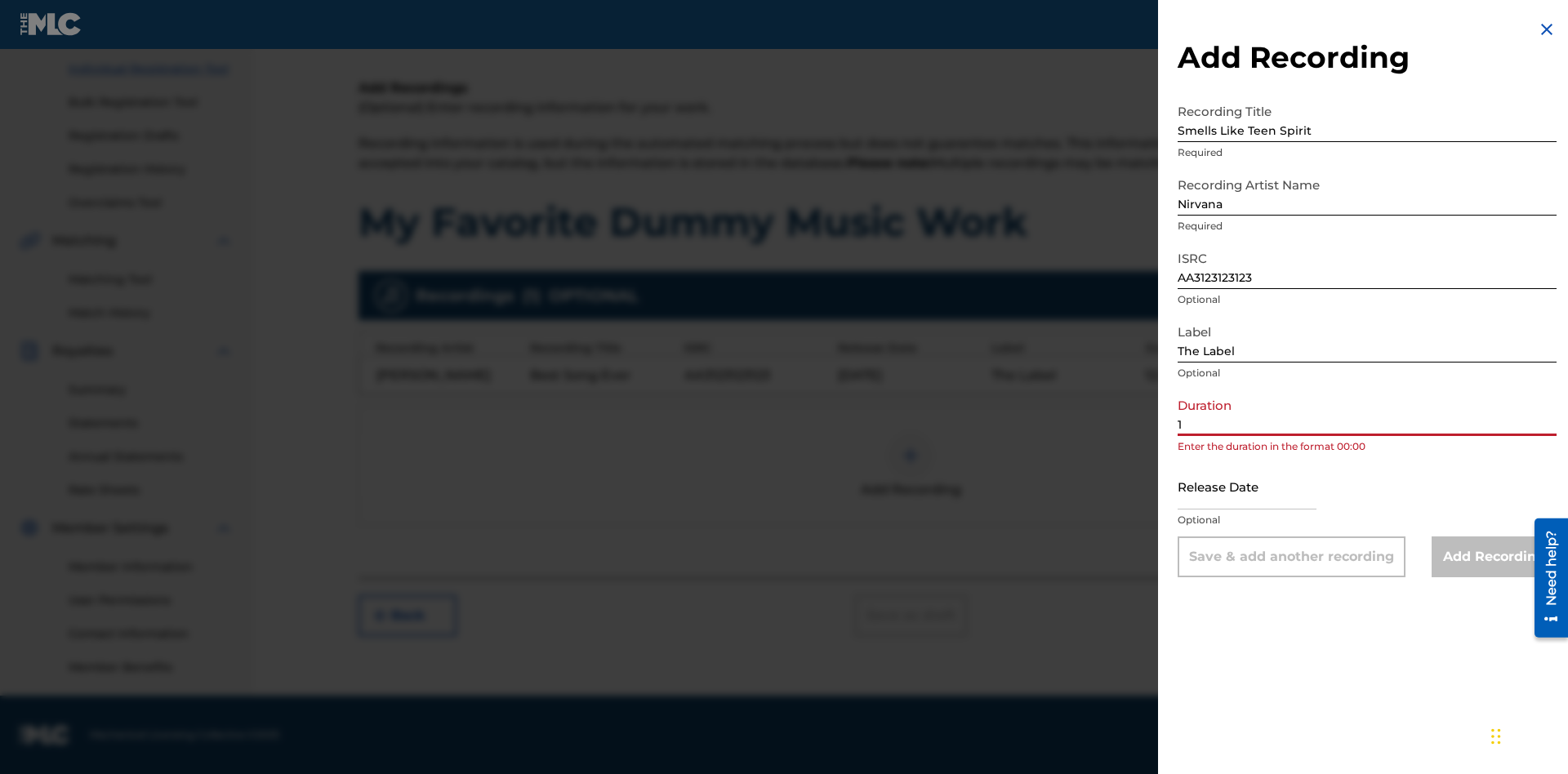
click at [1367, 412] on input "1" at bounding box center [1367, 412] width 379 height 46
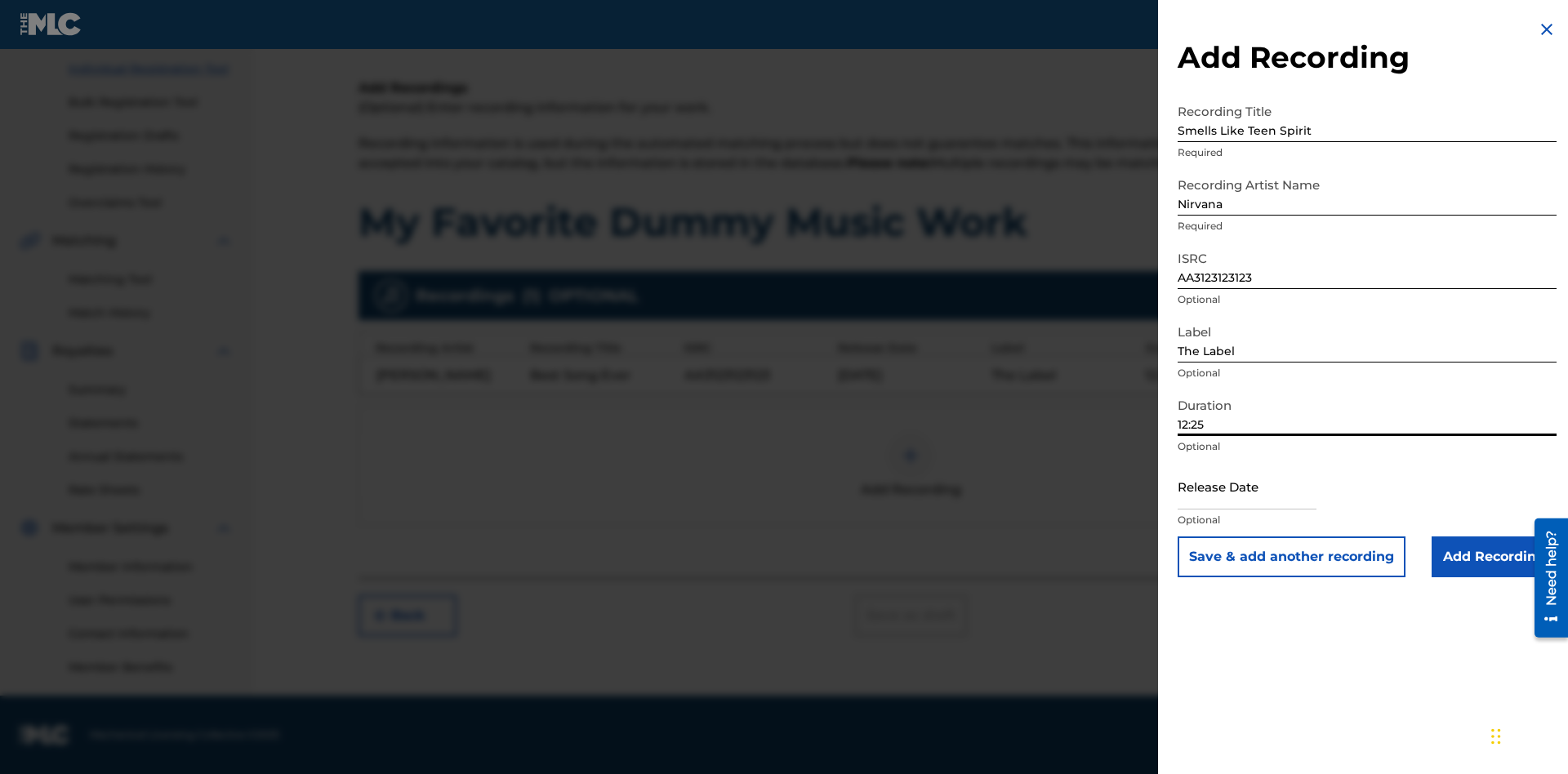
type input "12:25"
click at [1260, 488] on input "text" at bounding box center [1247, 486] width 139 height 46
select select "7"
select select "2025"
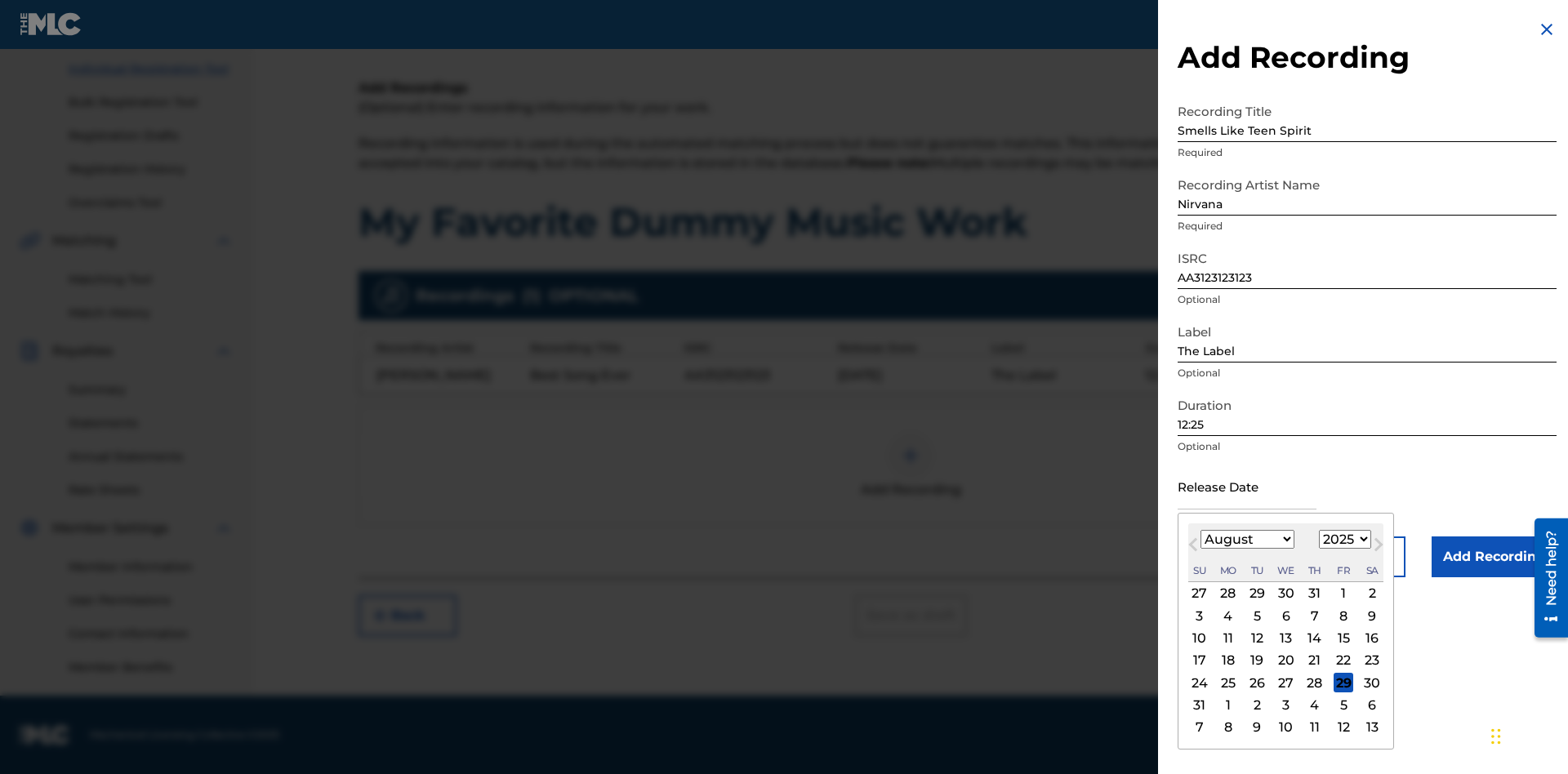
click at [1246, 540] on select "January February March April May June July August September October November De…" at bounding box center [1247, 539] width 94 height 19
select select "3"
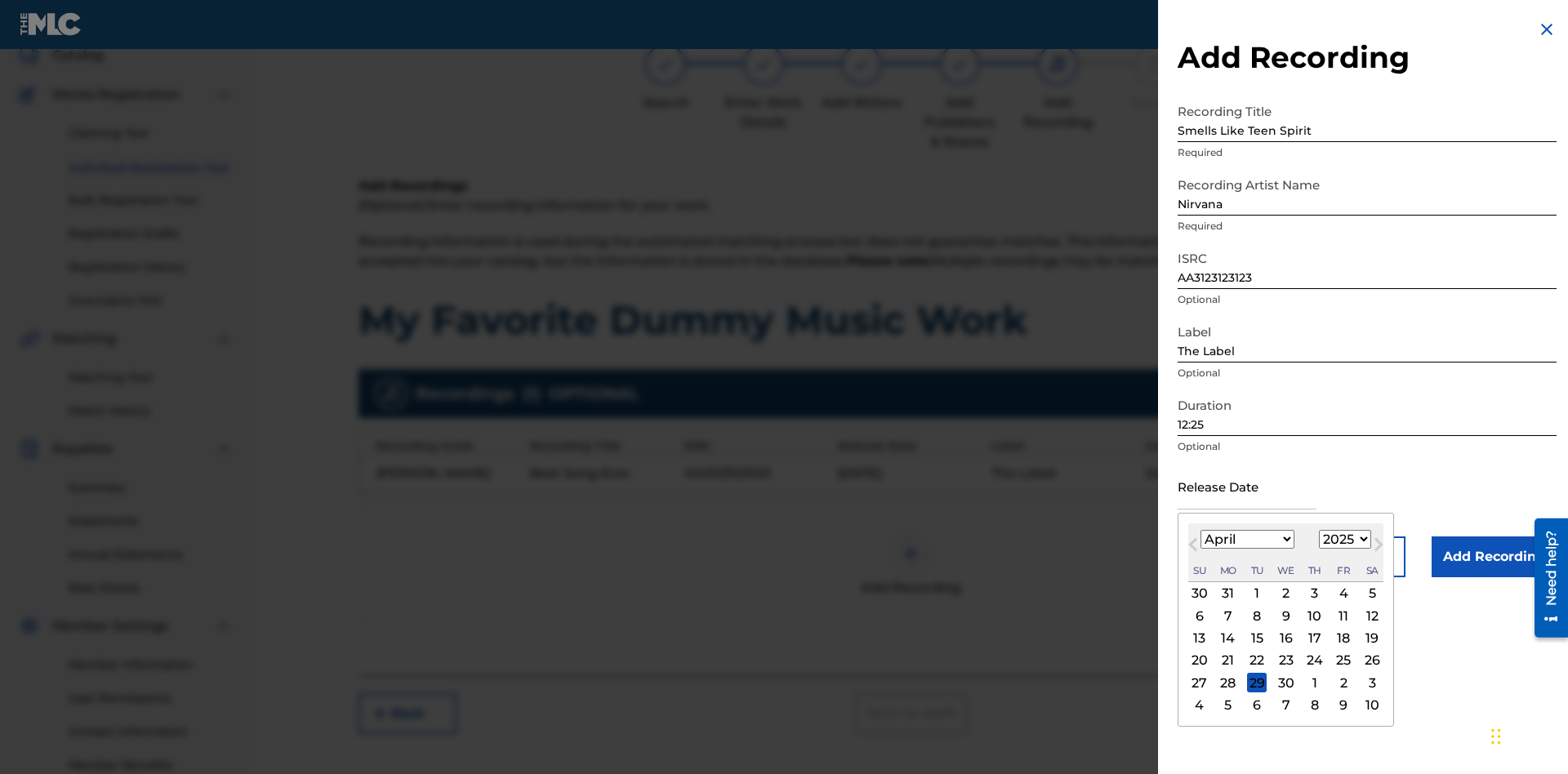
click at [1342, 540] on select "1900 1901 1902 1903 1904 1905 1906 1907 1908 1909 1910 1911 1912 1913 1914 1915…" at bounding box center [1344, 539] width 52 height 19
select select "2021"
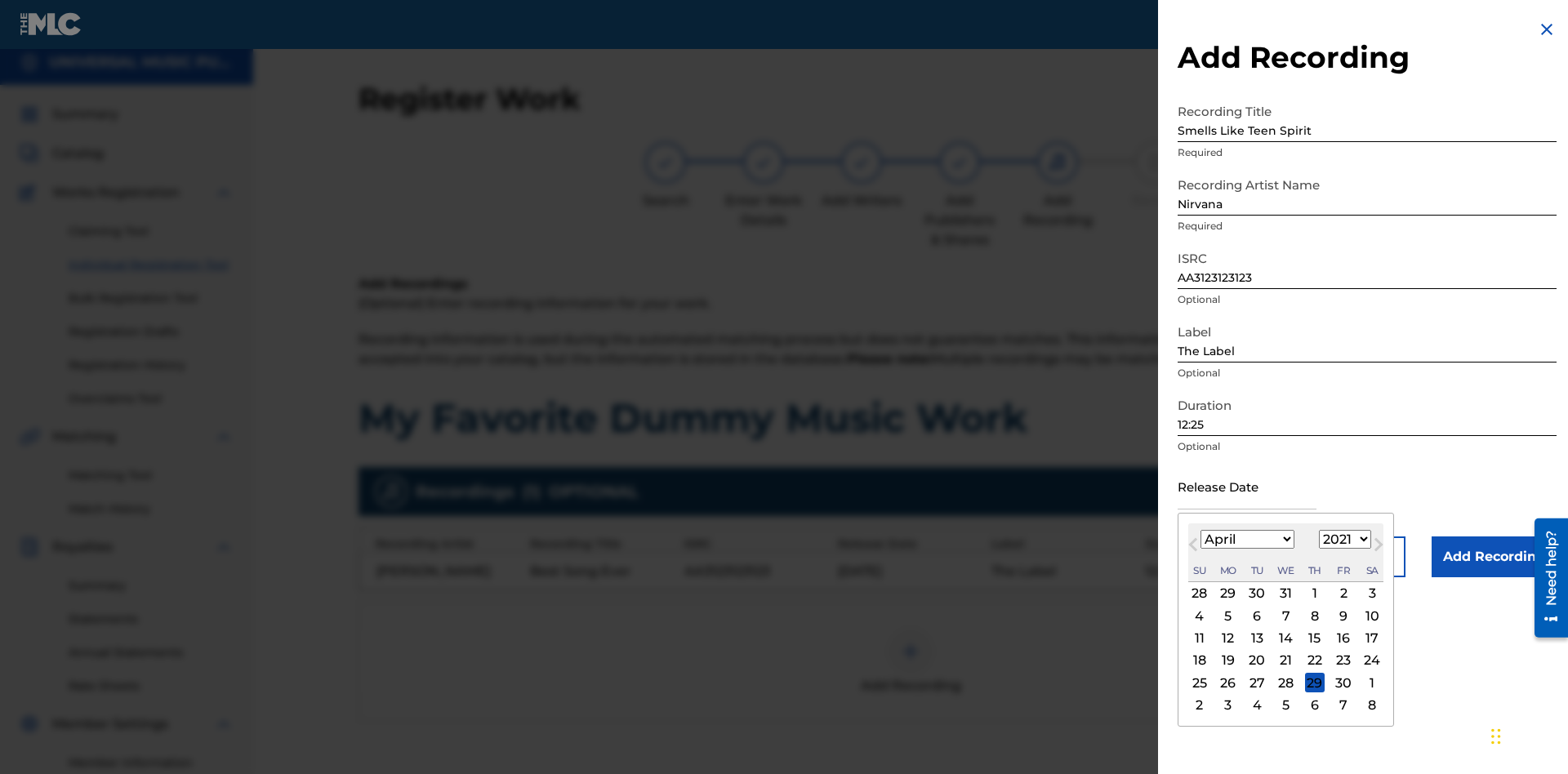
click at [1342, 540] on select "1900 1901 1902 1903 1904 1905 1906 1907 1908 1909 1910 1911 1912 1913 1914 1915…" at bounding box center [1344, 539] width 52 height 19
click at [1312, 594] on div "1" at bounding box center [1315, 594] width 20 height 20
type input "[DATE]"
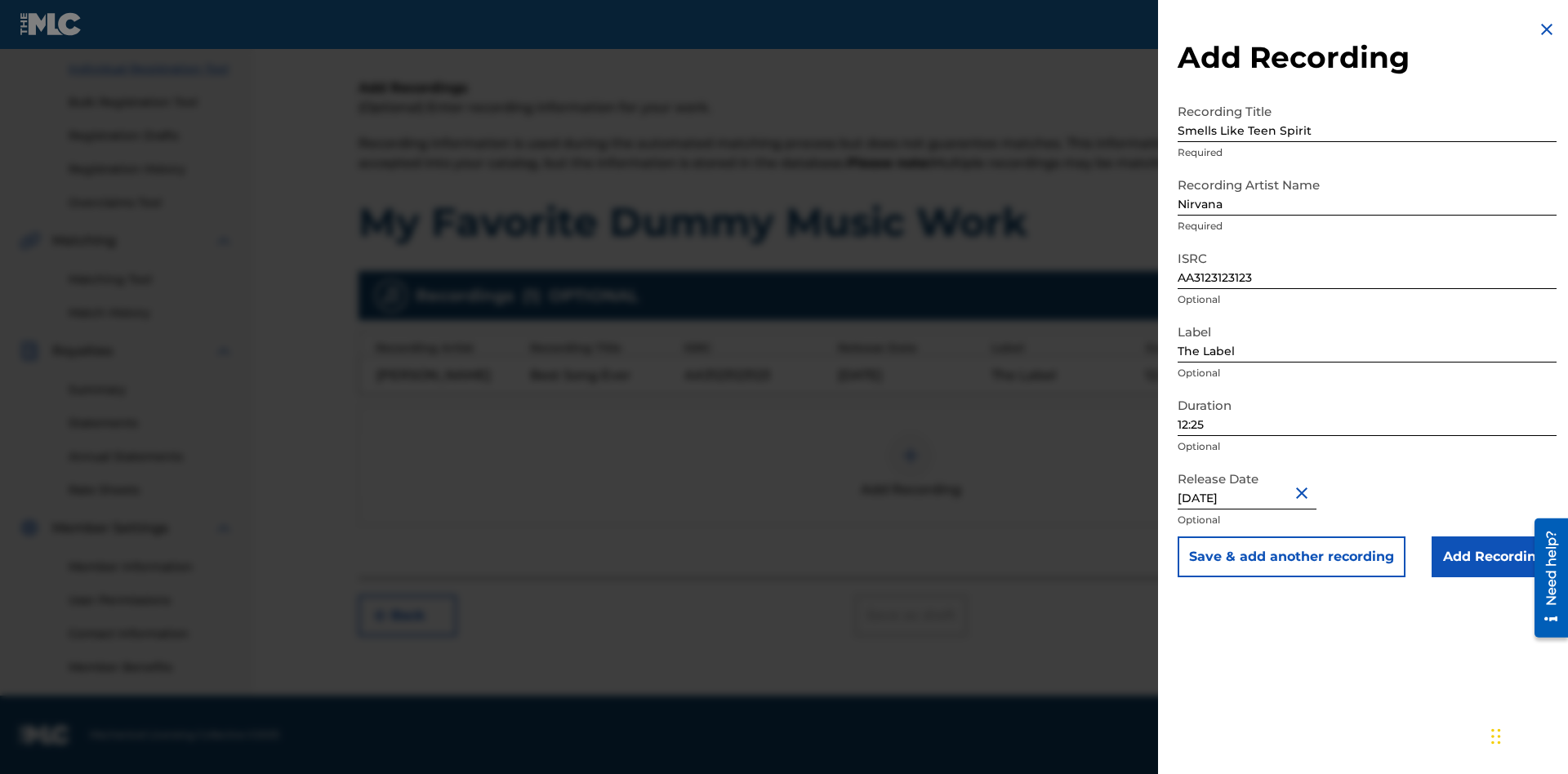
click at [1493, 557] on input "Add Recording" at bounding box center [1493, 556] width 125 height 41
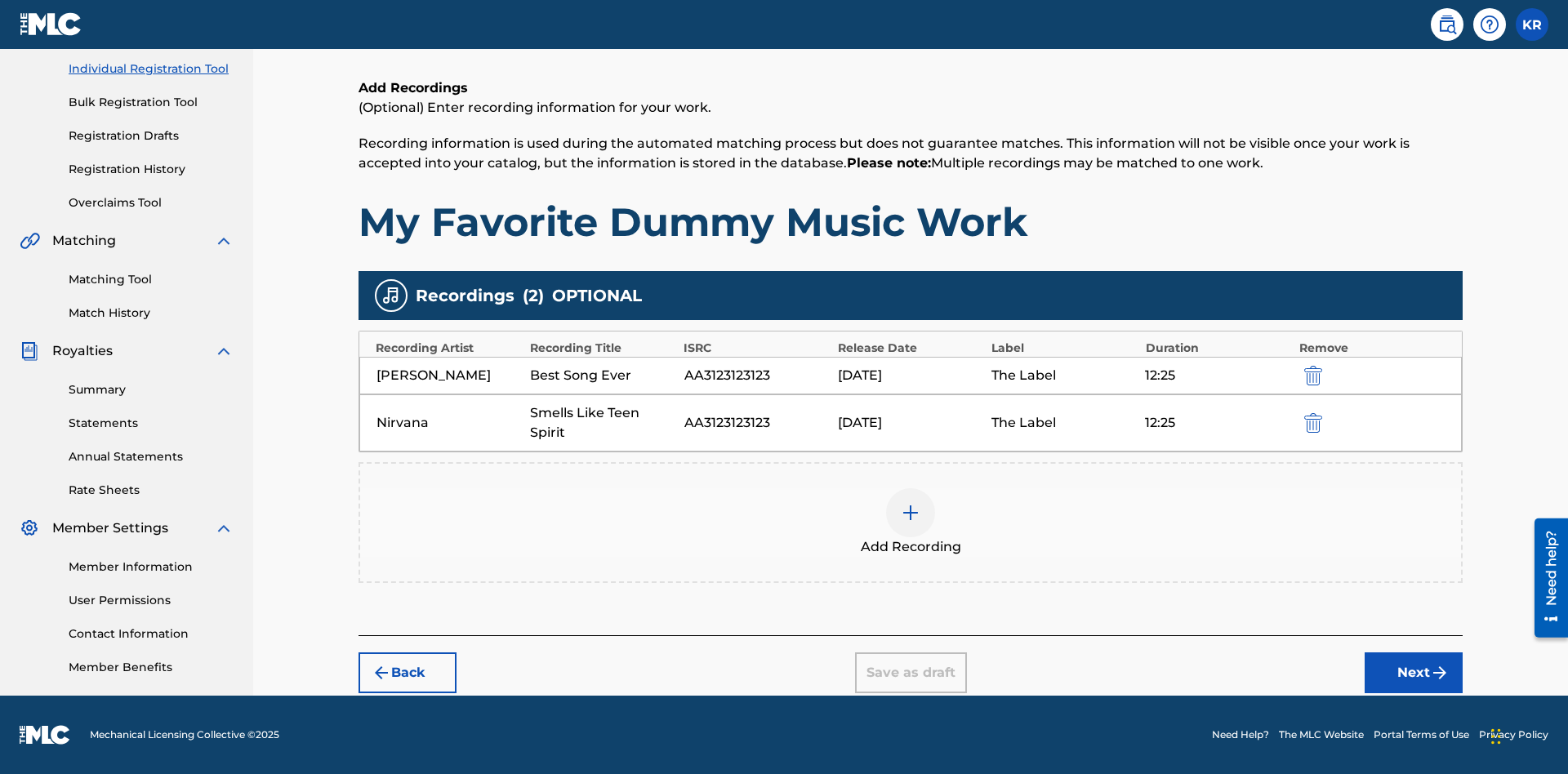
click at [1413, 673] on button "Next" at bounding box center [1413, 672] width 98 height 41
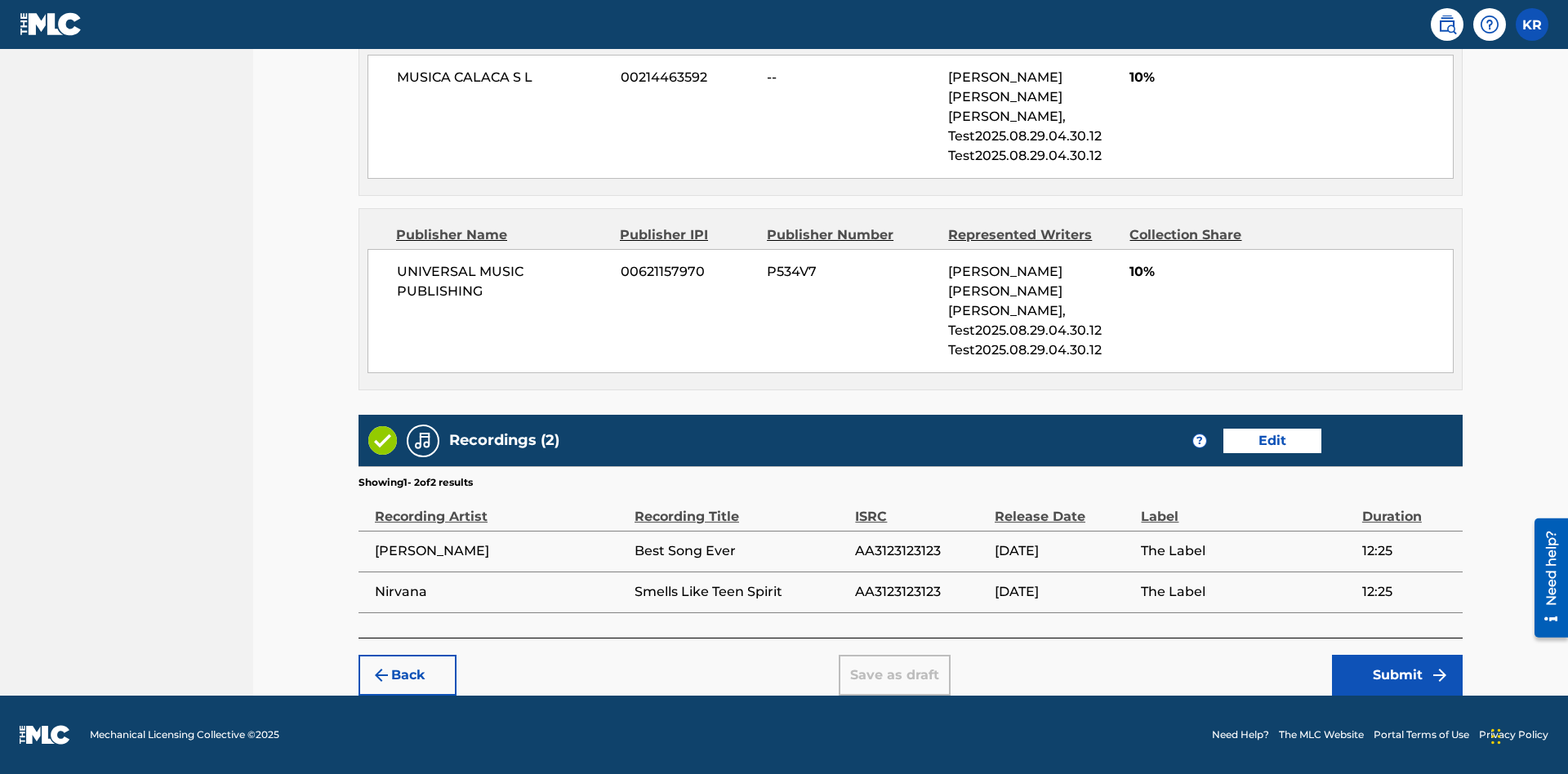
click at [1397, 675] on button "Submit" at bounding box center [1397, 675] width 131 height 41
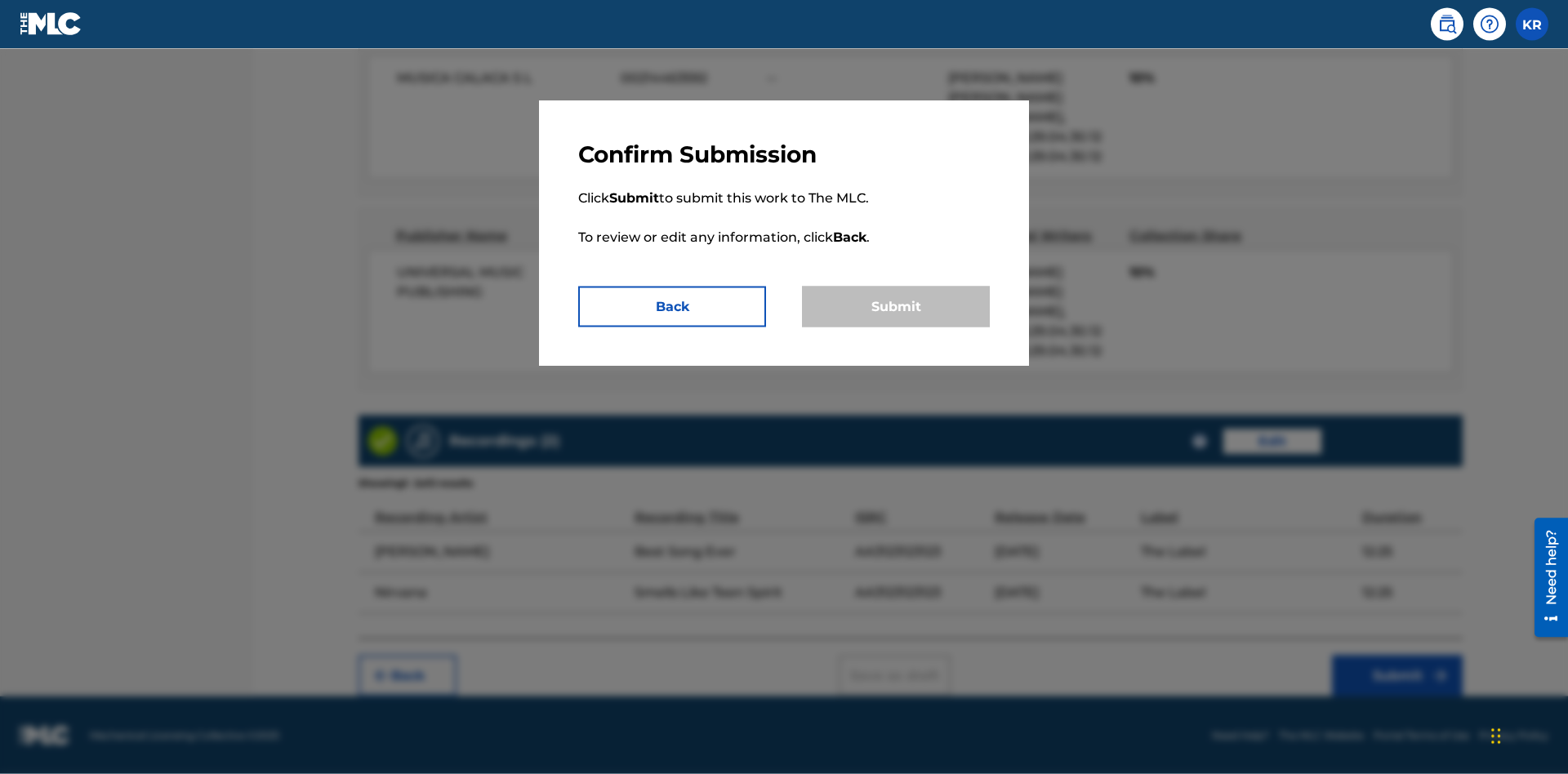
scroll to position [1330, 0]
